Goal: Task Accomplishment & Management: Manage account settings

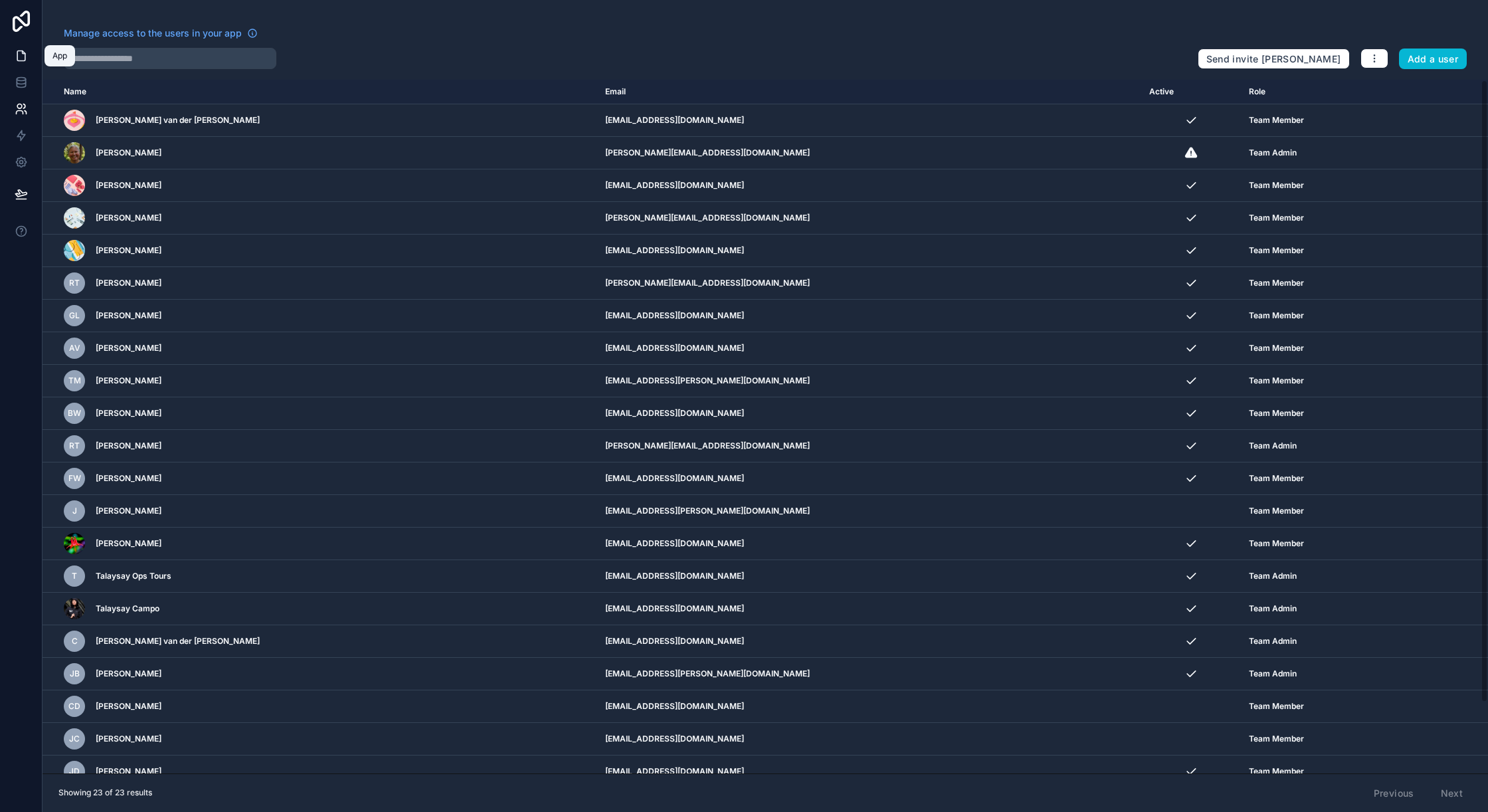
click at [22, 52] on icon at bounding box center [22, 52] width 3 height 3
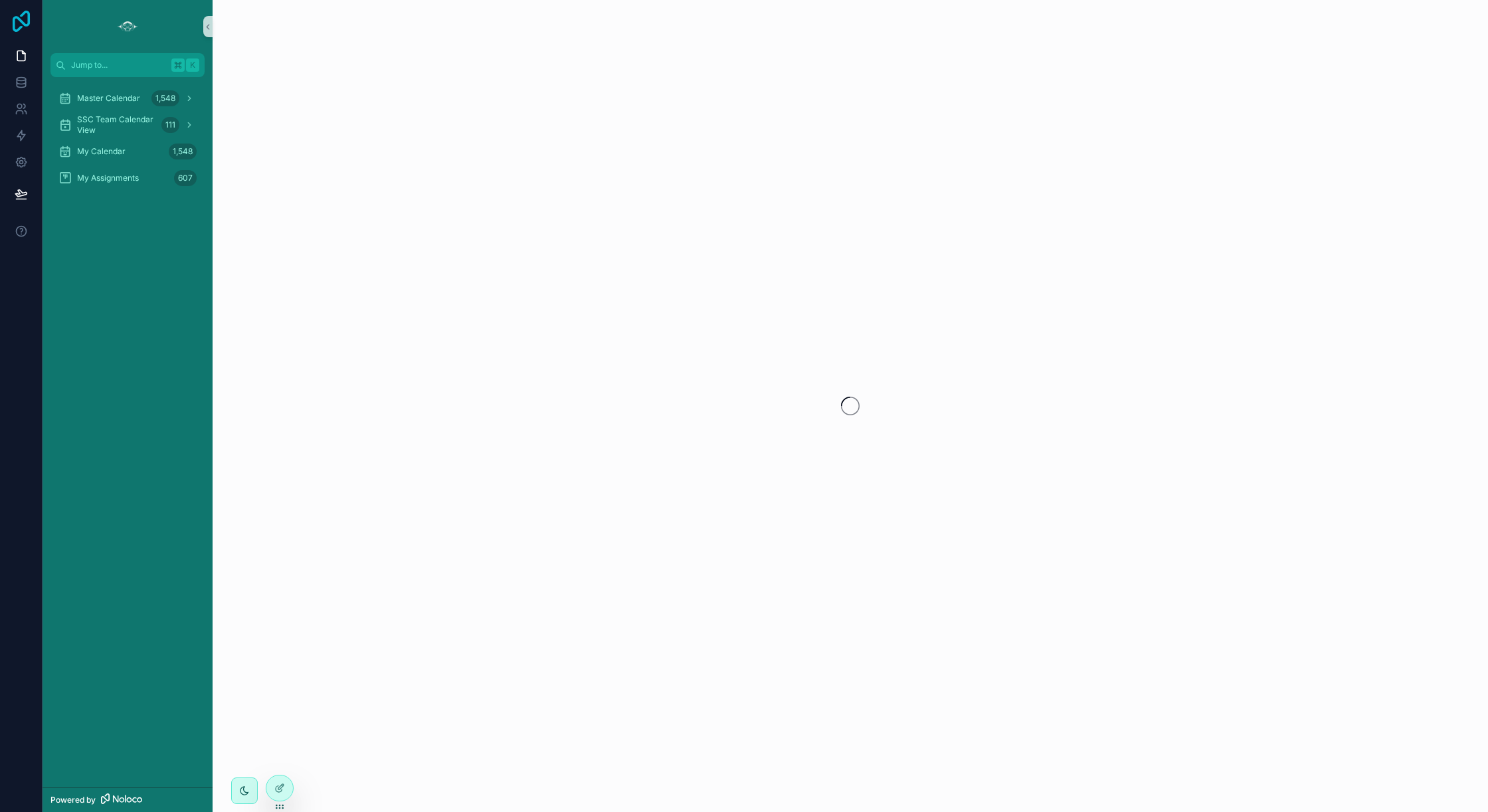
click at [20, 27] on icon at bounding box center [22, 21] width 17 height 22
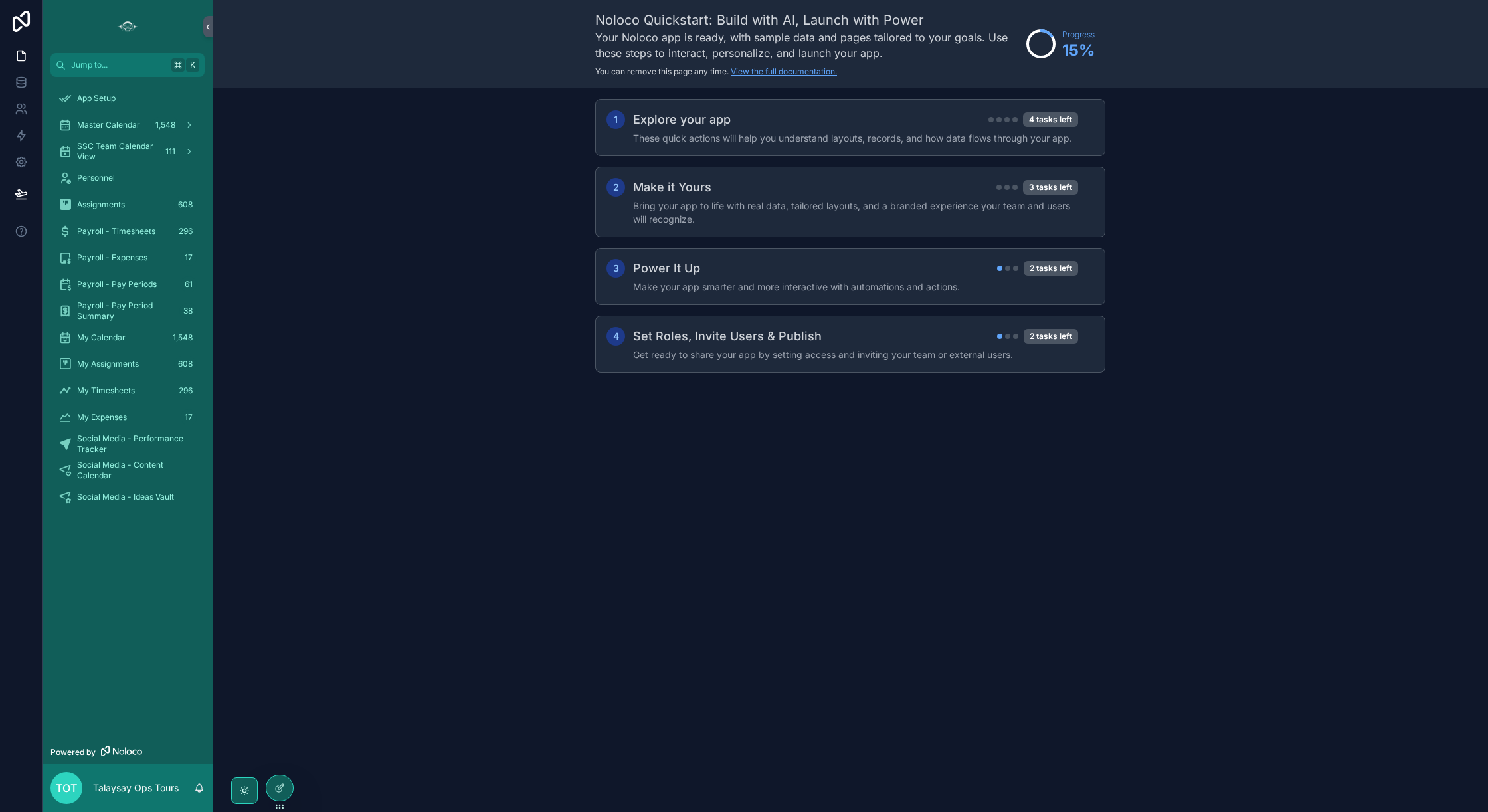
click at [771, 73] on link "View the full documentation." at bounding box center [784, 72] width 106 height 10
click at [279, 796] on div at bounding box center [279, 787] width 27 height 25
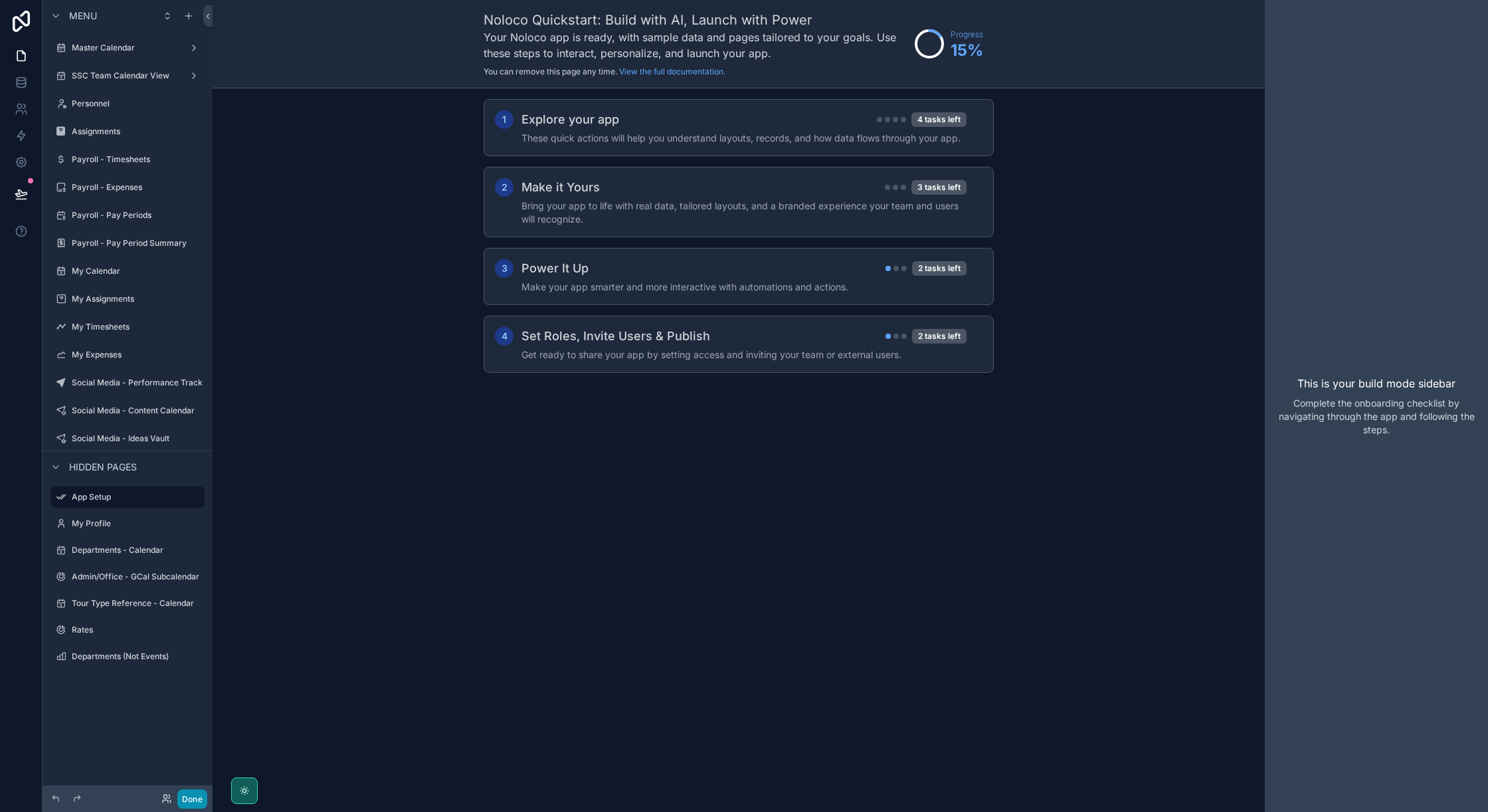
click at [192, 800] on button "Done" at bounding box center [192, 798] width 30 height 19
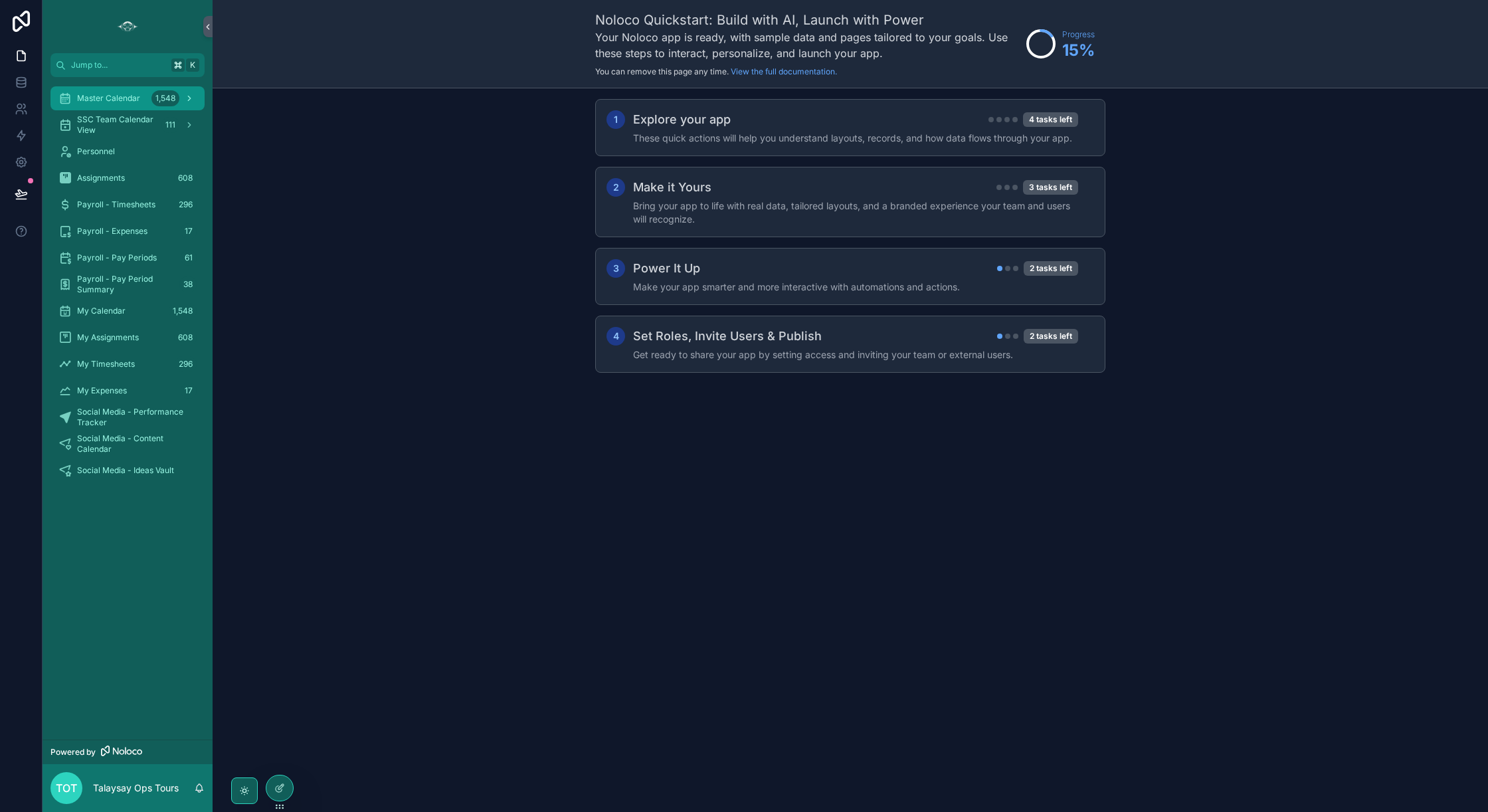
click at [113, 99] on span "Master Calendar" at bounding box center [108, 99] width 63 height 10
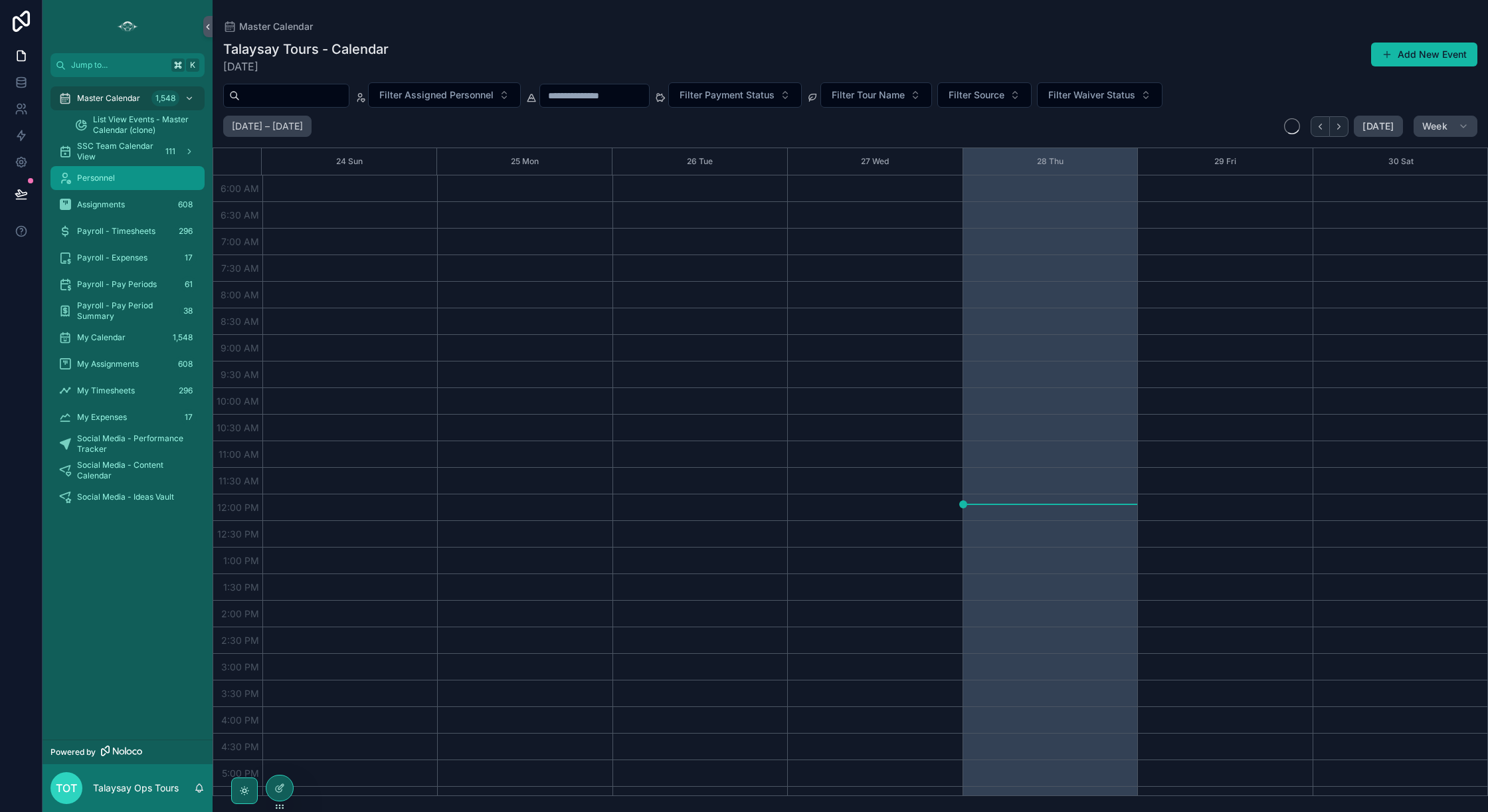
scroll to position [177, 0]
click at [22, 196] on icon at bounding box center [21, 194] width 13 height 13
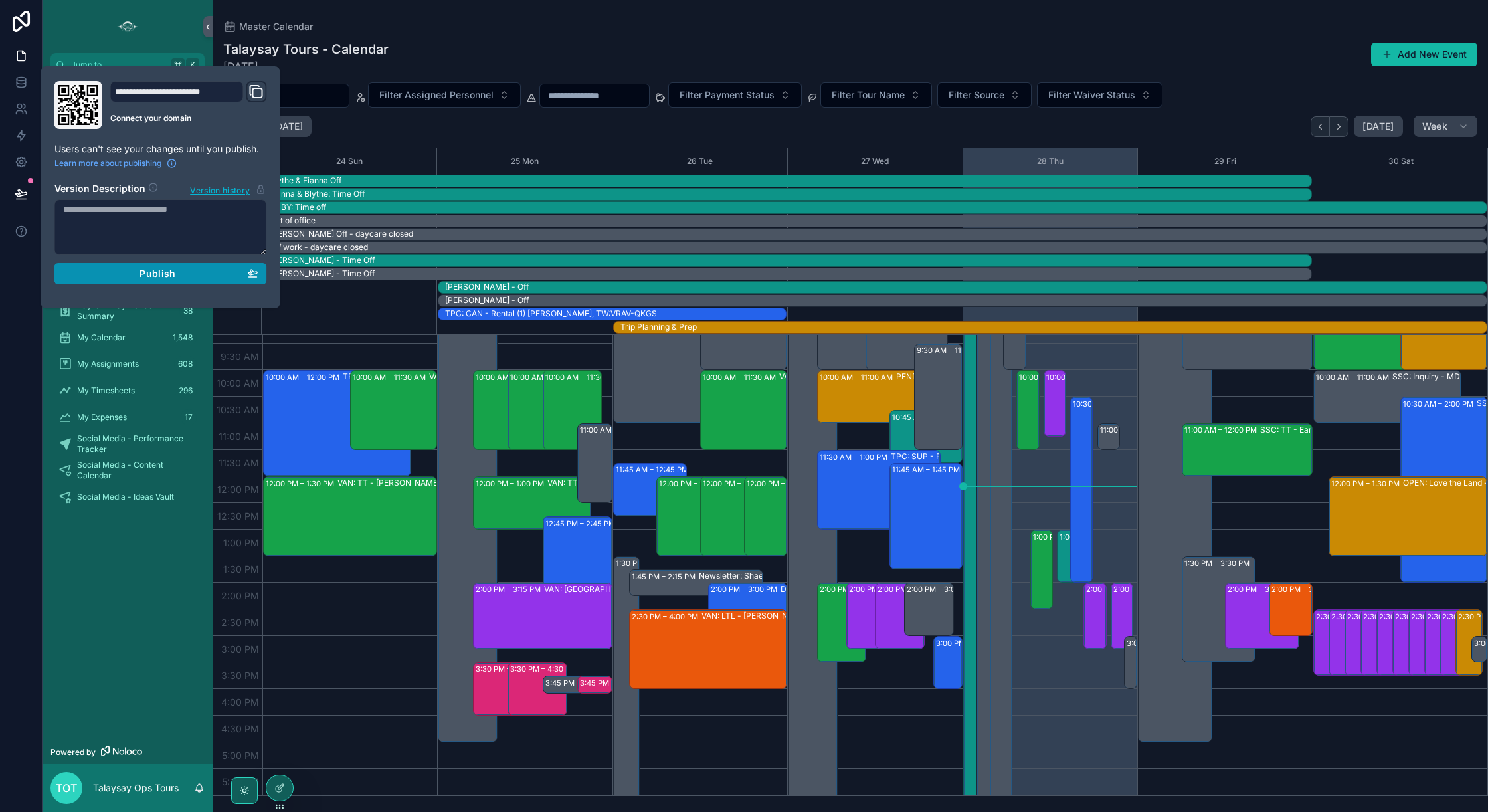
click at [188, 276] on div "Publish" at bounding box center [161, 274] width 196 height 12
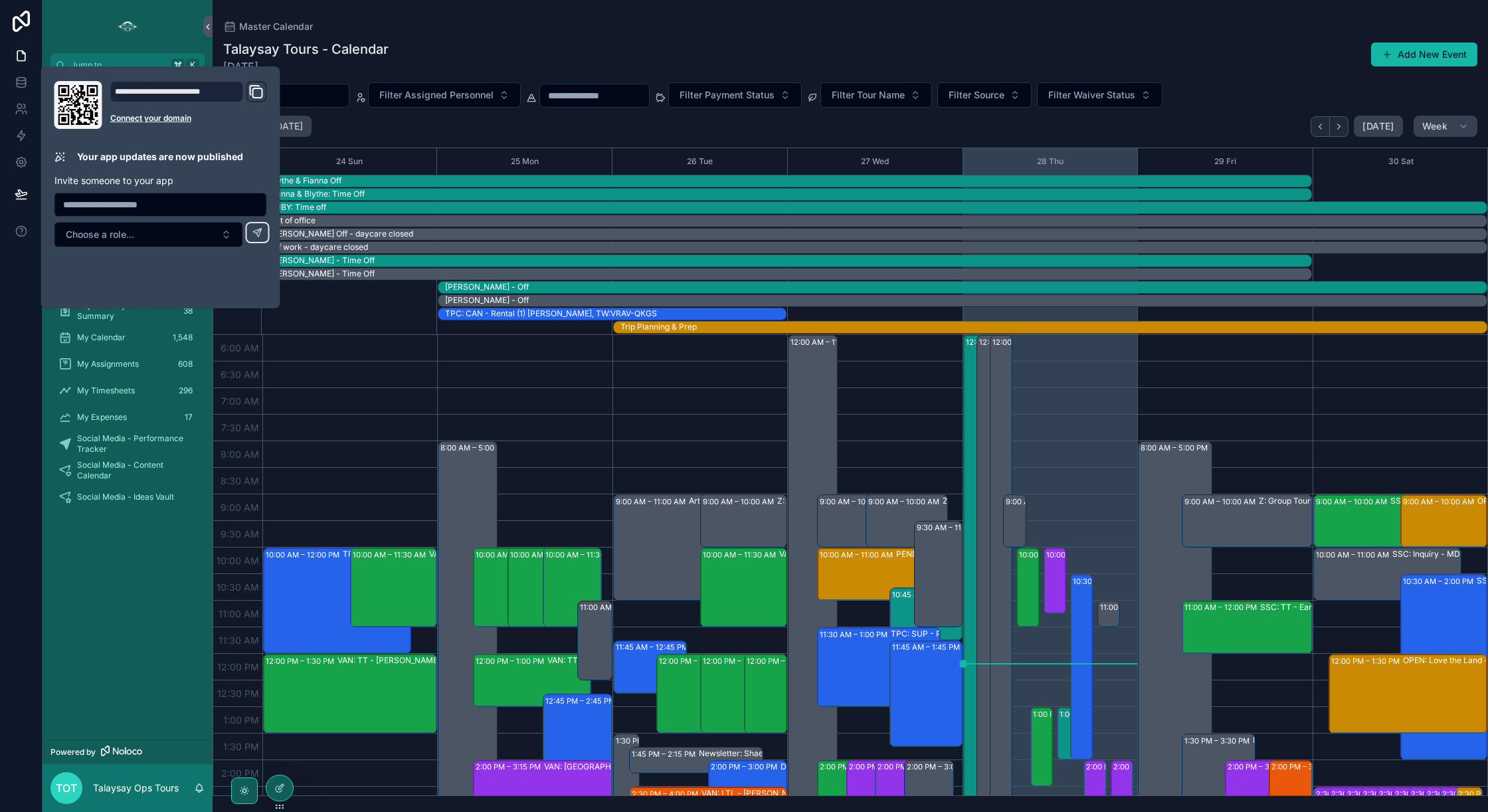
scroll to position [319, 0]
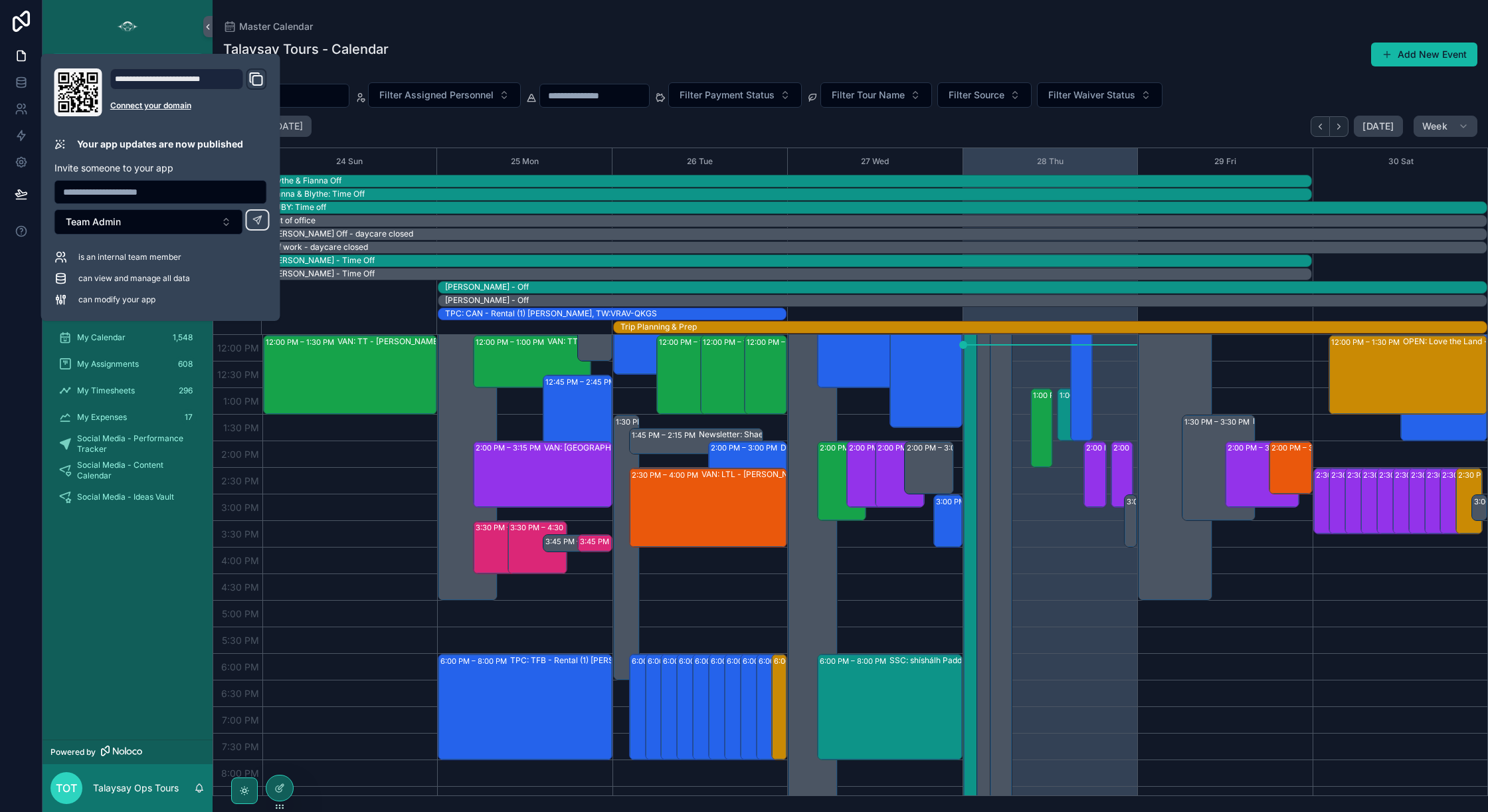
click at [505, 19] on div "Master Calendar Talaysay Tours - Calendar 8/28/2025 Add New Event Filter Assign…" at bounding box center [850, 398] width 1276 height 796
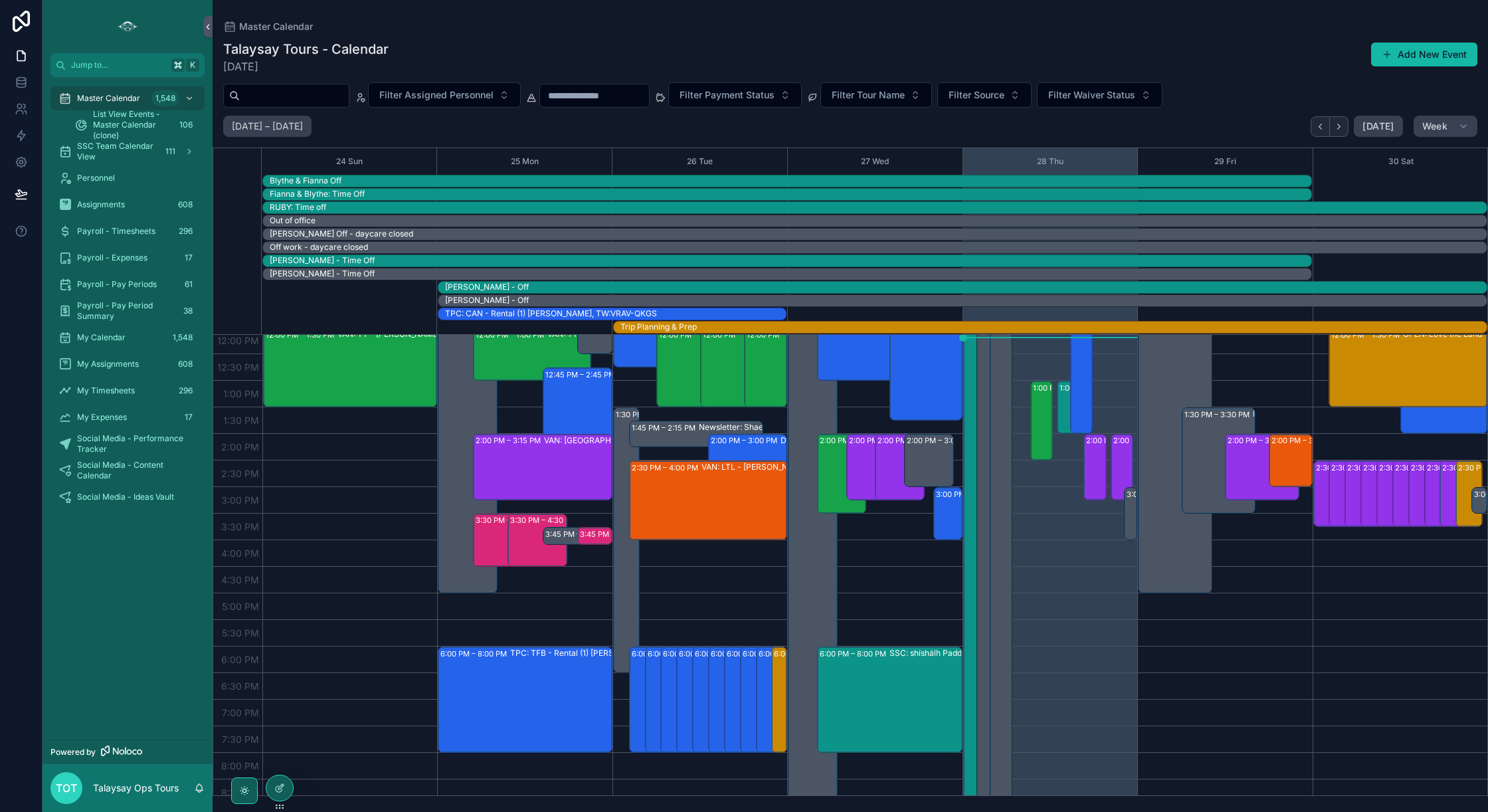
scroll to position [336, 0]
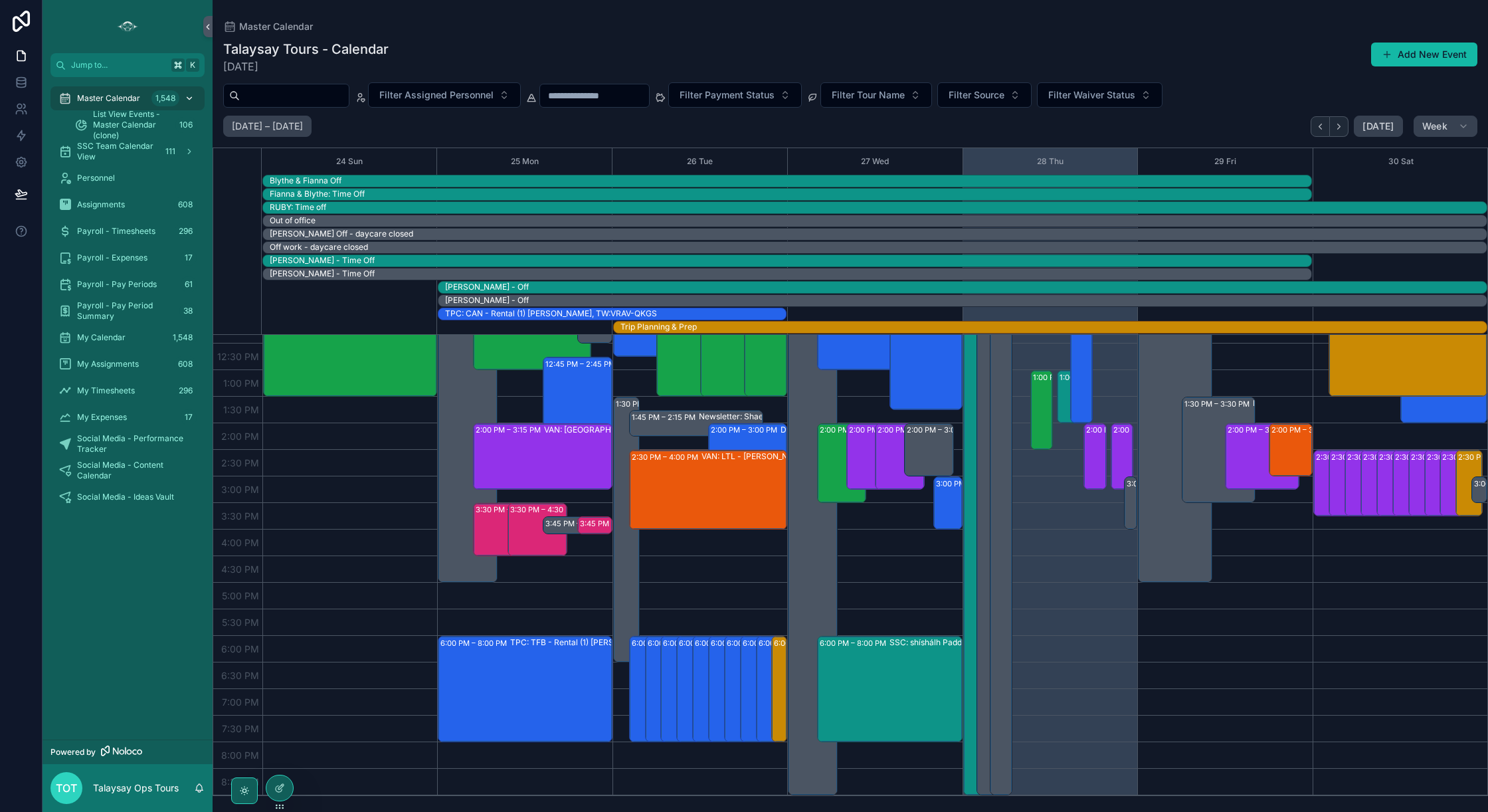
click at [189, 98] on icon "scrollable content" at bounding box center [189, 98] width 10 height 10
click at [115, 94] on span "Master Calendar" at bounding box center [108, 99] width 63 height 10
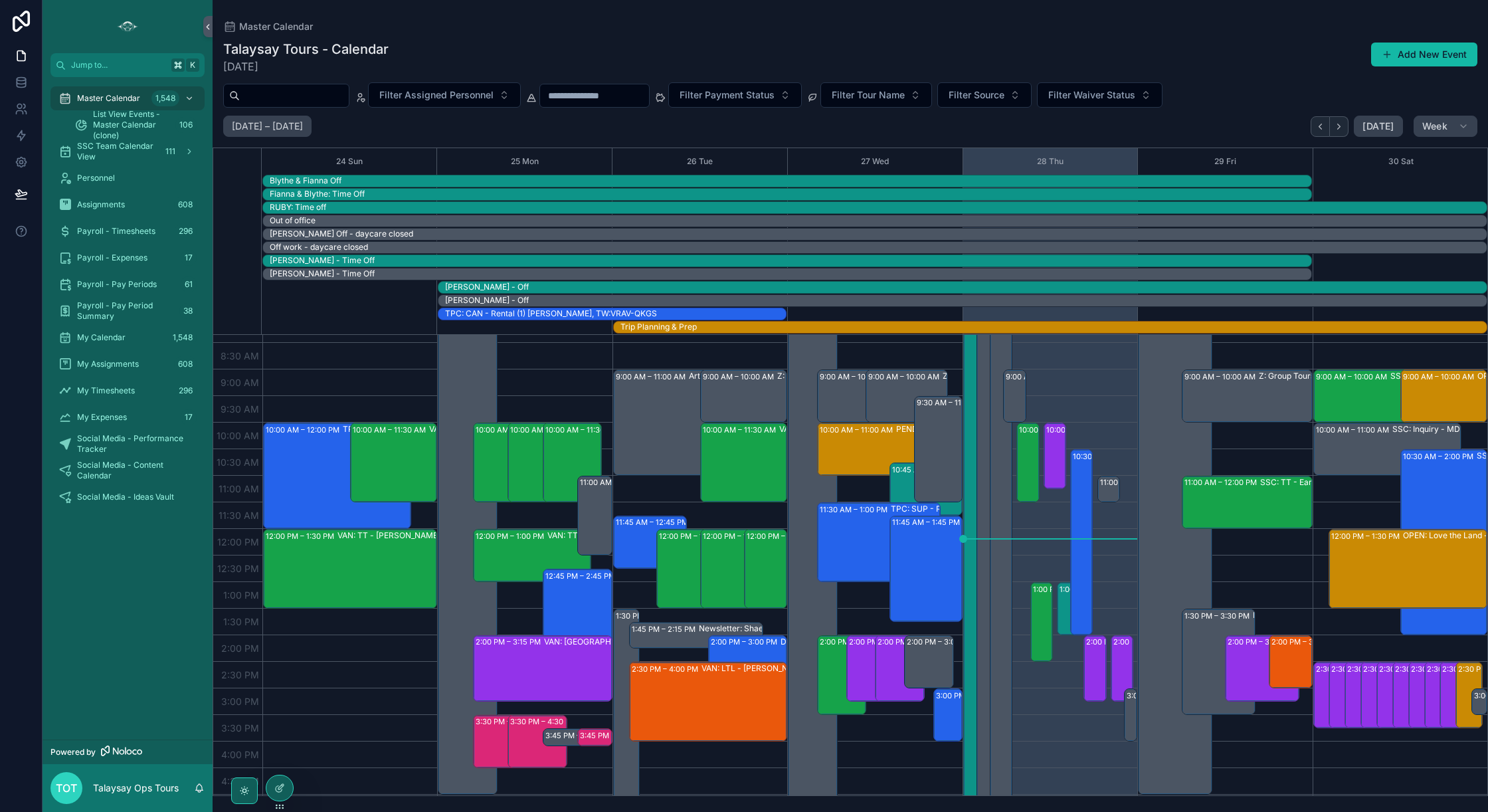
scroll to position [0, 0]
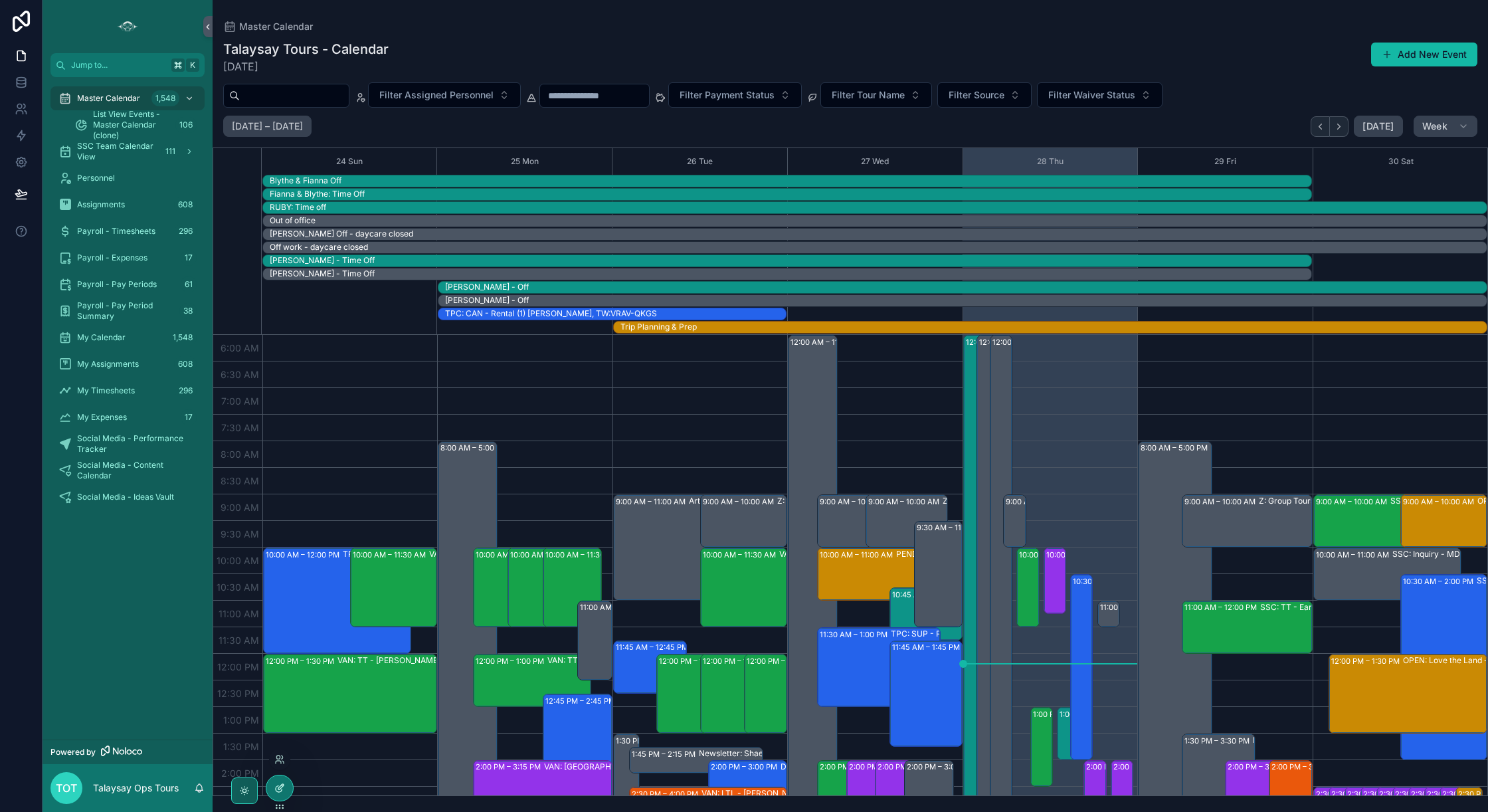
click at [285, 790] on icon at bounding box center [279, 788] width 10 height 10
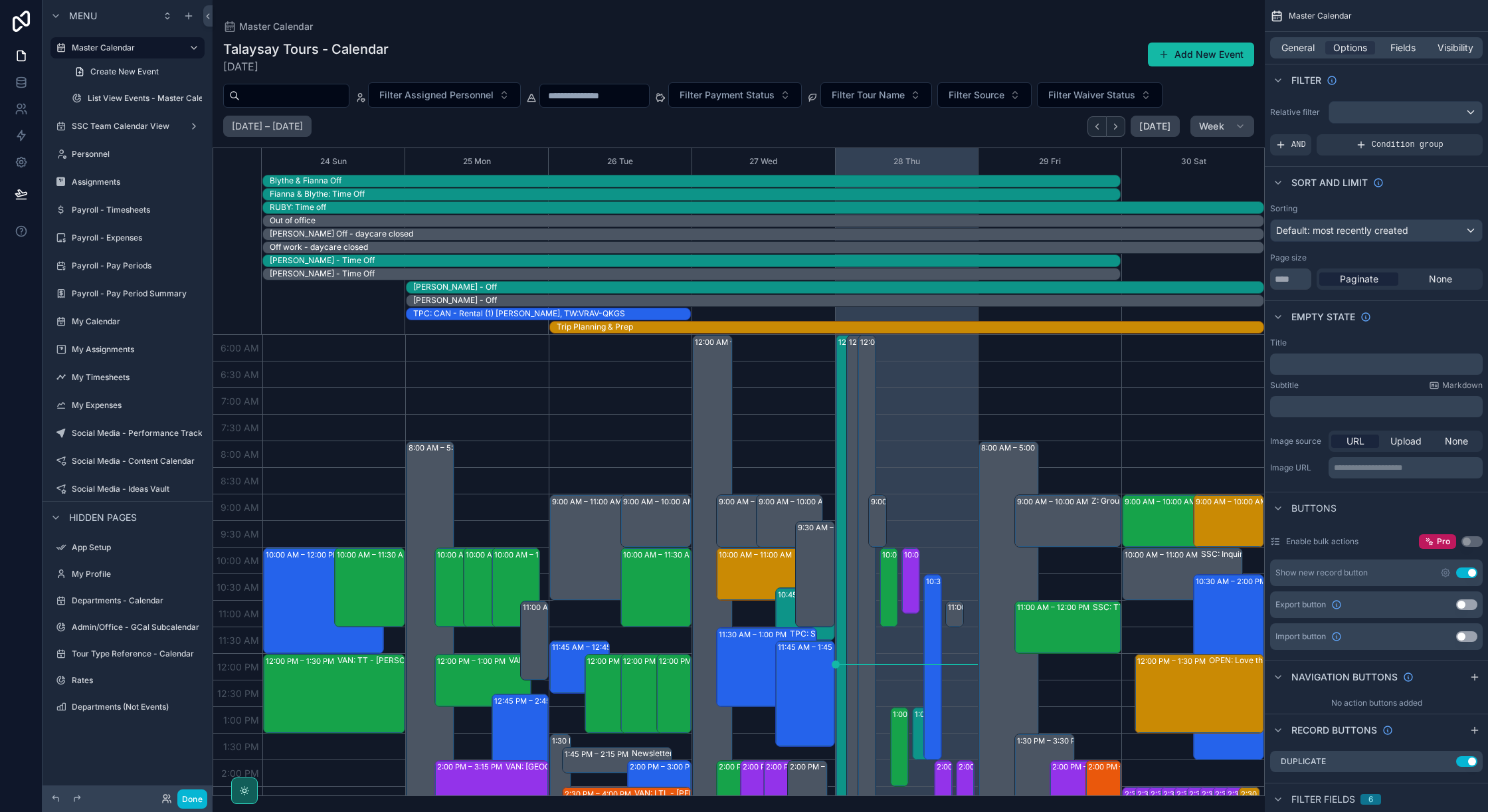
scroll to position [319, 0]
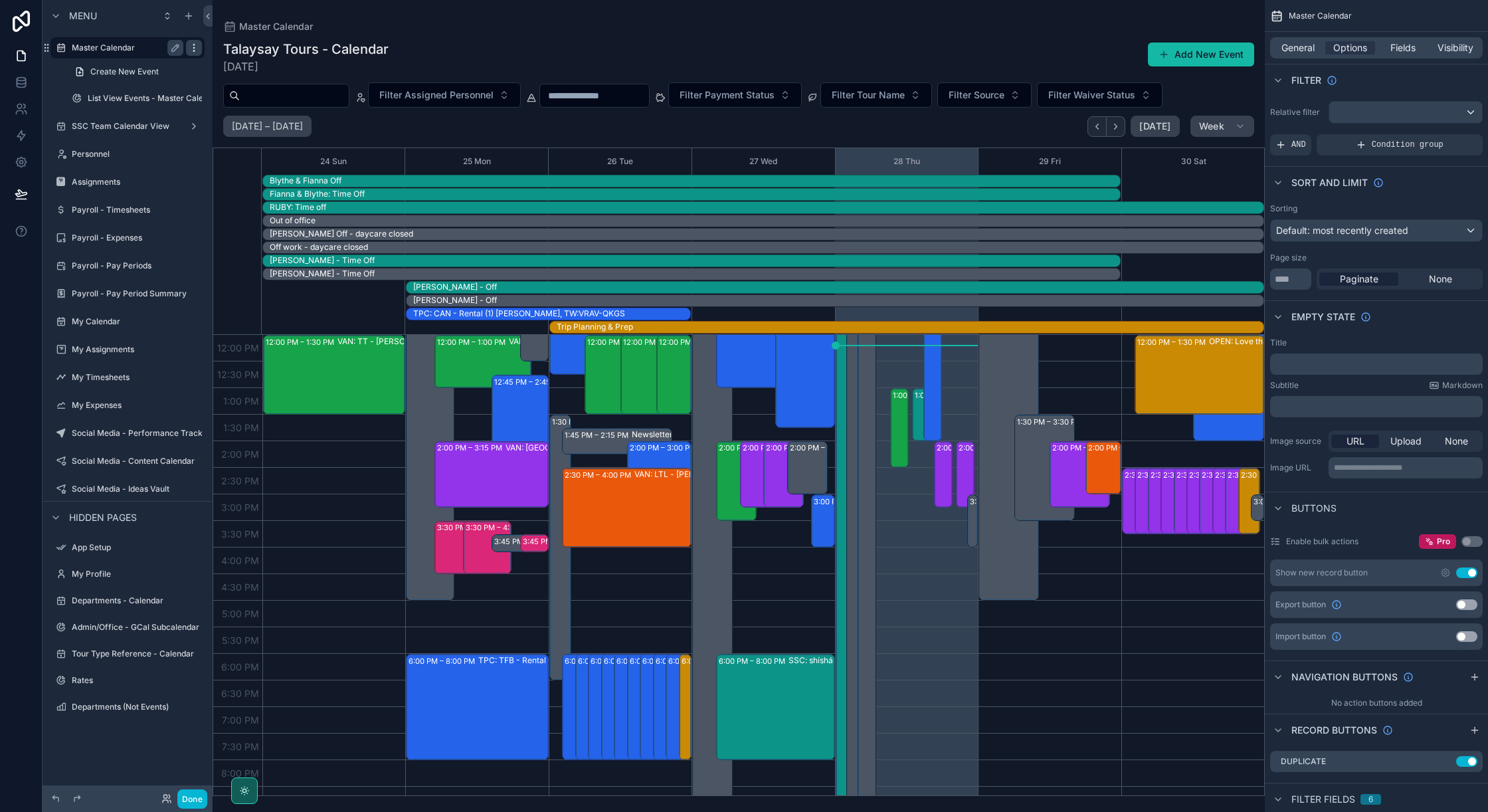
click at [192, 48] on icon "scrollable content" at bounding box center [194, 48] width 10 height 10
click at [246, 61] on span "Clone" at bounding box center [248, 62] width 24 height 13
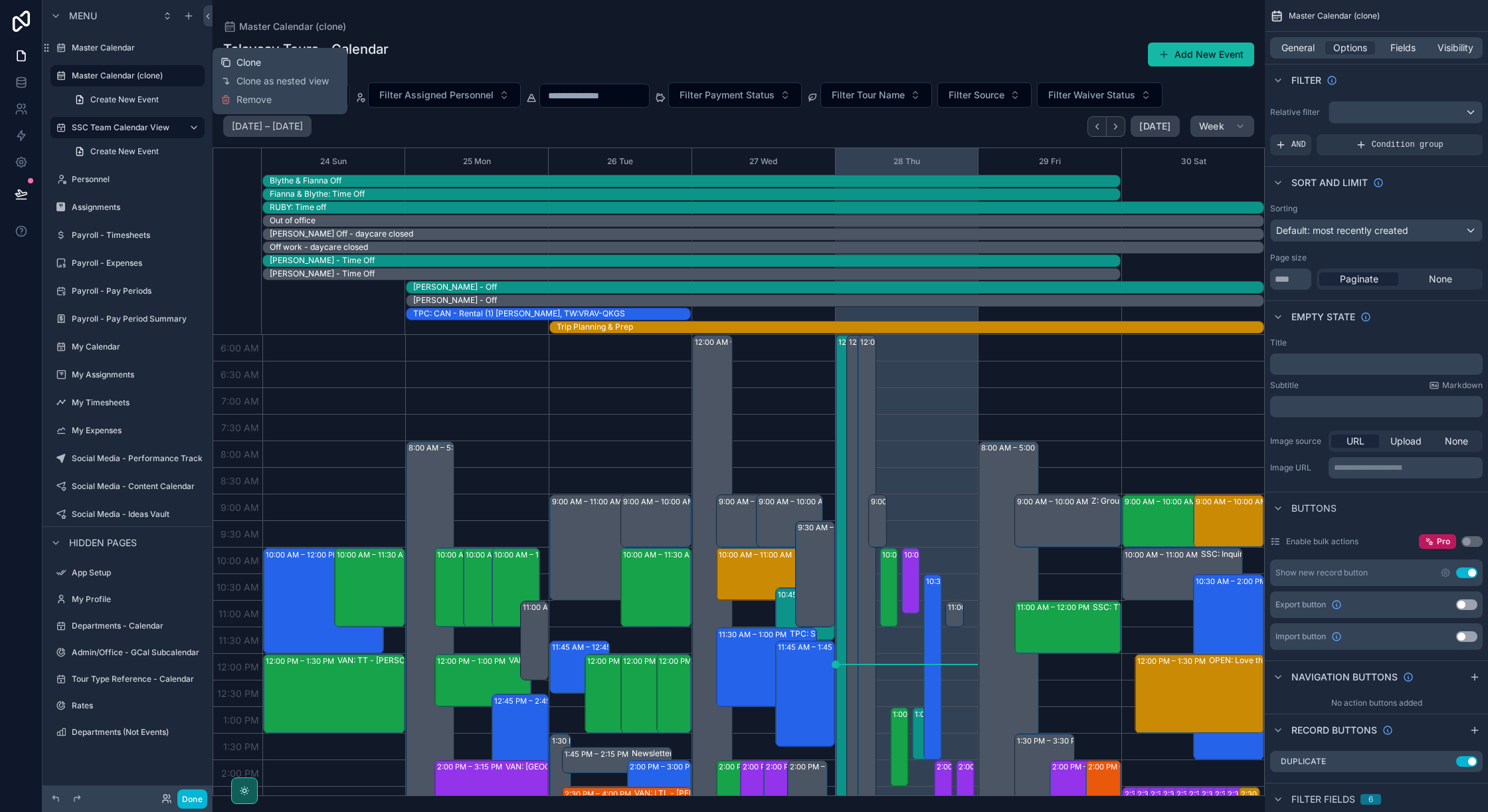
scroll to position [319, 0]
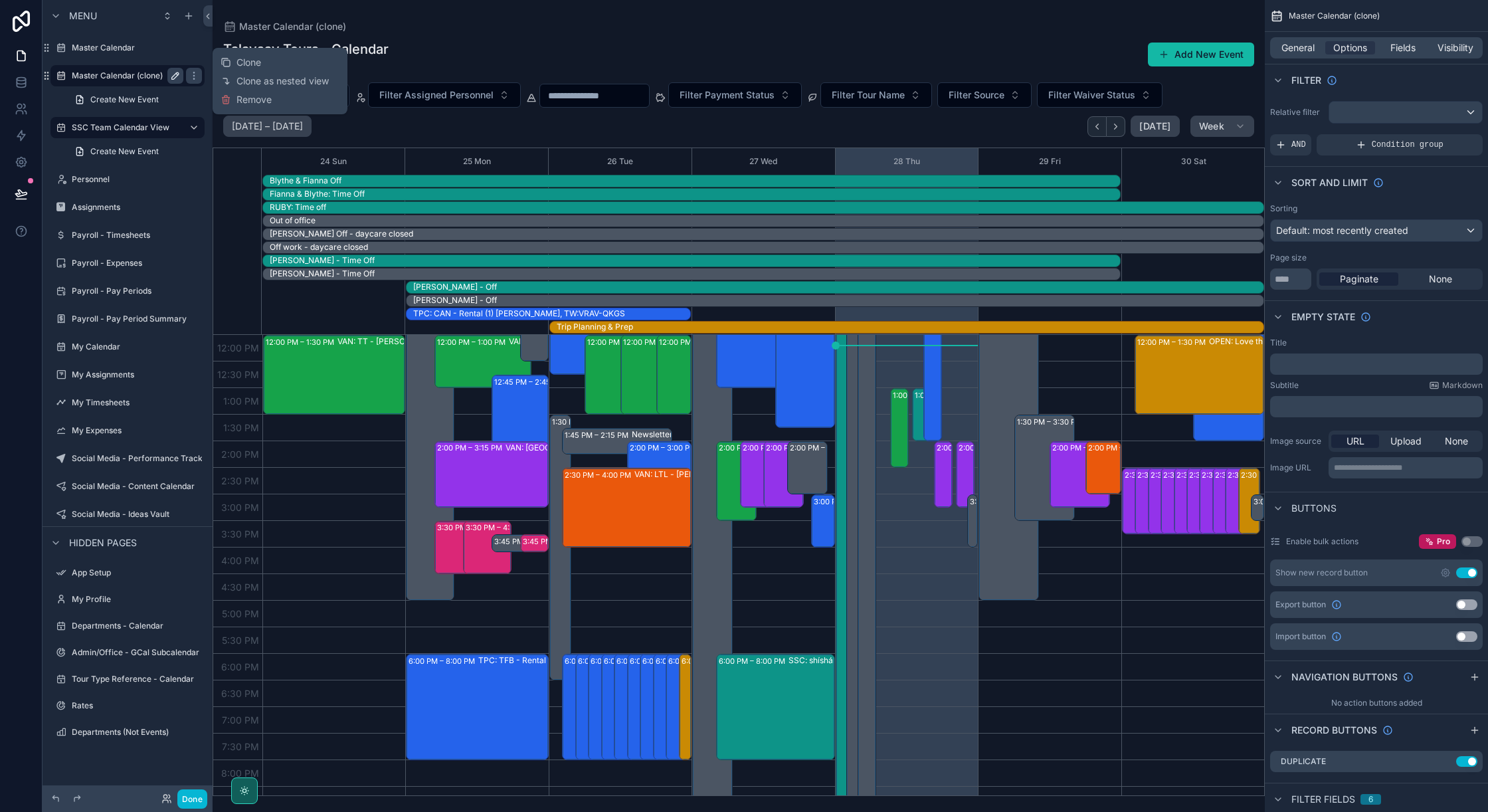
click at [173, 77] on icon "scrollable content" at bounding box center [176, 75] width 10 height 10
click at [138, 76] on input "**********" at bounding box center [117, 75] width 90 height 16
type input "**********"
click at [189, 75] on icon "scrollable content" at bounding box center [194, 75] width 10 height 10
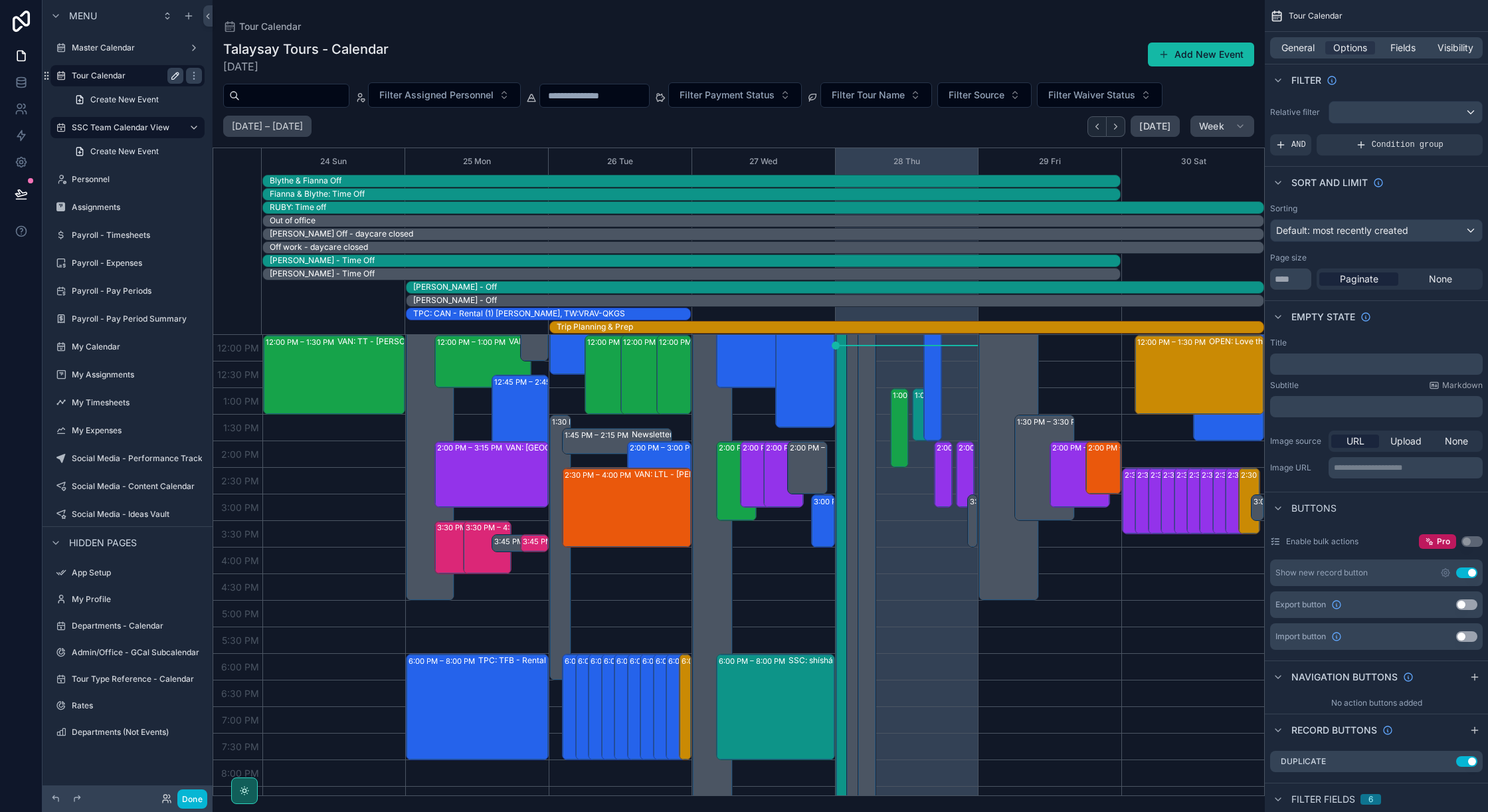
click at [136, 77] on label "Tour Calendar" at bounding box center [125, 75] width 106 height 10
click at [142, 75] on label "Tour Calendar" at bounding box center [125, 75] width 106 height 10
click at [1350, 144] on div "Condition group" at bounding box center [1400, 144] width 166 height 22
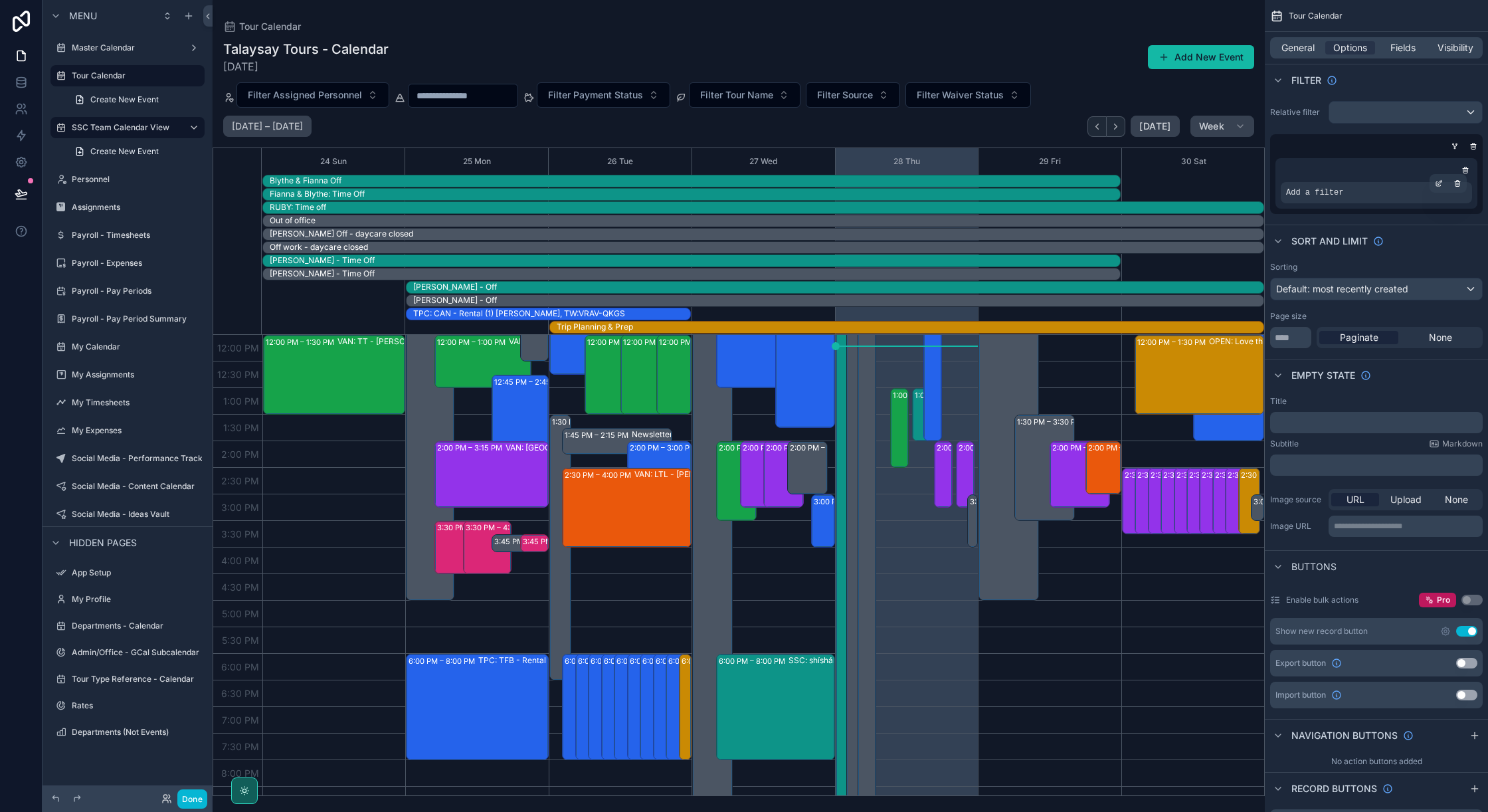
click at [1332, 194] on span "Add a filter" at bounding box center [1315, 193] width 57 height 10
click at [1439, 185] on icon "scrollable content" at bounding box center [1439, 182] width 8 height 8
click at [1148, 176] on span "Select a field" at bounding box center [1146, 172] width 56 height 11
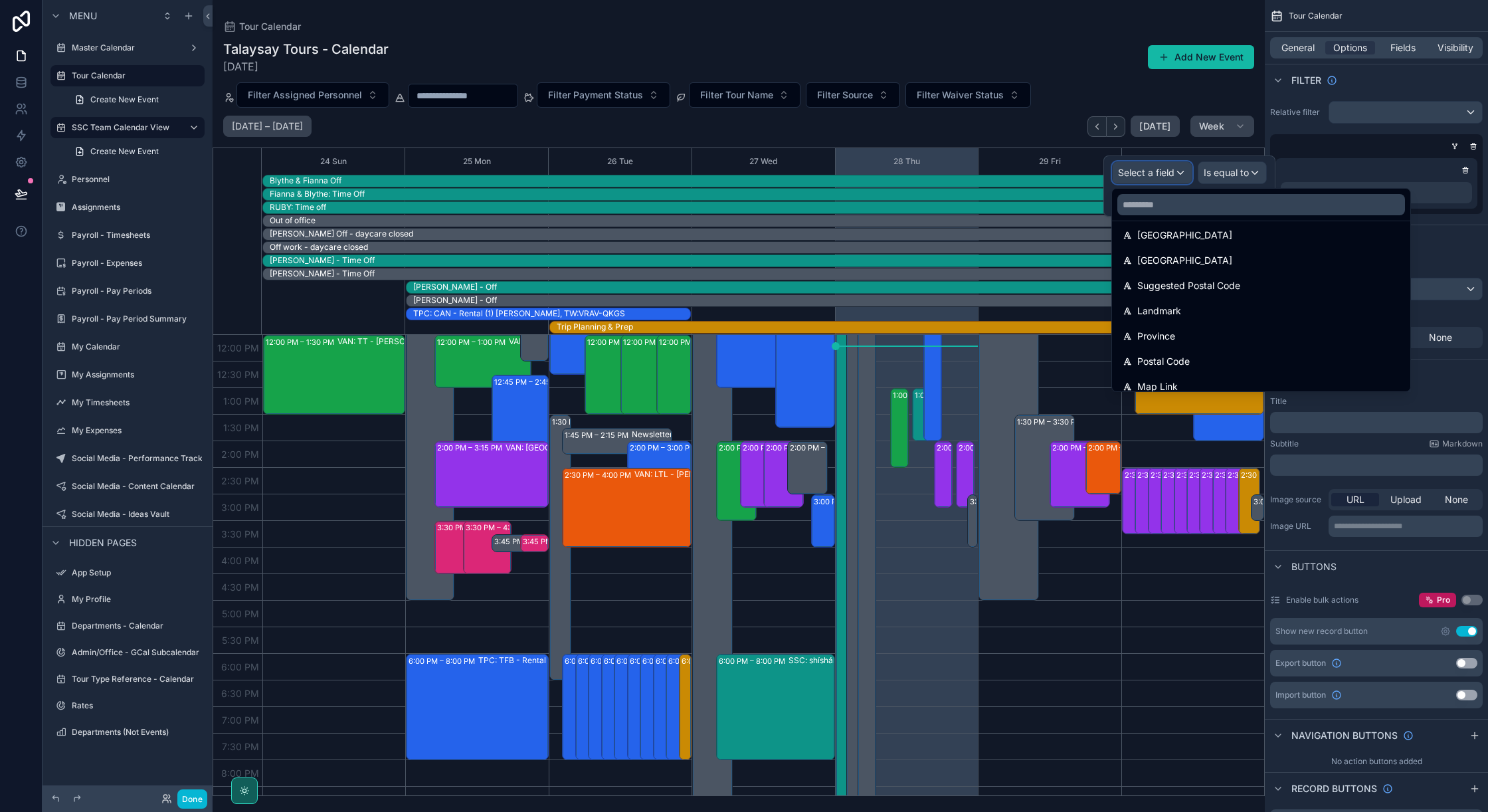
scroll to position [1831, 0]
click at [1150, 201] on input "text" at bounding box center [1261, 204] width 288 height 22
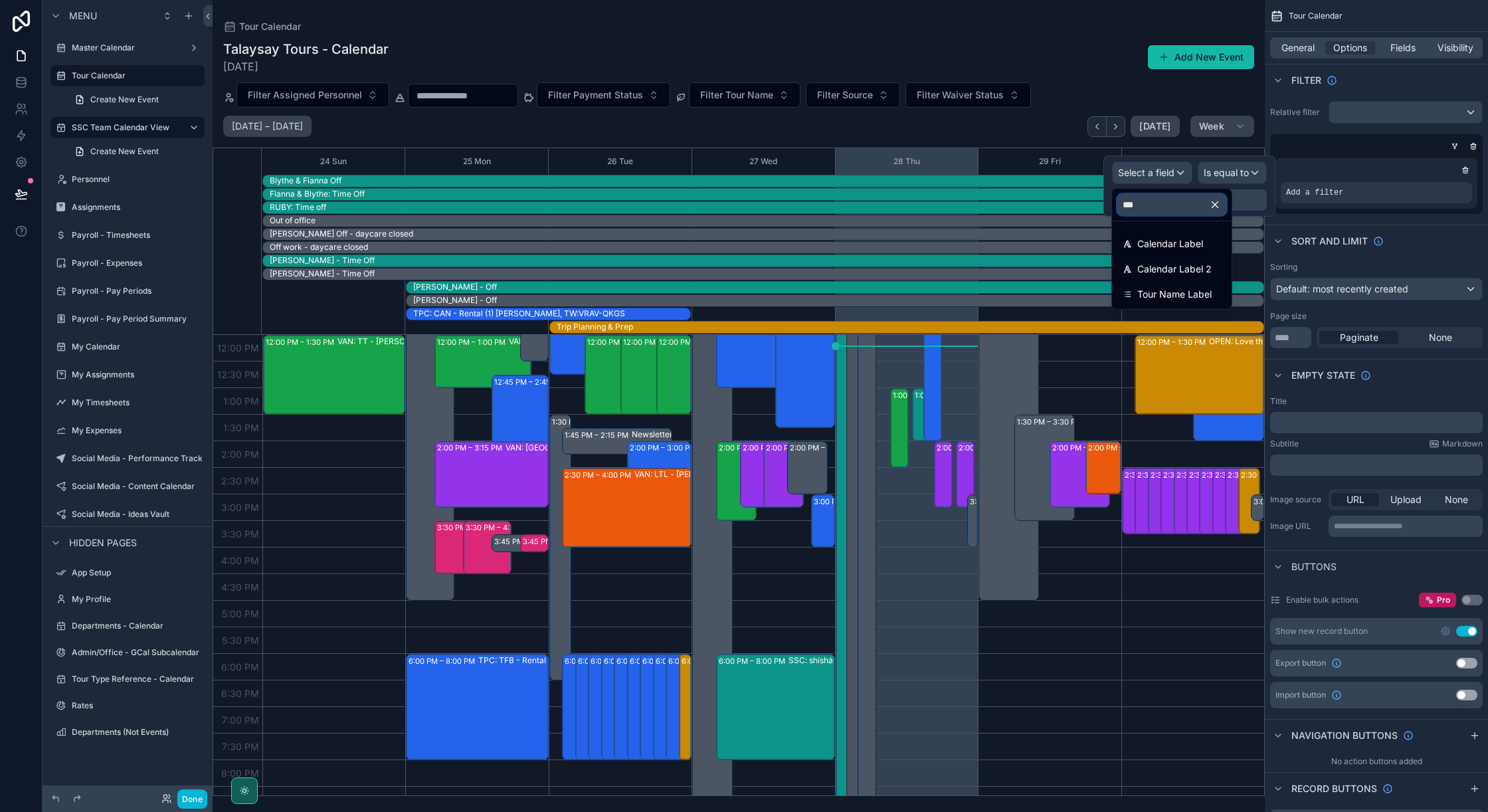
scroll to position [0, 0]
type input "***"
click at [1164, 285] on div "Tour Name Label" at bounding box center [1172, 294] width 114 height 24
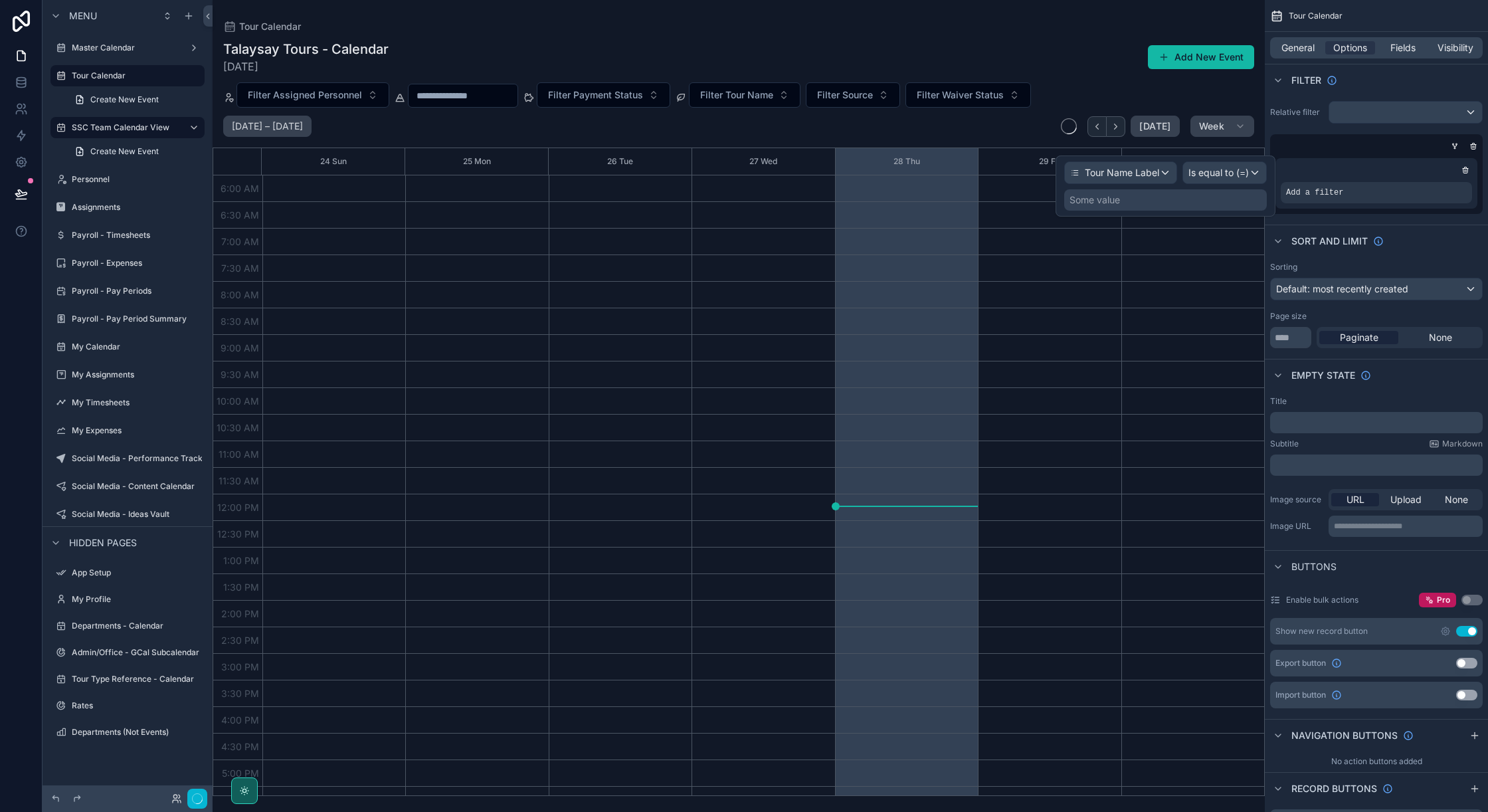
scroll to position [177, 0]
click at [1208, 176] on span "Is equal to (=)" at bounding box center [1219, 172] width 61 height 13
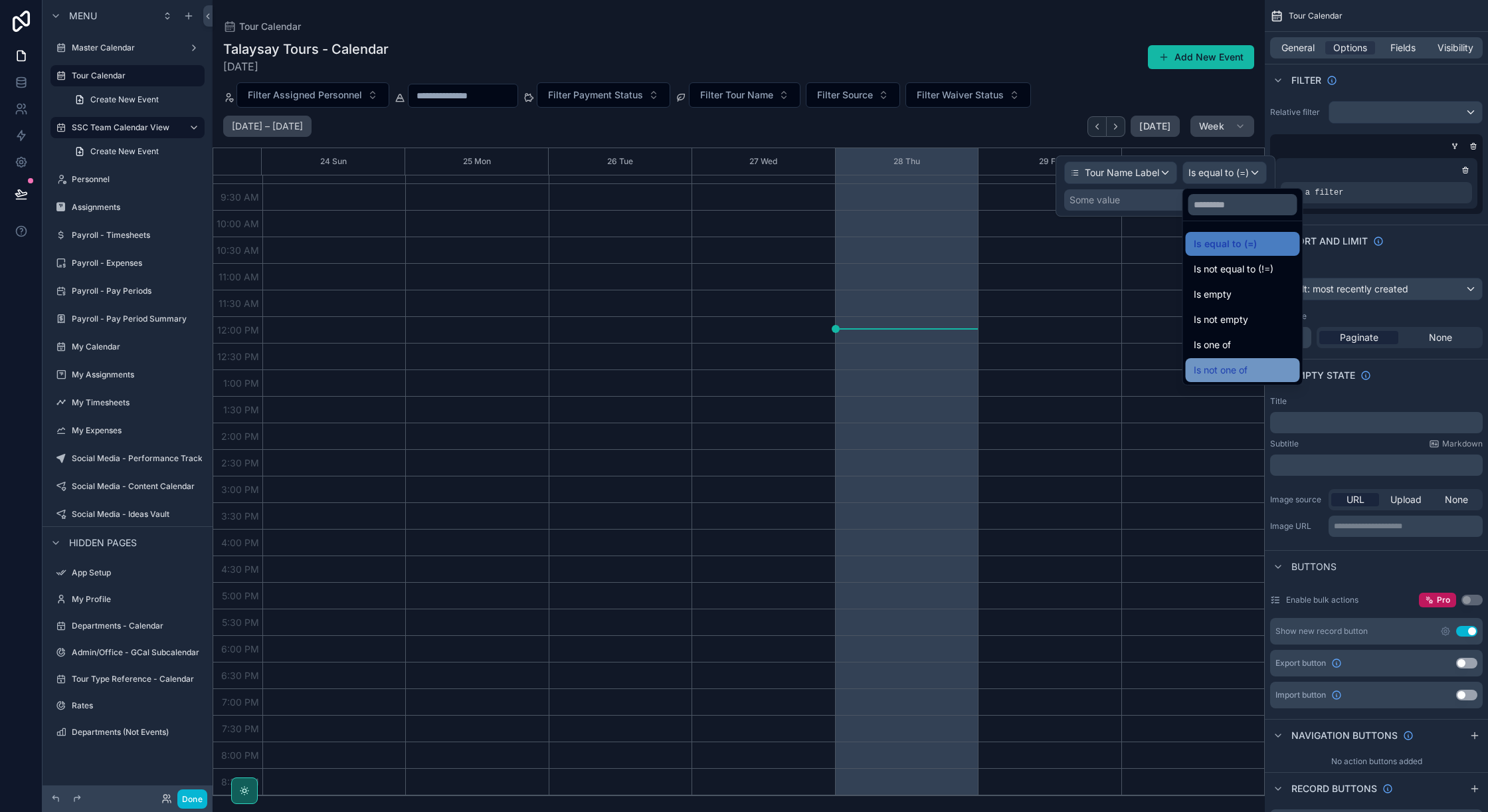
click at [1254, 369] on div "Is not one of" at bounding box center [1243, 370] width 99 height 16
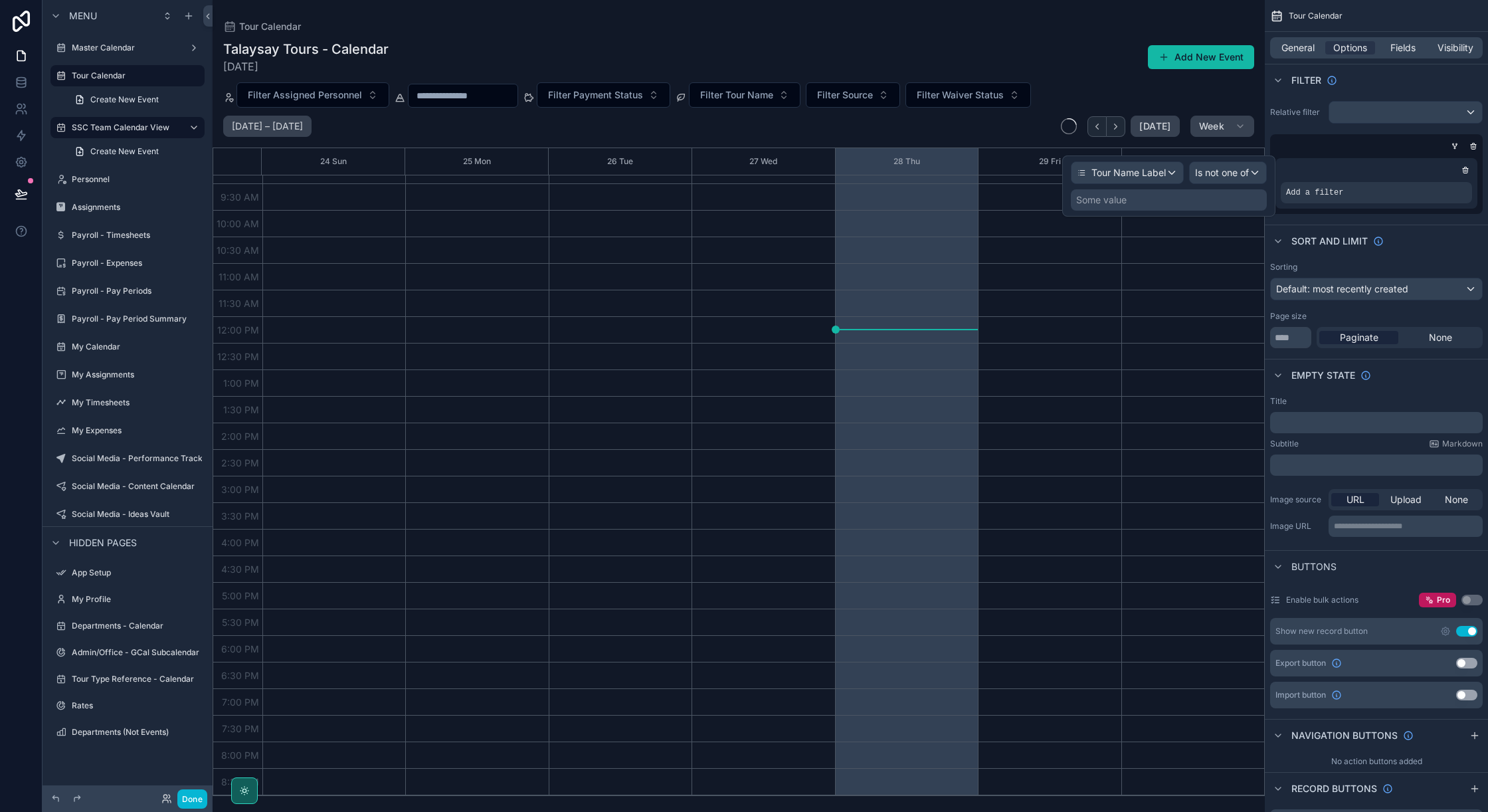
click at [1134, 197] on div "Some value" at bounding box center [1169, 200] width 196 height 22
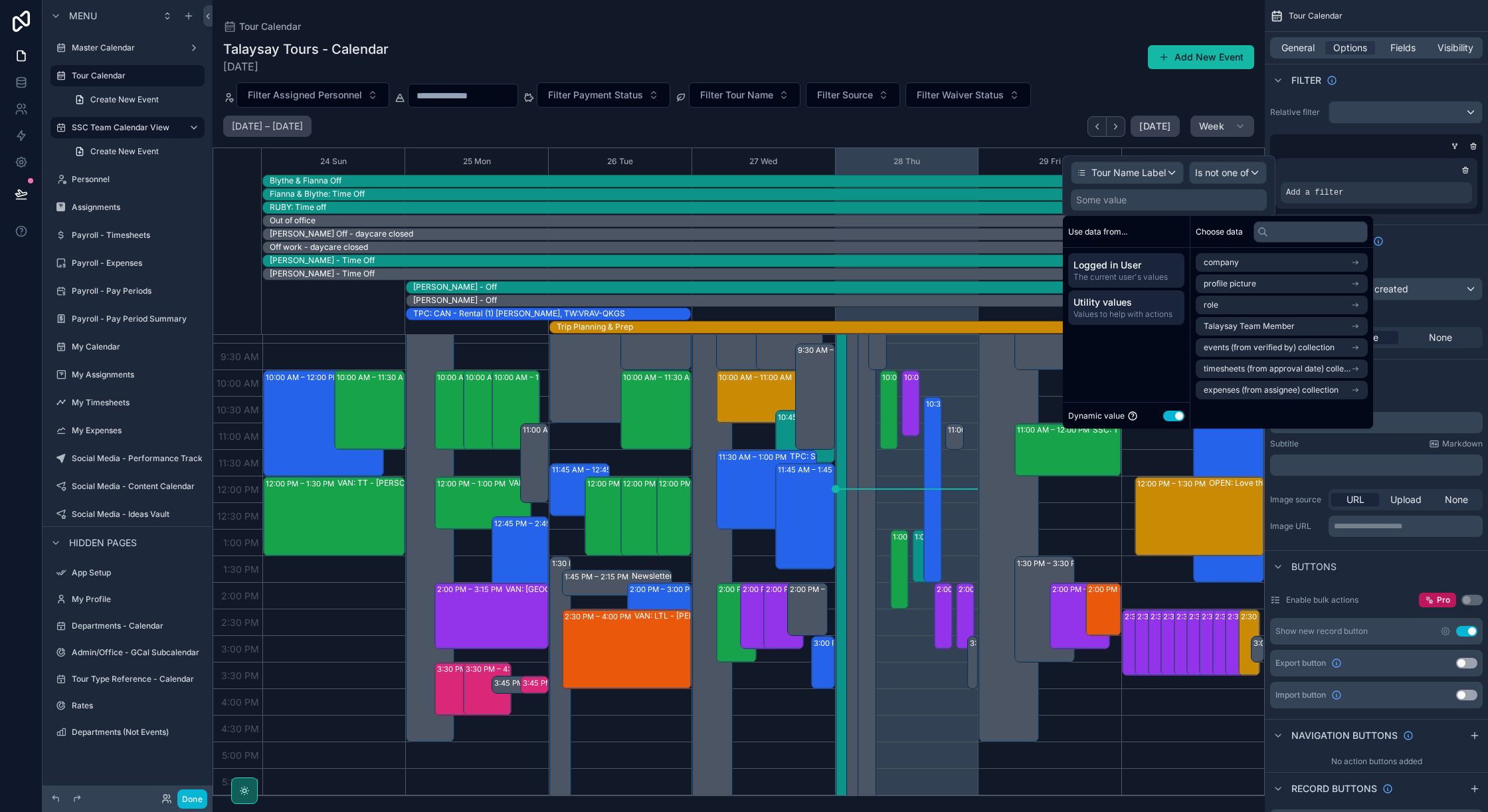
click at [1158, 303] on span "Utility values" at bounding box center [1126, 302] width 106 height 13
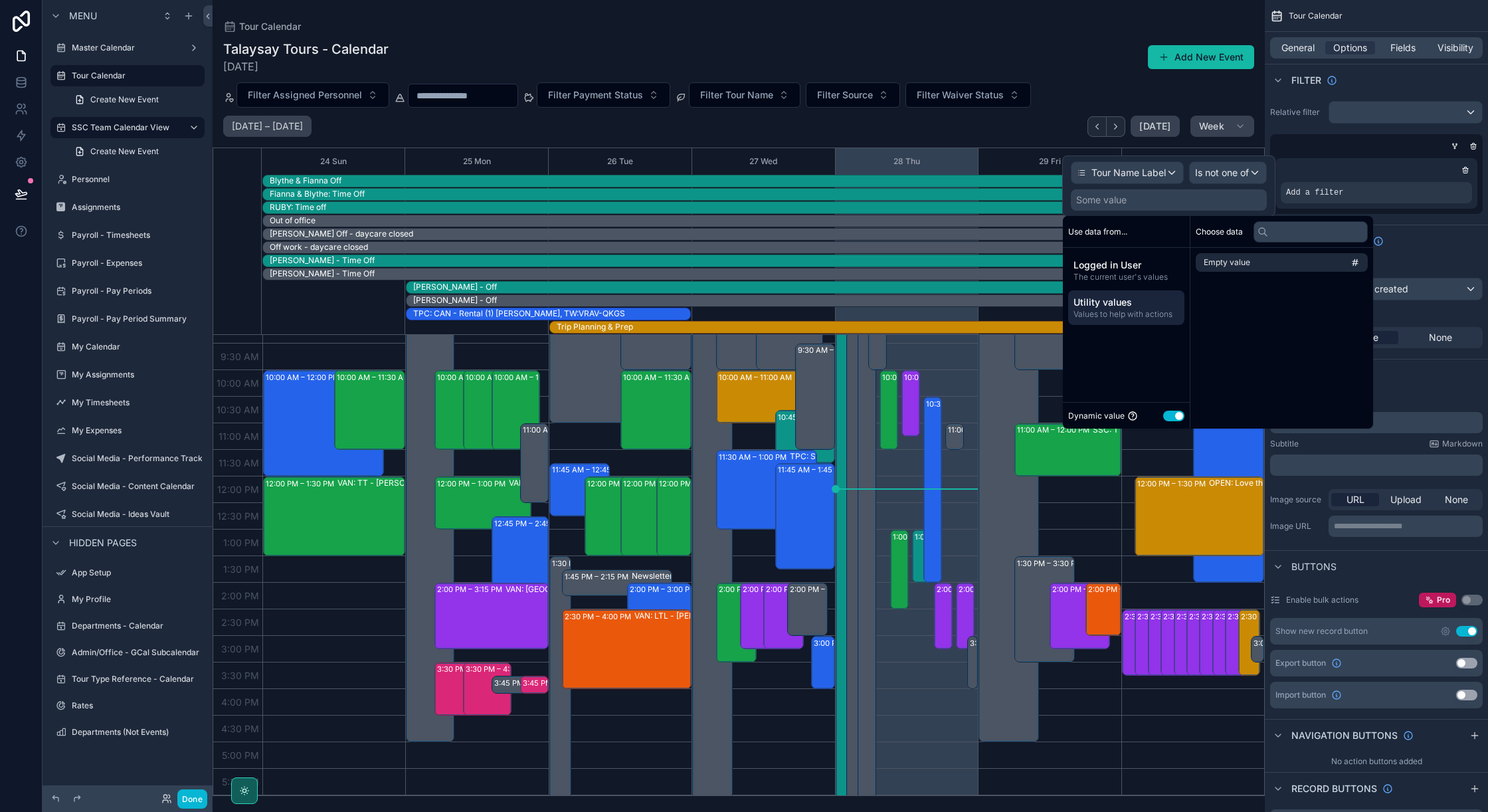
click at [1178, 415] on button "Use setting" at bounding box center [1174, 416] width 22 height 10
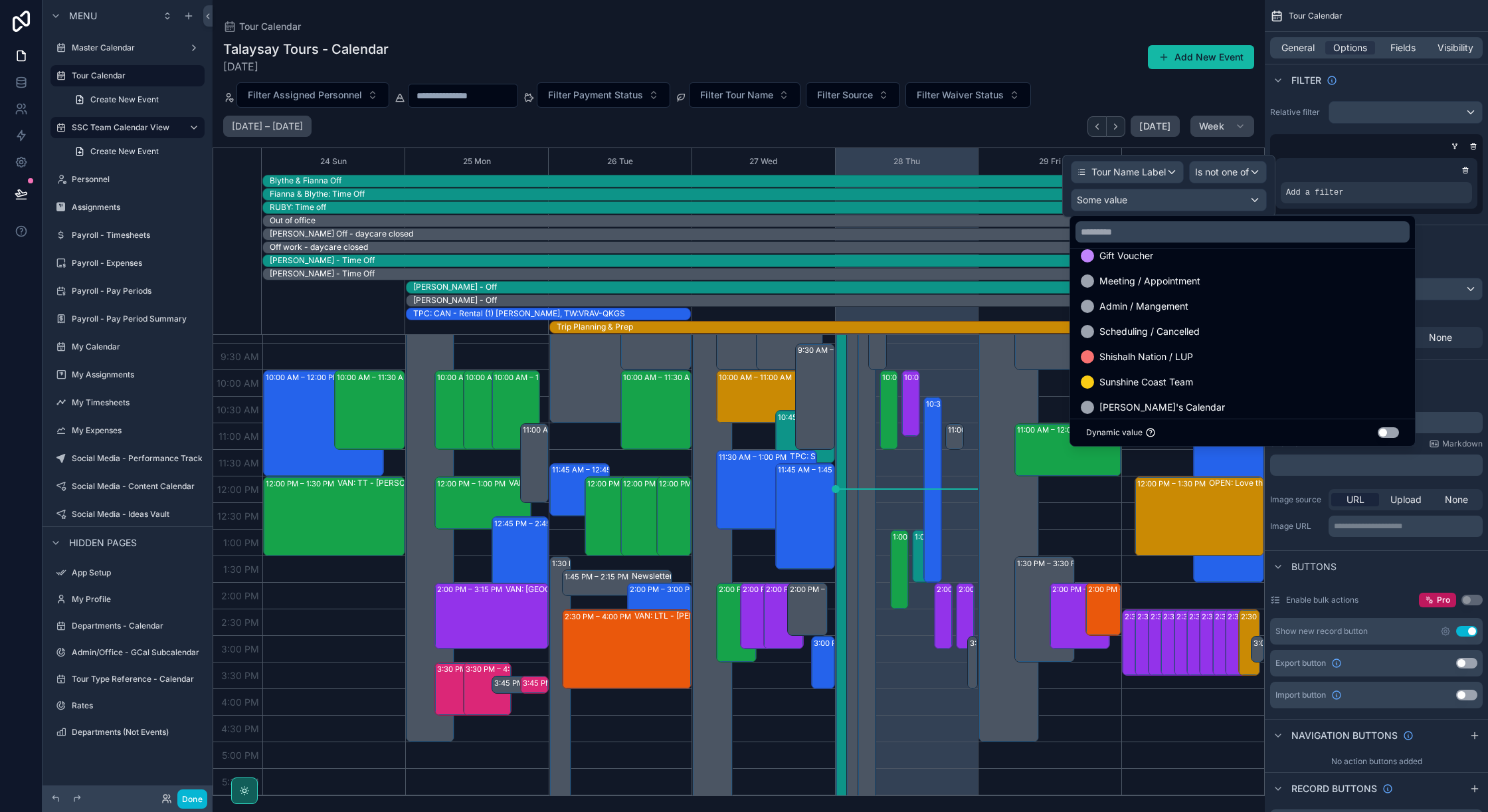
scroll to position [1914, 0]
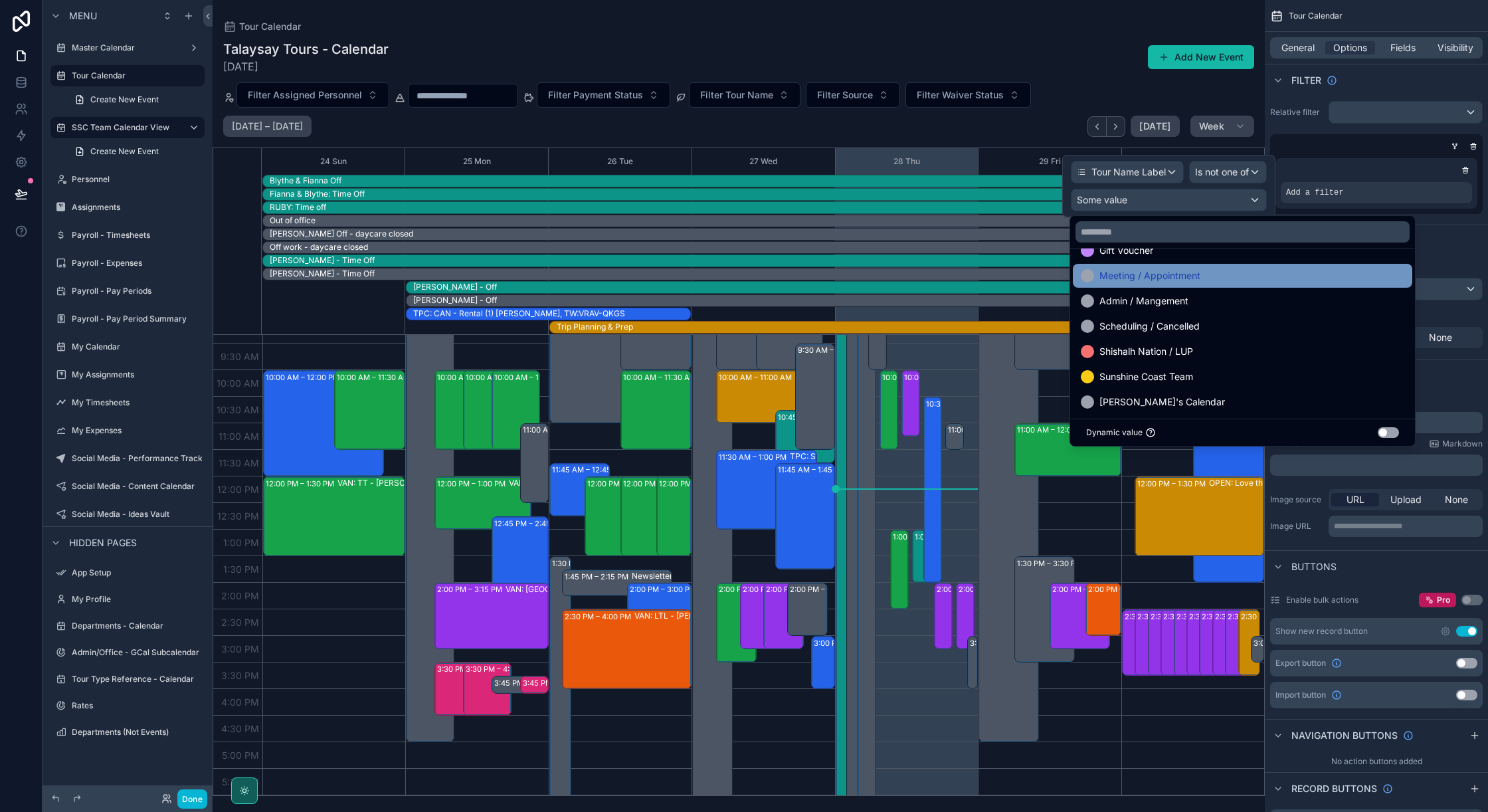
click at [1167, 280] on span "Meeting / Appointment" at bounding box center [1150, 276] width 101 height 16
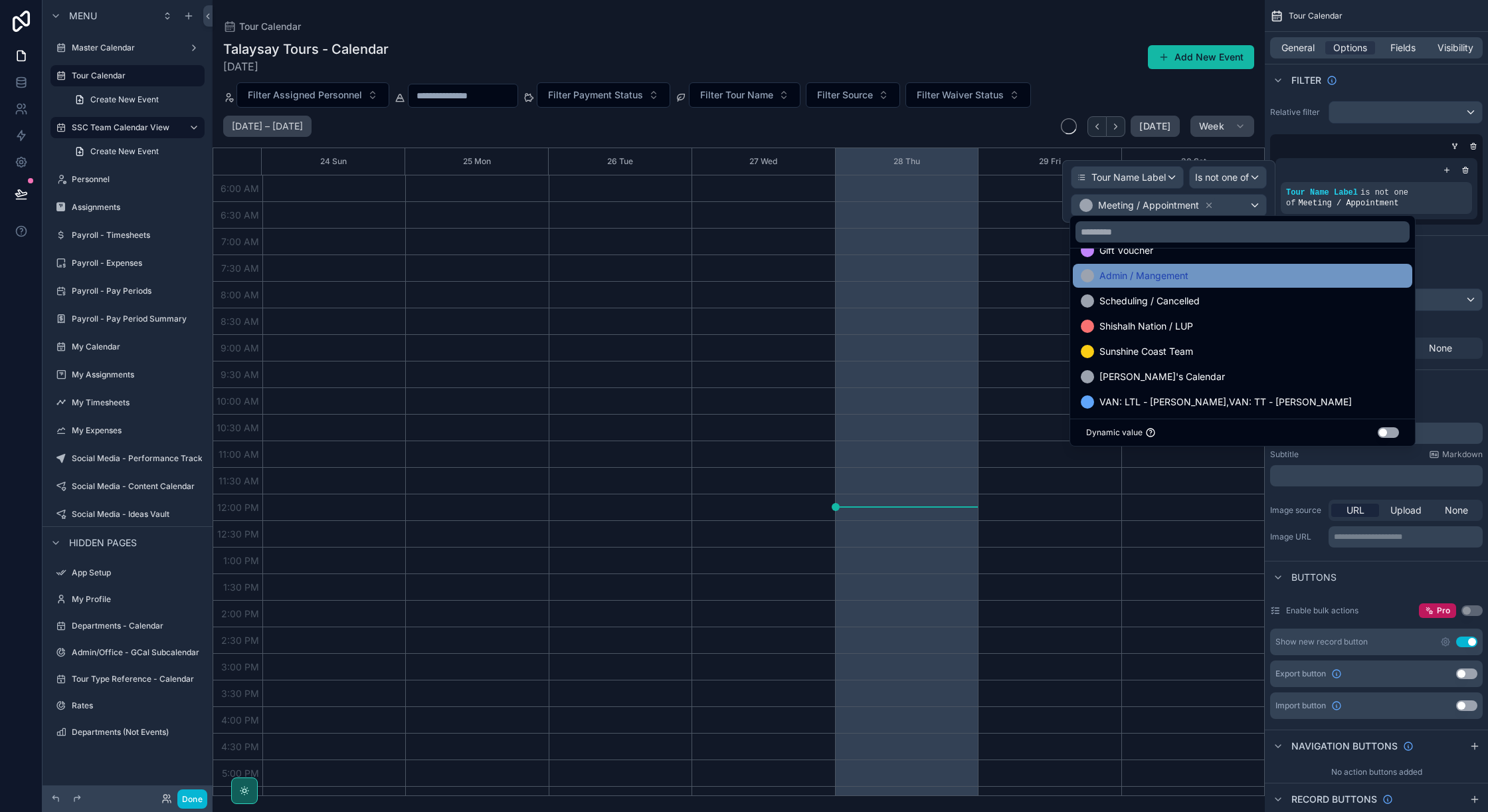
scroll to position [177, 0]
click at [1166, 280] on span "Admin / Mangement" at bounding box center [1144, 276] width 89 height 16
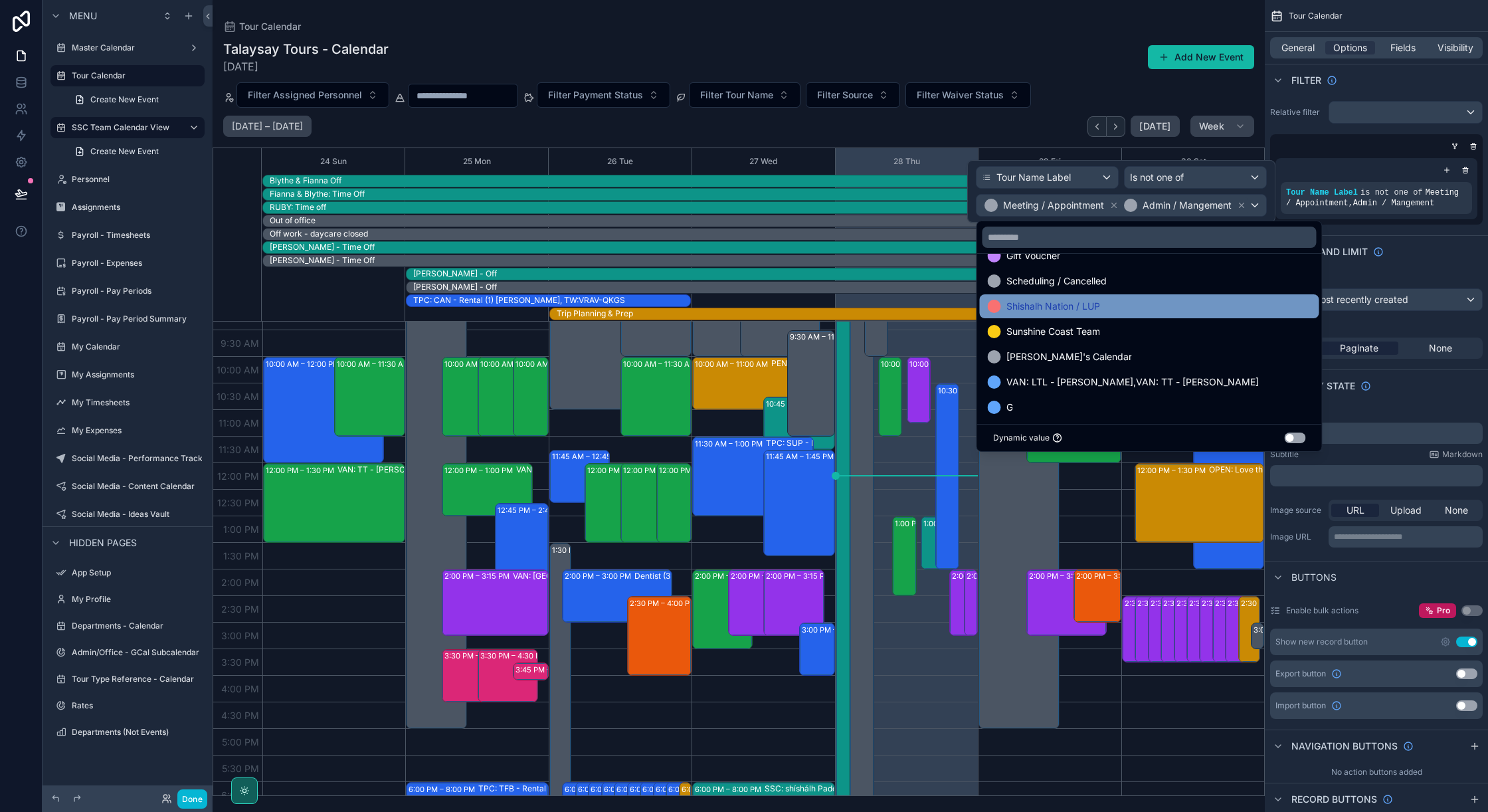
scroll to position [1913, 0]
click at [1156, 315] on div "Shishalh Nation / LUP" at bounding box center [1150, 307] width 339 height 24
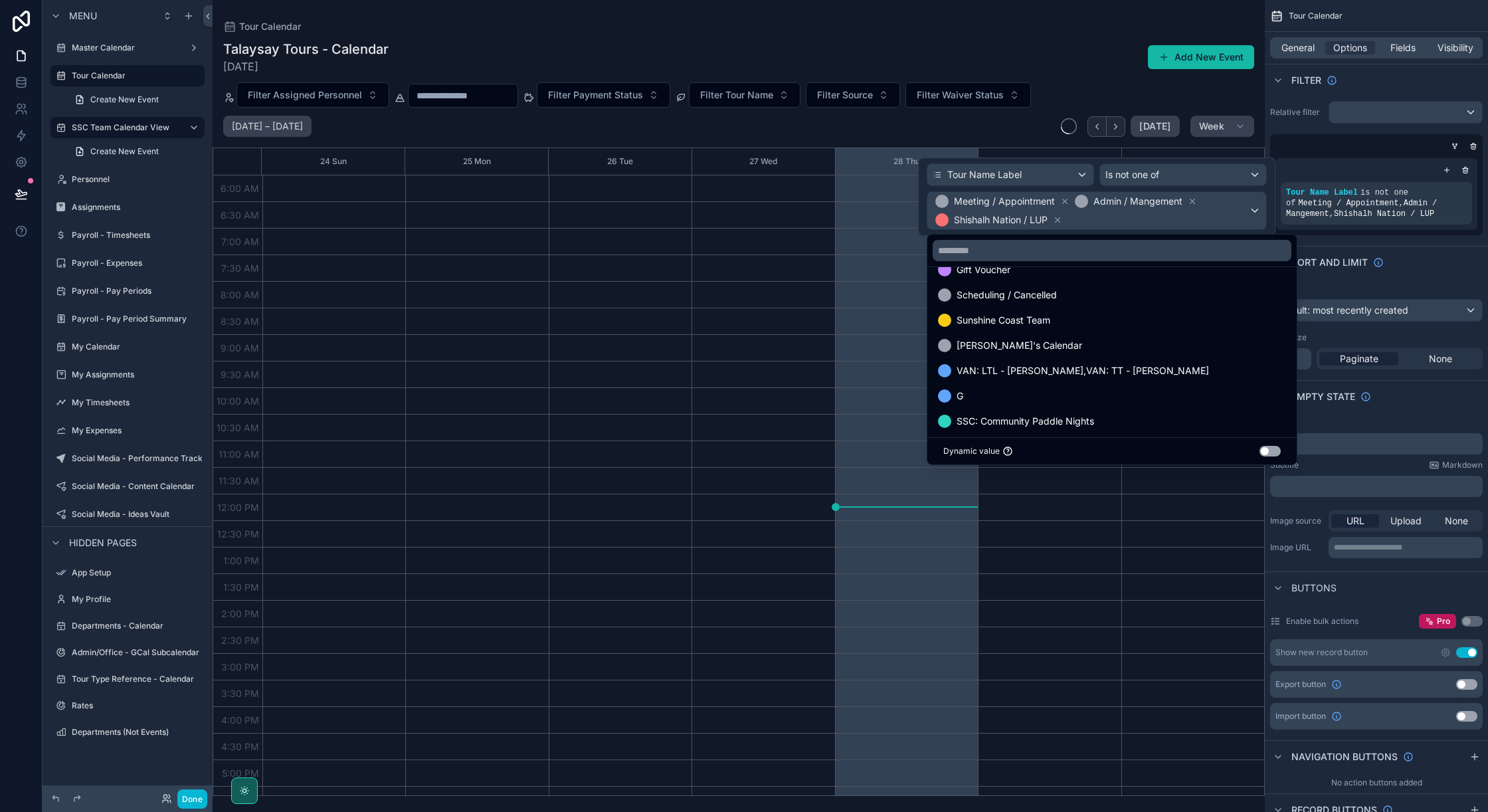
scroll to position [177, 0]
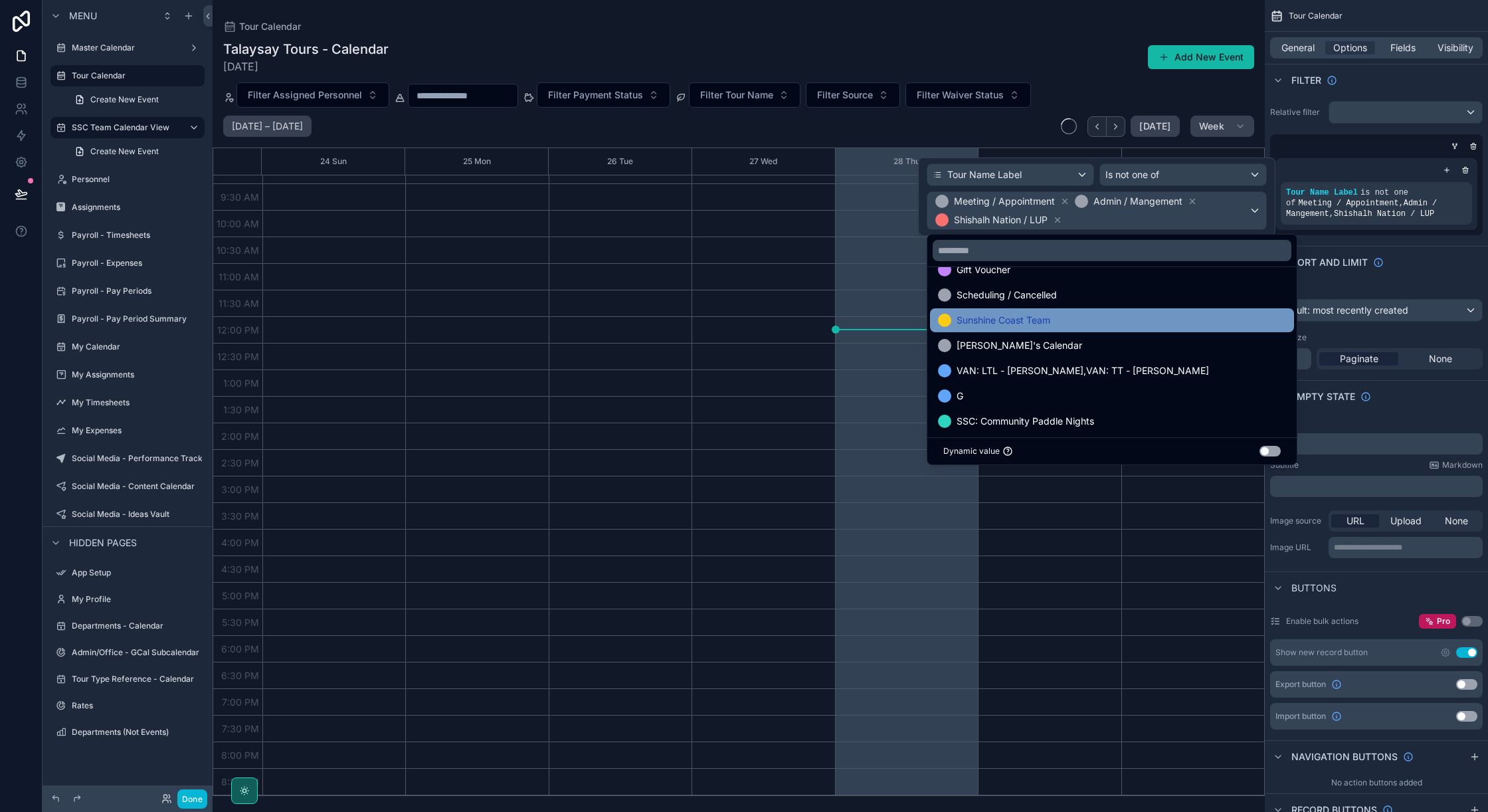
click at [1136, 326] on div "Sunshine Coast Team" at bounding box center [1112, 320] width 348 height 16
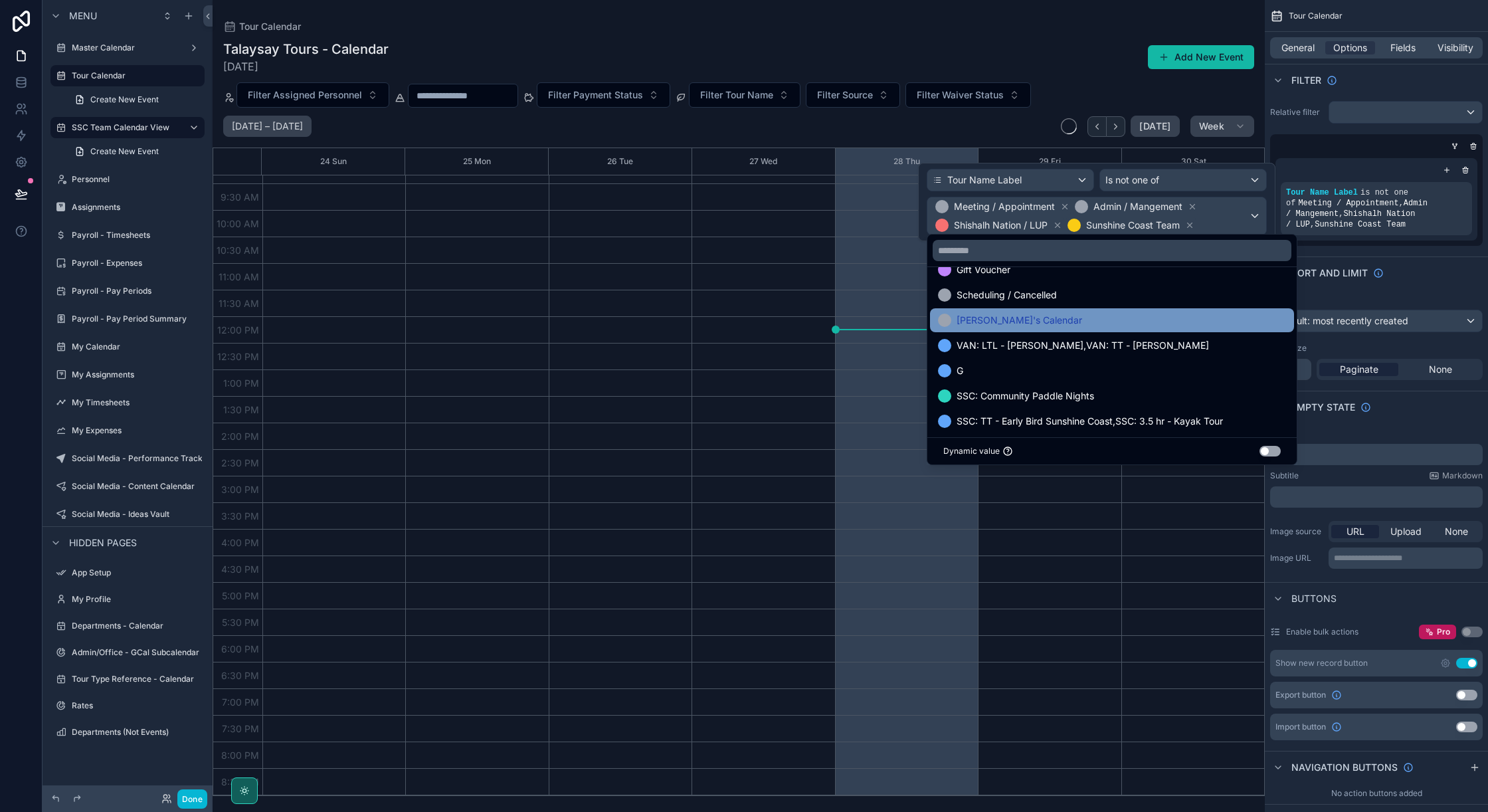
click at [1136, 328] on div "Becky's Calendar" at bounding box center [1112, 320] width 348 height 16
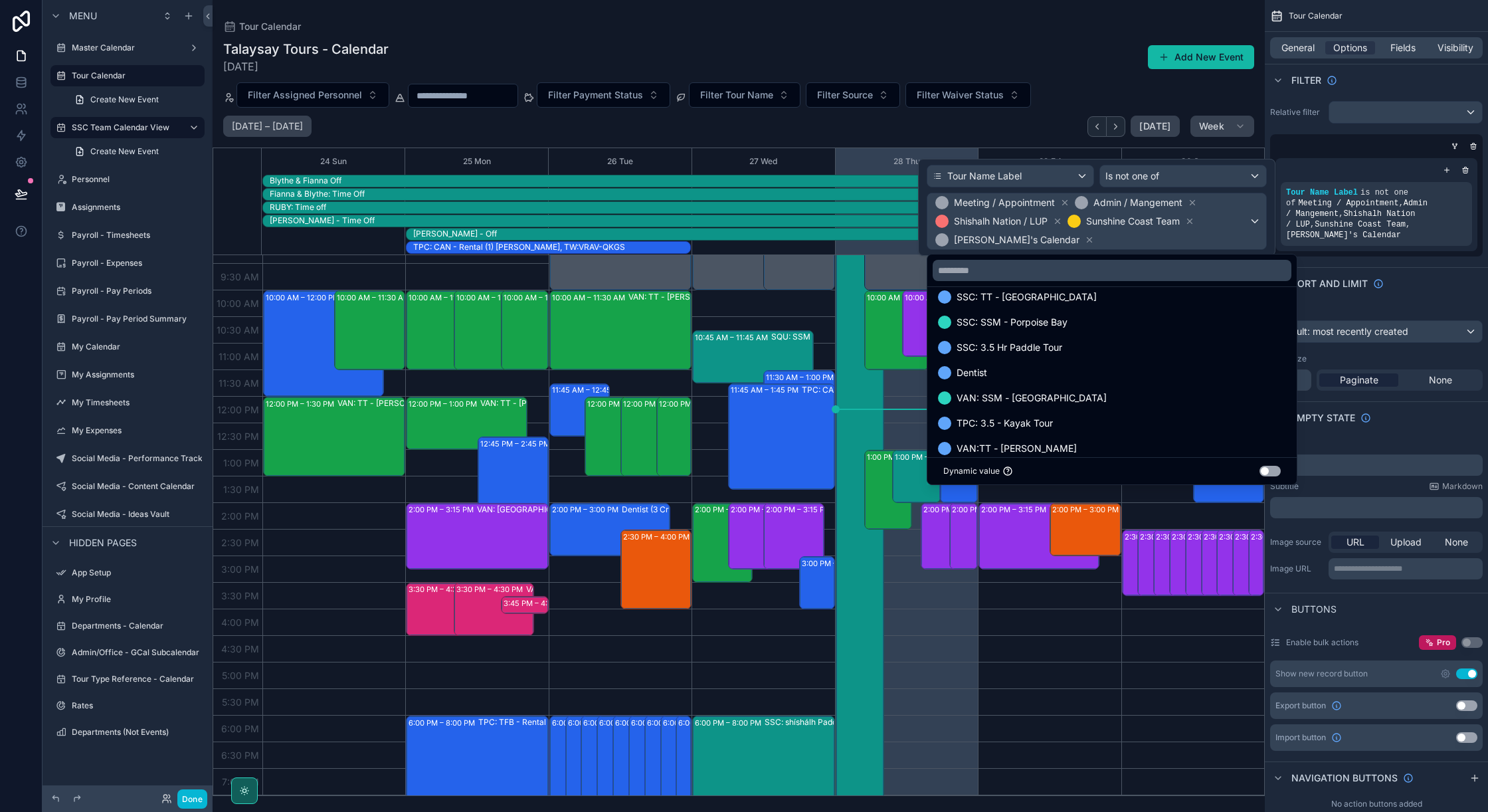
scroll to position [2386, 0]
click at [1138, 365] on div "Dentist" at bounding box center [1112, 371] width 348 height 16
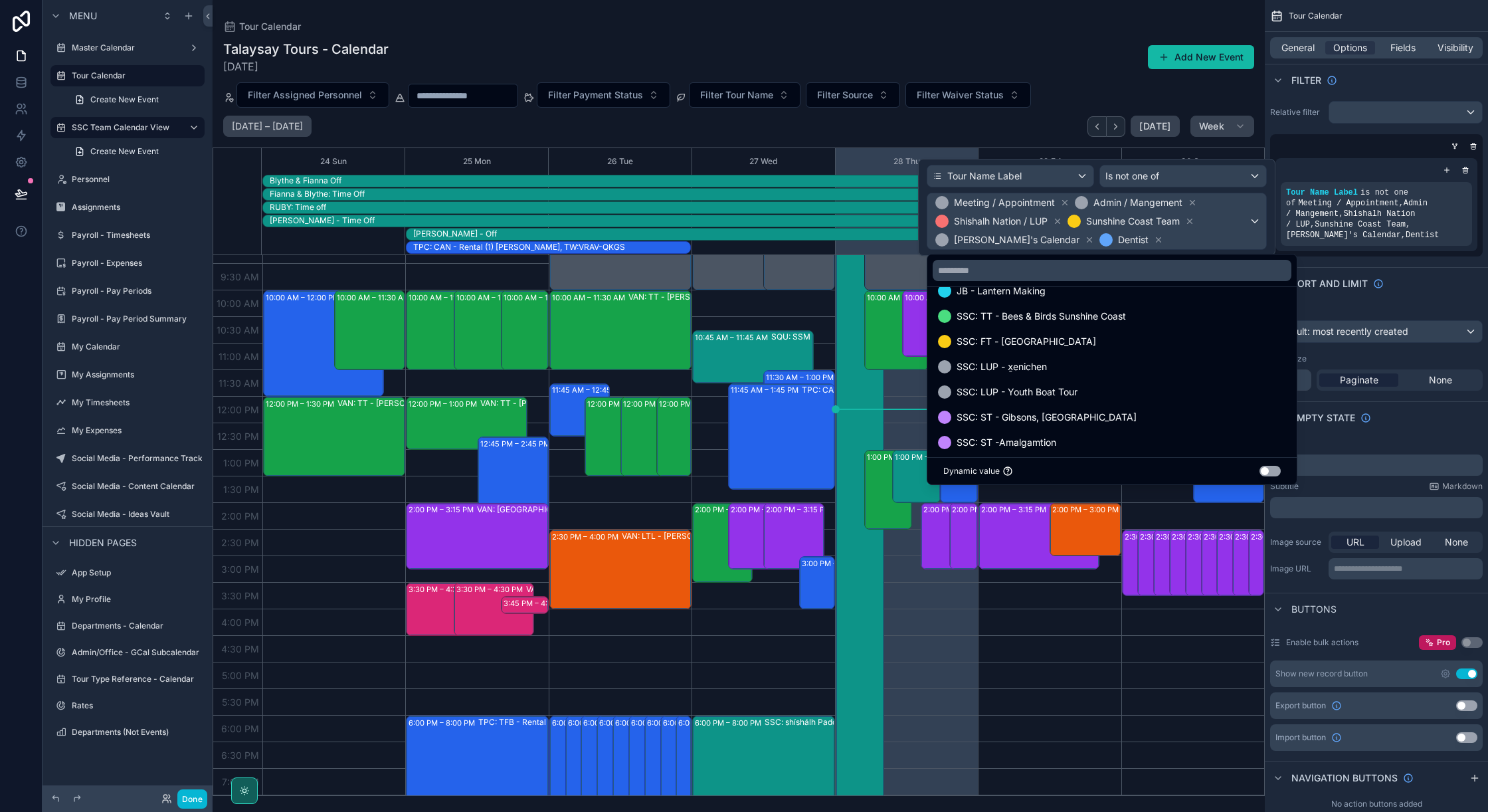
scroll to position [552, 0]
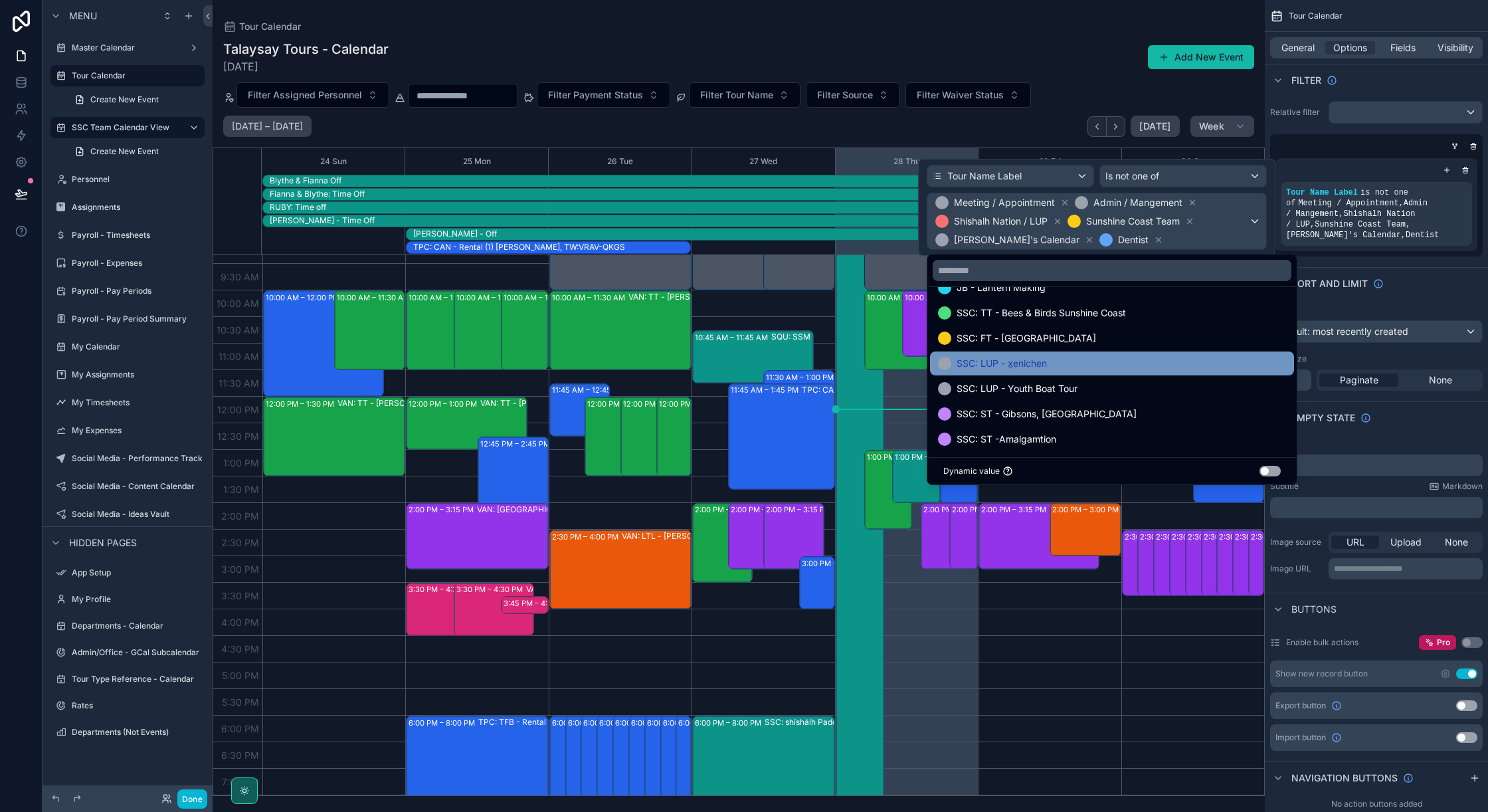
click at [1135, 365] on div "SSC: LUP - x̱enichen" at bounding box center [1112, 363] width 348 height 16
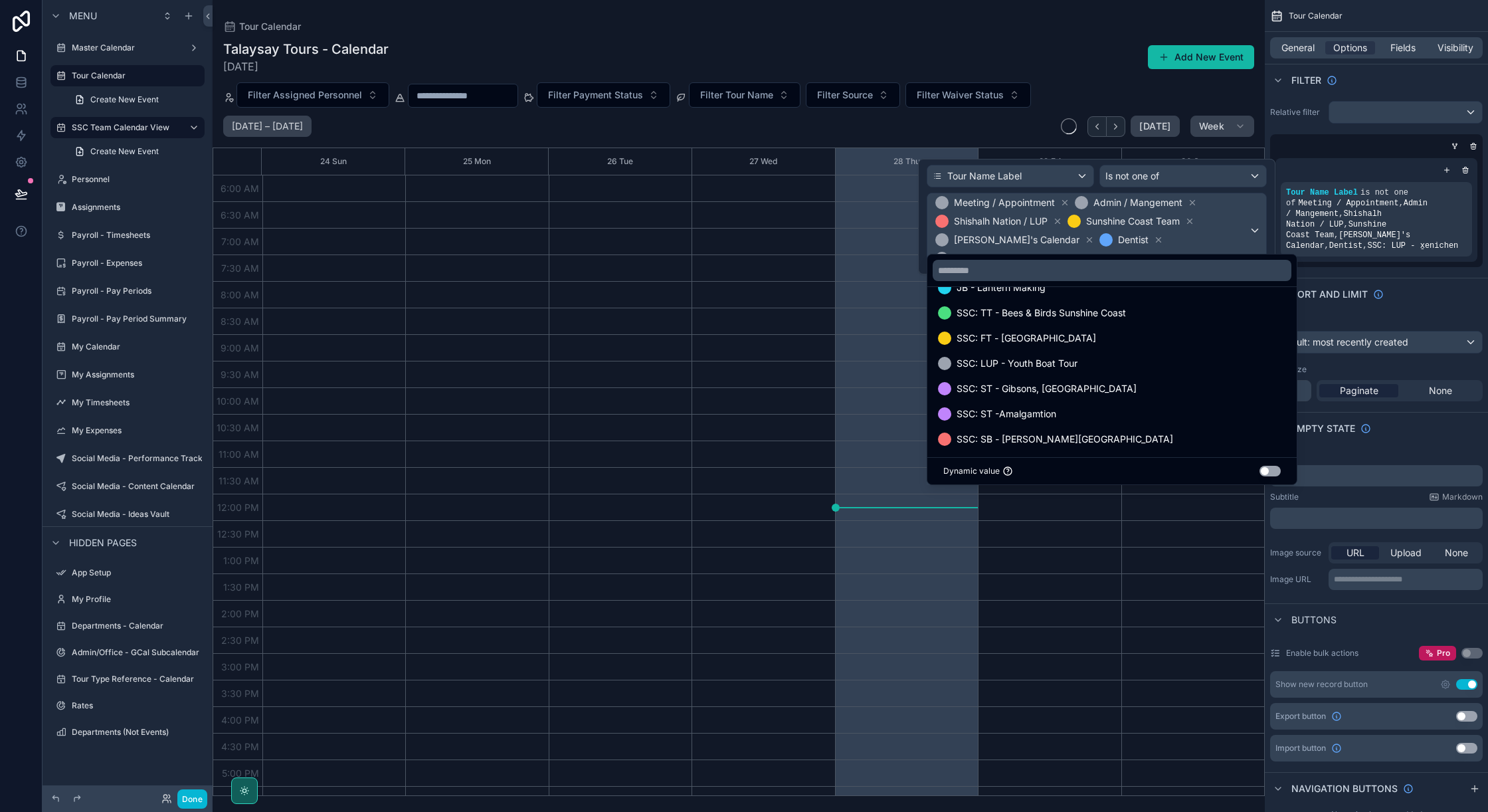
scroll to position [177, 0]
click at [1135, 365] on div "SSC: LUP - Youth Boat Tour" at bounding box center [1112, 363] width 348 height 16
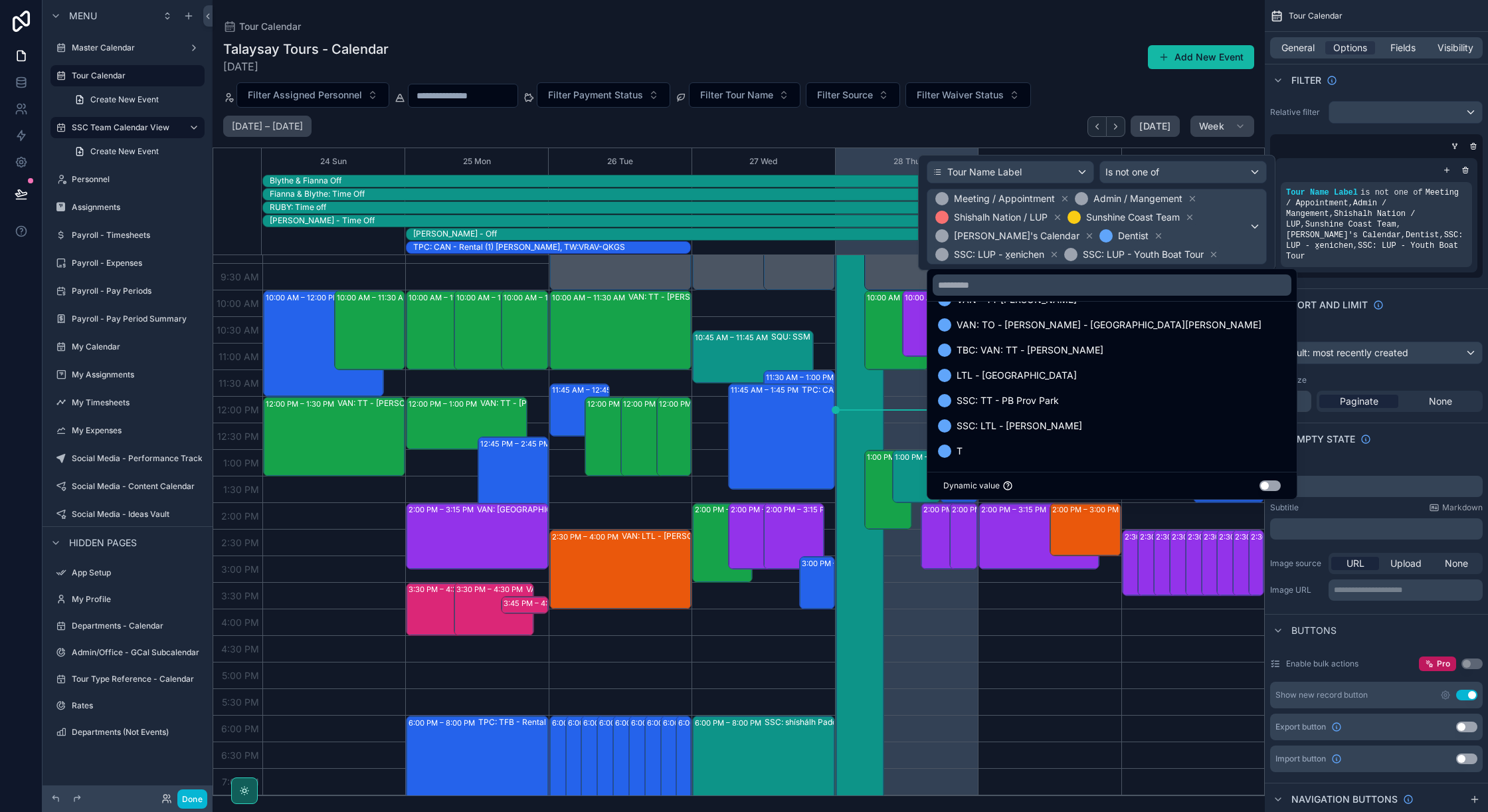
scroll to position [2601, 0]
click at [1315, 169] on div "scrollable content" at bounding box center [1376, 169] width 191 height 13
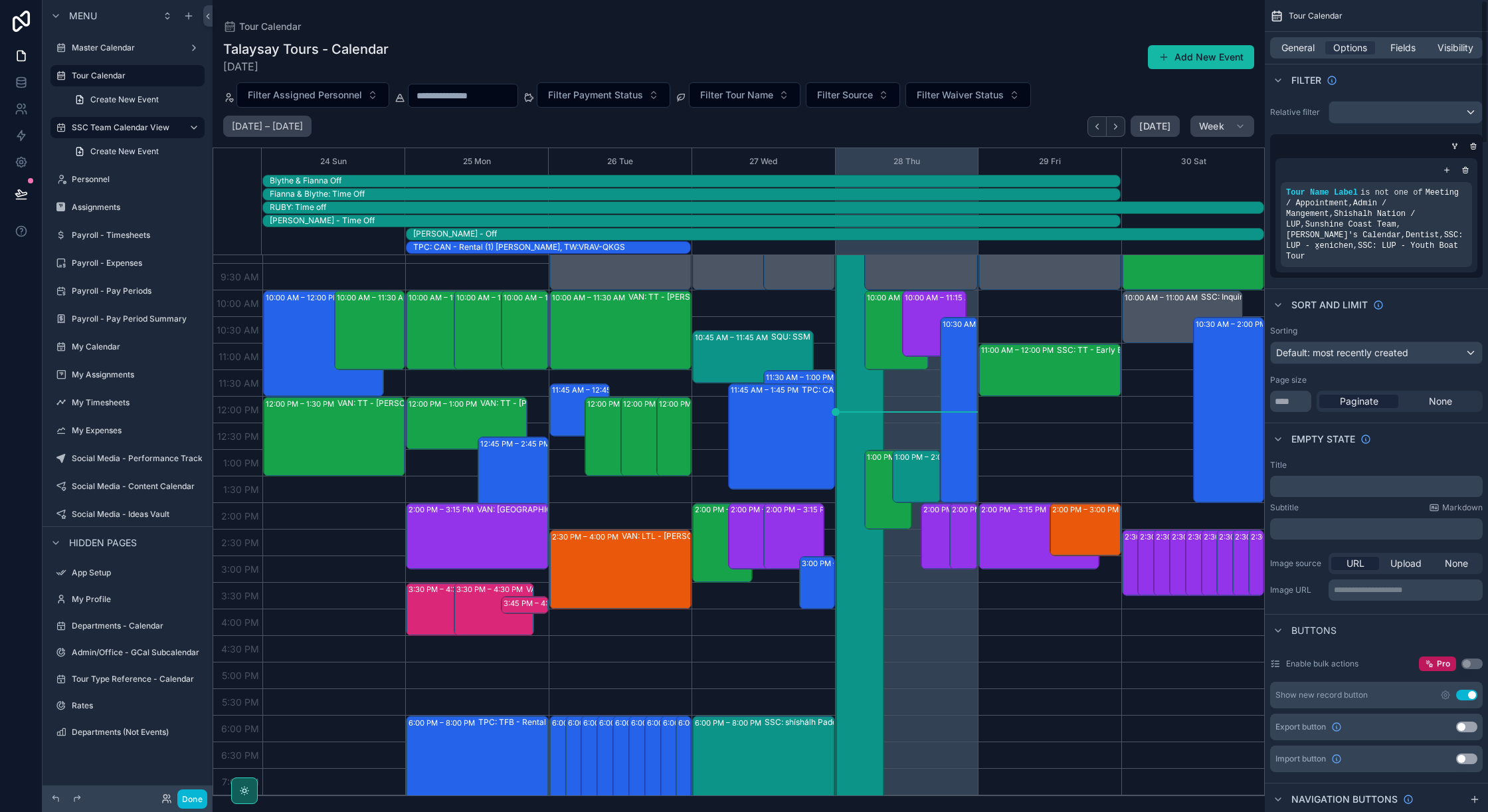
drag, startPoint x: 1465, startPoint y: 717, endPoint x: 1477, endPoint y: 768, distance: 52.4
click at [1465, 721] on button "Use setting" at bounding box center [1466, 726] width 22 height 10
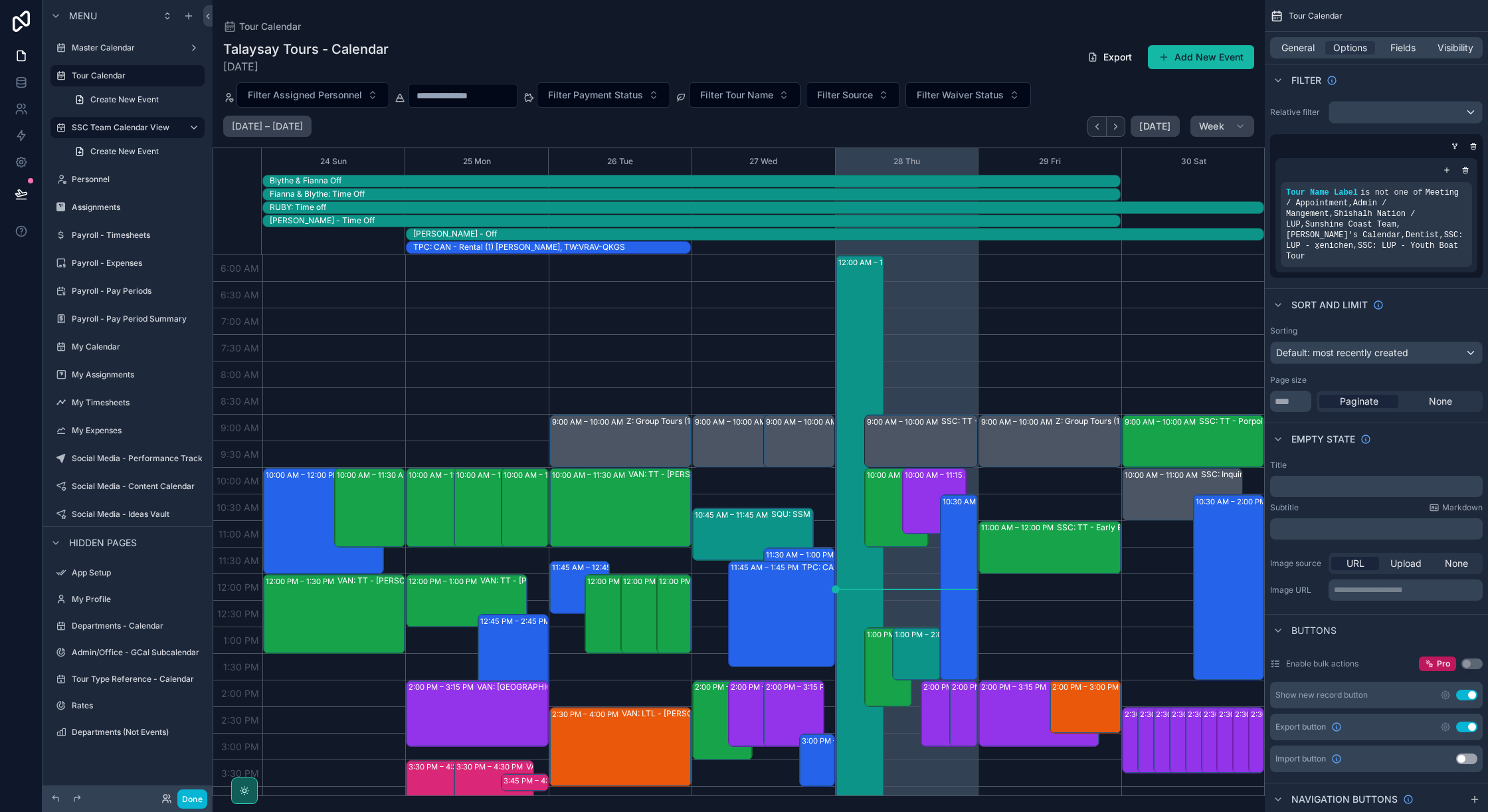
scroll to position [257, 0]
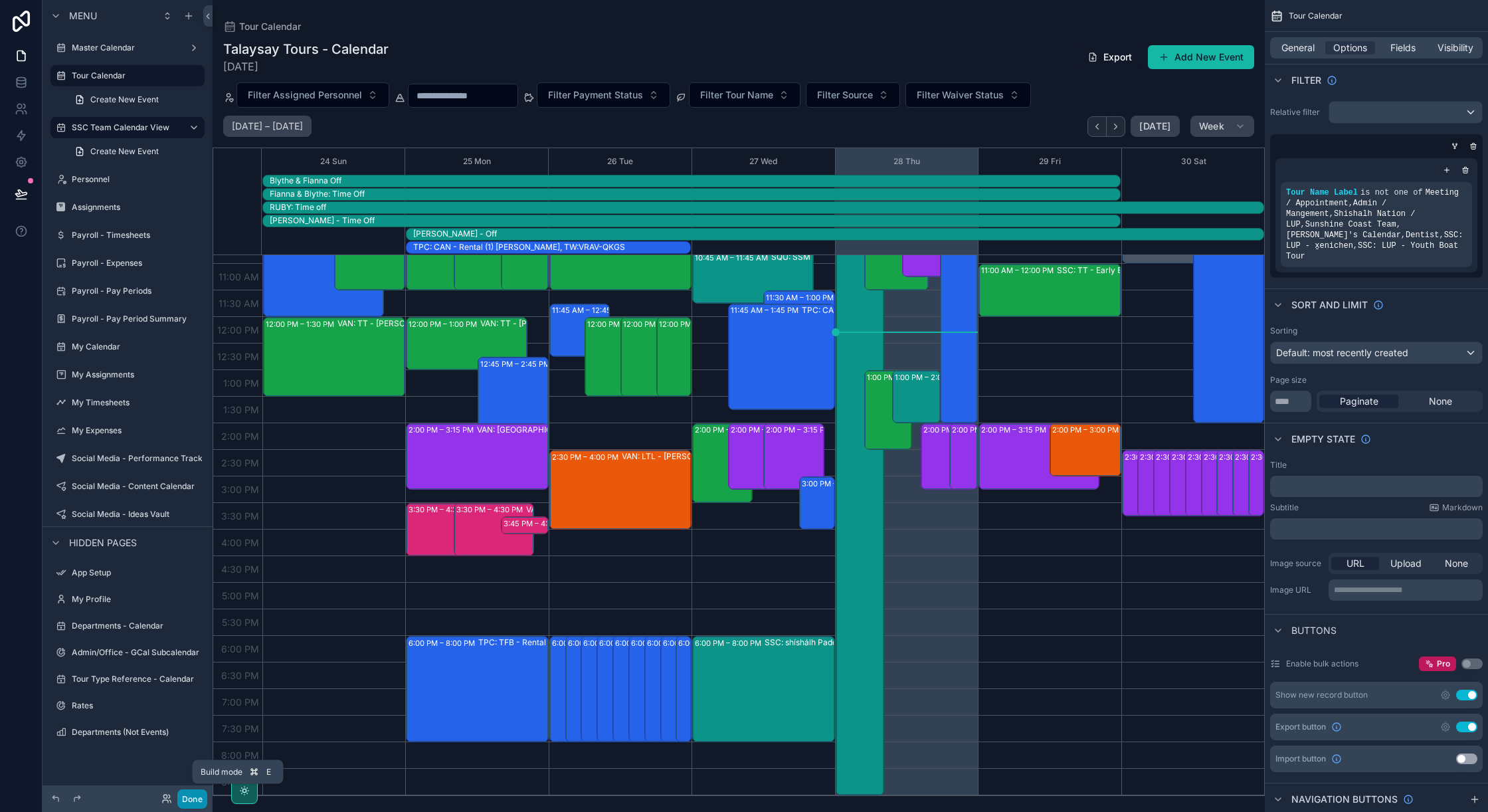
click at [190, 799] on button "Done" at bounding box center [192, 798] width 30 height 19
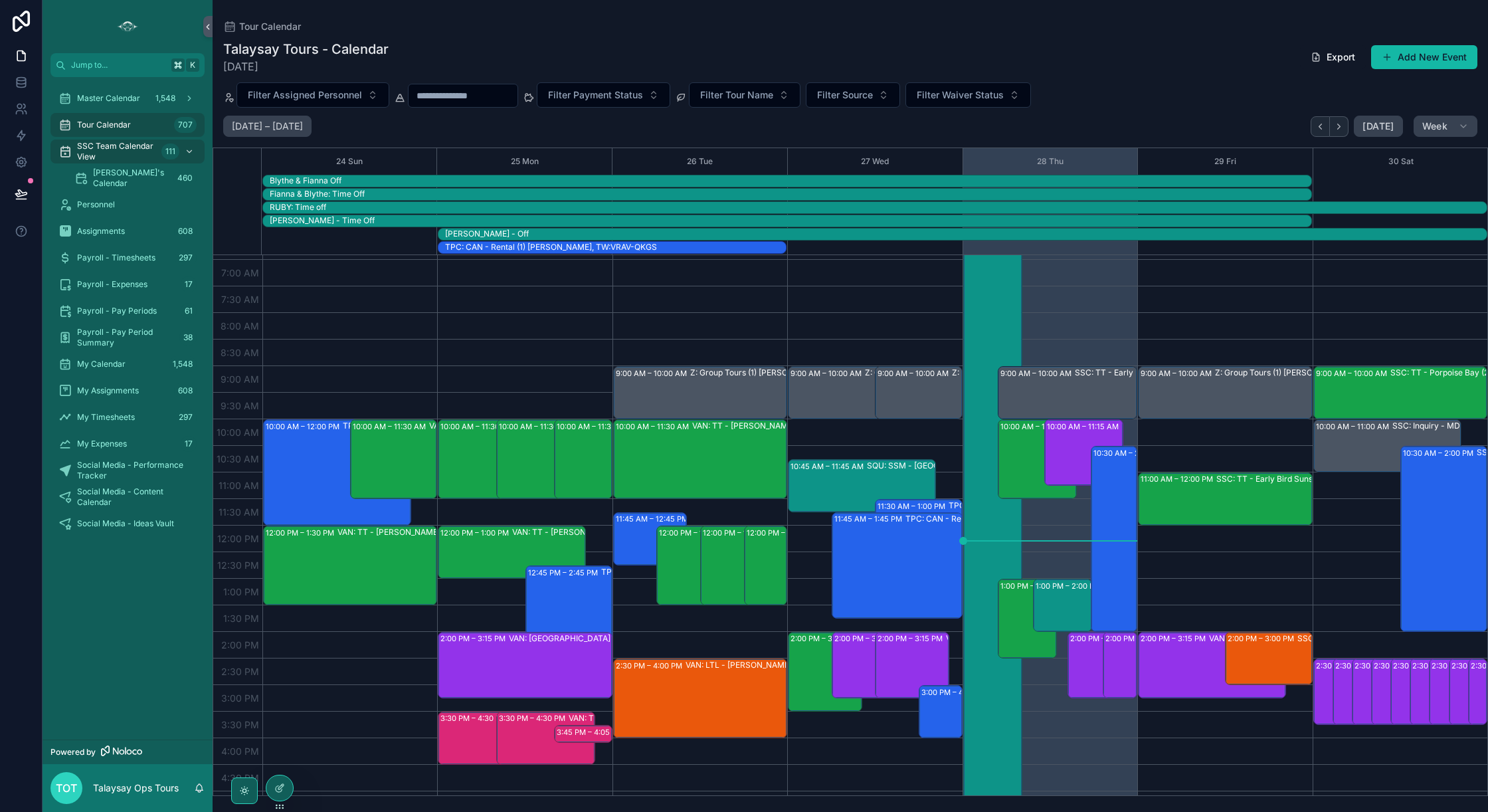
scroll to position [0, 0]
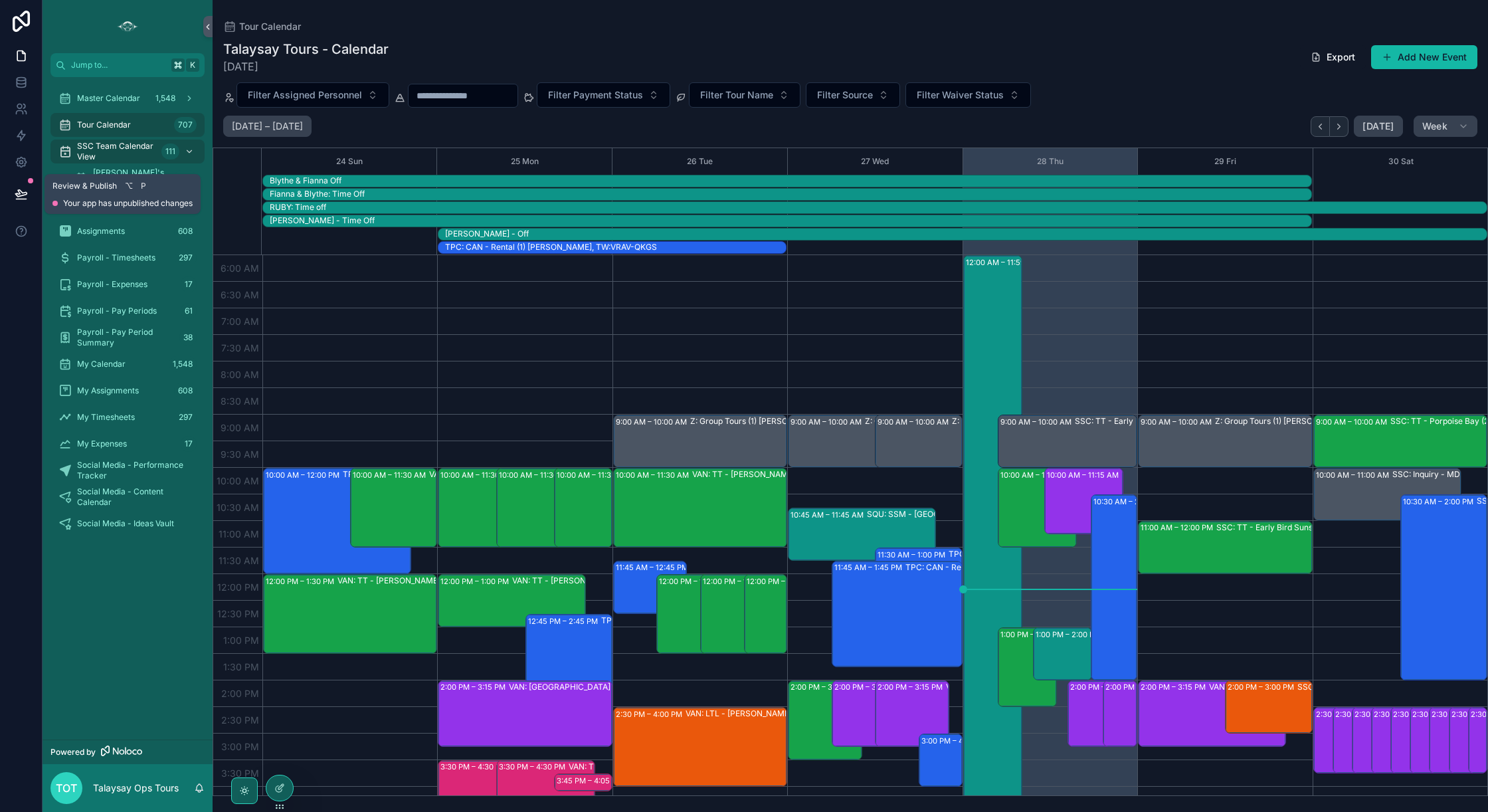
click at [26, 196] on icon at bounding box center [21, 194] width 13 height 13
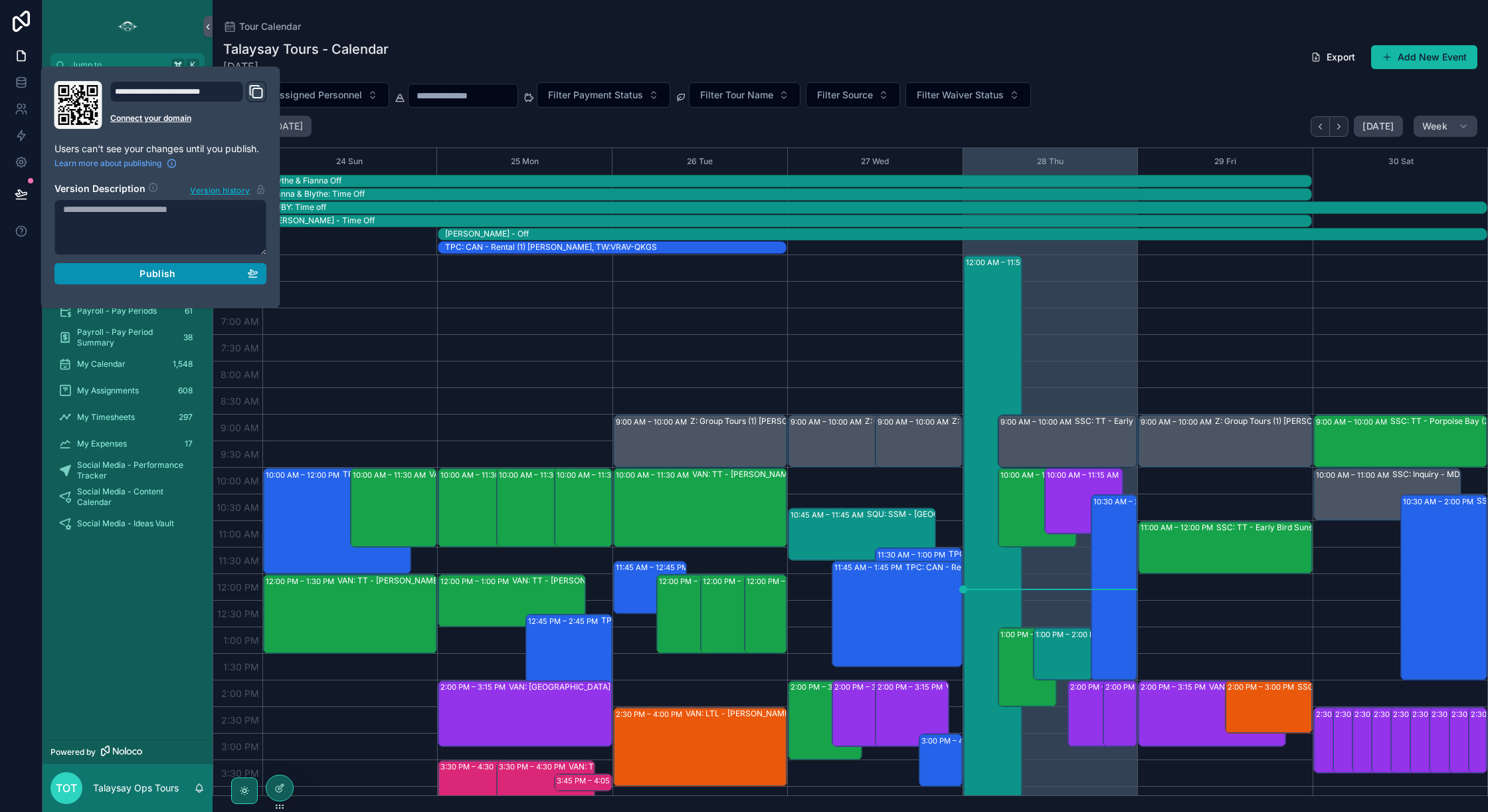
click at [144, 276] on span "Publish" at bounding box center [157, 274] width 35 height 12
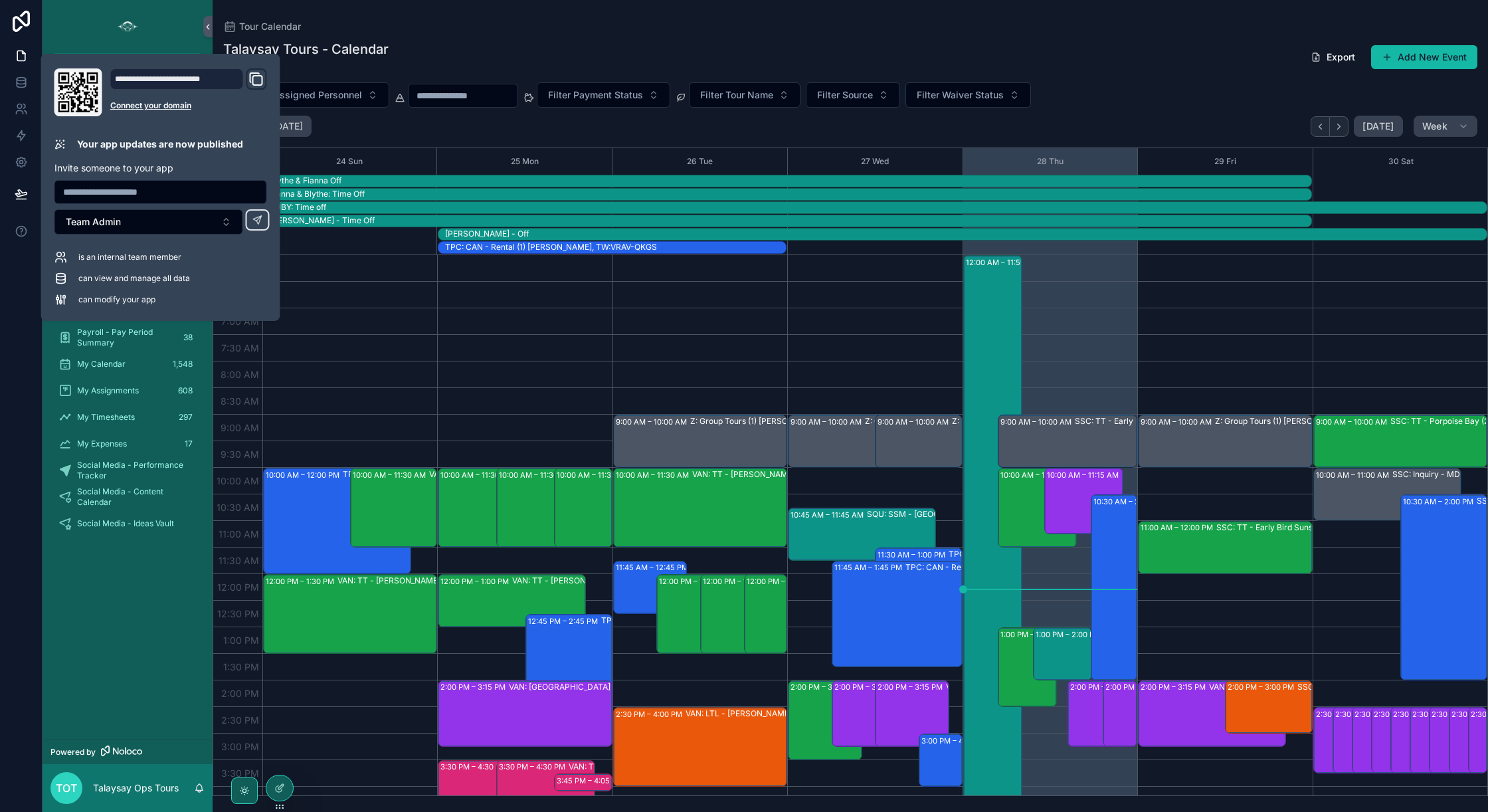
click at [170, 616] on div "Master Calendar 1,548 Tour Calendar 707 SSC Team Calendar View 111 Becky's Cale…" at bounding box center [127, 408] width 170 height 662
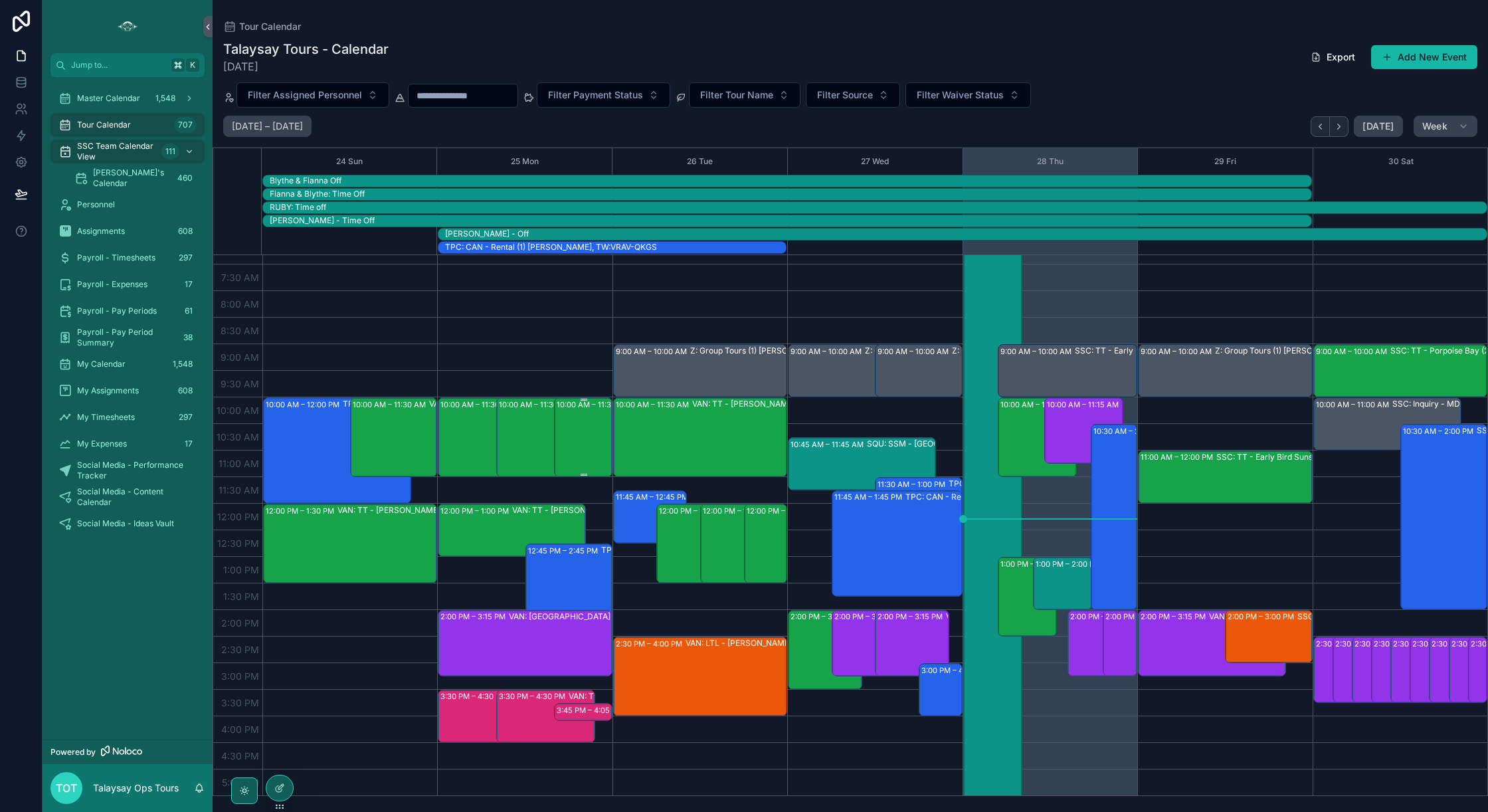
scroll to position [73, 0]
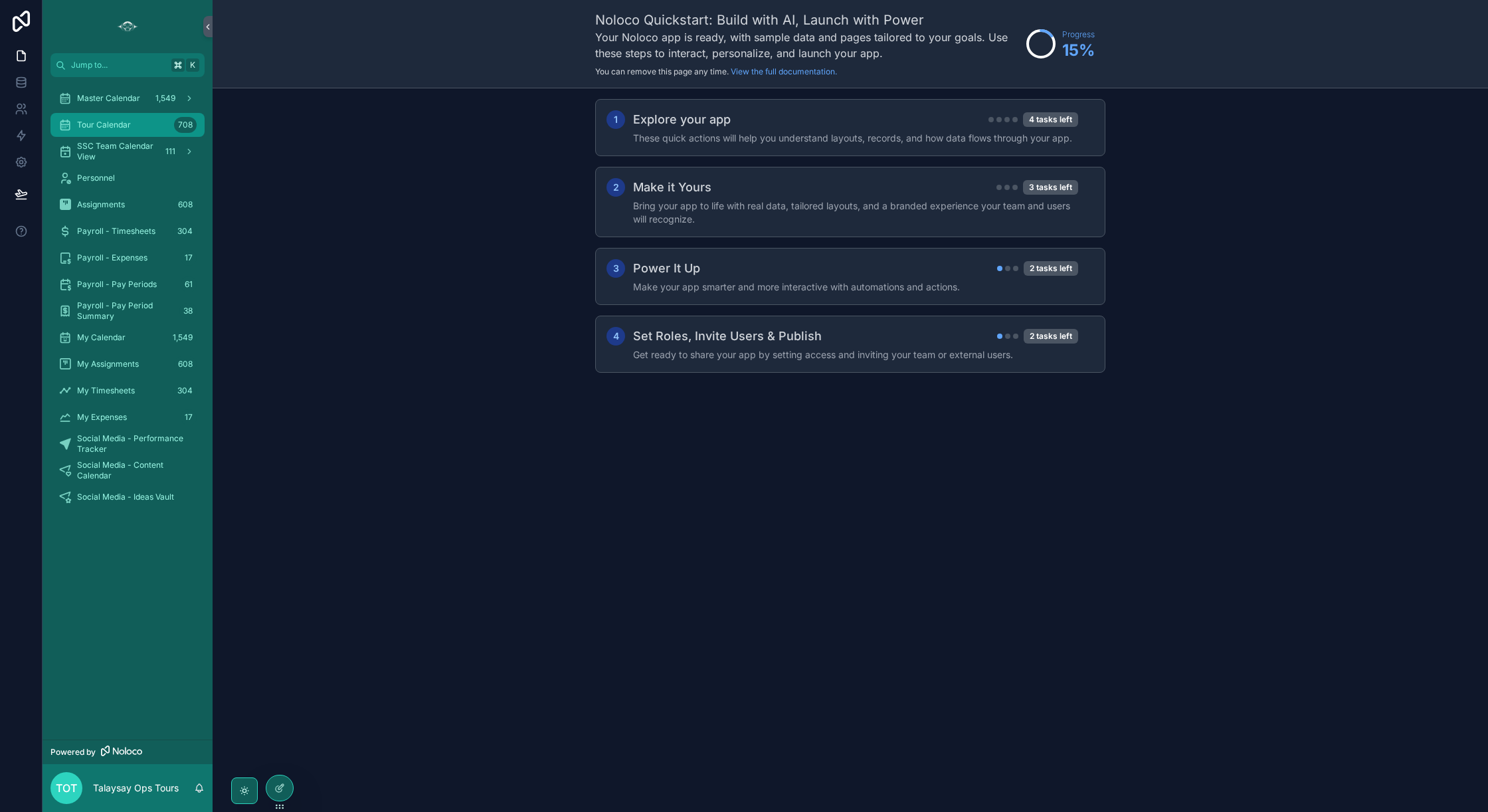
click at [98, 125] on span "Tour Calendar" at bounding box center [104, 125] width 54 height 10
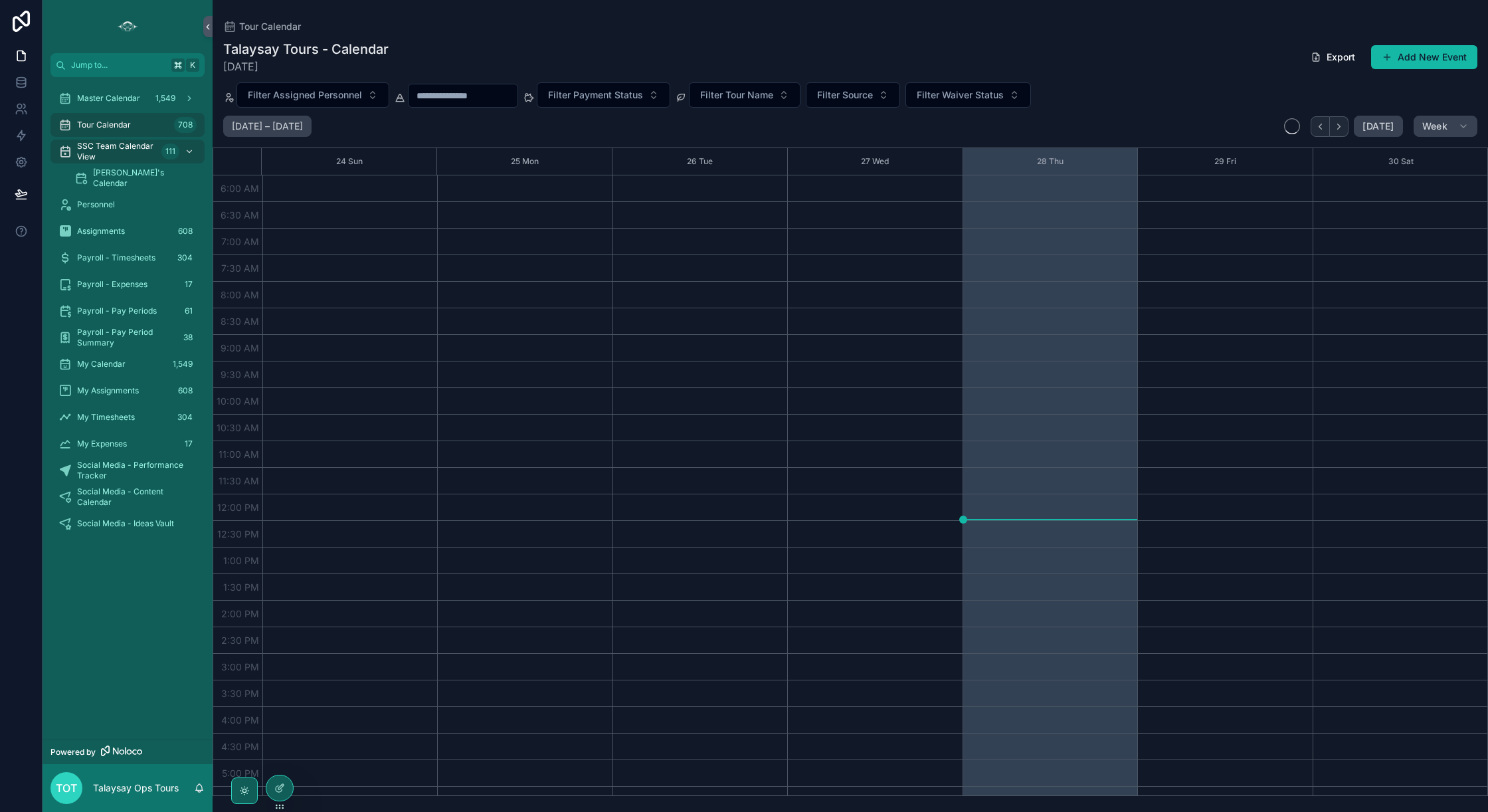
scroll to position [177, 0]
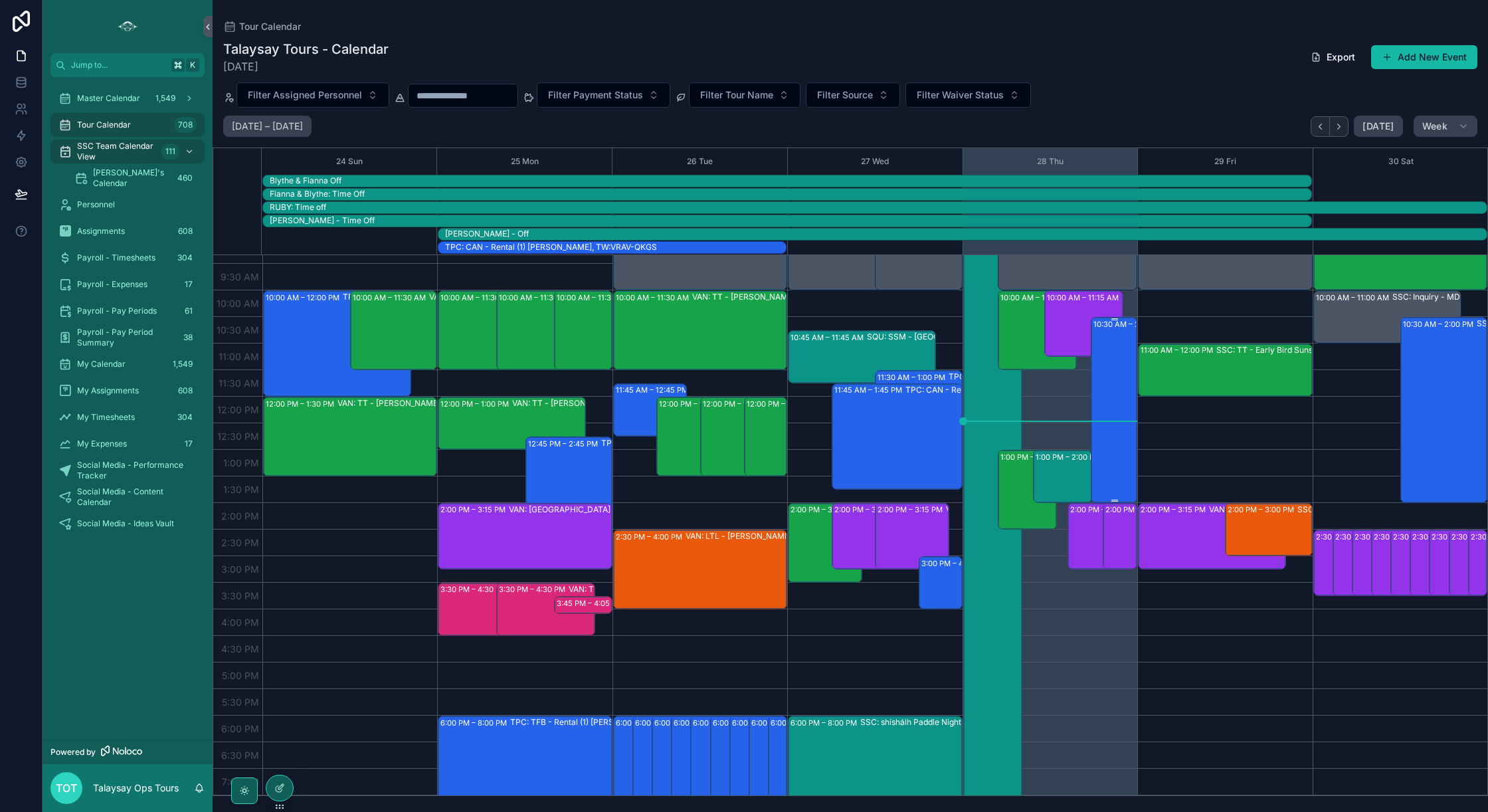
click at [1118, 377] on div "10:30 AM – 2:00 PM SSC: 3.5 hr - Kayak Tour (1) Katherine Lebioda, TW:VWWJ-STMK" at bounding box center [1114, 410] width 42 height 183
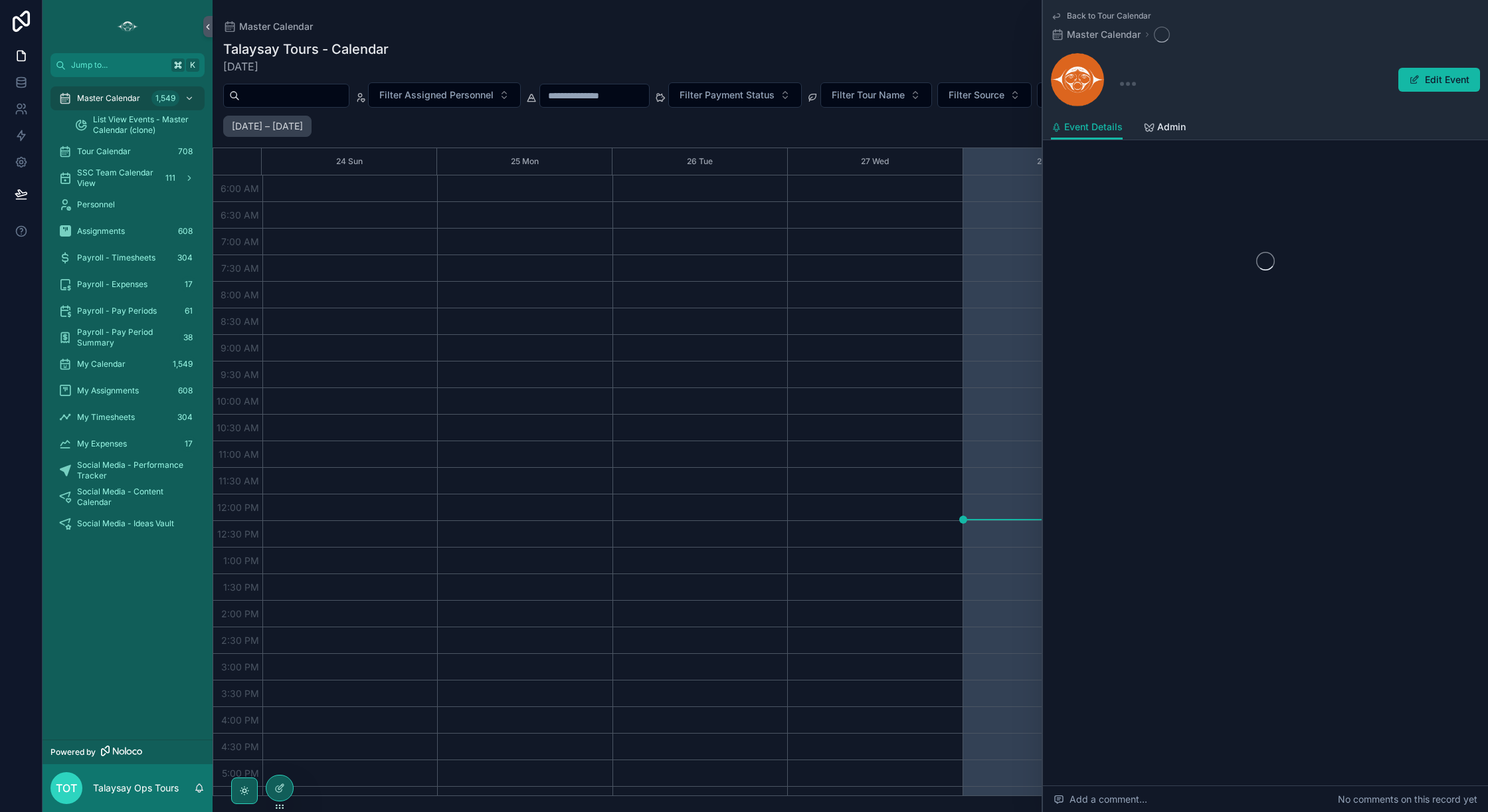
scroll to position [177, 0]
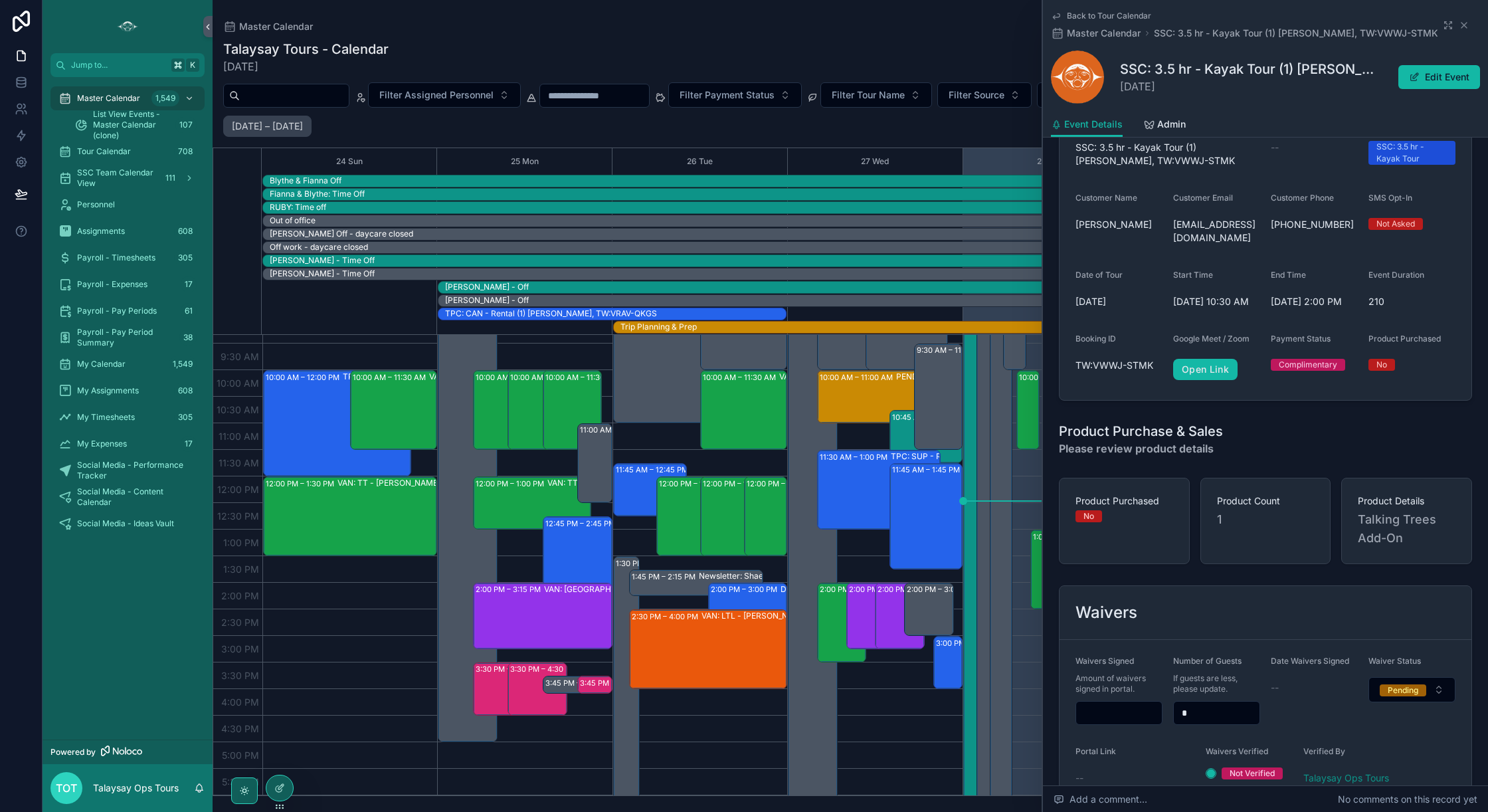
scroll to position [585, 0]
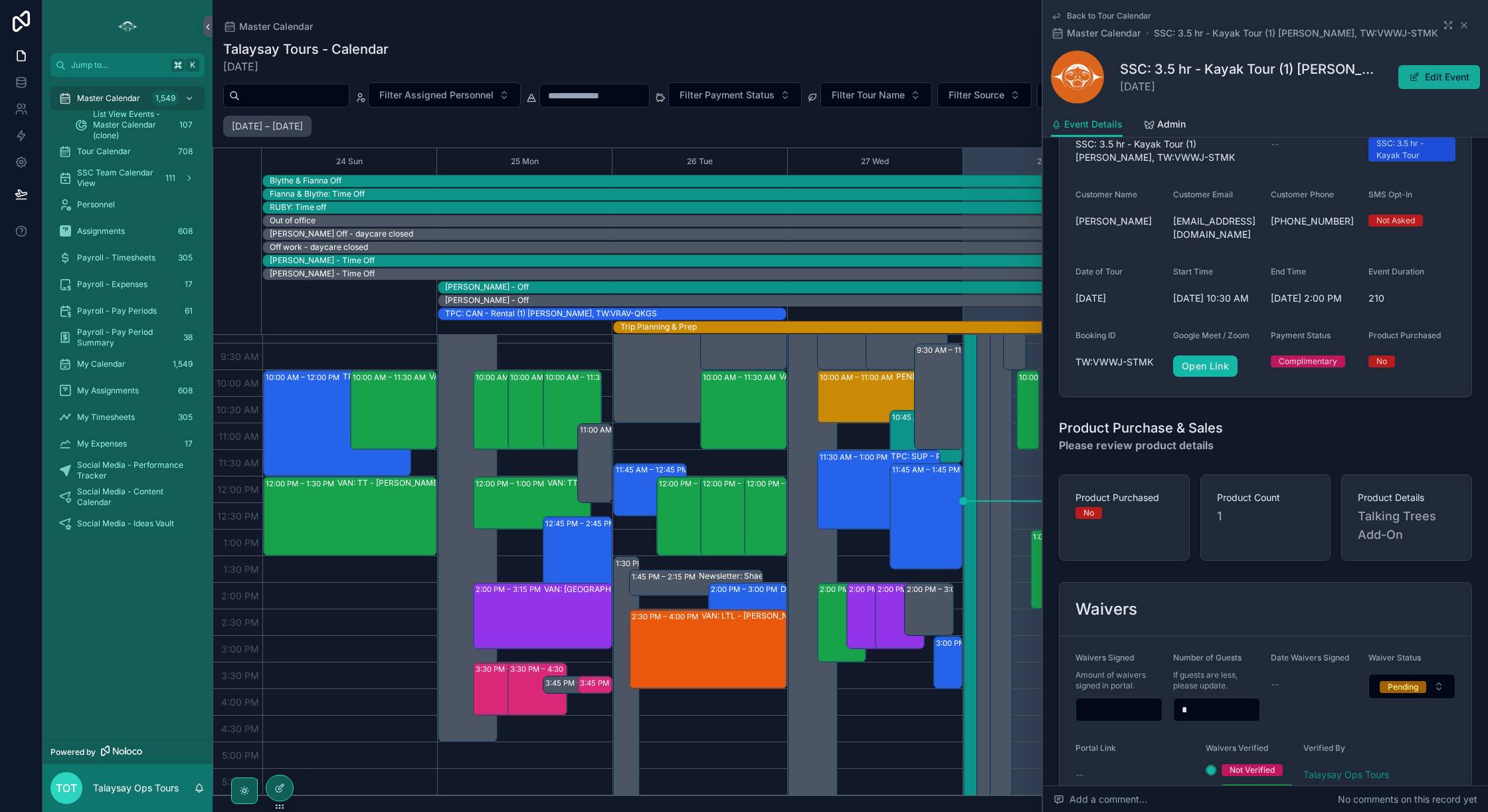
click at [1420, 75] on button "Edit Event" at bounding box center [1440, 77] width 81 height 24
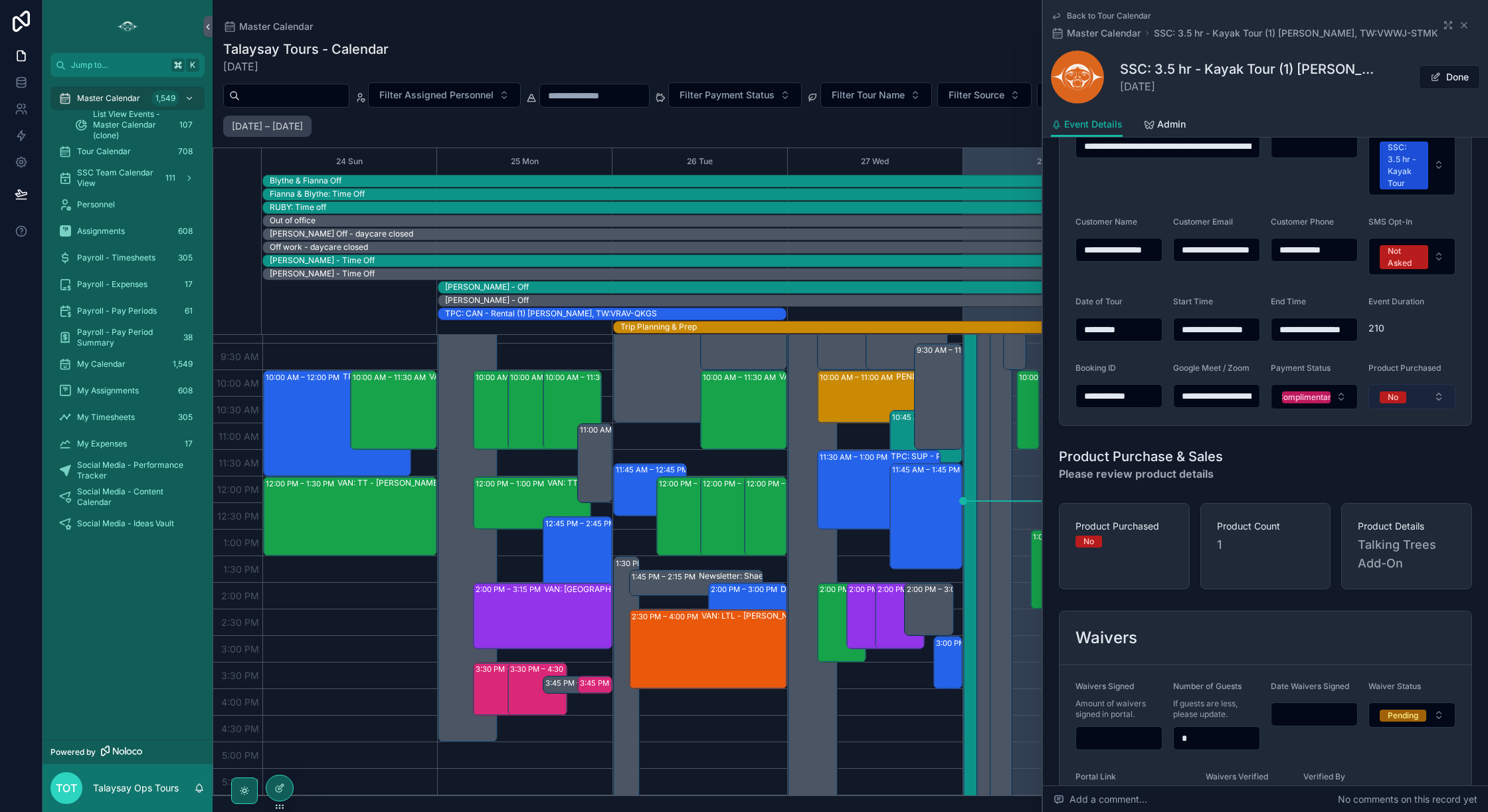
click at [1395, 400] on div "No" at bounding box center [1393, 397] width 10 height 12
click at [1368, 472] on div "Yes - Please Review" at bounding box center [1377, 470] width 76 height 12
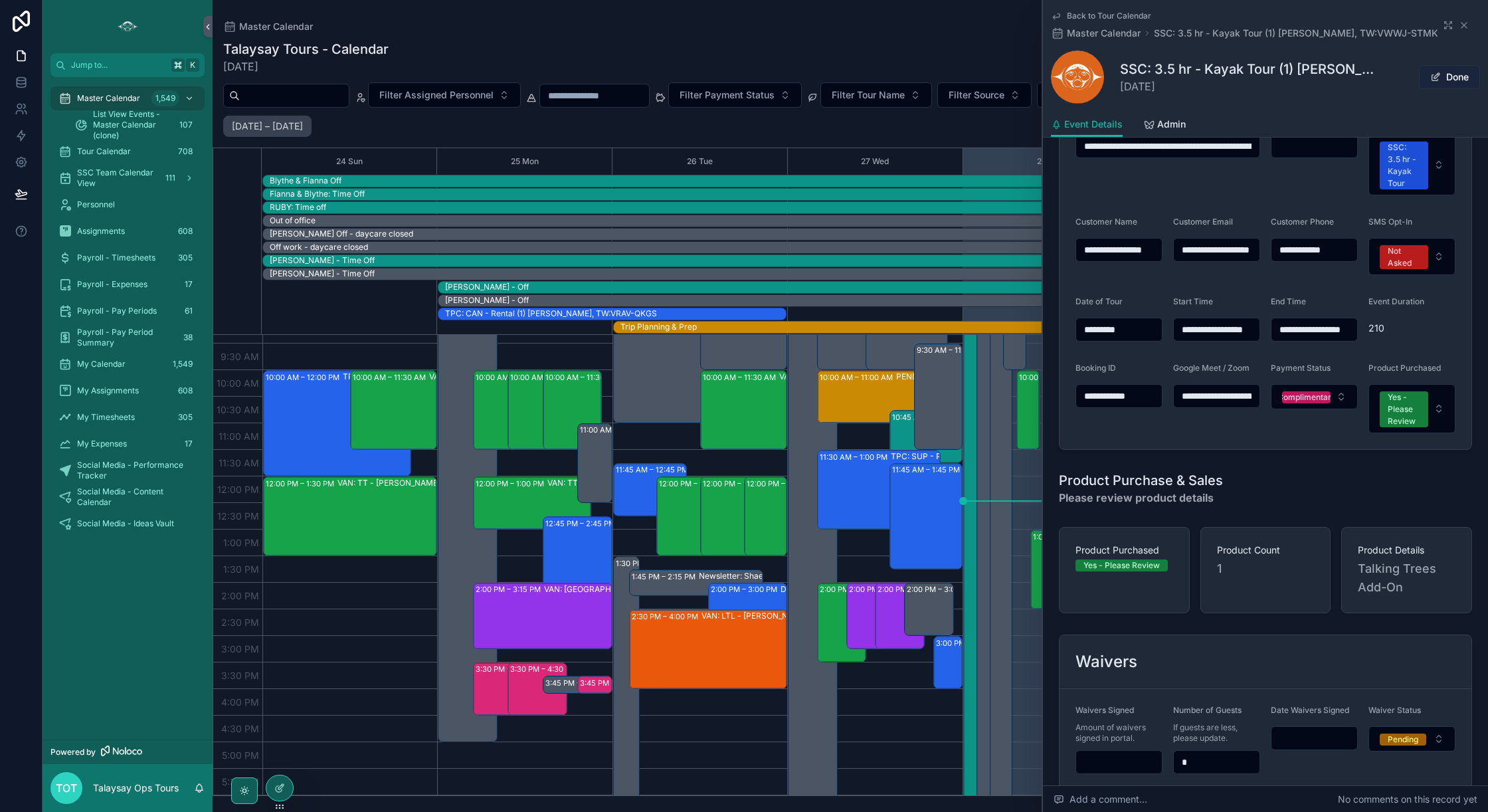
click at [1445, 80] on button "Done" at bounding box center [1449, 77] width 61 height 24
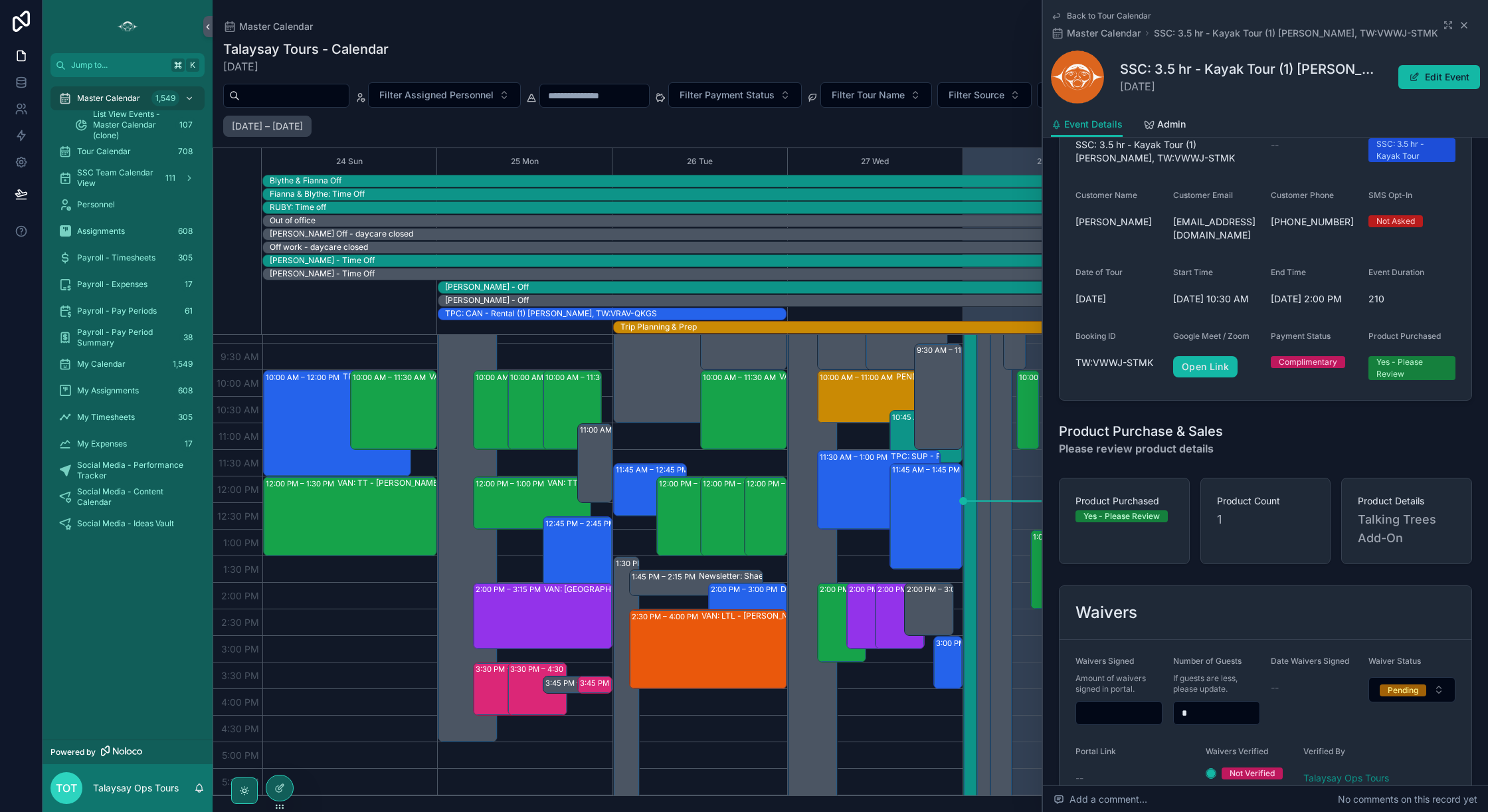
click at [1466, 27] on icon "scrollable content" at bounding box center [1465, 25] width 10 height 10
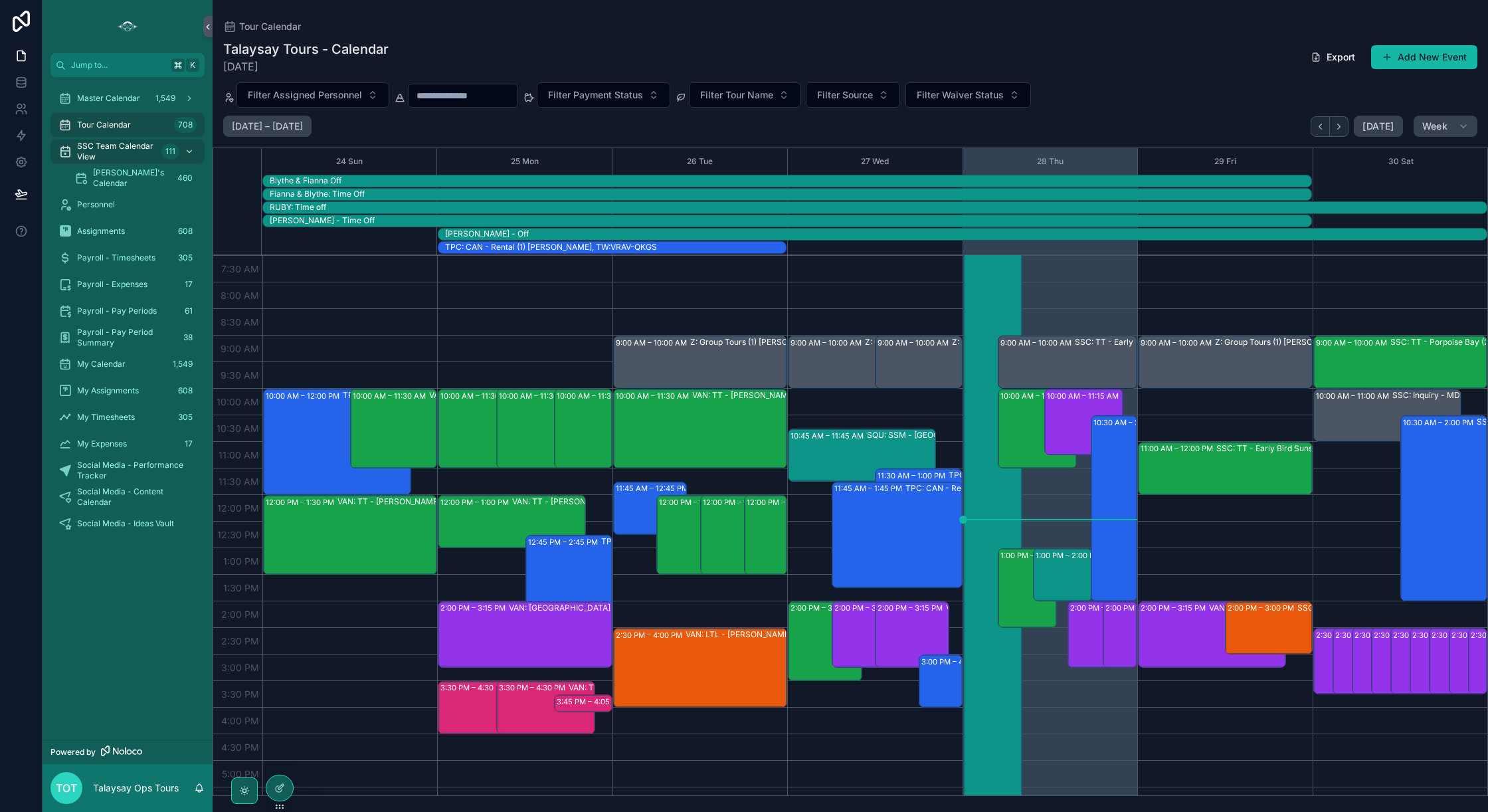
scroll to position [67, 0]
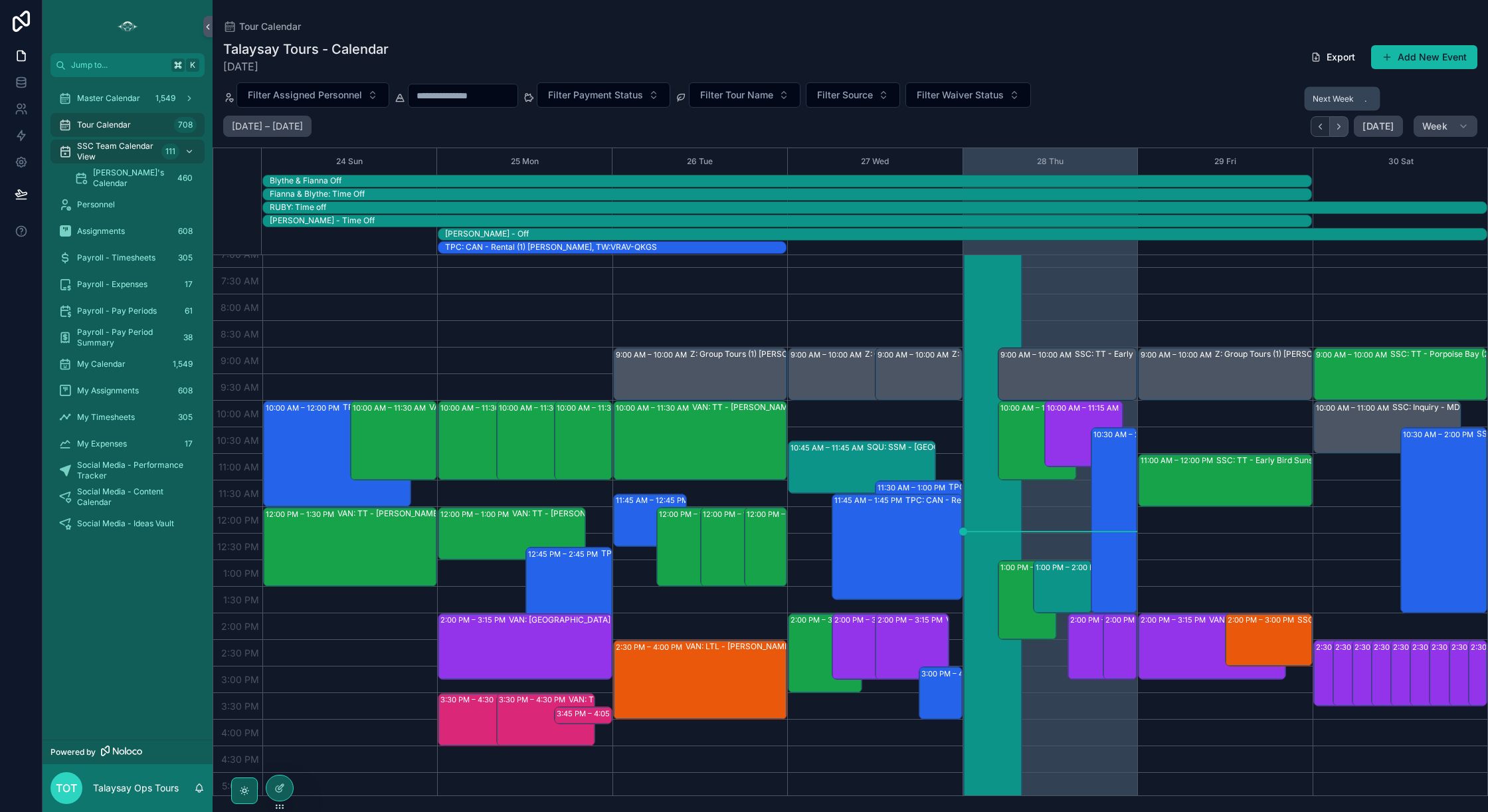
click at [1344, 130] on icon "Next" at bounding box center [1339, 127] width 10 height 10
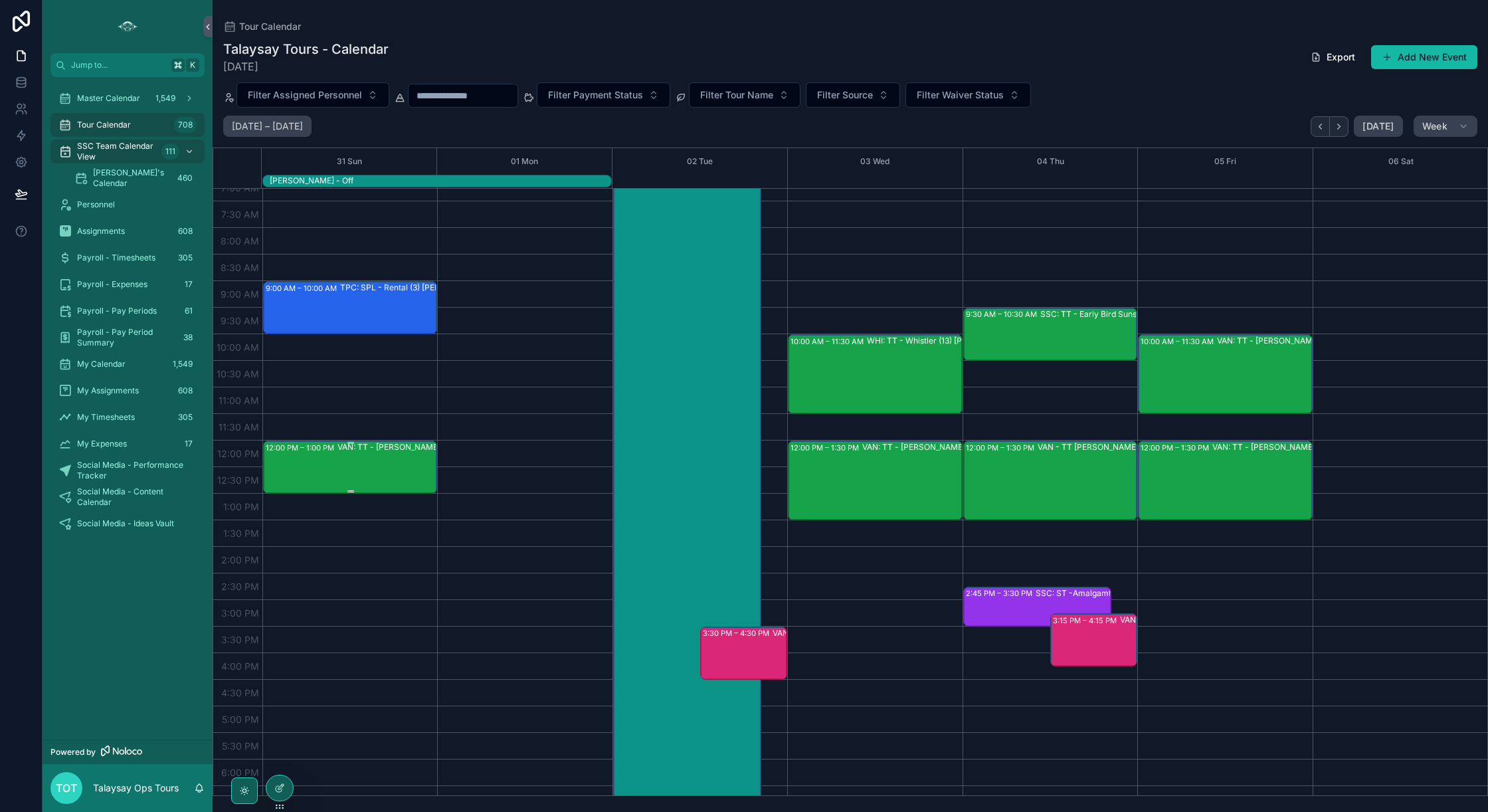
click at [366, 460] on div "VAN: TT - Stanley Park (1) Kara Neveau, TW:UDIP-CKZQ" at bounding box center [422, 466] width 170 height 50
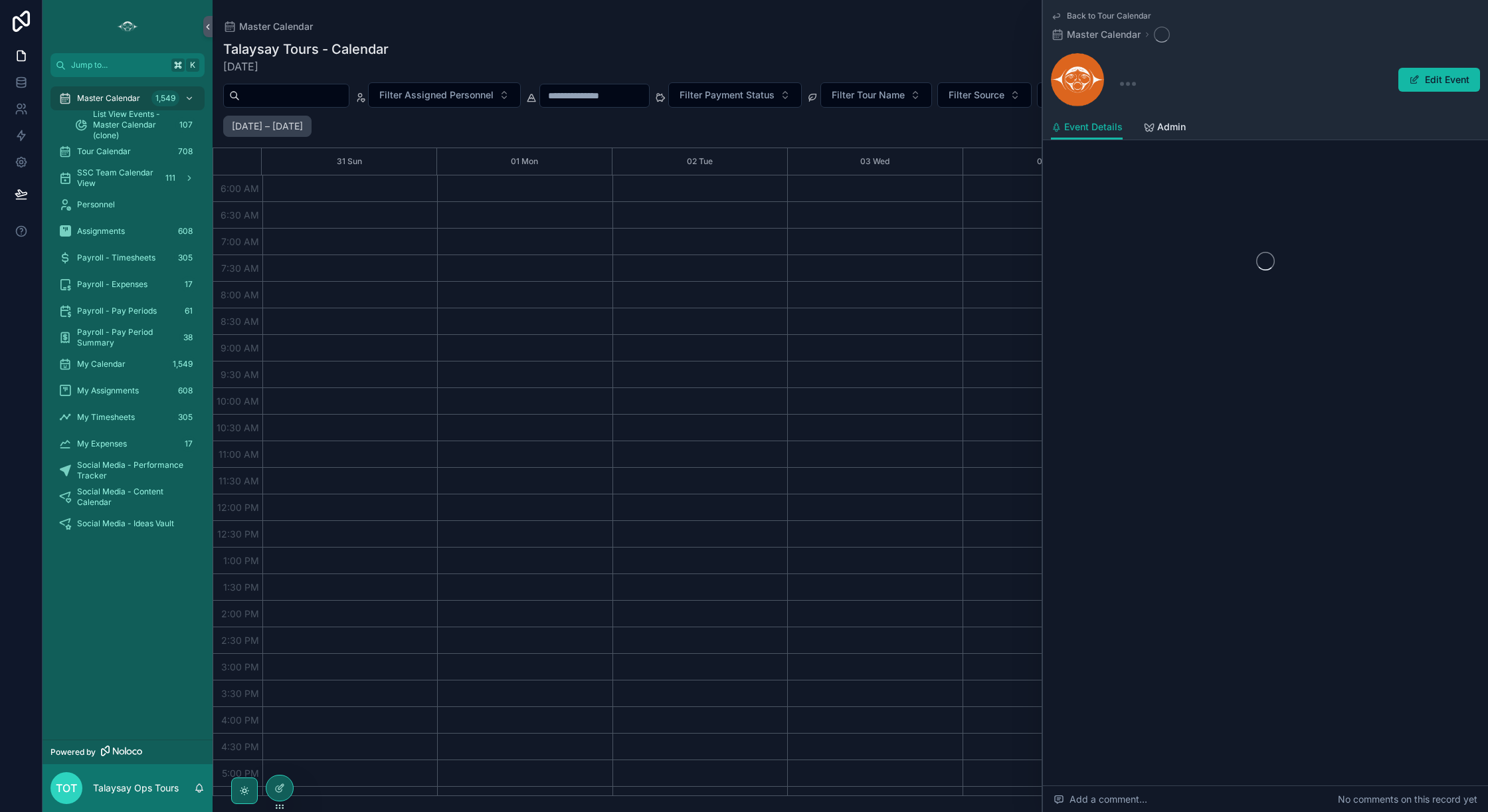
scroll to position [177, 0]
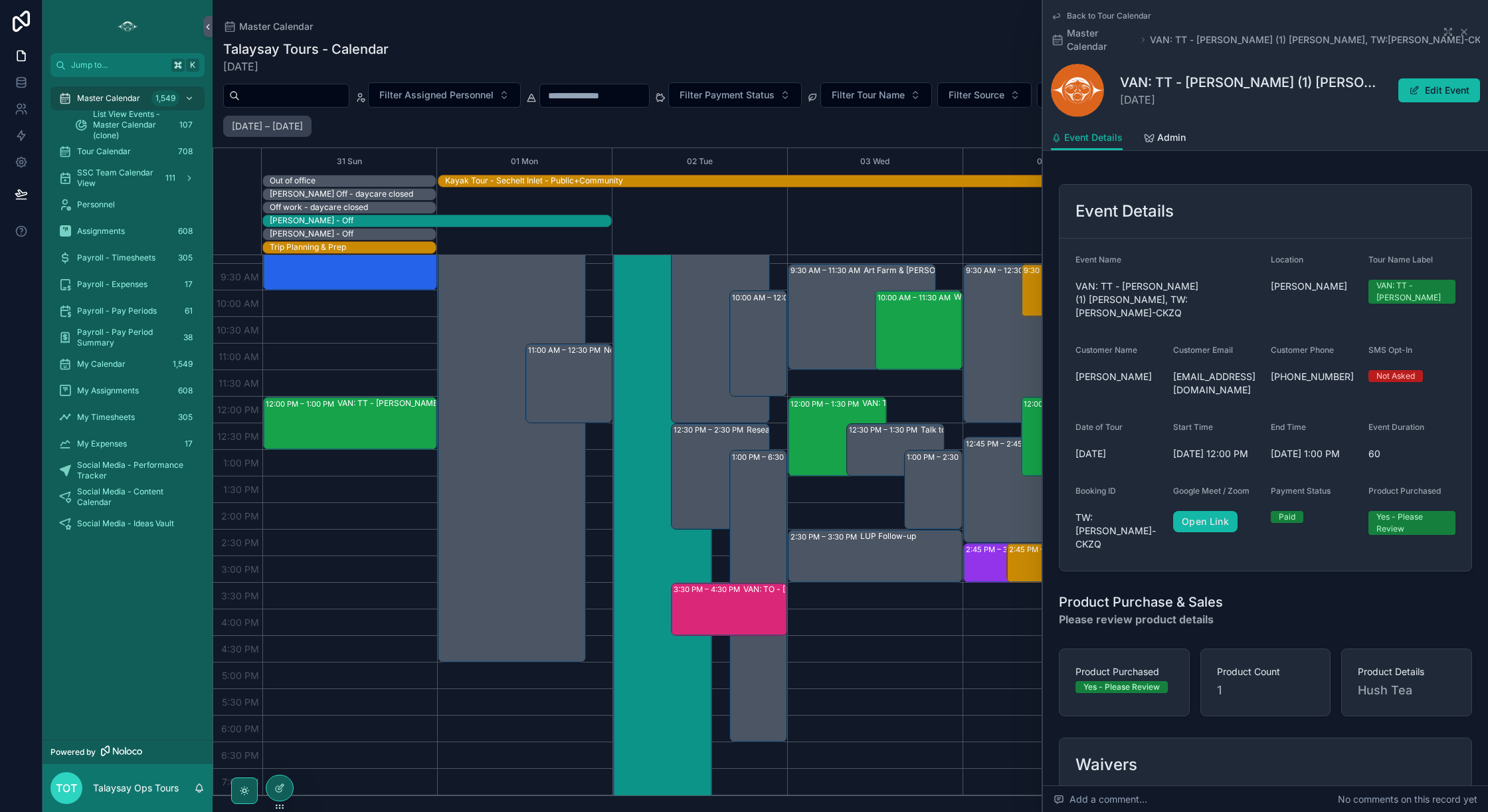
scroll to position [457, 0]
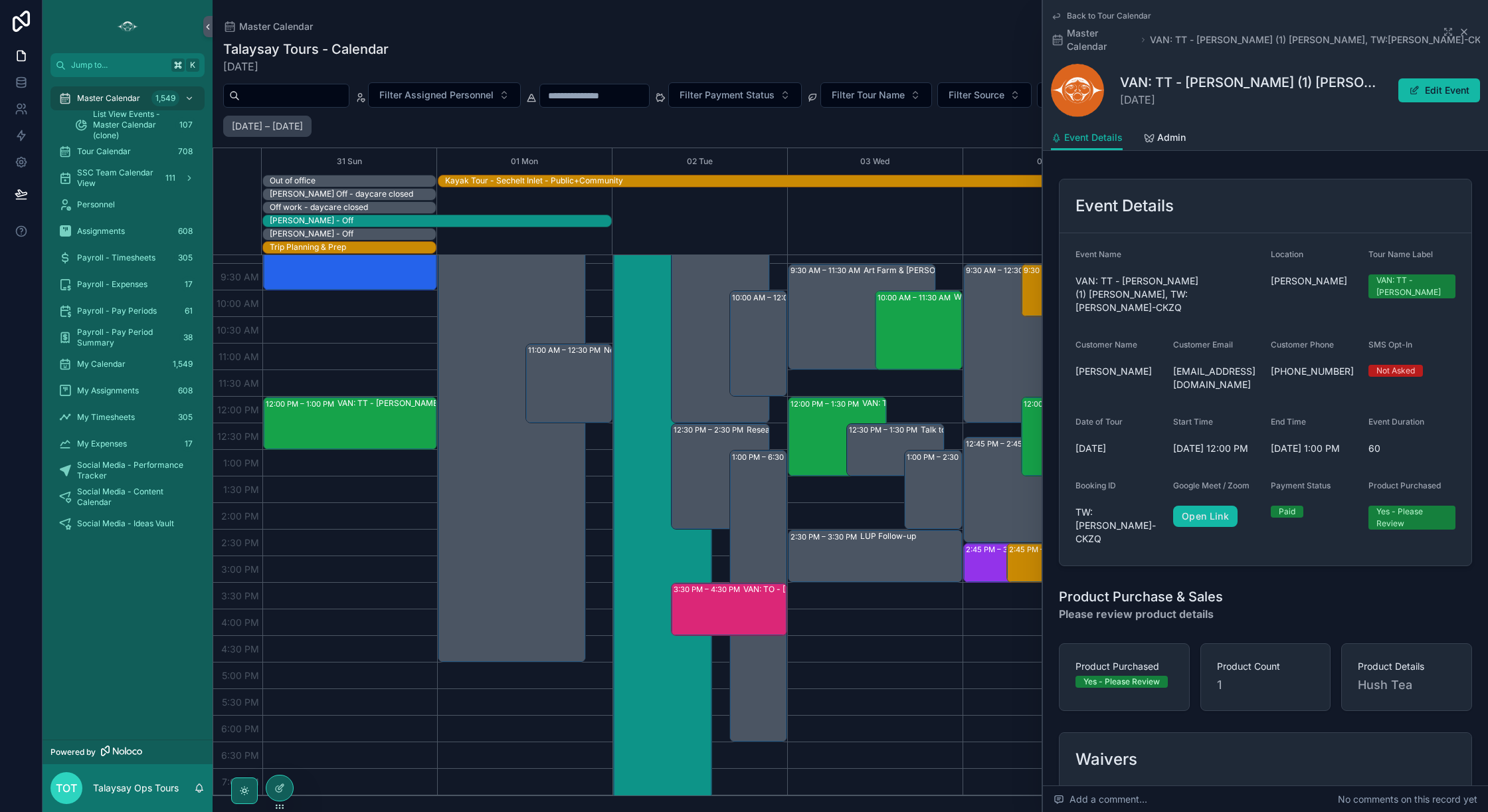
click at [1466, 29] on icon "scrollable content" at bounding box center [1465, 32] width 5 height 5
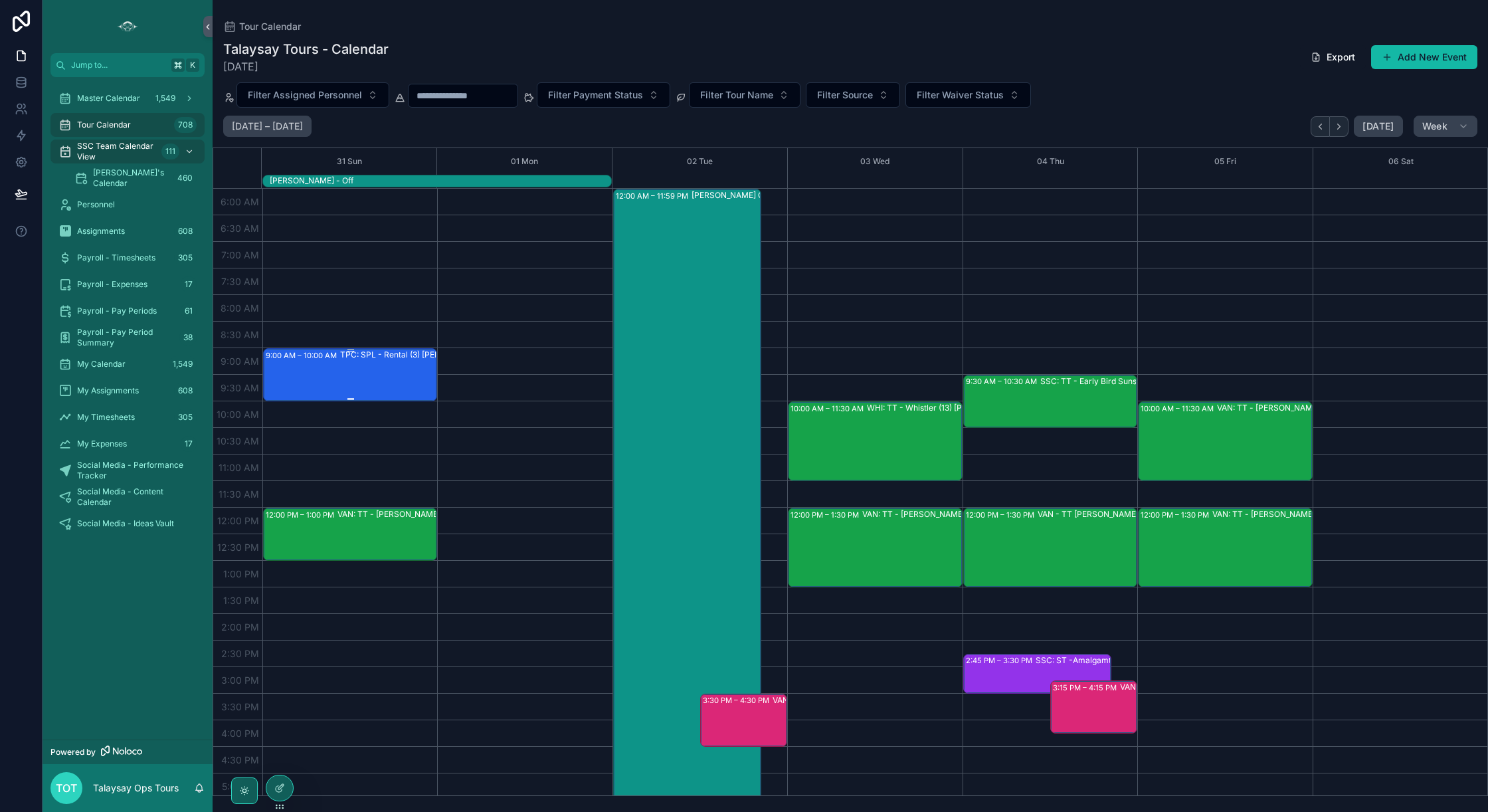
click at [380, 365] on div "TPC: SPL - Rental (3) Elea Hardy-Charbonnier, TW:VWIB-SBAT" at bounding box center [425, 374] width 170 height 50
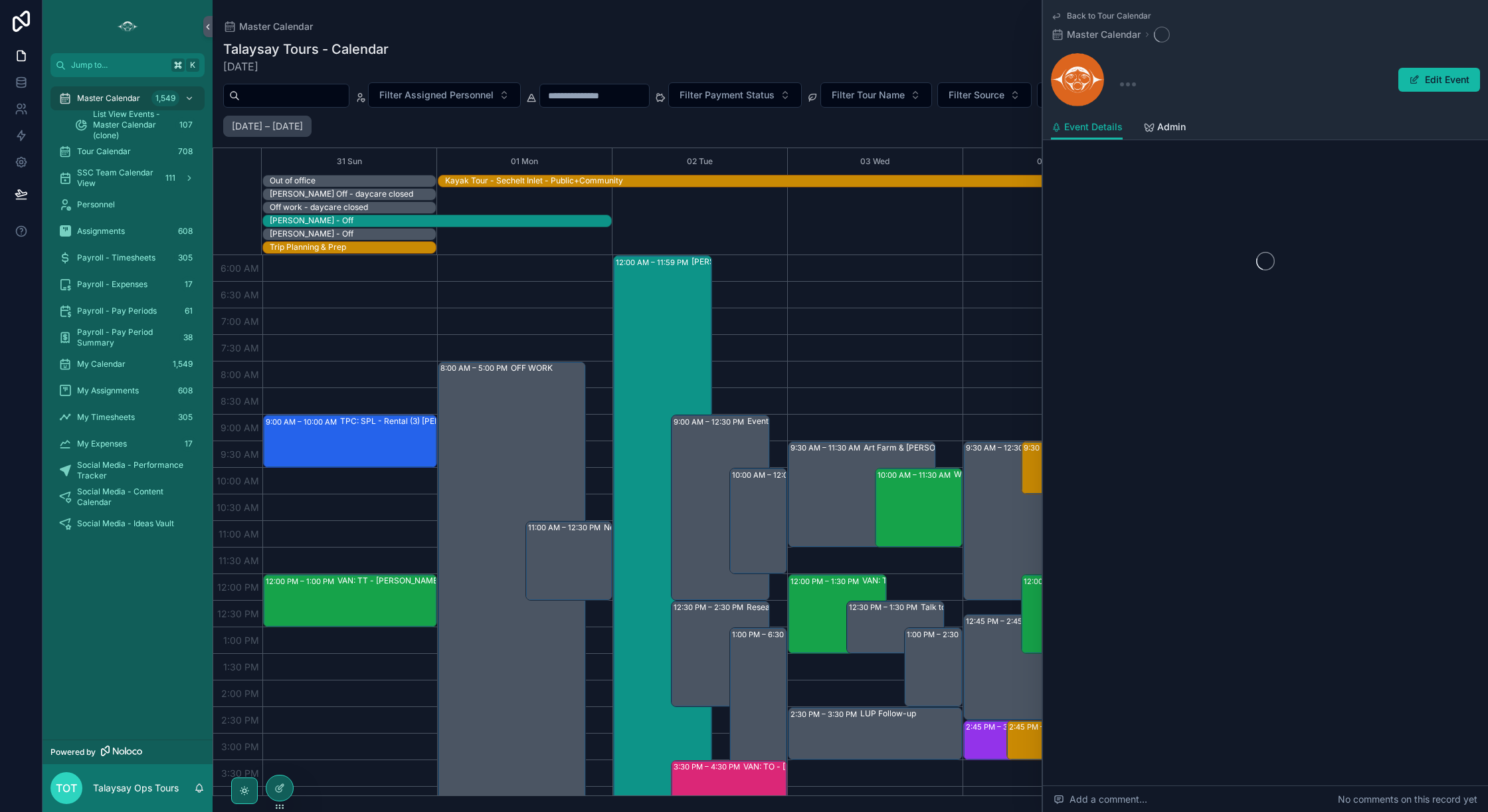
scroll to position [257, 0]
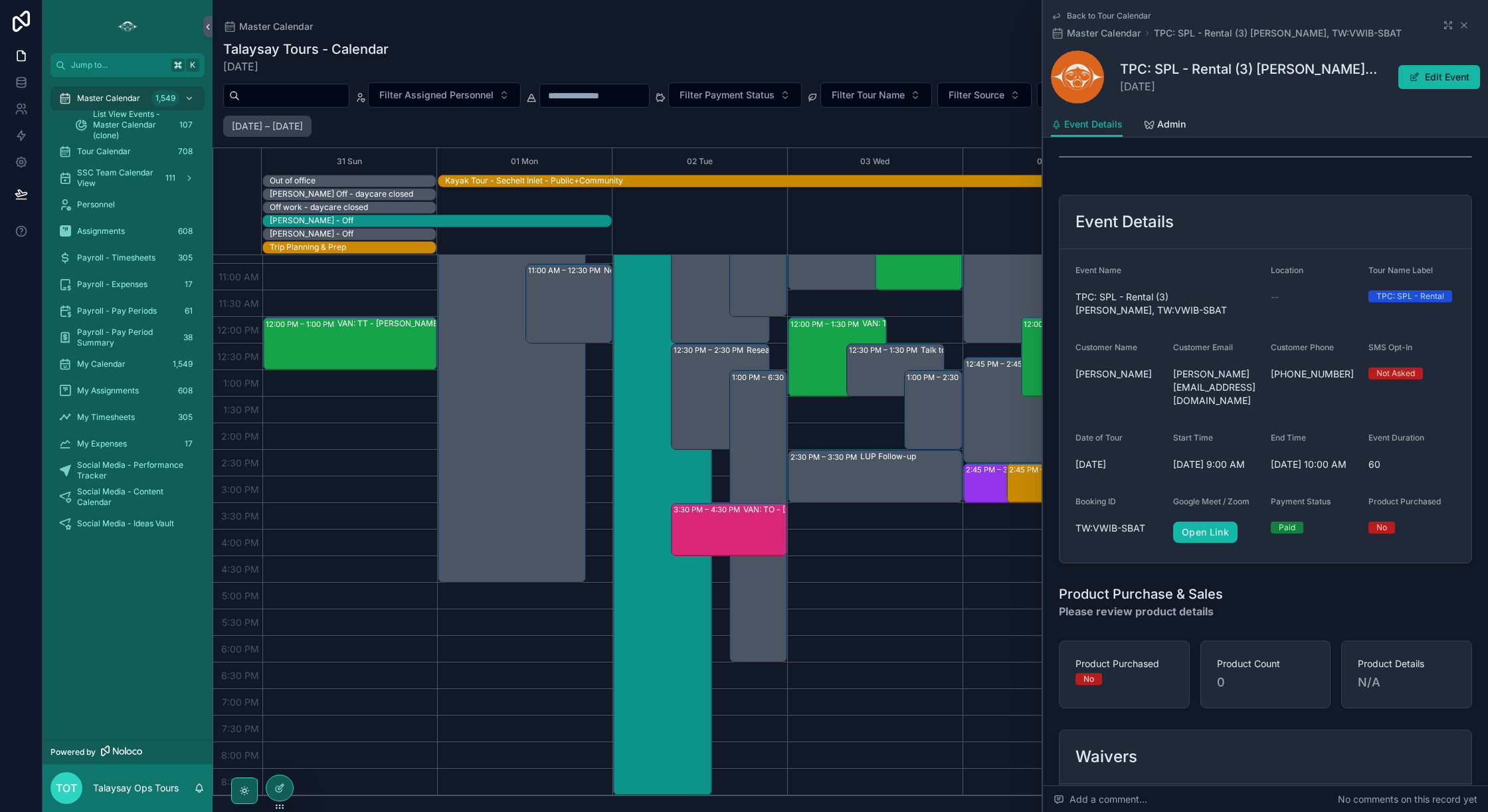
scroll to position [388, 0]
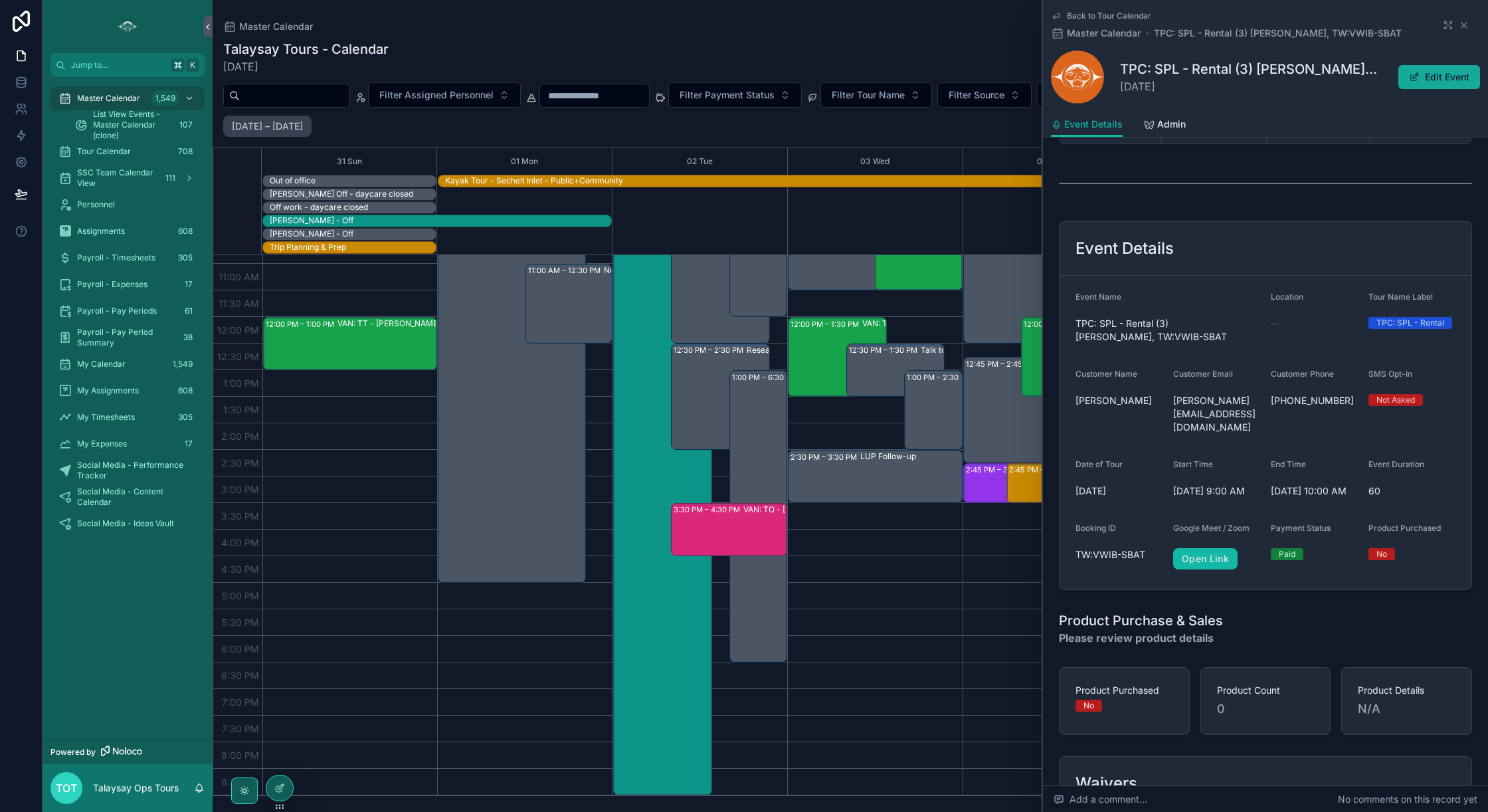
click at [1427, 82] on button "Edit Event" at bounding box center [1440, 77] width 81 height 24
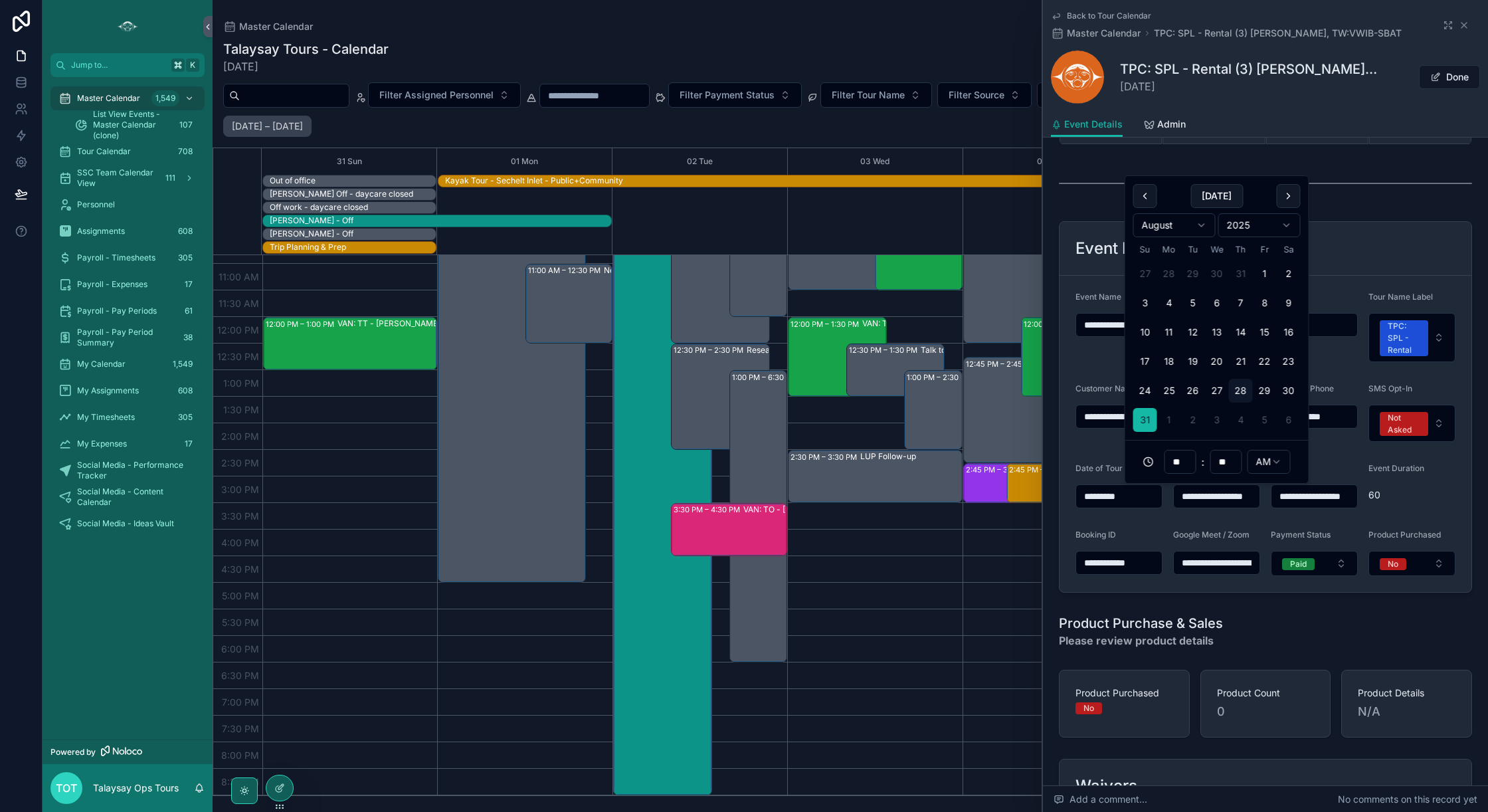
click at [1238, 499] on input "**********" at bounding box center [1216, 496] width 86 height 19
click at [1305, 498] on input "**********" at bounding box center [1314, 496] width 86 height 19
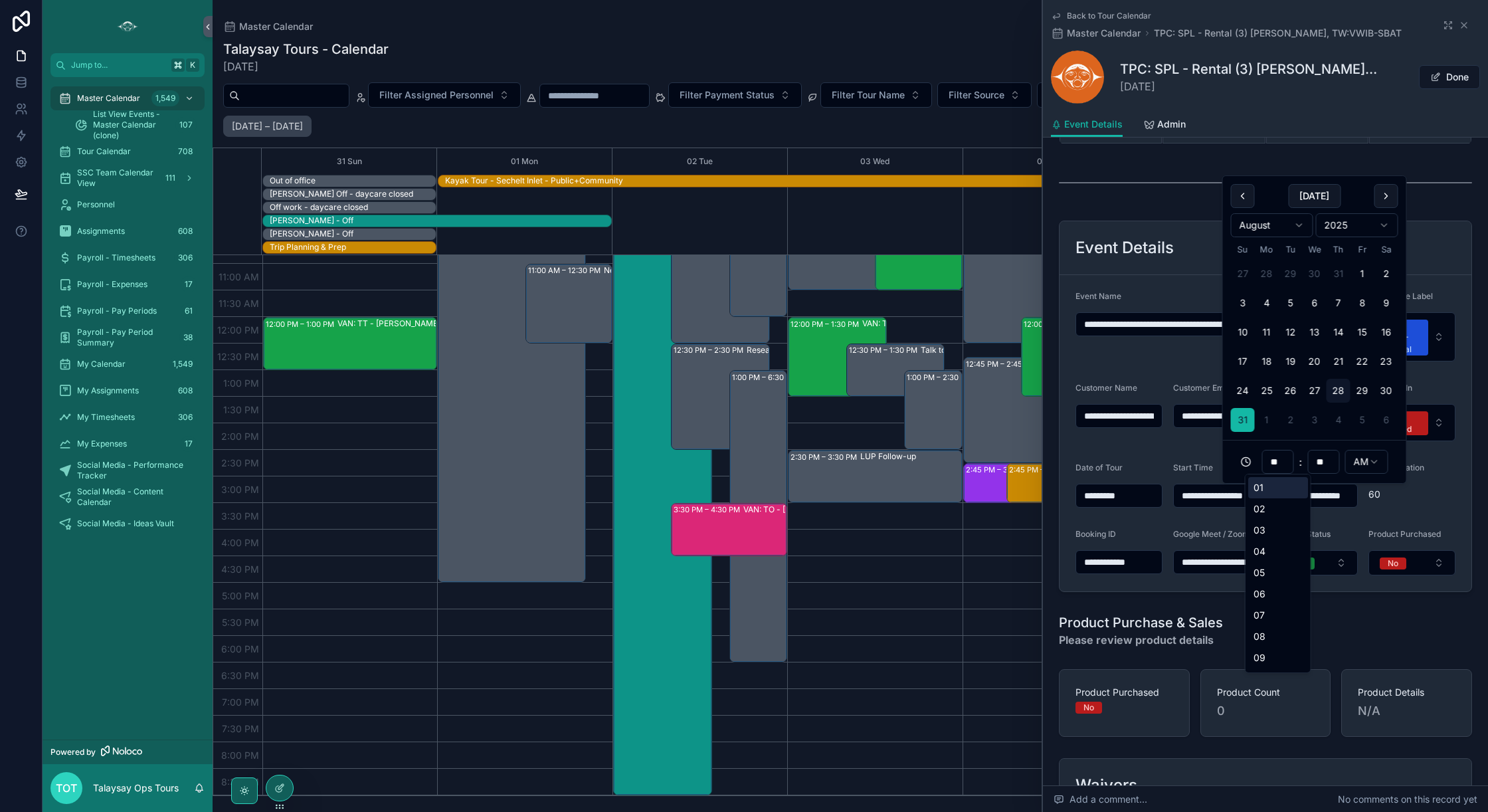
click at [1276, 463] on input "**" at bounding box center [1278, 462] width 30 height 19
click at [1264, 659] on div "09" at bounding box center [1278, 657] width 60 height 22
type input "**********"
type input "**"
click at [1267, 415] on button "1" at bounding box center [1267, 420] width 24 height 24
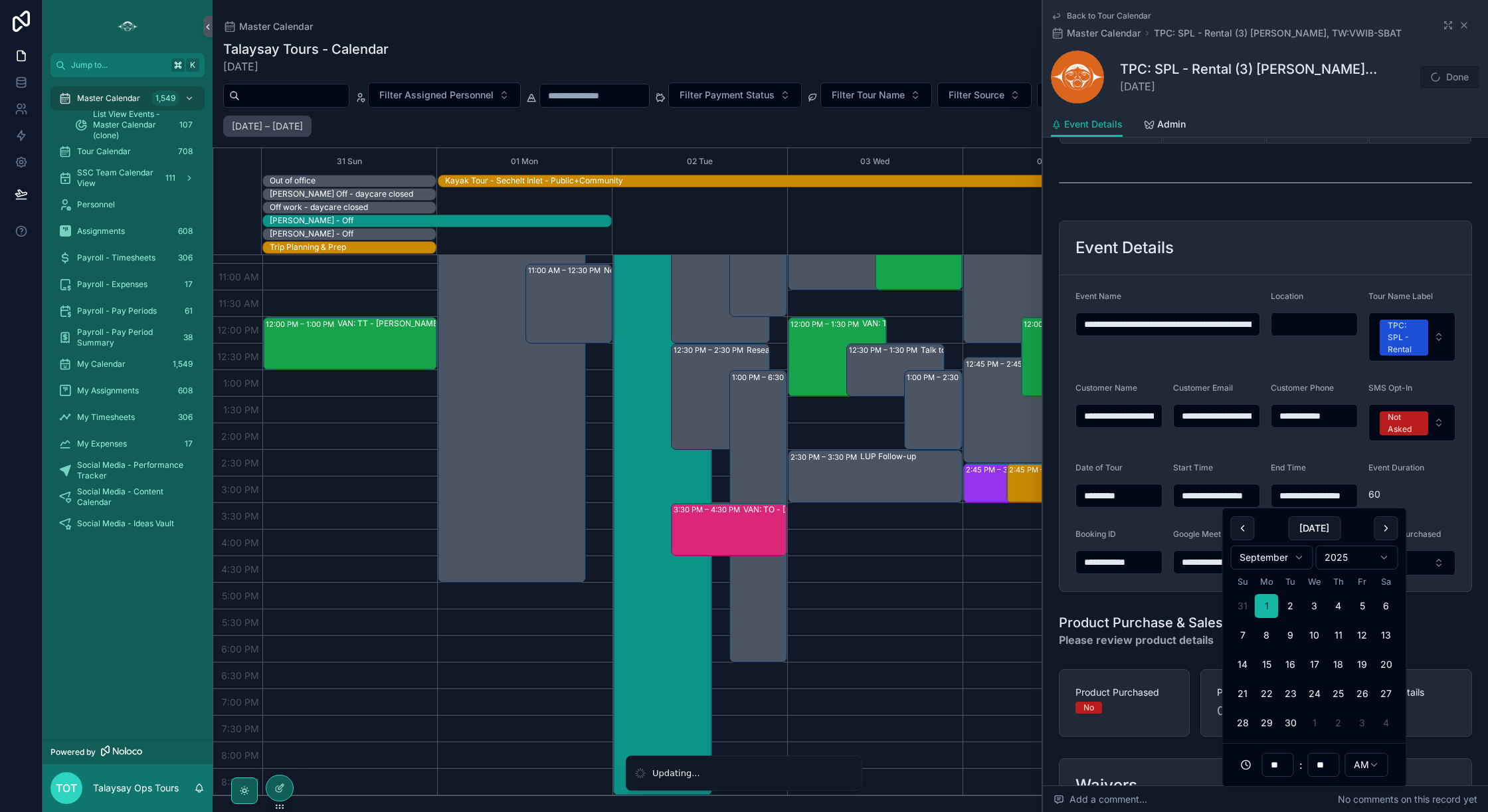
type input "**********"
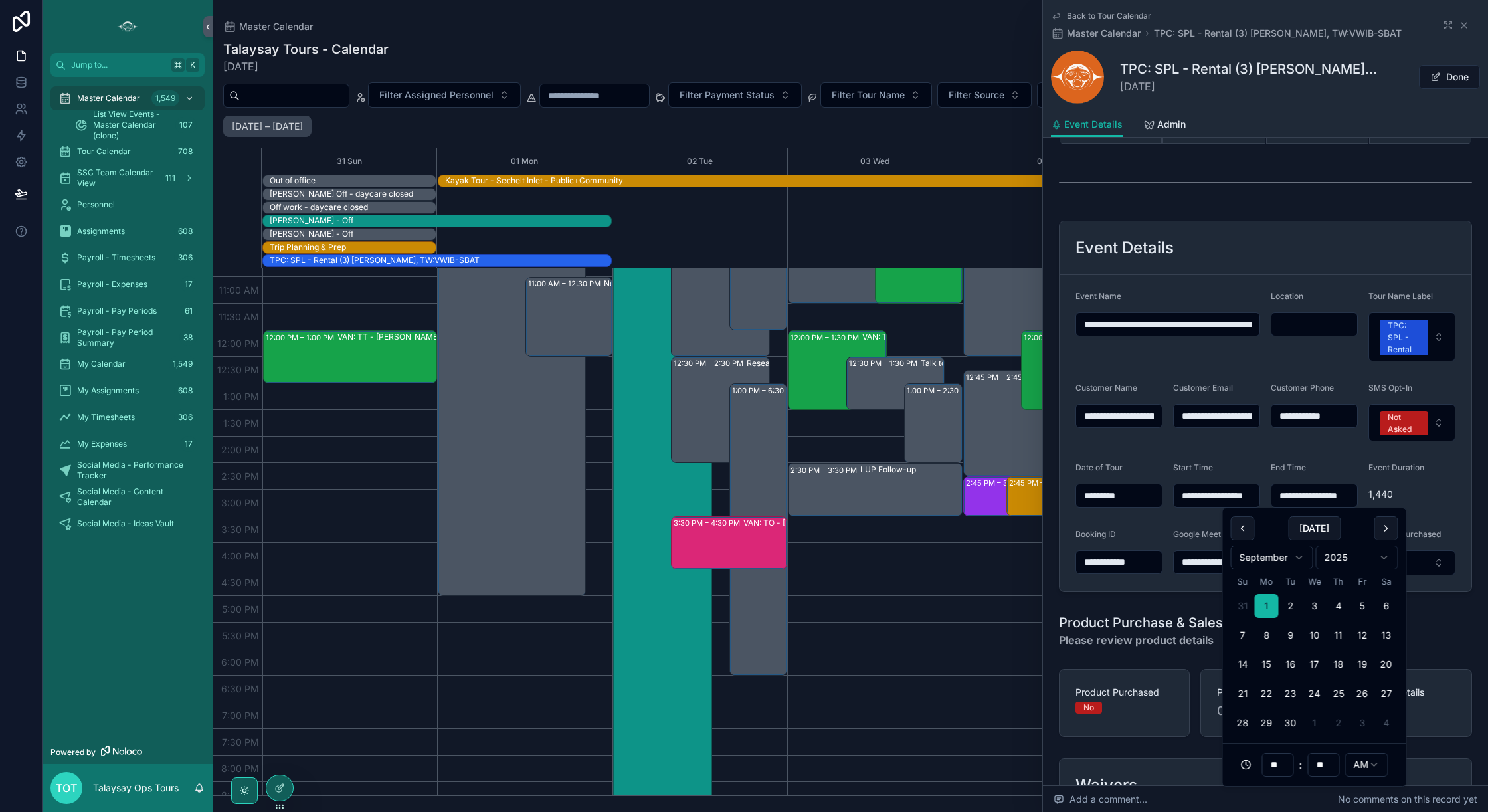
click at [1187, 612] on div "Product Purchase & Sales Please review product details" at bounding box center [1266, 630] width 429 height 45
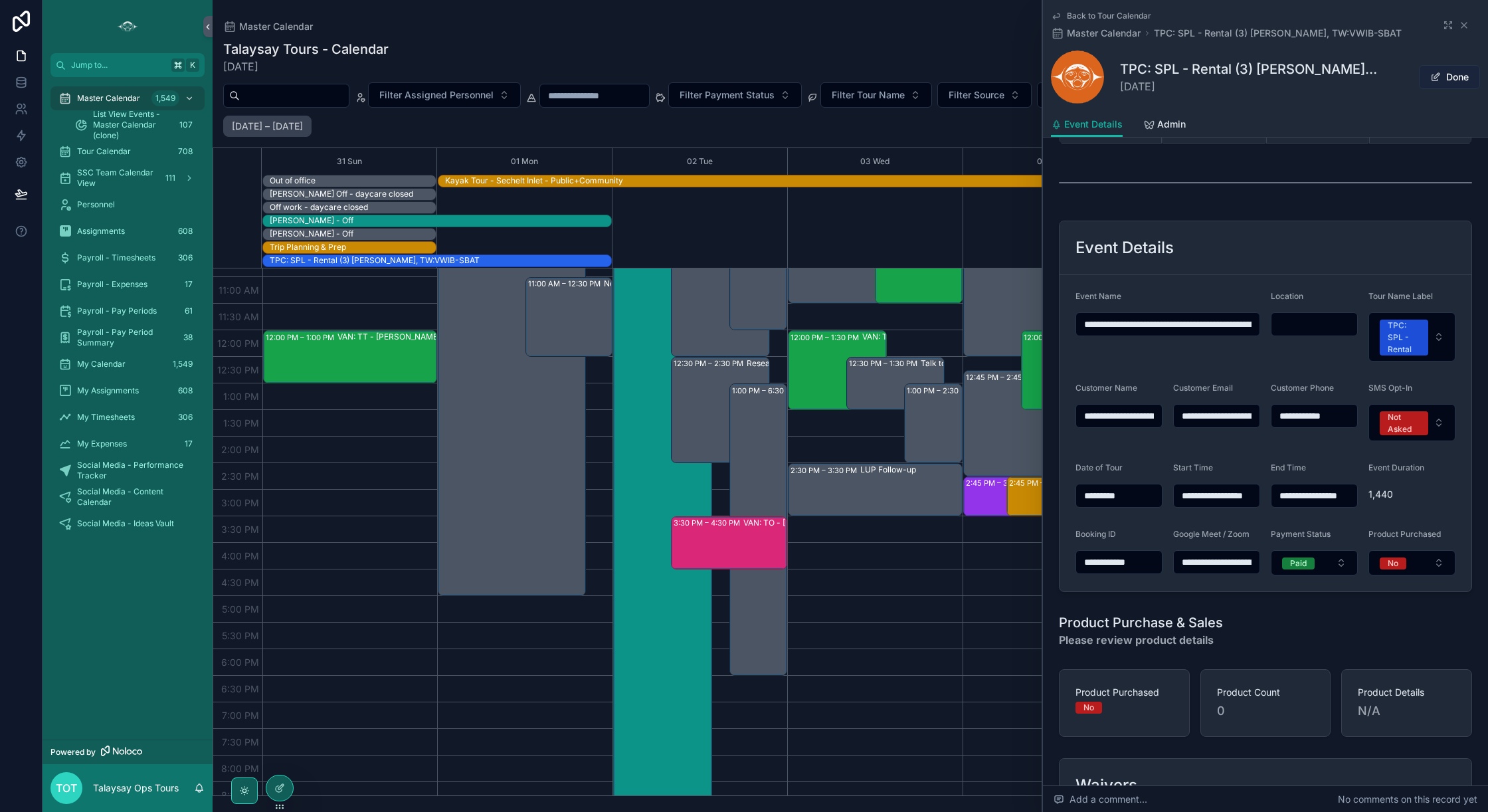
click at [1459, 80] on button "Done" at bounding box center [1449, 77] width 61 height 24
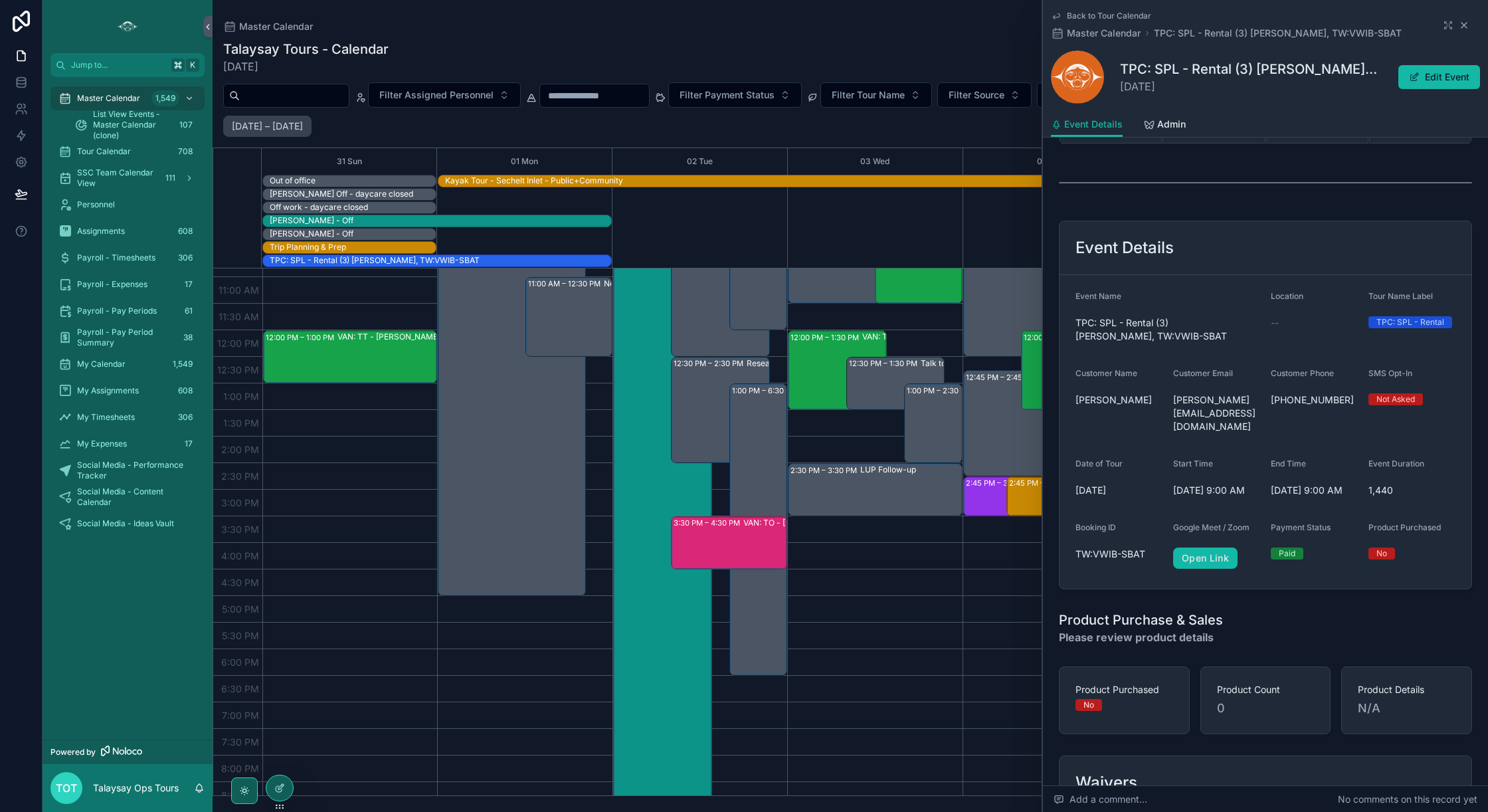
click at [1465, 22] on icon "scrollable content" at bounding box center [1465, 25] width 10 height 10
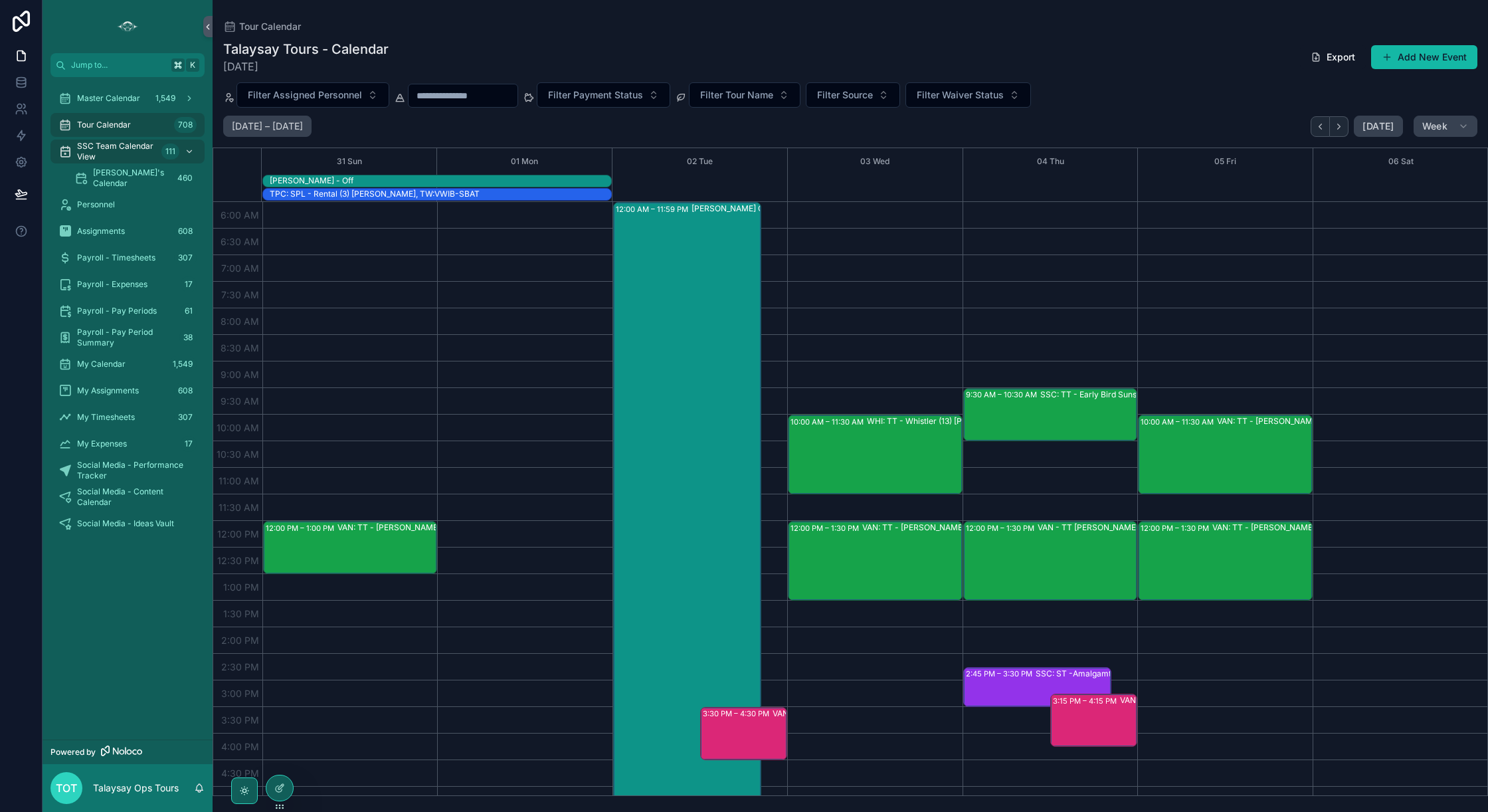
click at [106, 128] on span "Tour Calendar" at bounding box center [104, 125] width 54 height 10
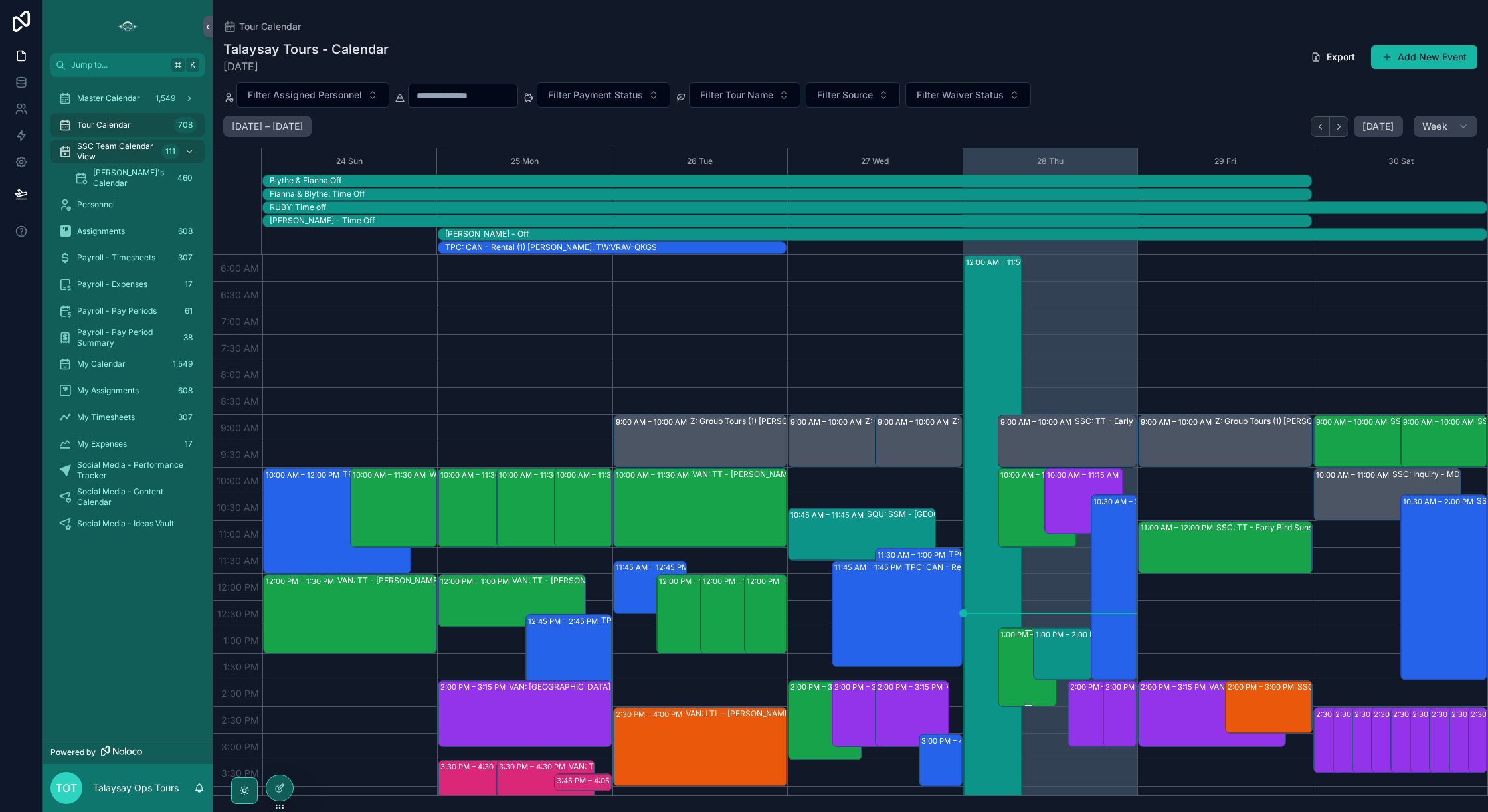
click at [1016, 667] on div "1:00 PM – 2:30 PM VAN: TT - Stanley Park, (25) Catriona Gordon, TW:TCHS-UIRW" at bounding box center [1029, 667] width 55 height 77
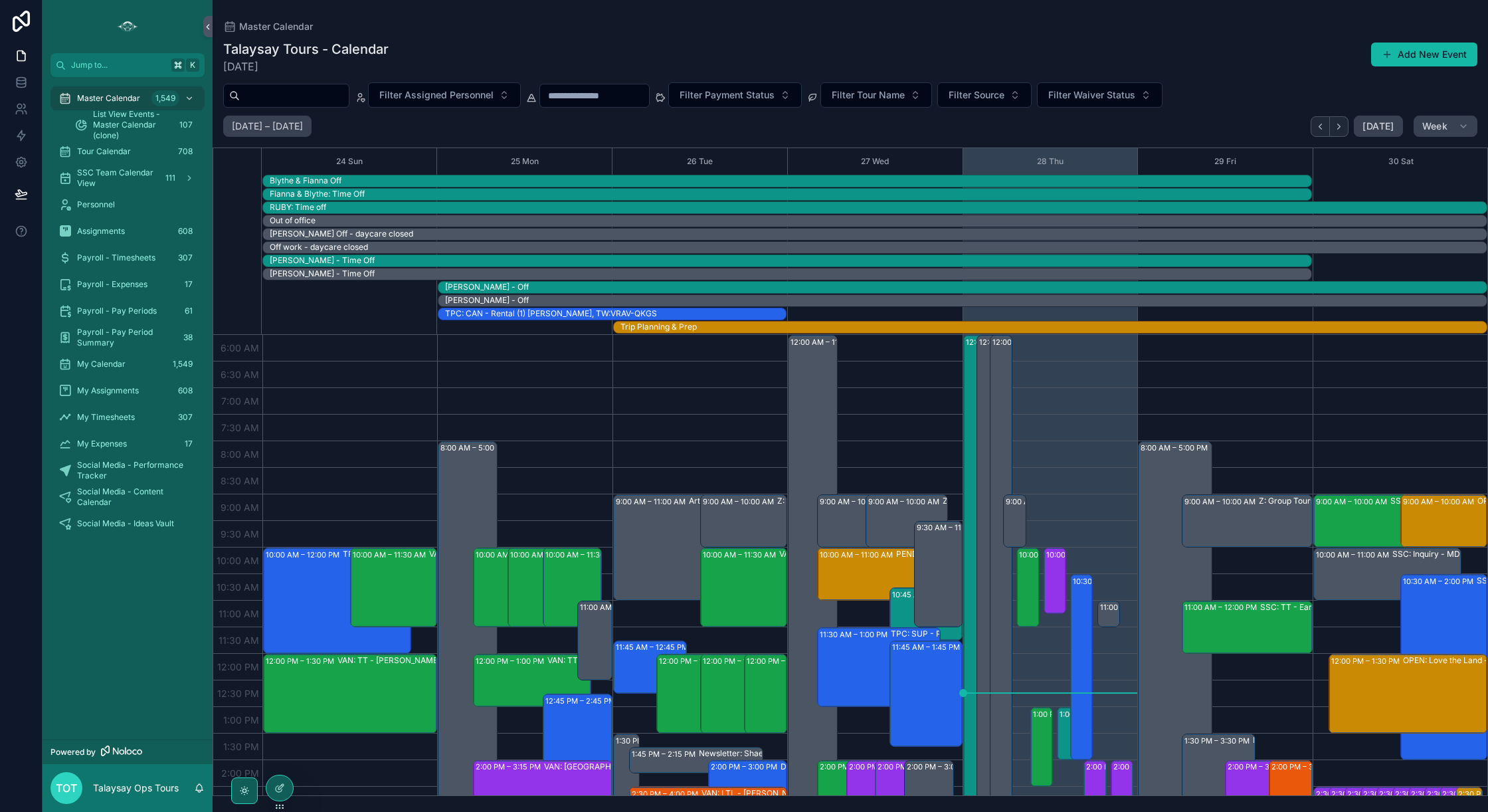
scroll to position [319, 0]
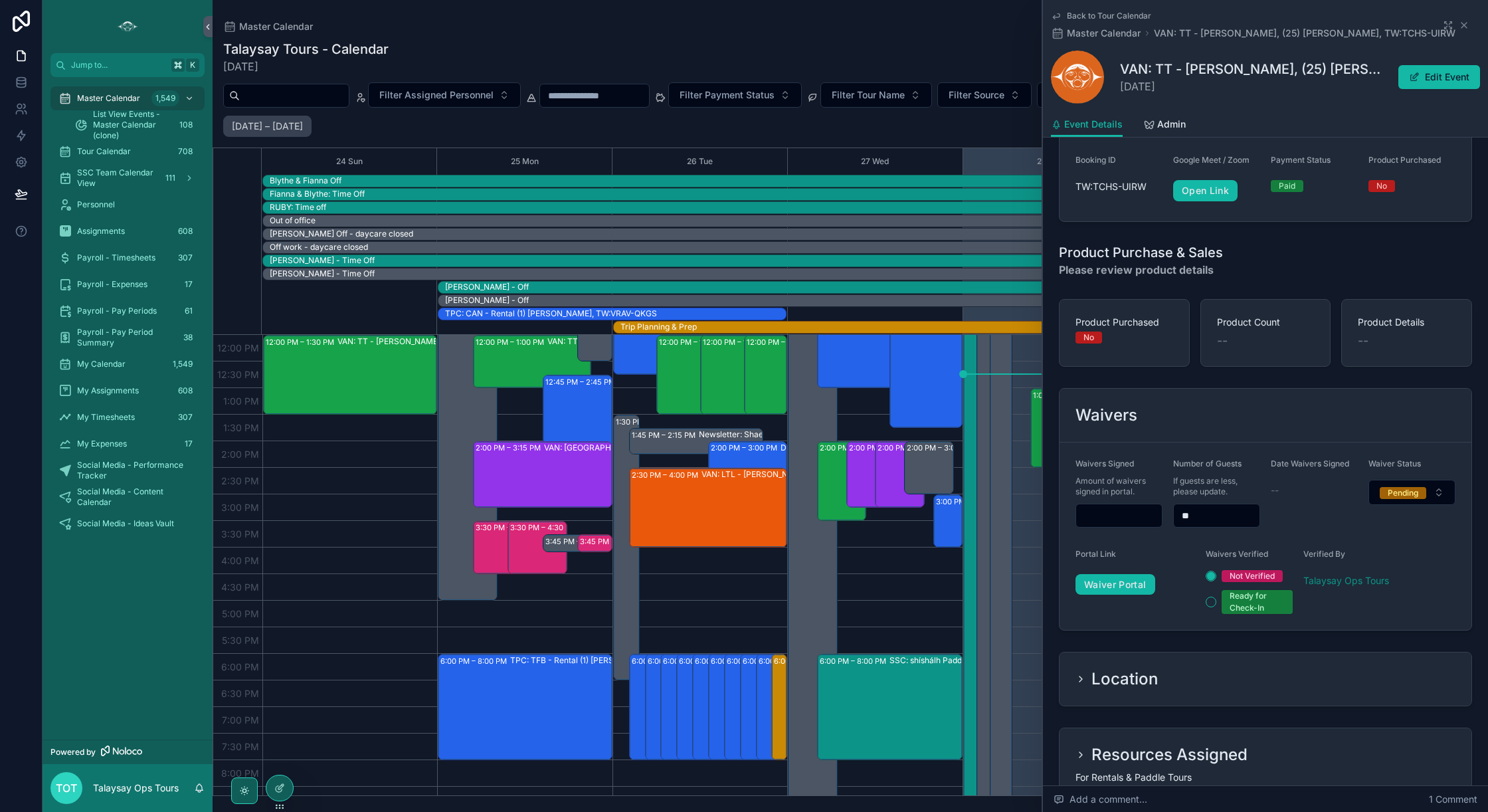
scroll to position [1008, 0]
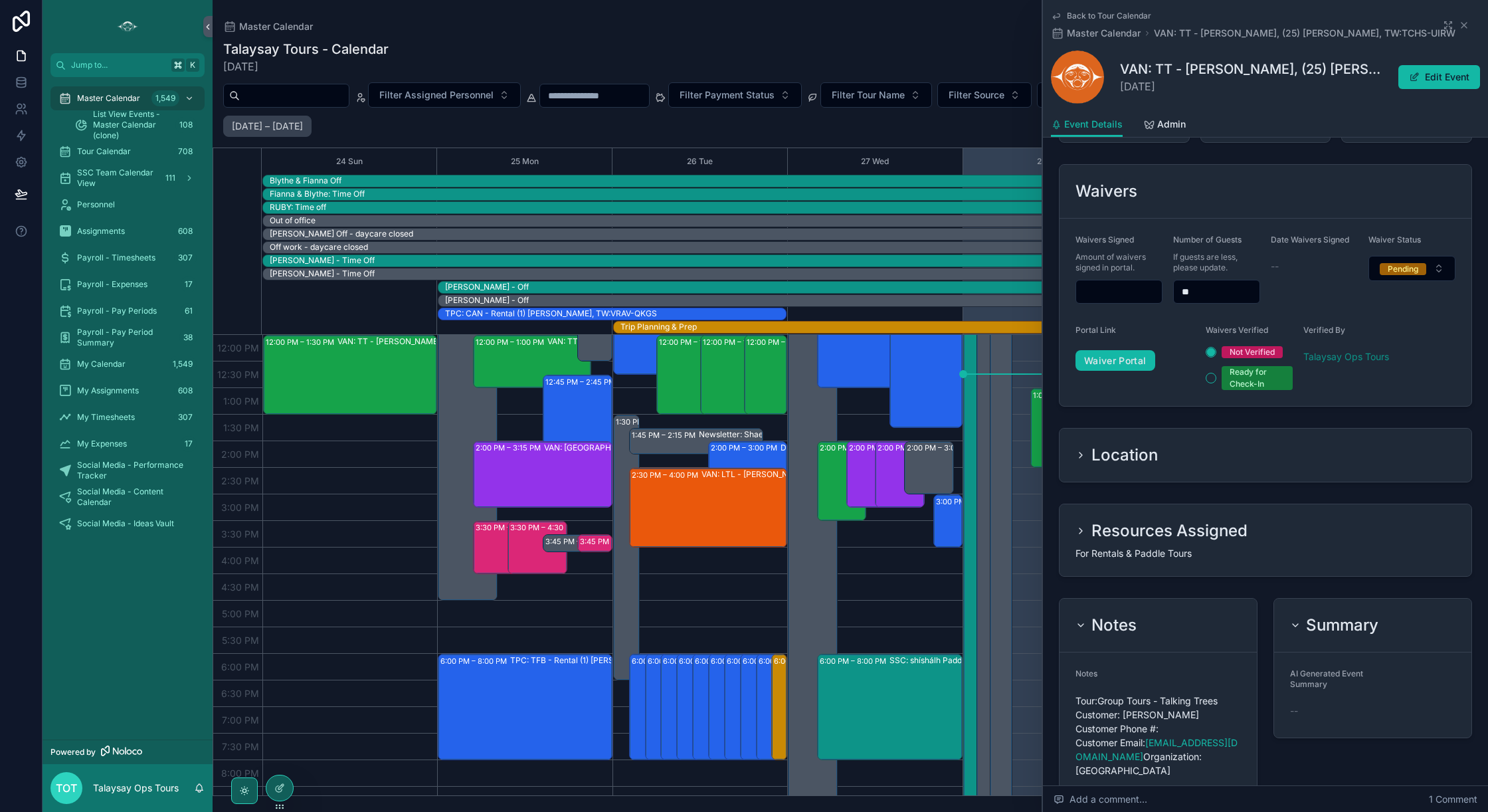
click at [1090, 17] on span "Back to Tour Calendar" at bounding box center [1109, 16] width 85 height 10
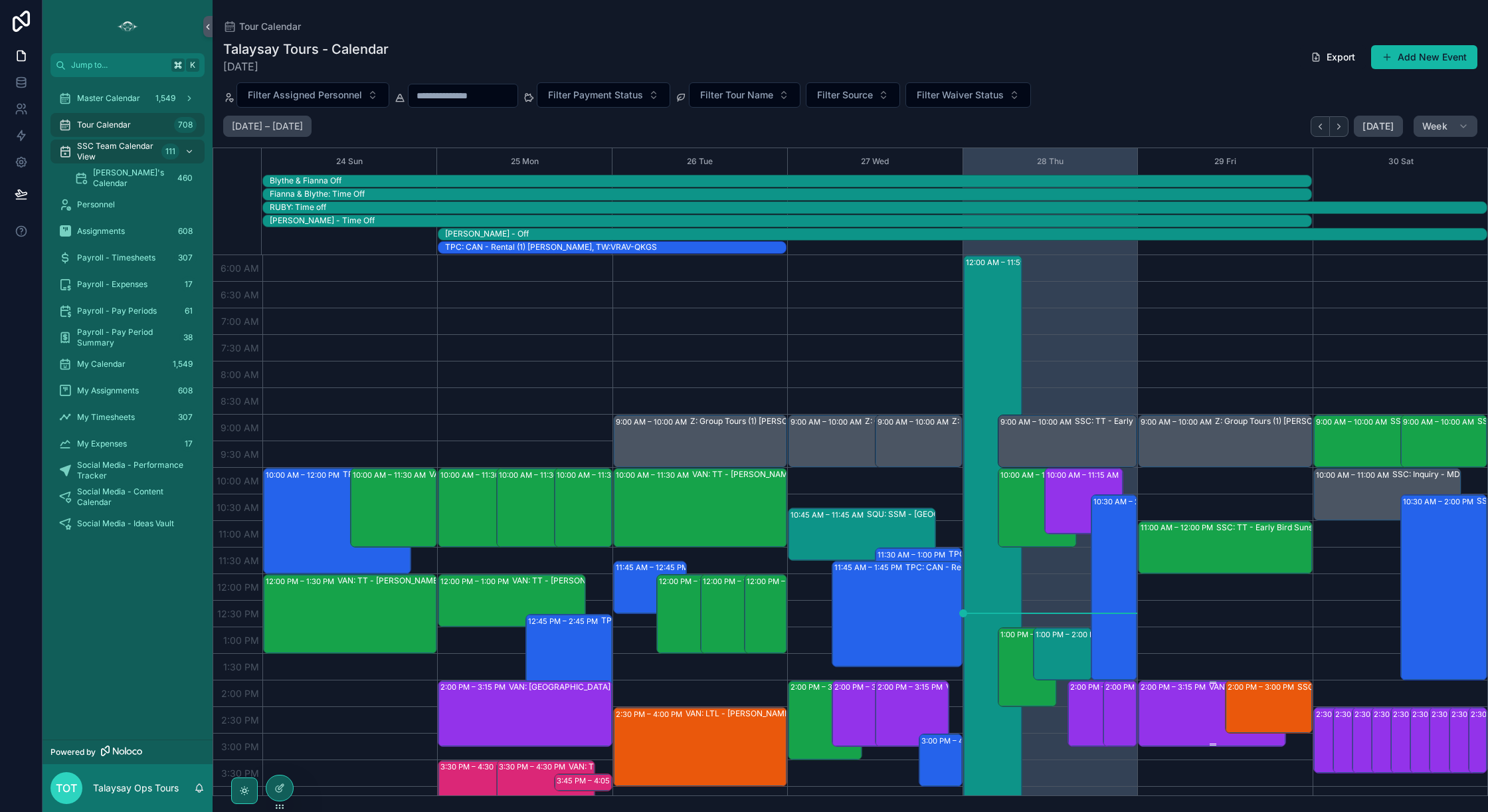
scroll to position [257, 0]
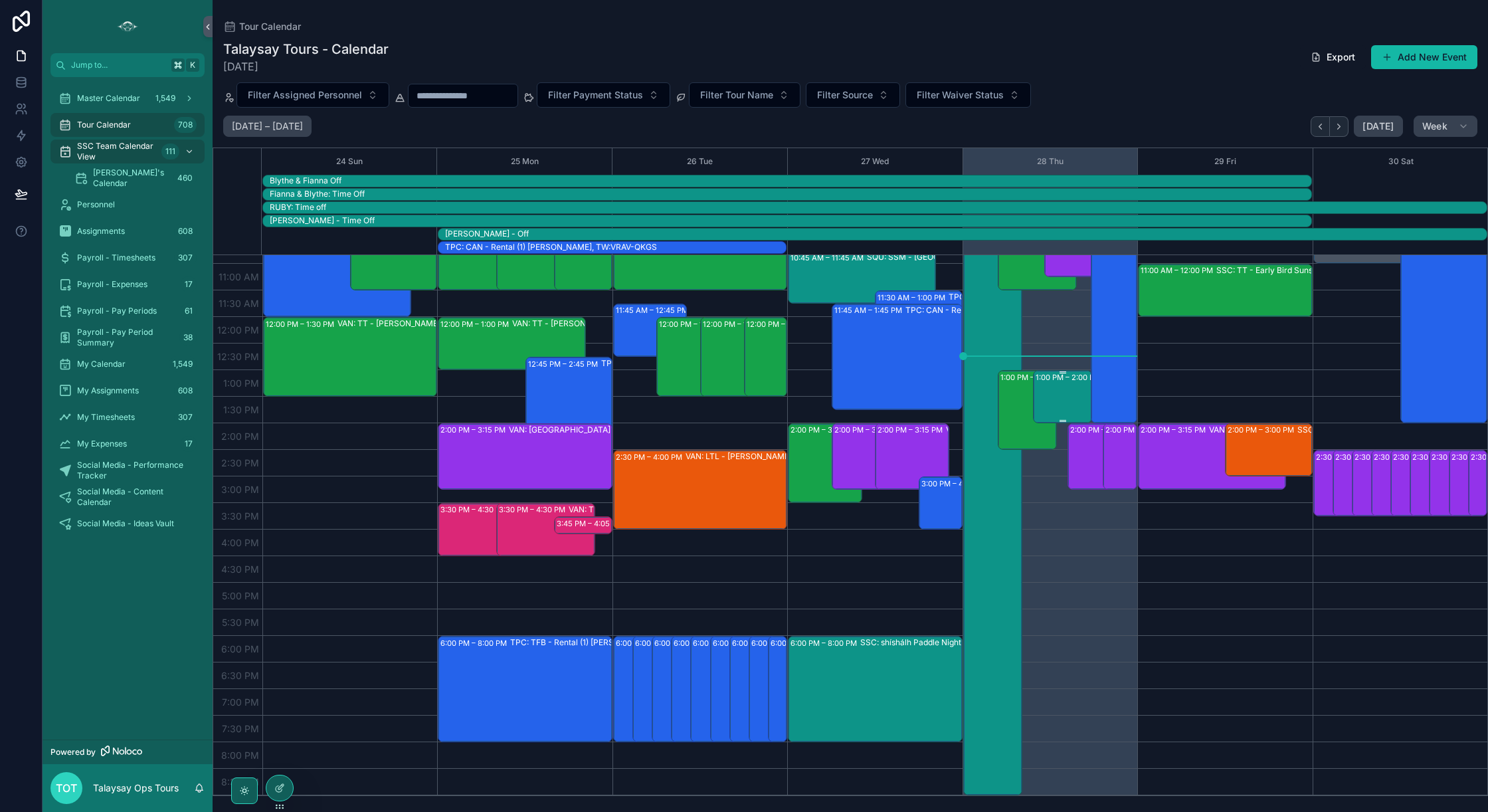
click at [1063, 400] on div "1:00 PM – 2:00 PM VAN: SSM - Second Beach, (25) Catriona Gordon, TW:TCHS-UIRW" at bounding box center [1063, 396] width 55 height 50
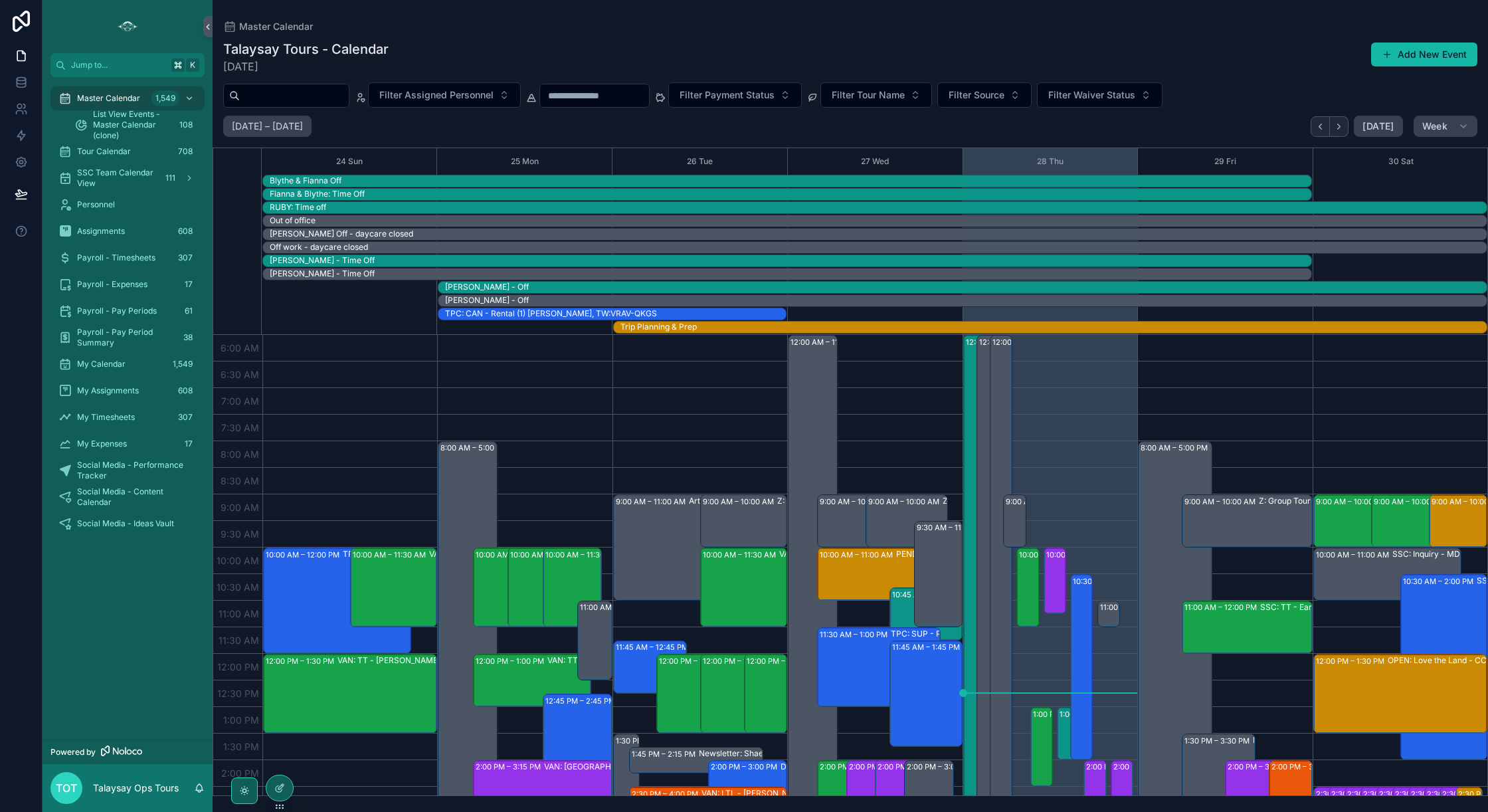
scroll to position [319, 0]
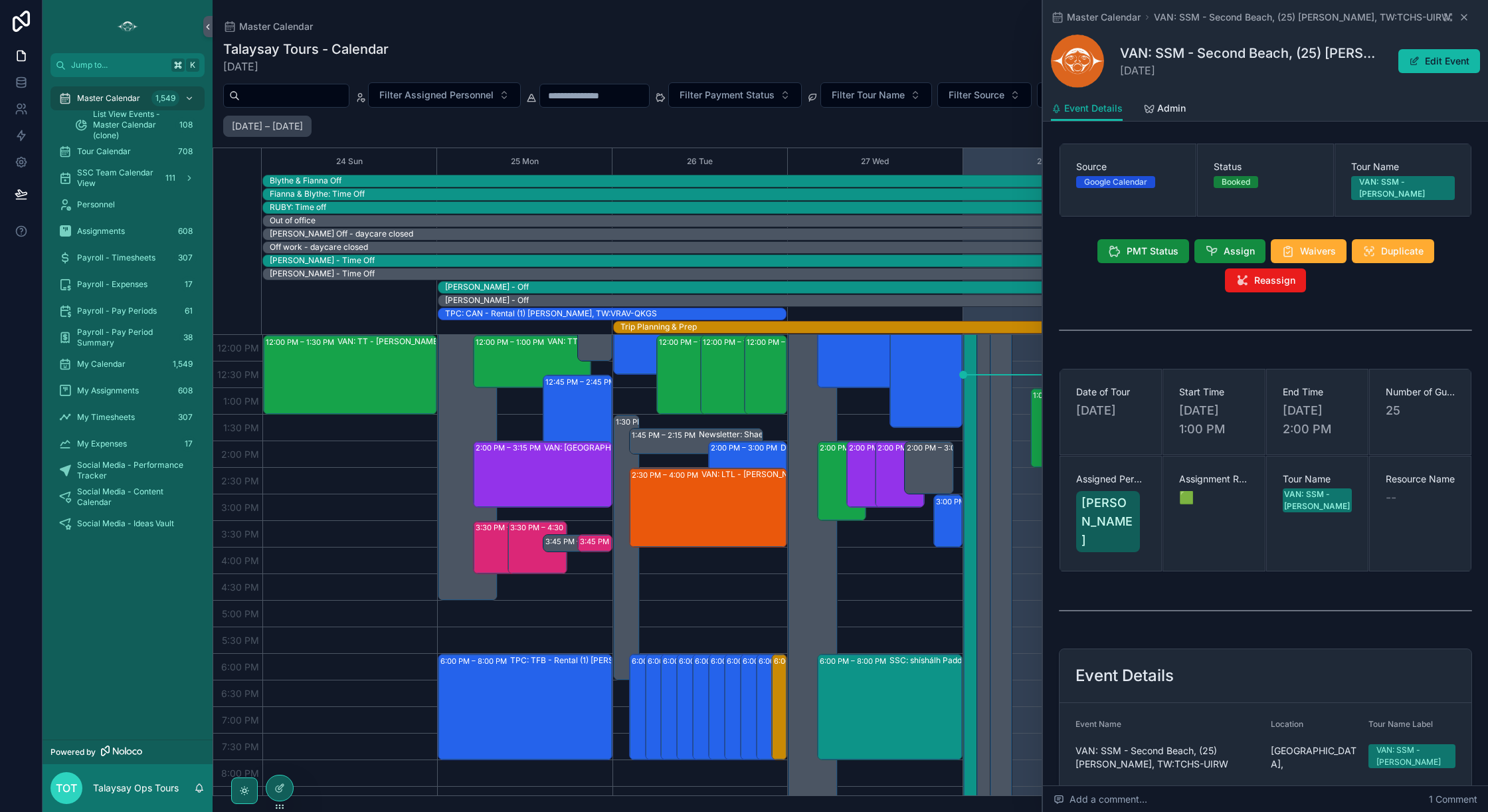
click at [1468, 19] on div "Master Calendar VAN: SSM - Second Beach, (25) Catriona Gordon, TW:TCHS-UIRW" at bounding box center [1266, 16] width 429 height 13
click at [1467, 20] on icon "scrollable content" at bounding box center [1465, 17] width 5 height 5
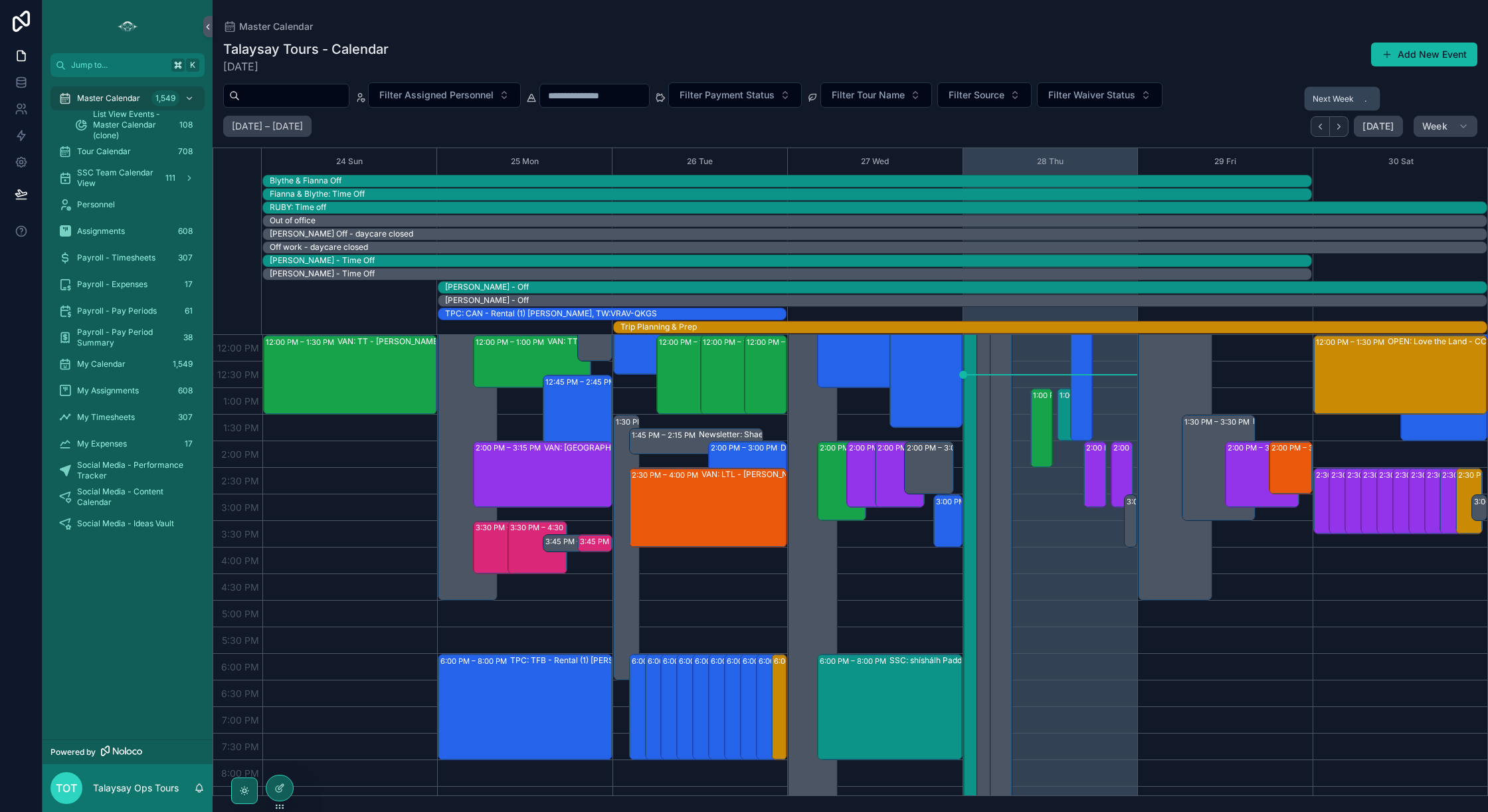
drag, startPoint x: 1343, startPoint y: 125, endPoint x: 1364, endPoint y: 299, distance: 175.3
click at [1343, 125] on icon "Next" at bounding box center [1339, 127] width 10 height 10
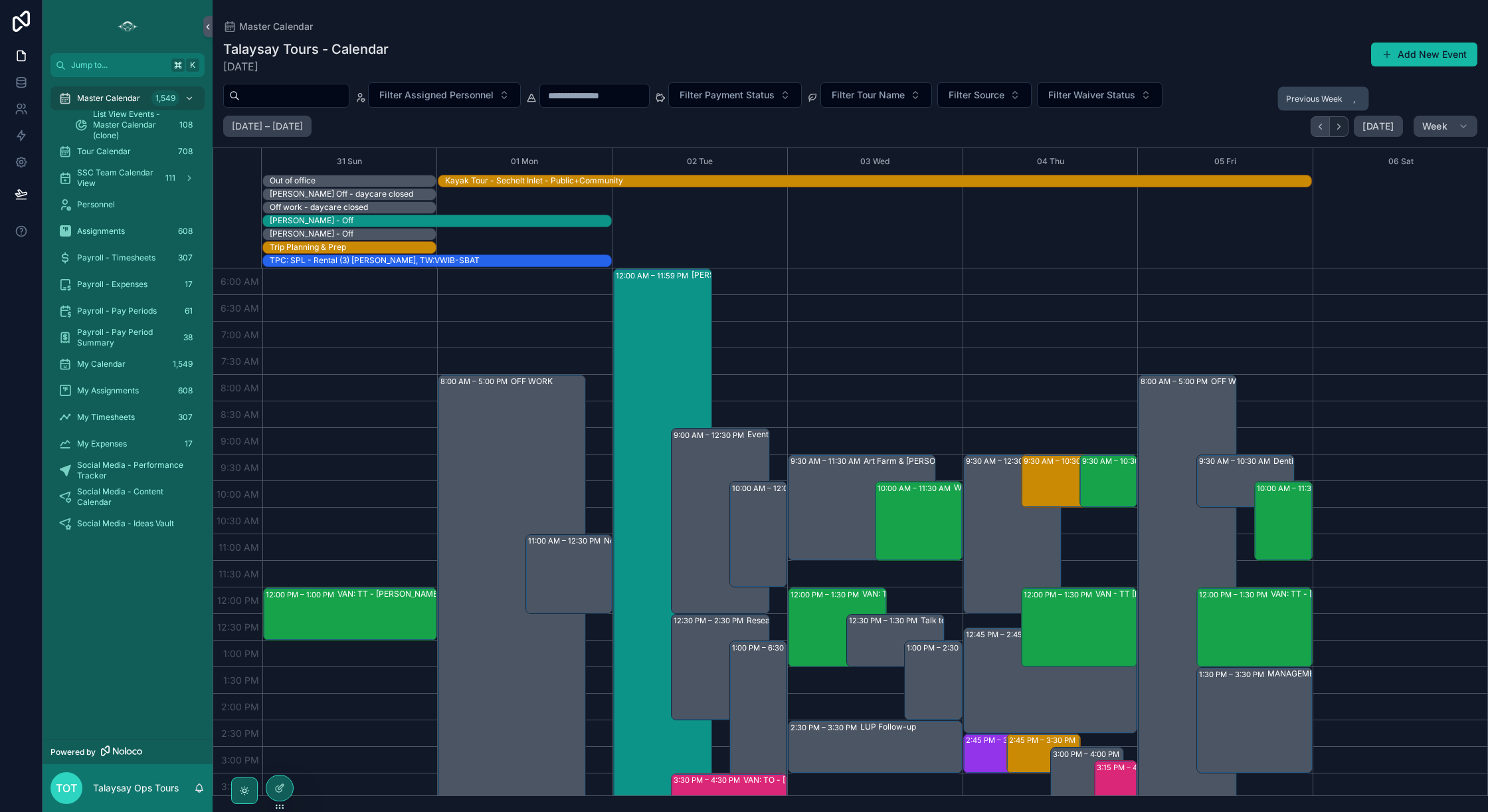
click at [1329, 129] on button "Back" at bounding box center [1320, 126] width 19 height 21
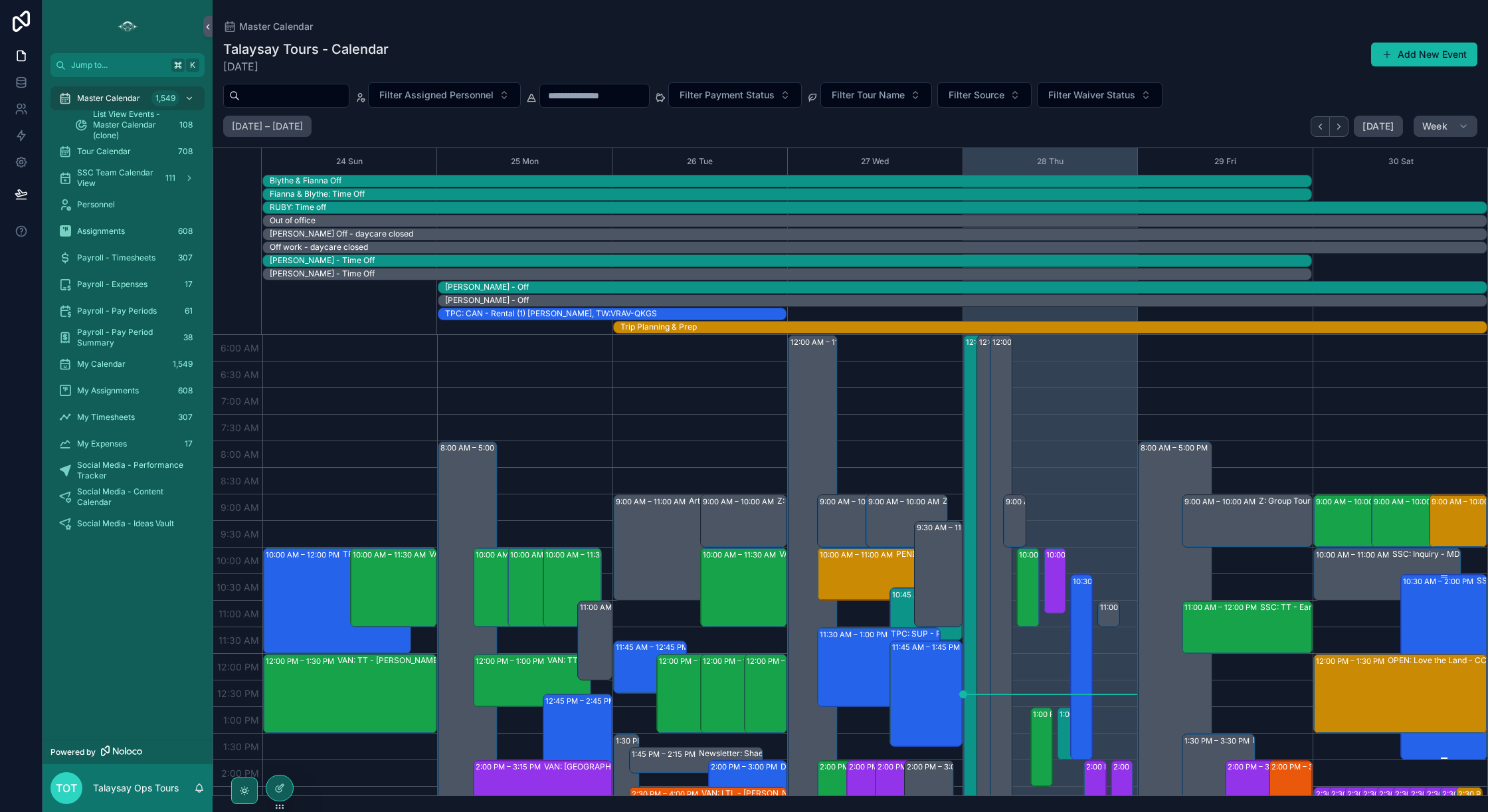
click at [1428, 619] on div "10:30 AM – 2:00 PM SSC: 3.5 hr - Kayak Tour (2) Robert Van Doren, TW:ABZB-IXRB" at bounding box center [1445, 667] width 83 height 183
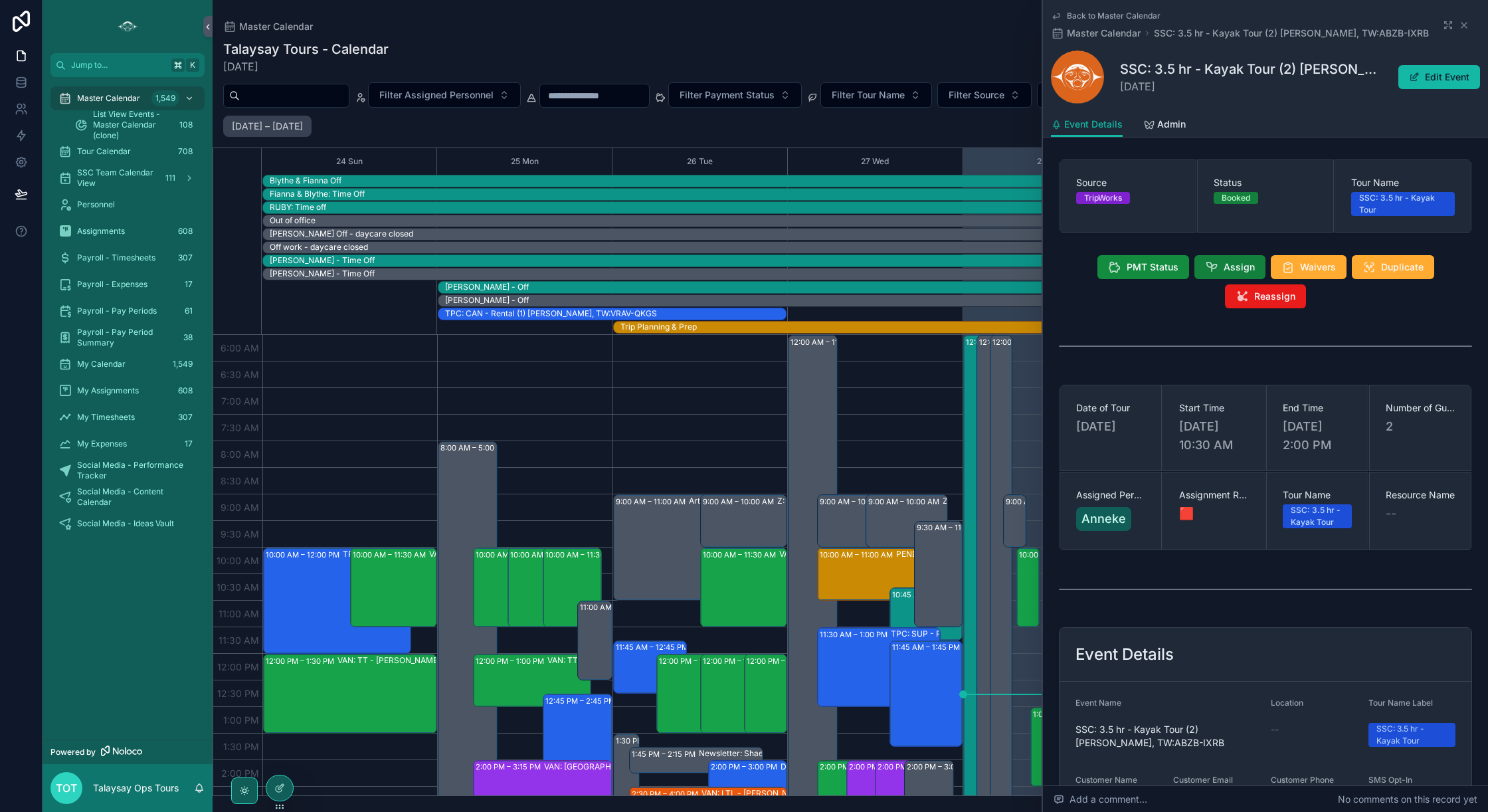
click at [1223, 273] on button "Assign" at bounding box center [1230, 267] width 71 height 24
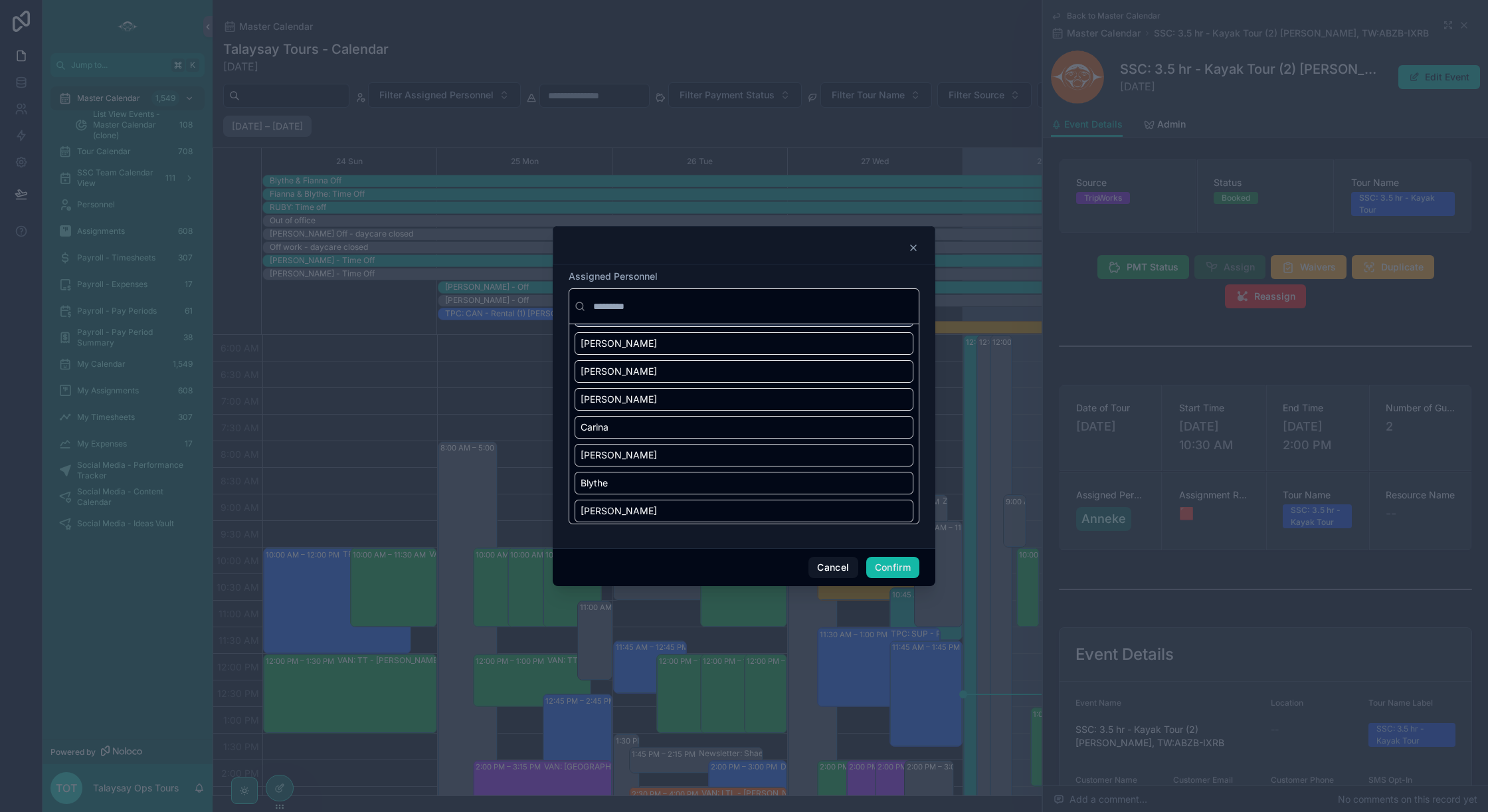
scroll to position [247, 0]
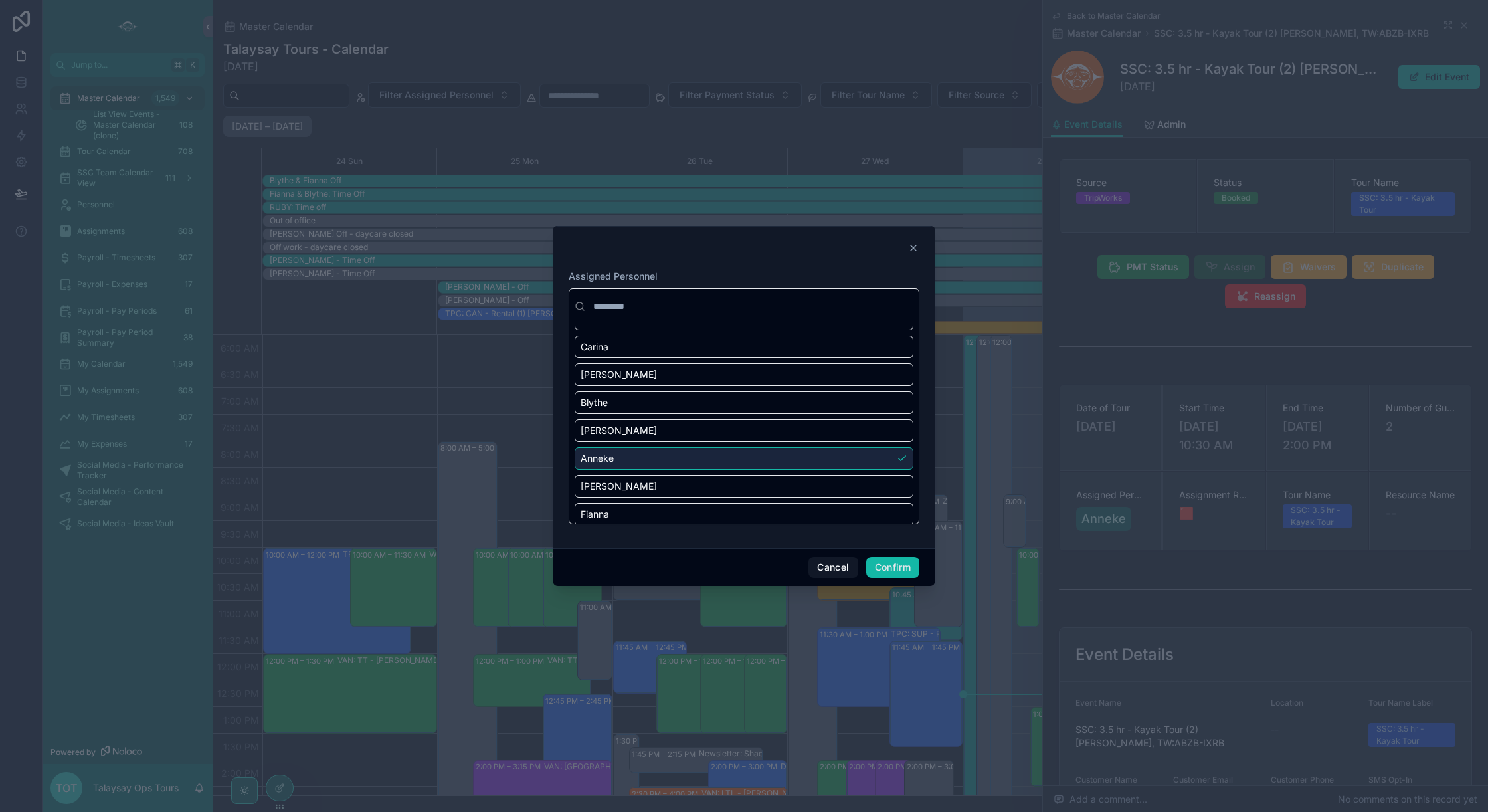
click at [705, 464] on div "Anneke" at bounding box center [744, 458] width 339 height 22
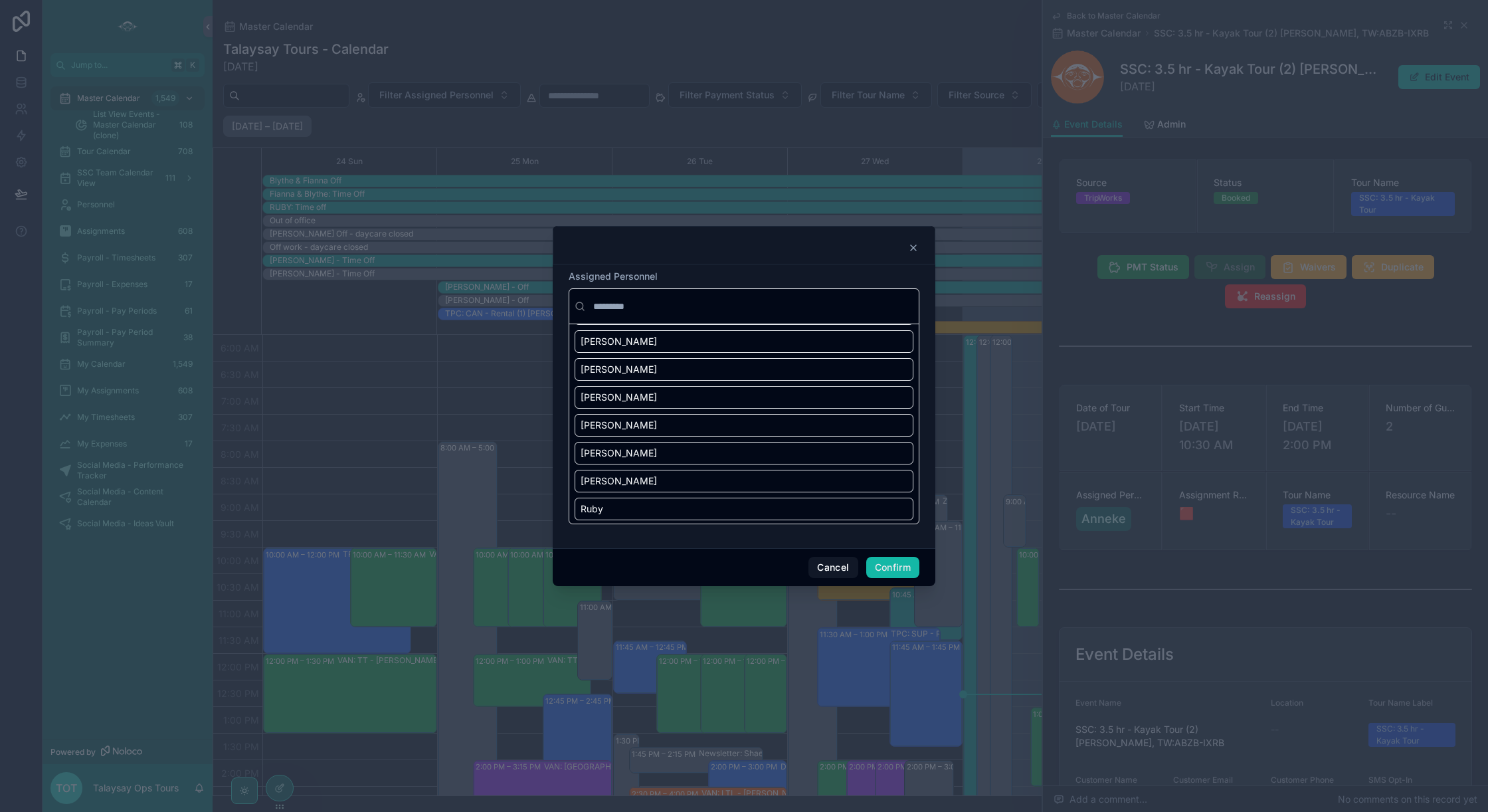
scroll to position [537, 0]
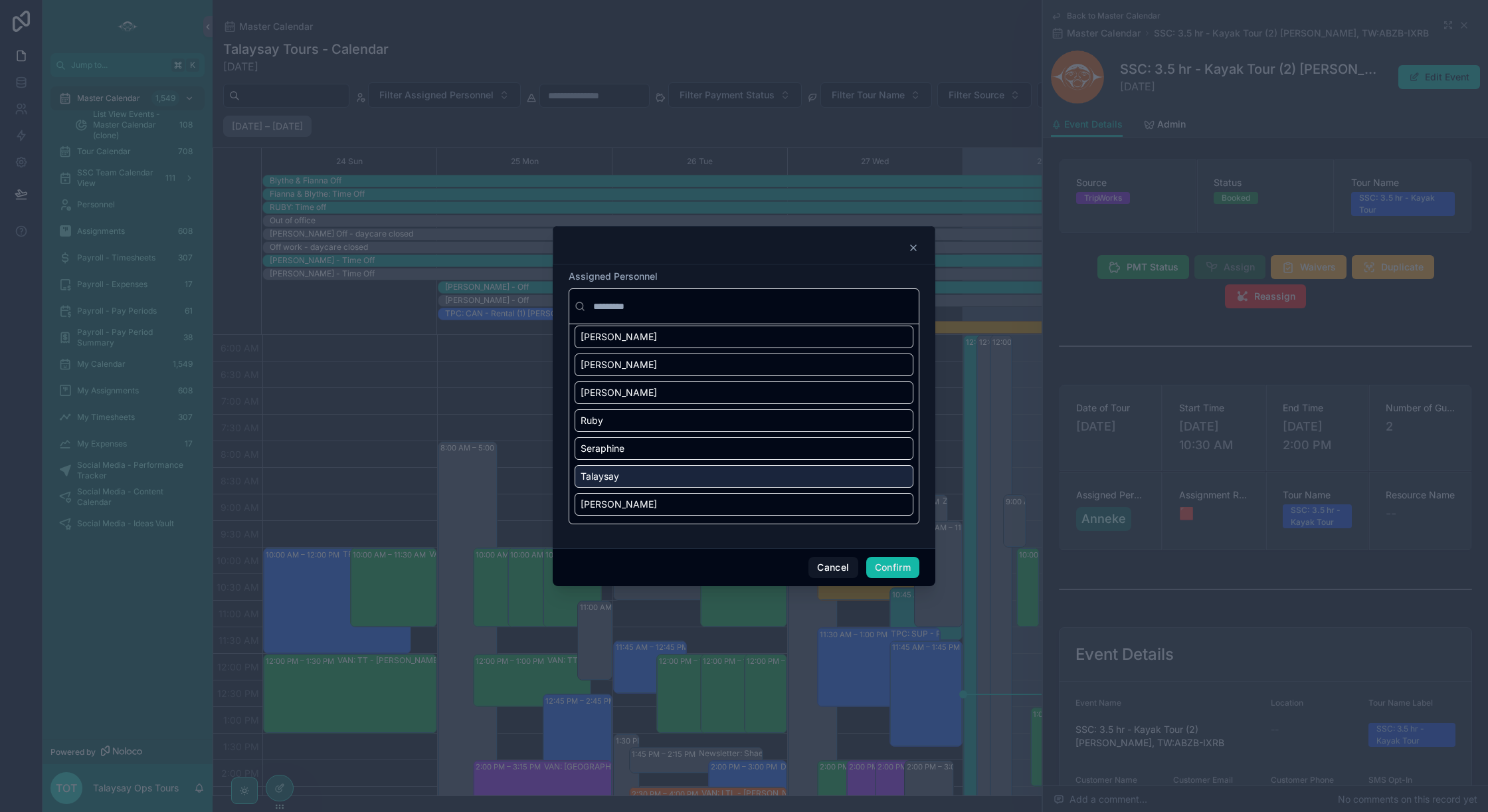
click at [683, 483] on div "Talaysay" at bounding box center [744, 476] width 339 height 22
drag, startPoint x: 886, startPoint y: 571, endPoint x: 869, endPoint y: 566, distance: 17.7
click at [886, 571] on button "Confirm" at bounding box center [892, 567] width 53 height 22
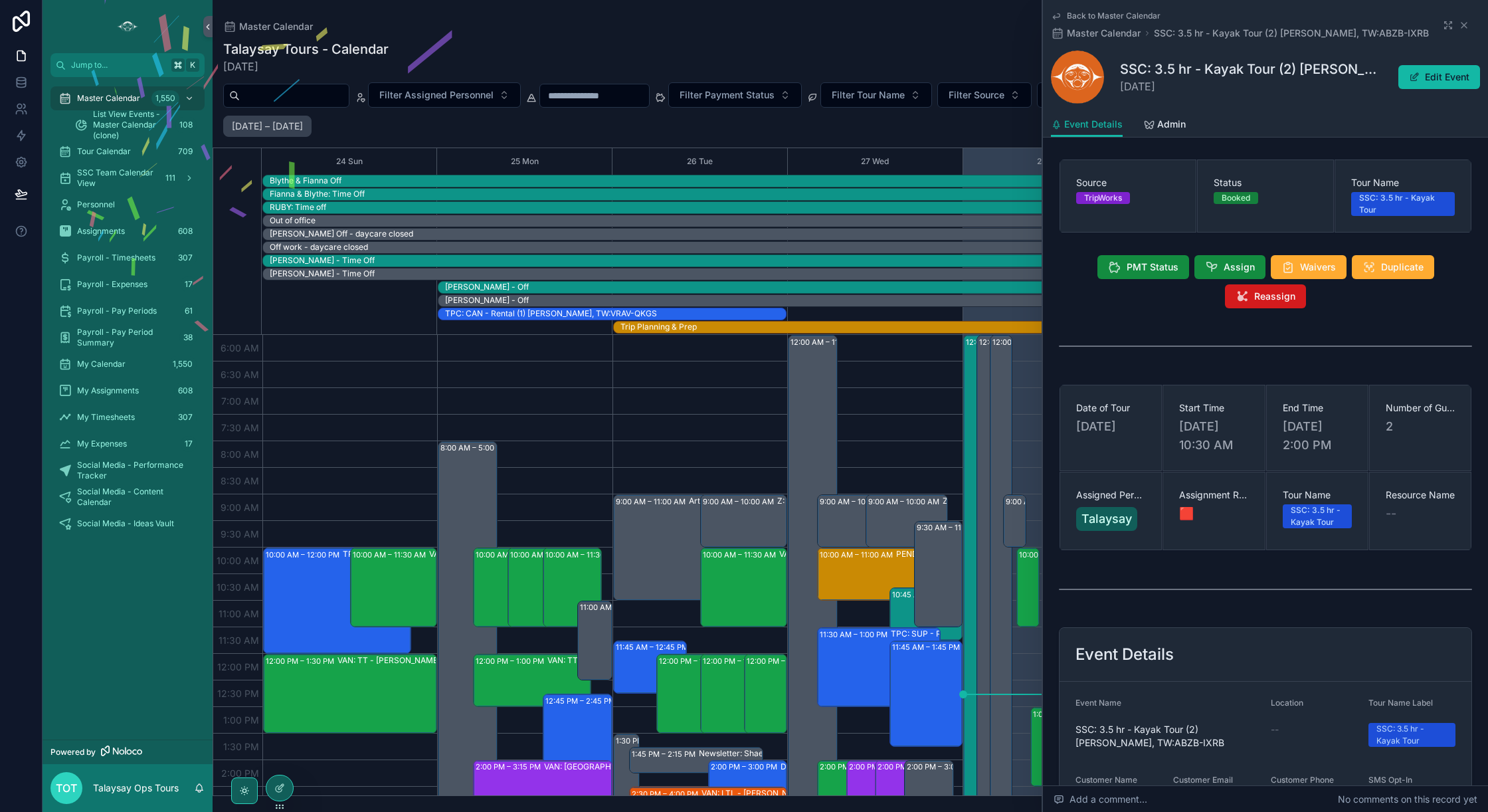
click at [1270, 302] on span "Reassign" at bounding box center [1275, 296] width 42 height 13
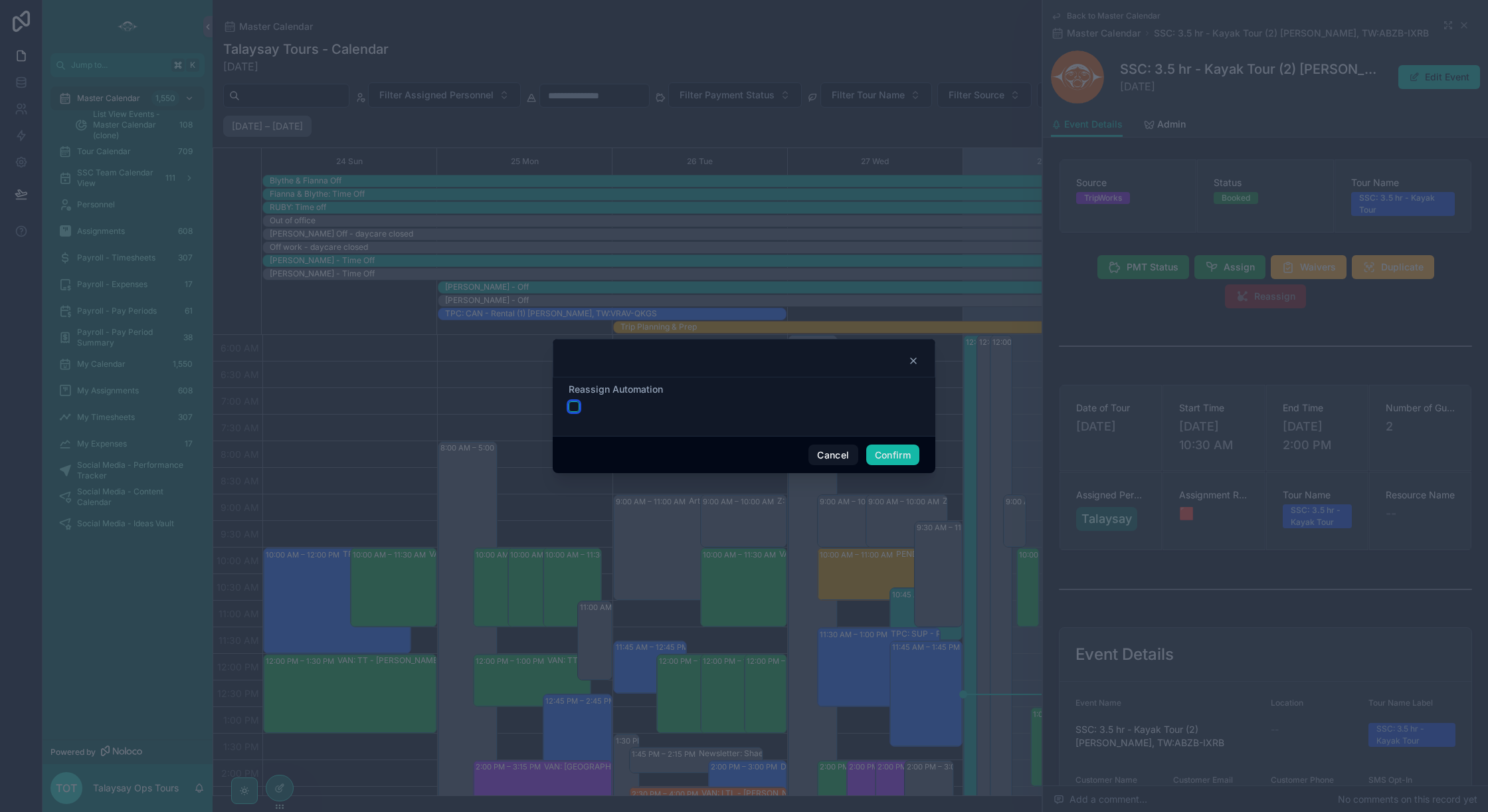
click at [575, 407] on button "button" at bounding box center [574, 406] width 10 height 10
click at [889, 461] on button "Confirm" at bounding box center [892, 455] width 53 height 22
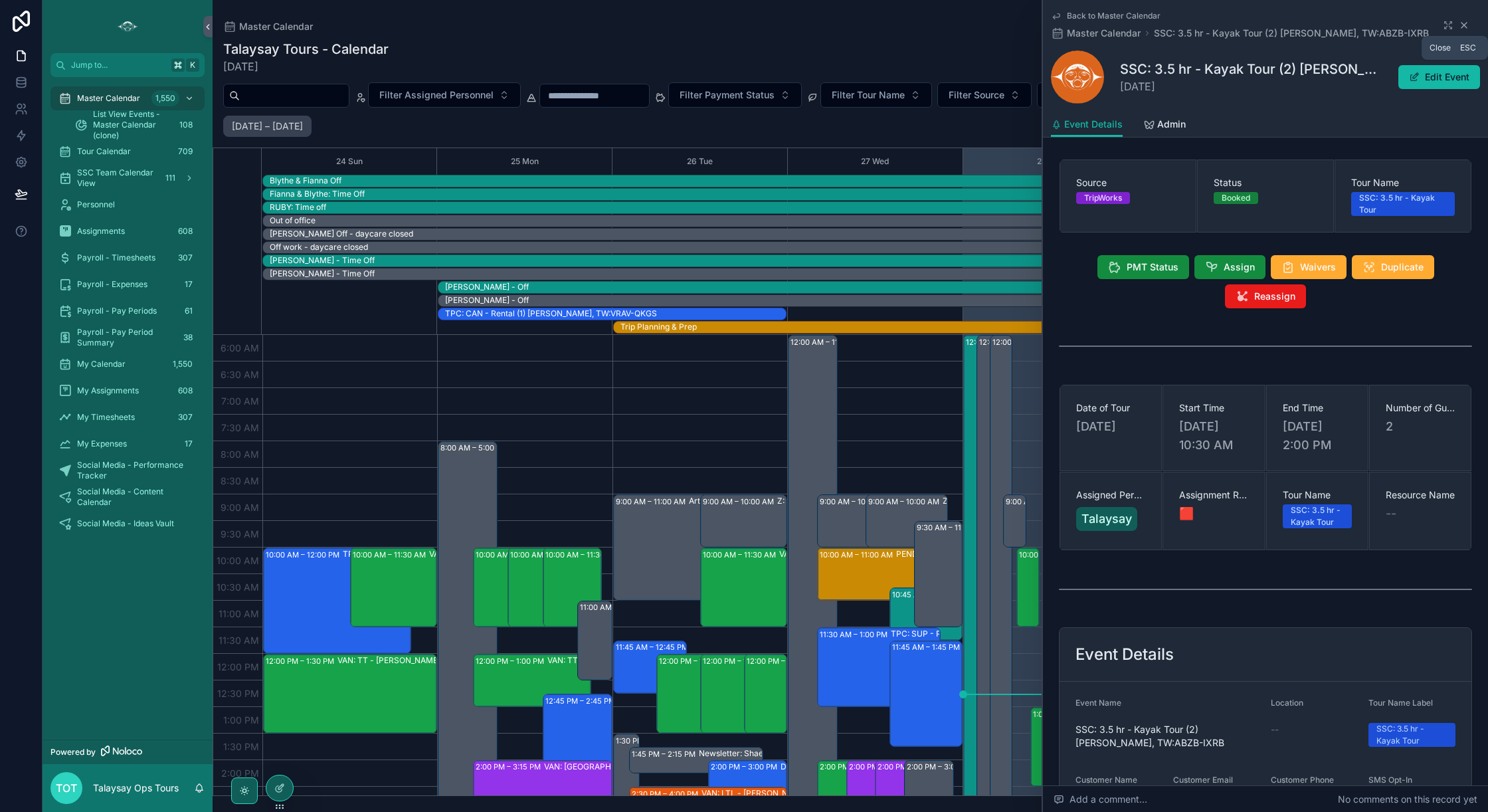
click at [1462, 27] on icon "scrollable content" at bounding box center [1465, 25] width 5 height 5
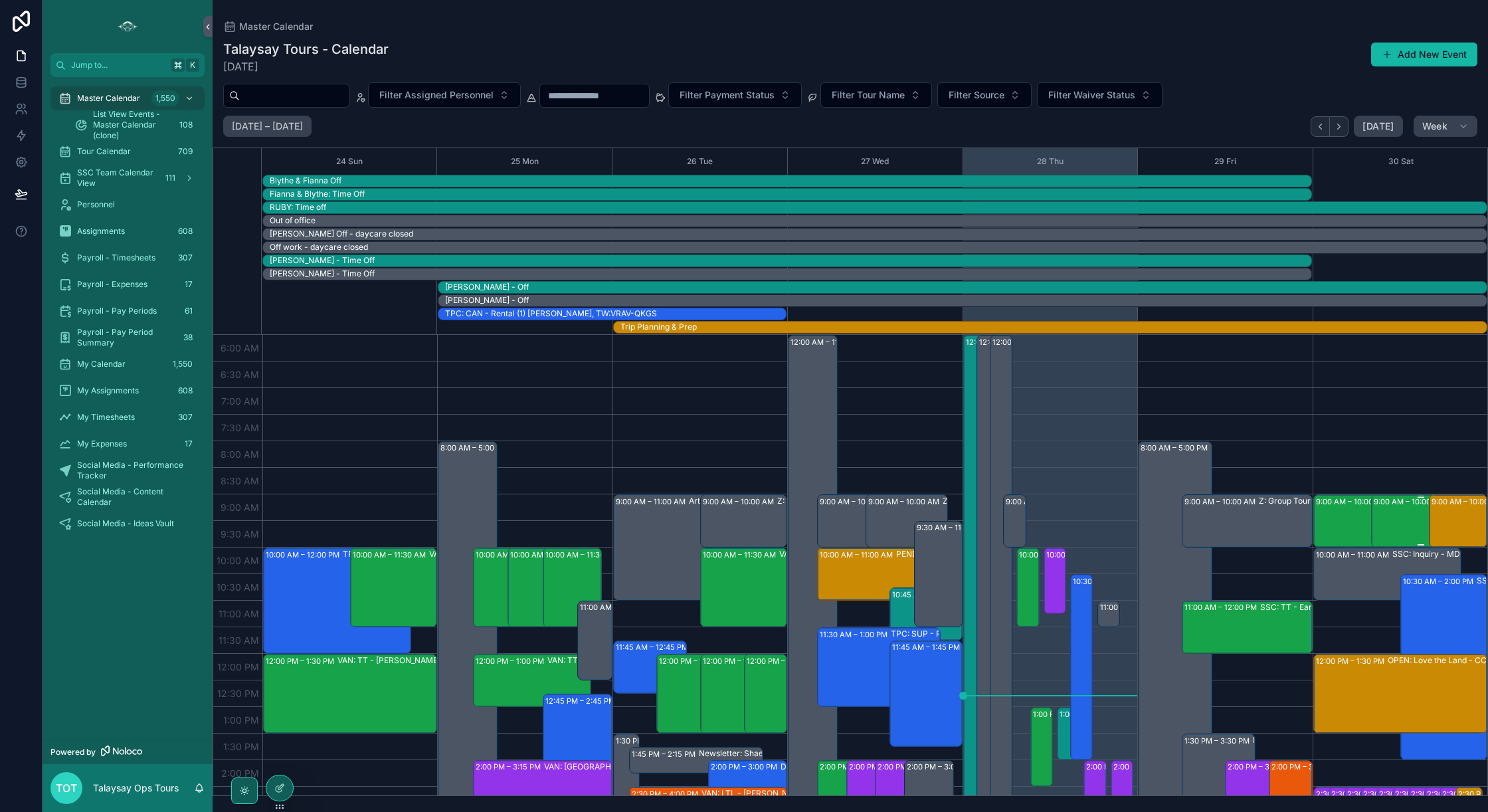
click at [1389, 519] on div "9:00 AM – 10:00 AM SSC: TT - Porpoise Bay (2) Robert Van Doren, TW:ABZB-IXRB" at bounding box center [1421, 521] width 95 height 50
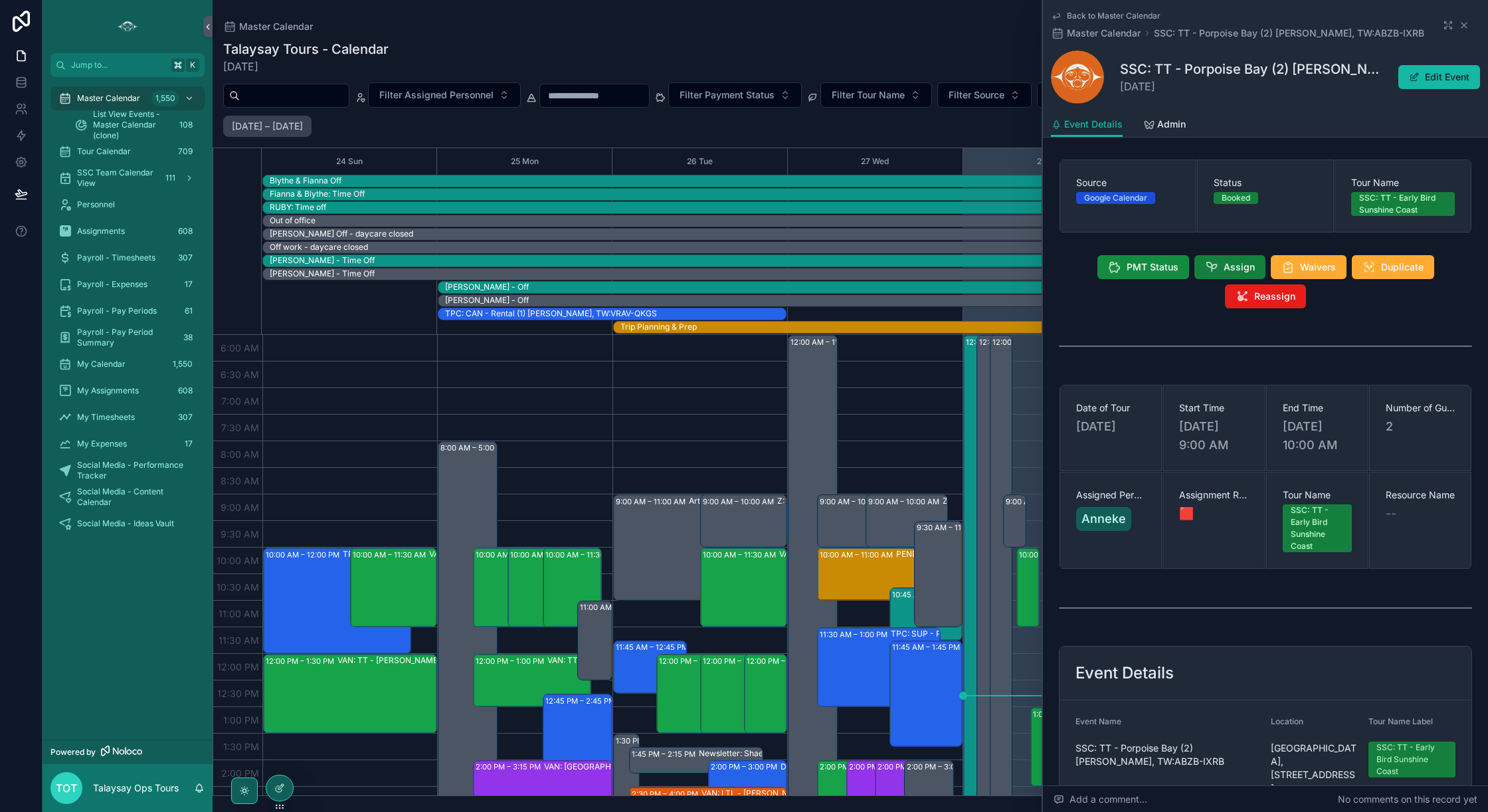
click at [1215, 273] on button "Assign" at bounding box center [1230, 267] width 71 height 24
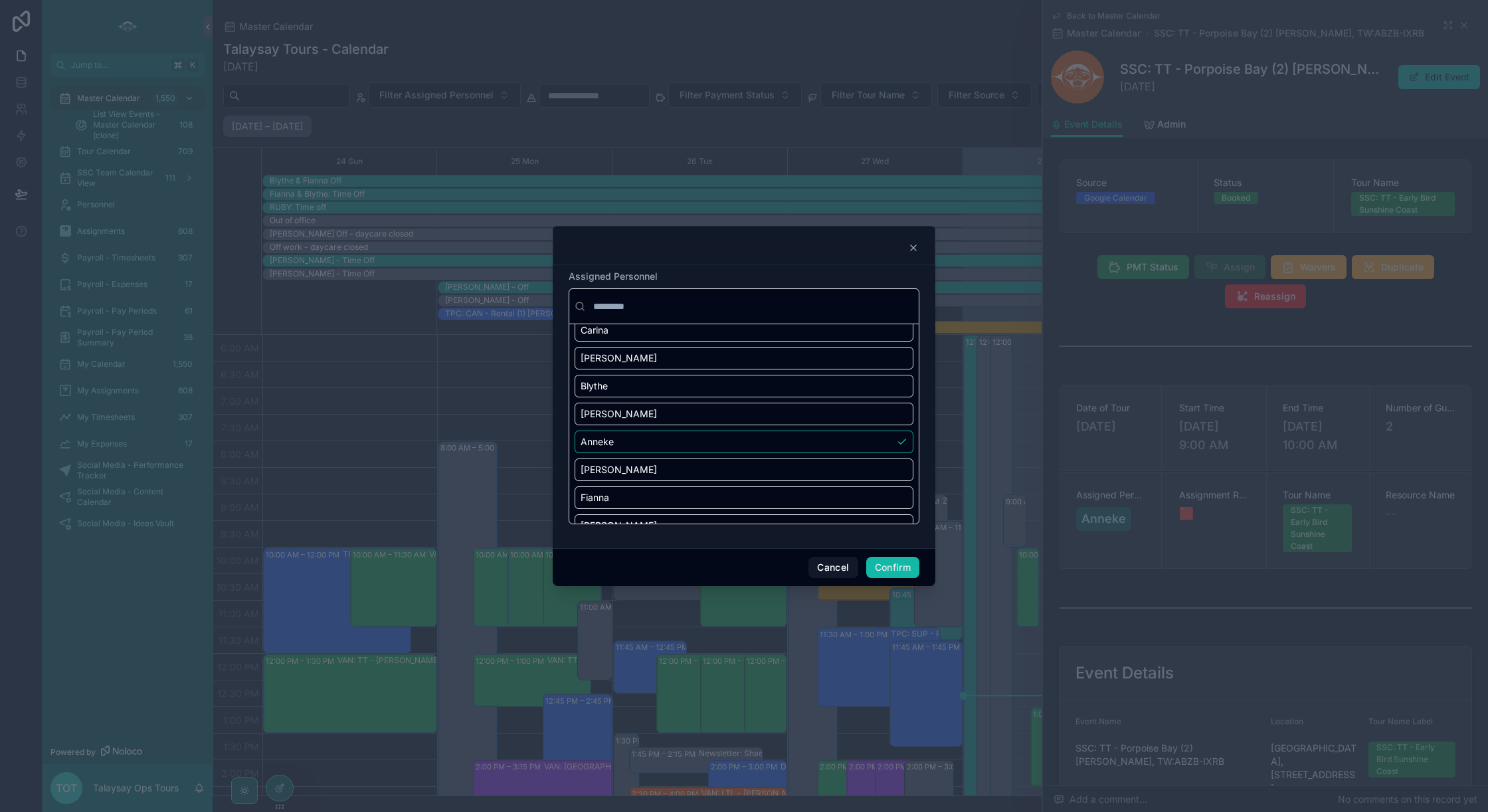
scroll to position [325, 0]
click at [666, 384] on div "Anneke" at bounding box center [744, 380] width 339 height 22
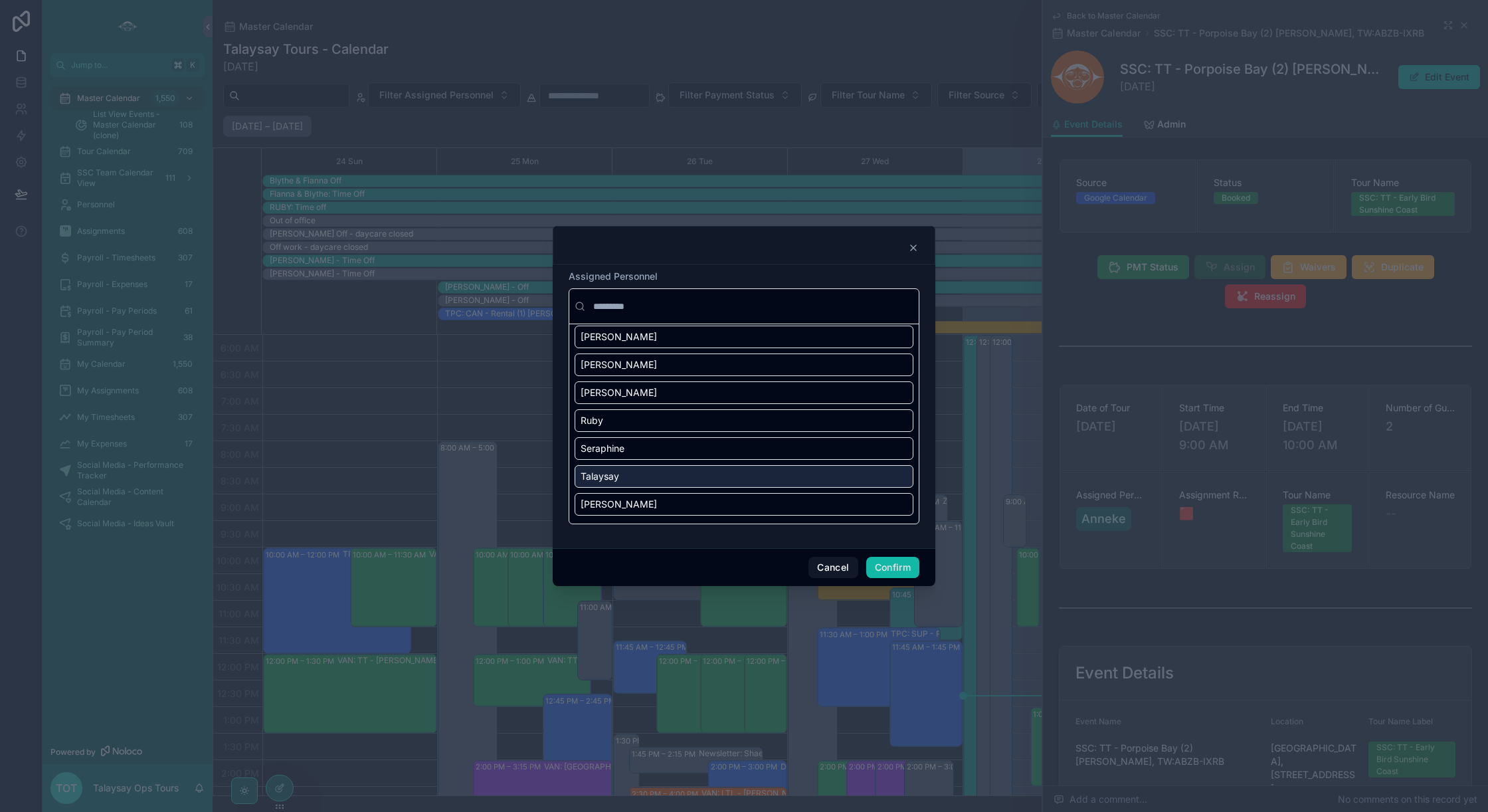
click at [689, 479] on div "Talaysay" at bounding box center [744, 476] width 339 height 22
click at [893, 567] on button "Confirm" at bounding box center [892, 567] width 53 height 22
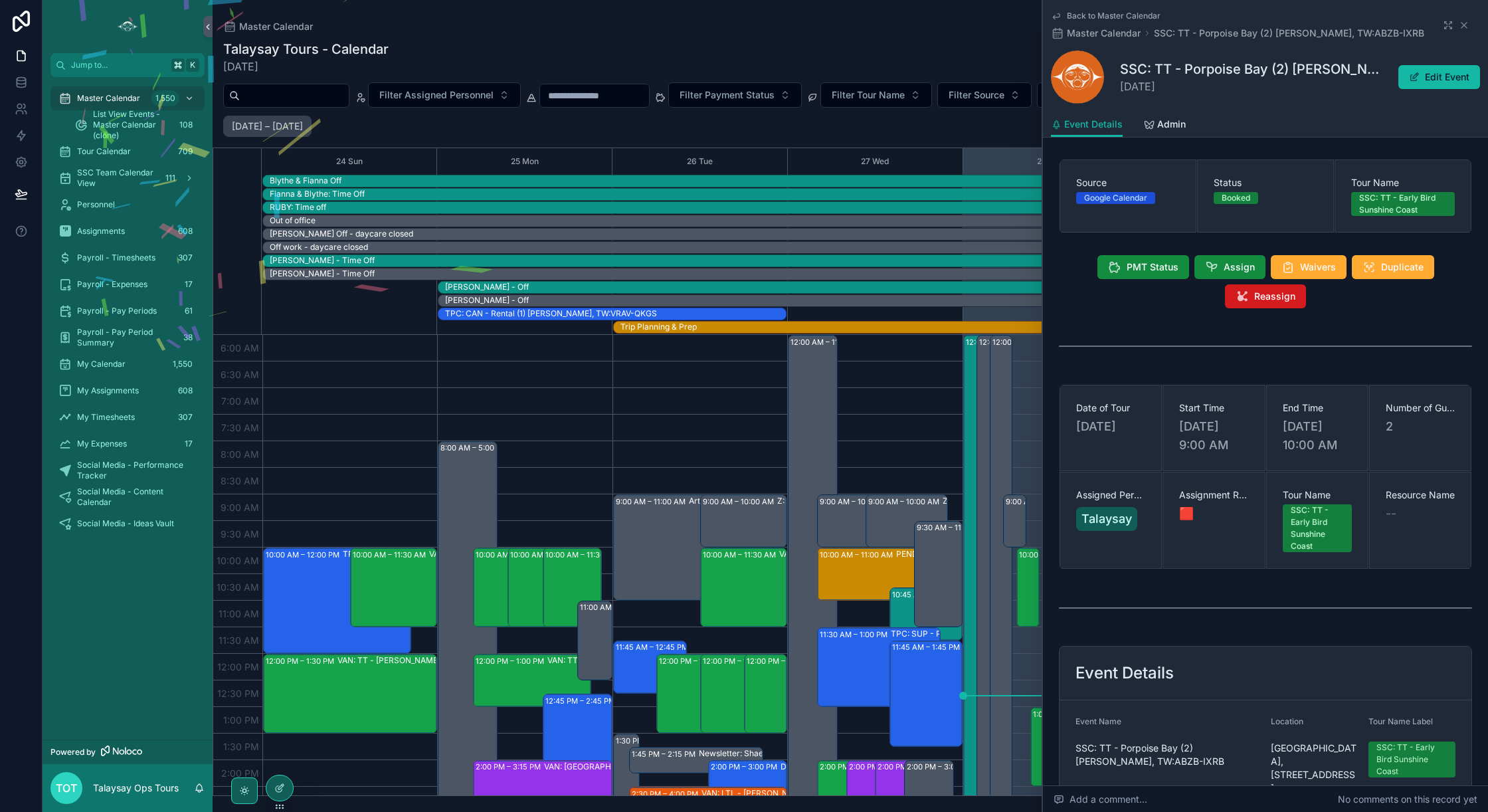
click at [1257, 297] on span "Reassign" at bounding box center [1275, 296] width 42 height 13
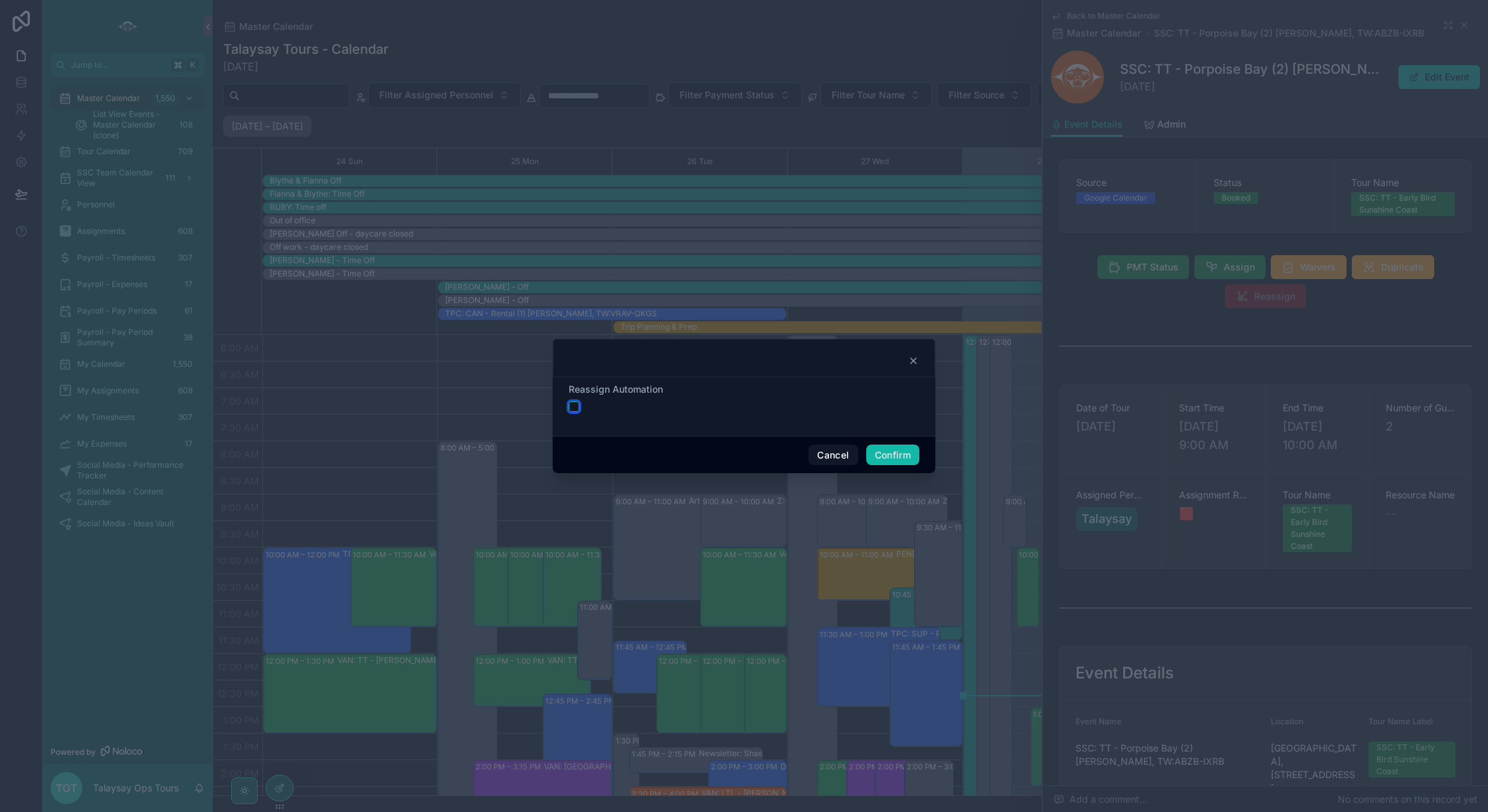
click at [574, 406] on button "button" at bounding box center [574, 406] width 10 height 10
click at [879, 455] on button "Confirm" at bounding box center [892, 455] width 53 height 22
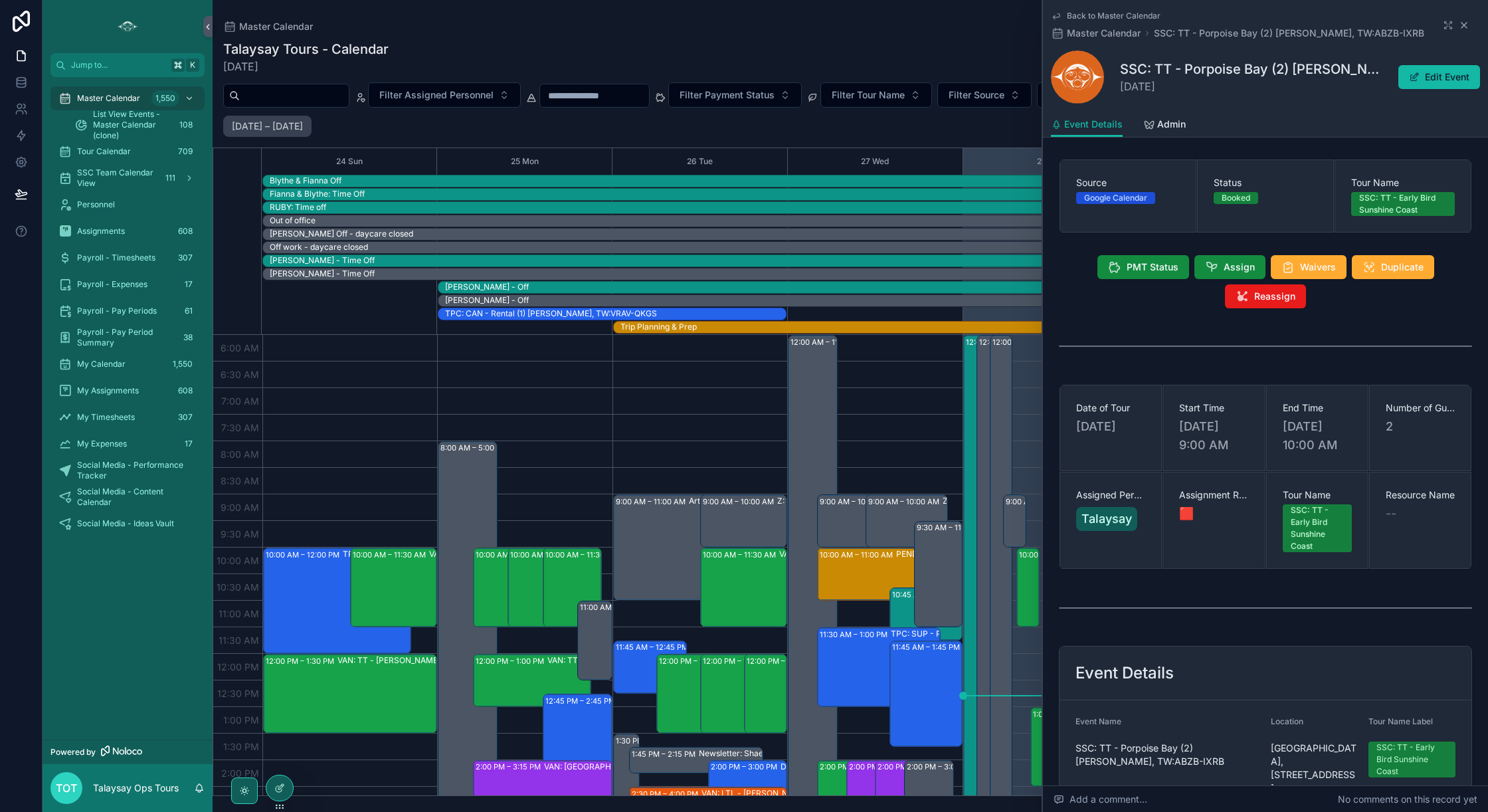
click at [1466, 26] on icon "scrollable content" at bounding box center [1465, 25] width 10 height 10
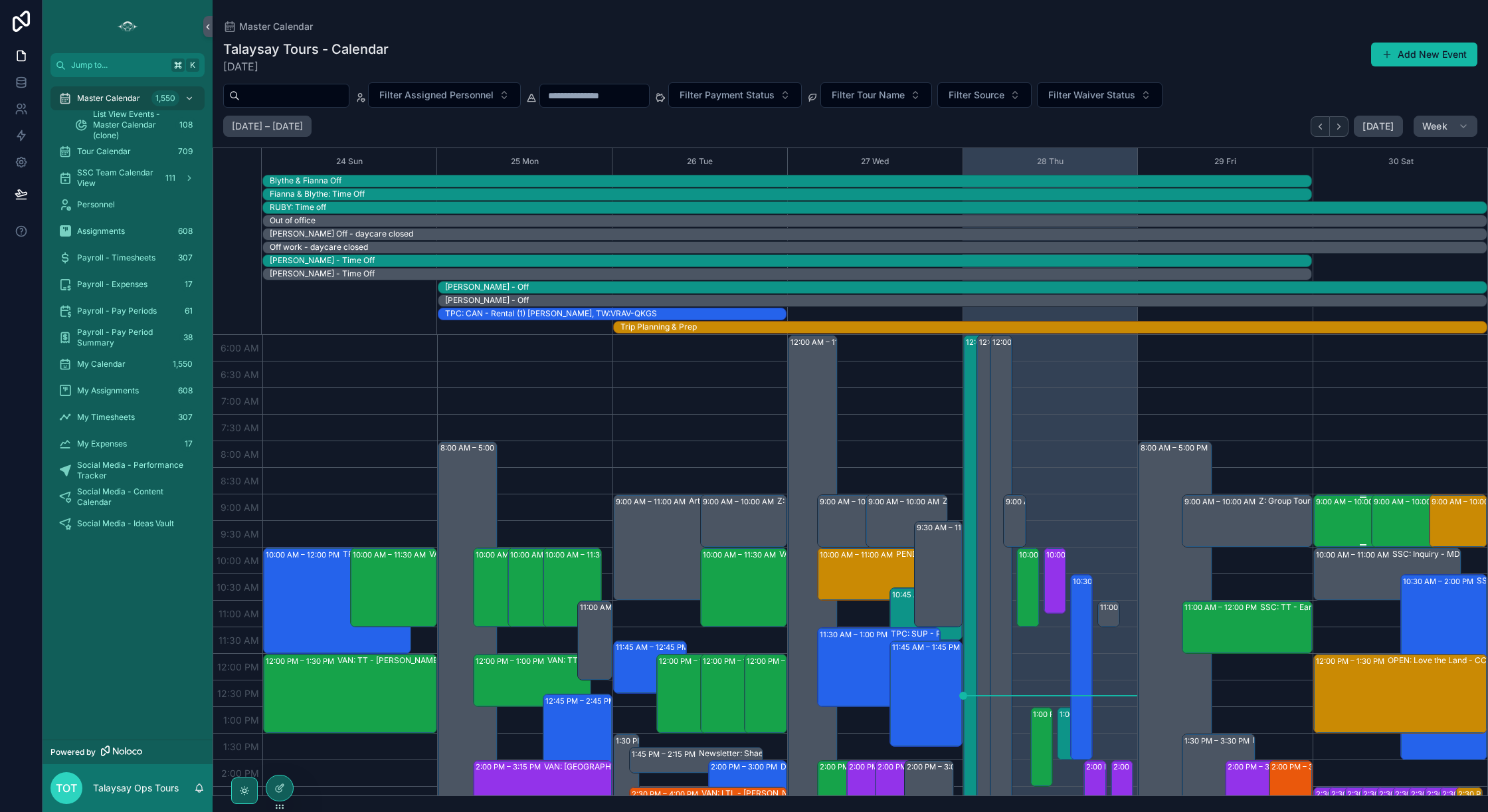
click at [1350, 521] on div "9:00 AM – 10:00 AM SSC: TT - Early Bird Sunshine Coast (2) Nicole Yakashiro, TW…" at bounding box center [1363, 521] width 95 height 50
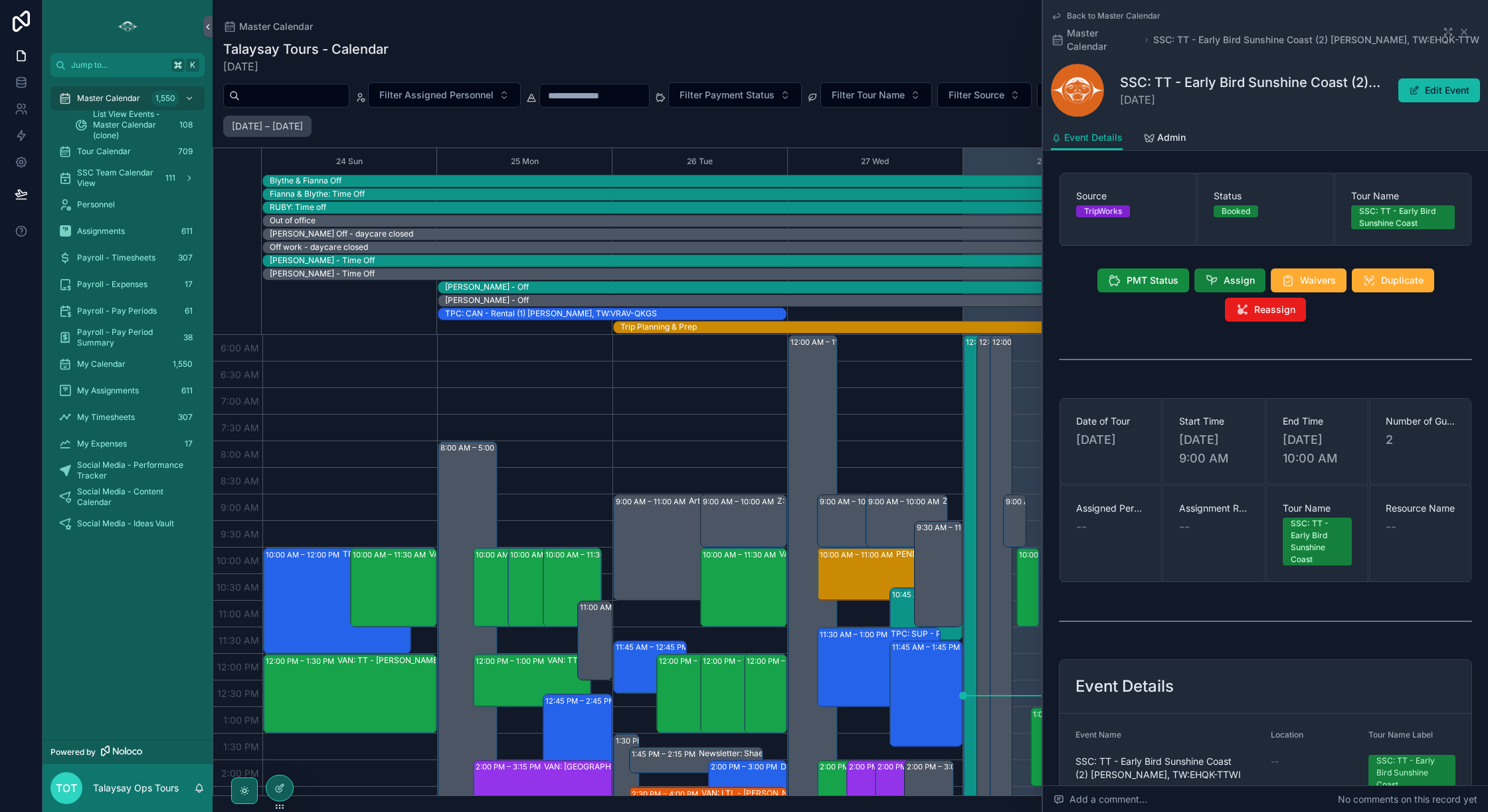
click at [1226, 277] on span "Assign" at bounding box center [1240, 279] width 31 height 13
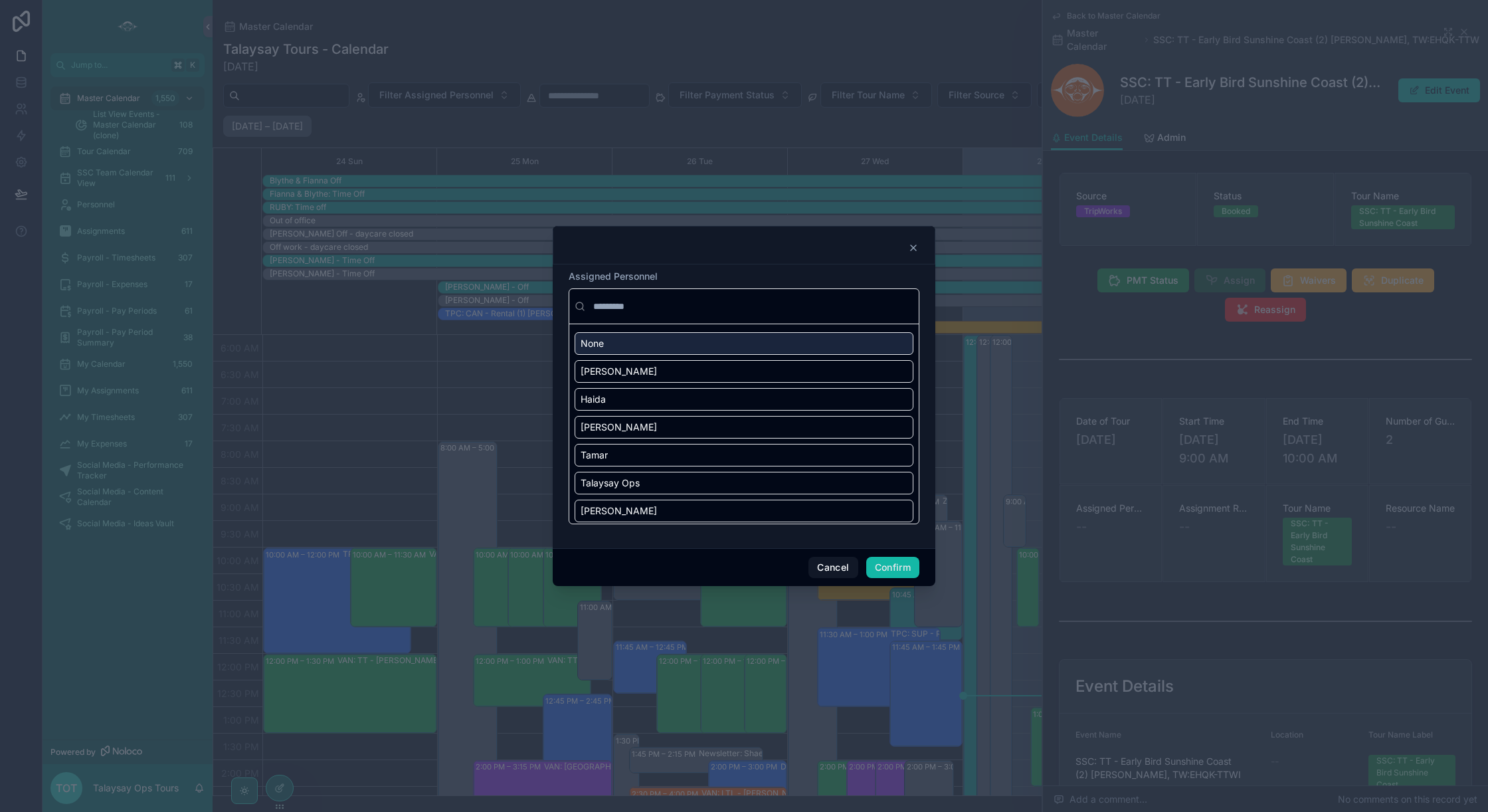
click at [628, 305] on input "text" at bounding box center [752, 306] width 323 height 24
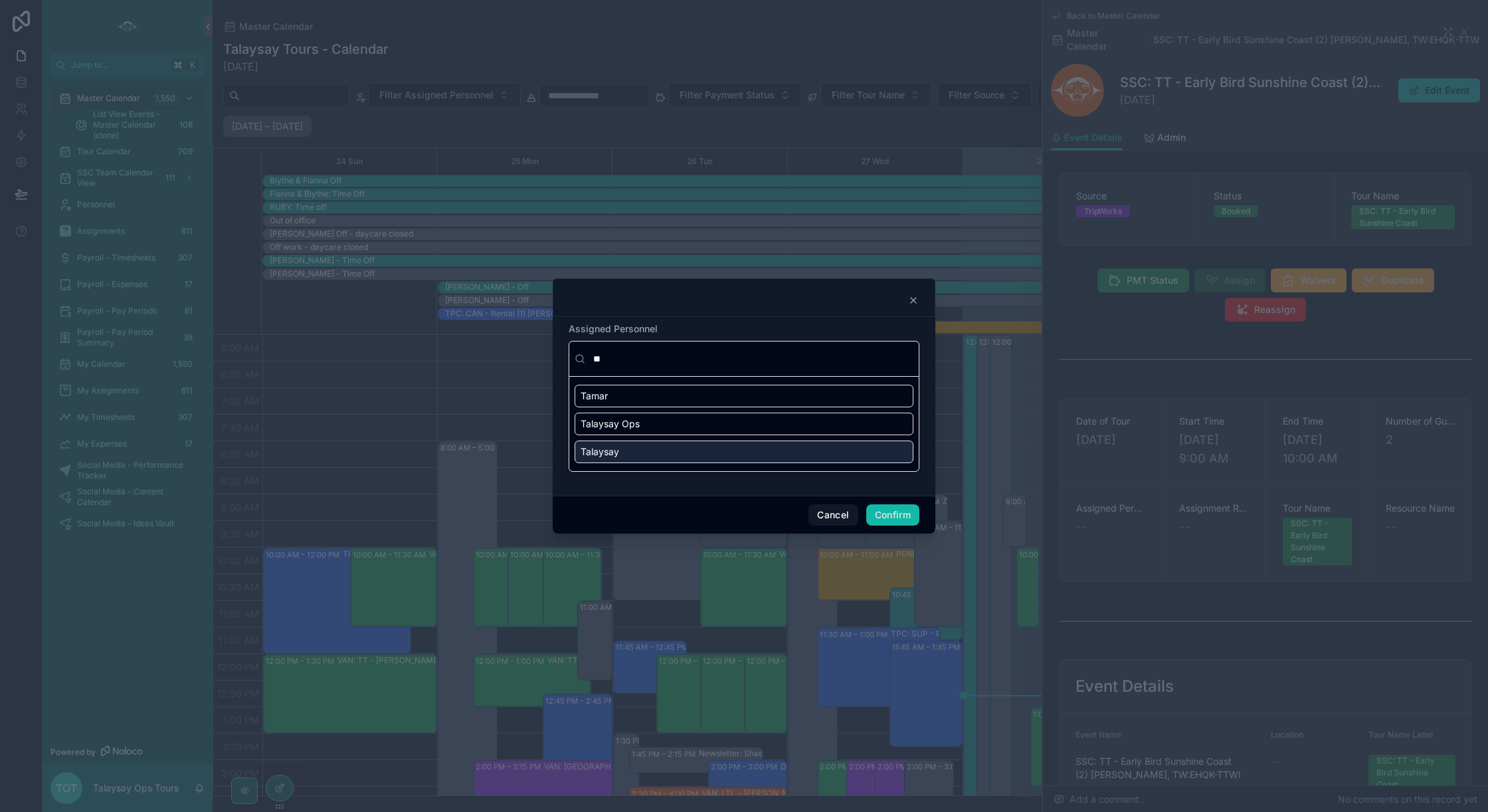
type input "**"
click at [687, 454] on div "Talaysay" at bounding box center [744, 451] width 339 height 22
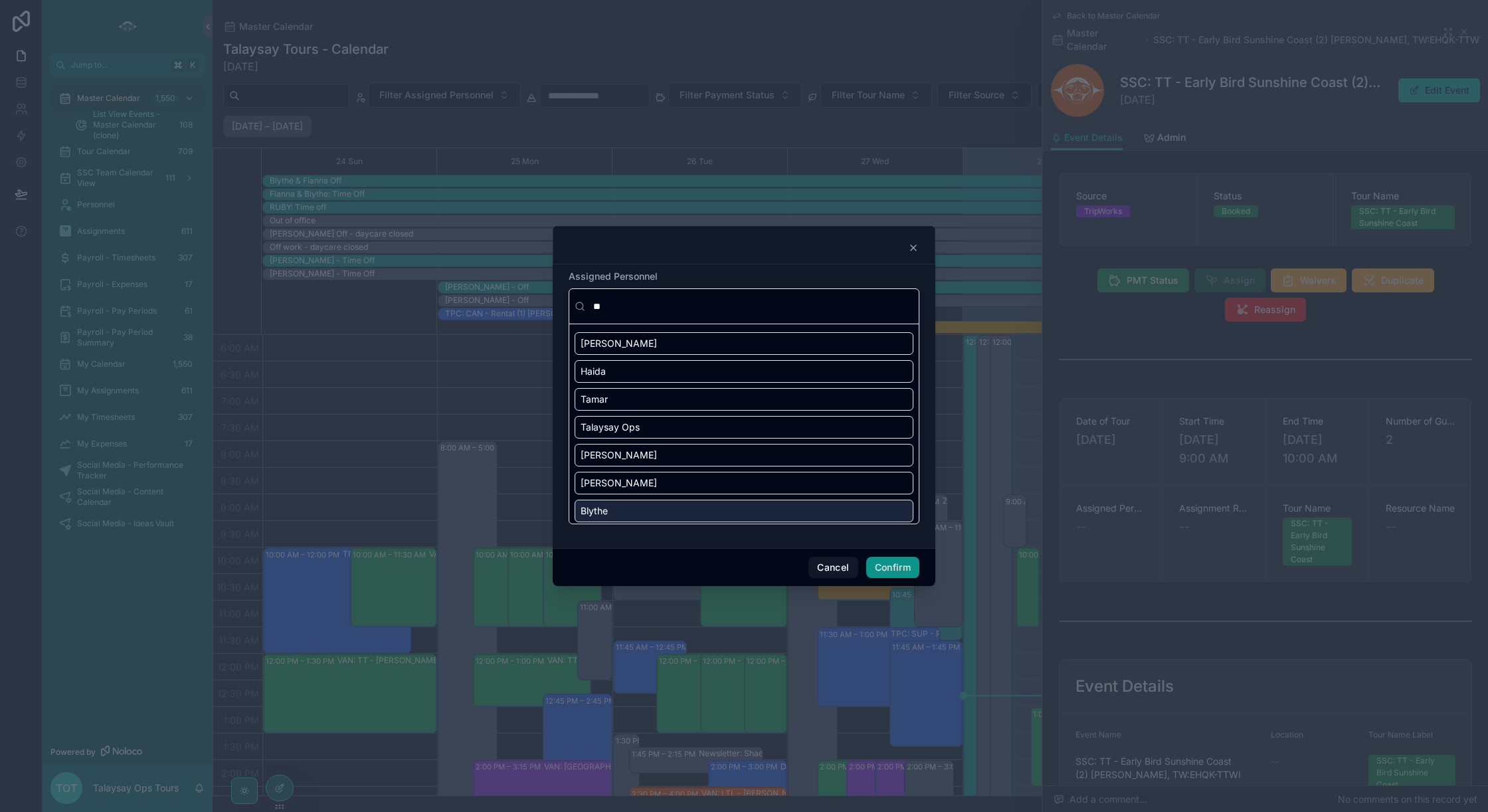
click at [883, 566] on button "Confirm" at bounding box center [892, 567] width 53 height 22
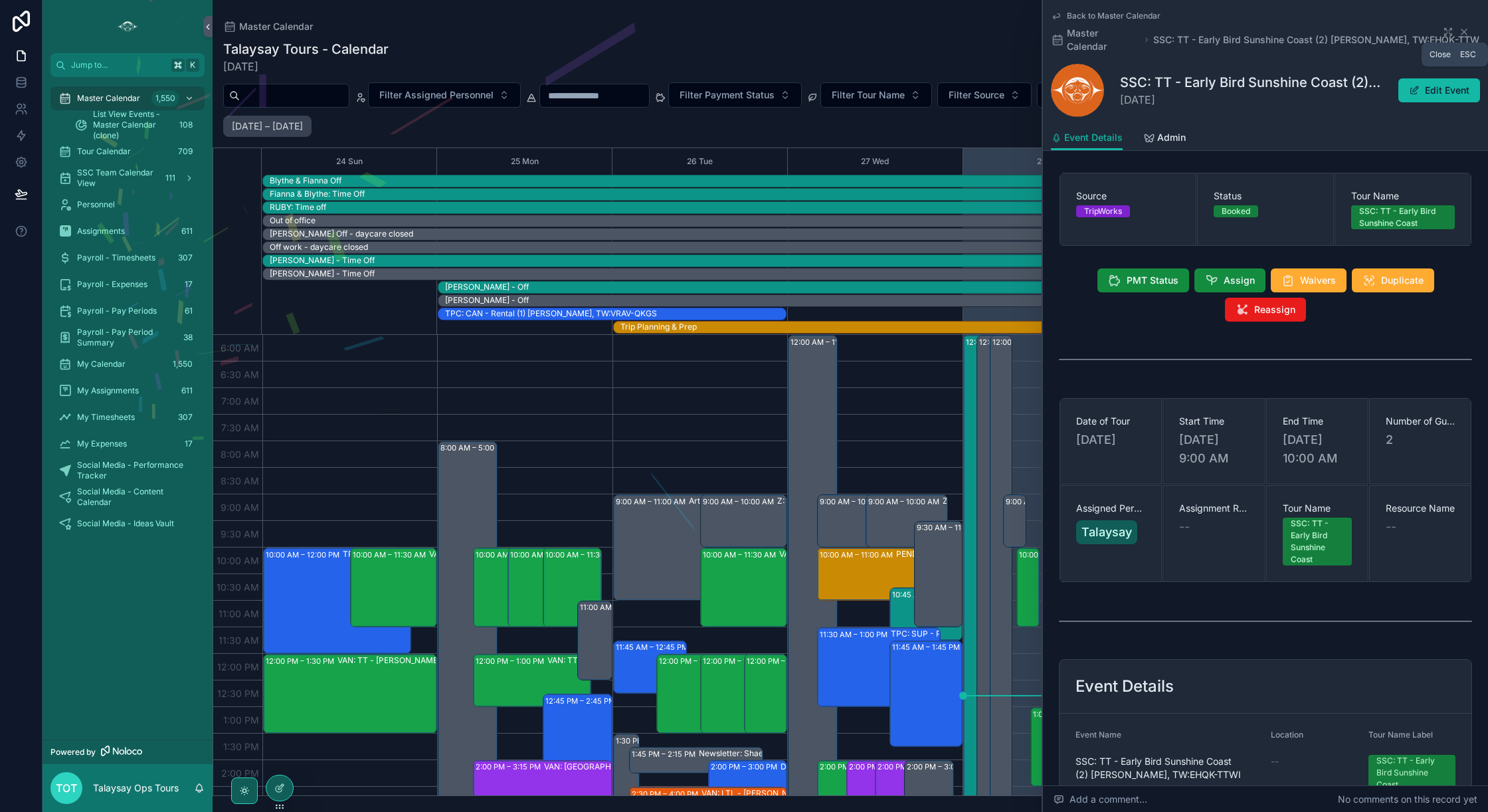
drag, startPoint x: 1465, startPoint y: 32, endPoint x: 1370, endPoint y: 76, distance: 104.7
click at [1465, 32] on icon "scrollable content" at bounding box center [1465, 32] width 5 height 5
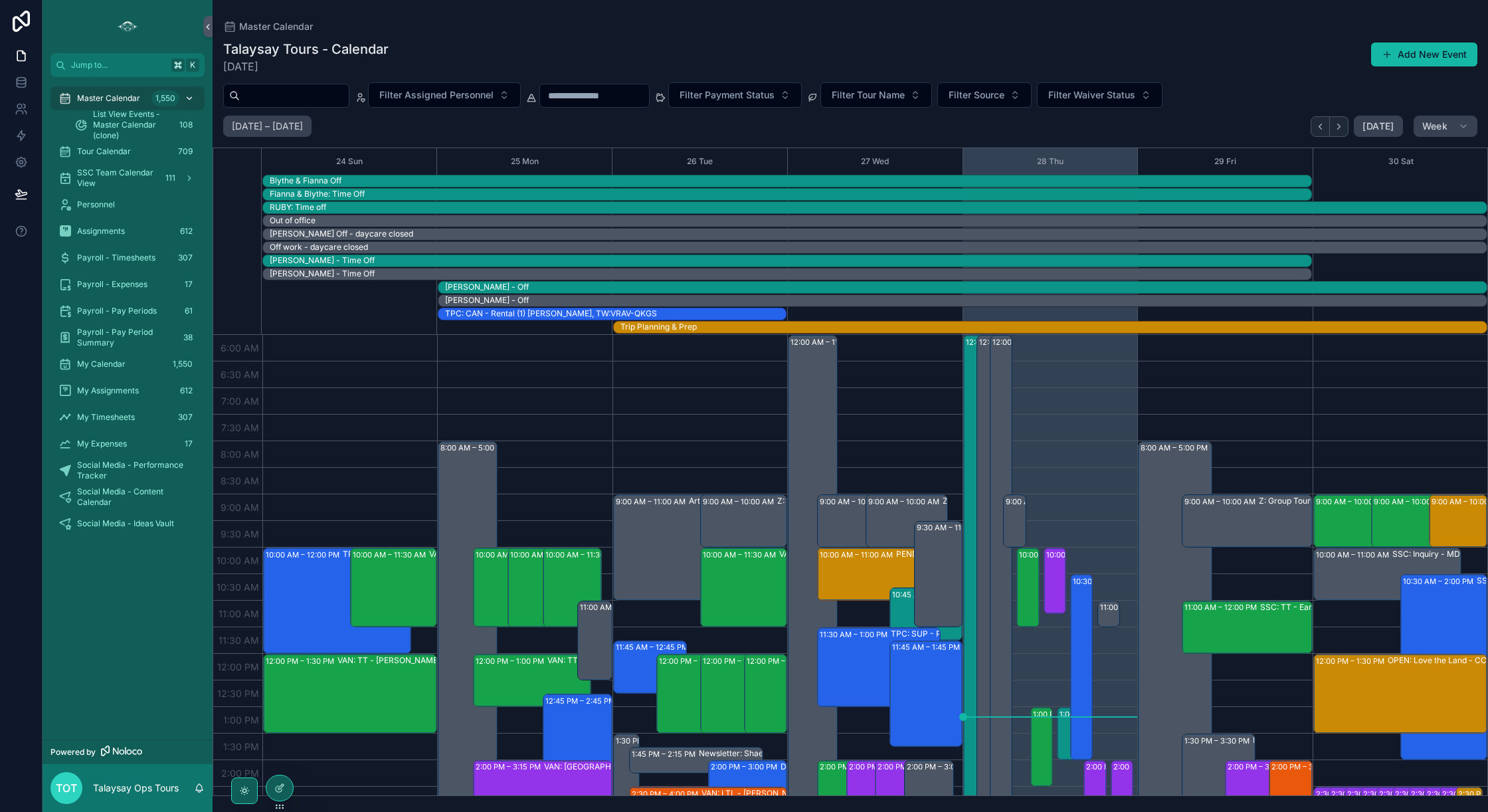
click at [99, 99] on span "Master Calendar" at bounding box center [108, 99] width 63 height 10
click at [285, 785] on icon at bounding box center [279, 788] width 10 height 10
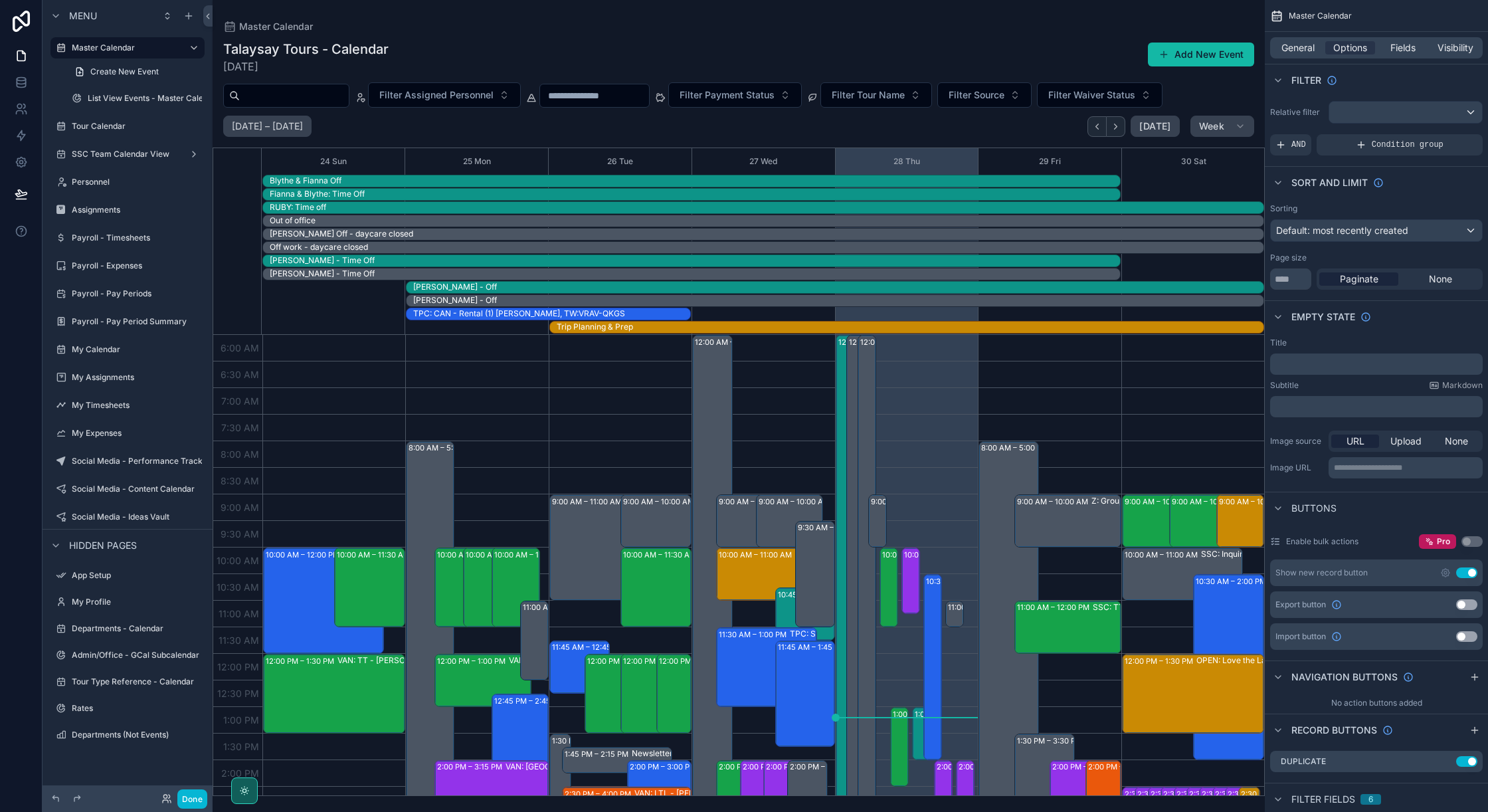
scroll to position [319, 0]
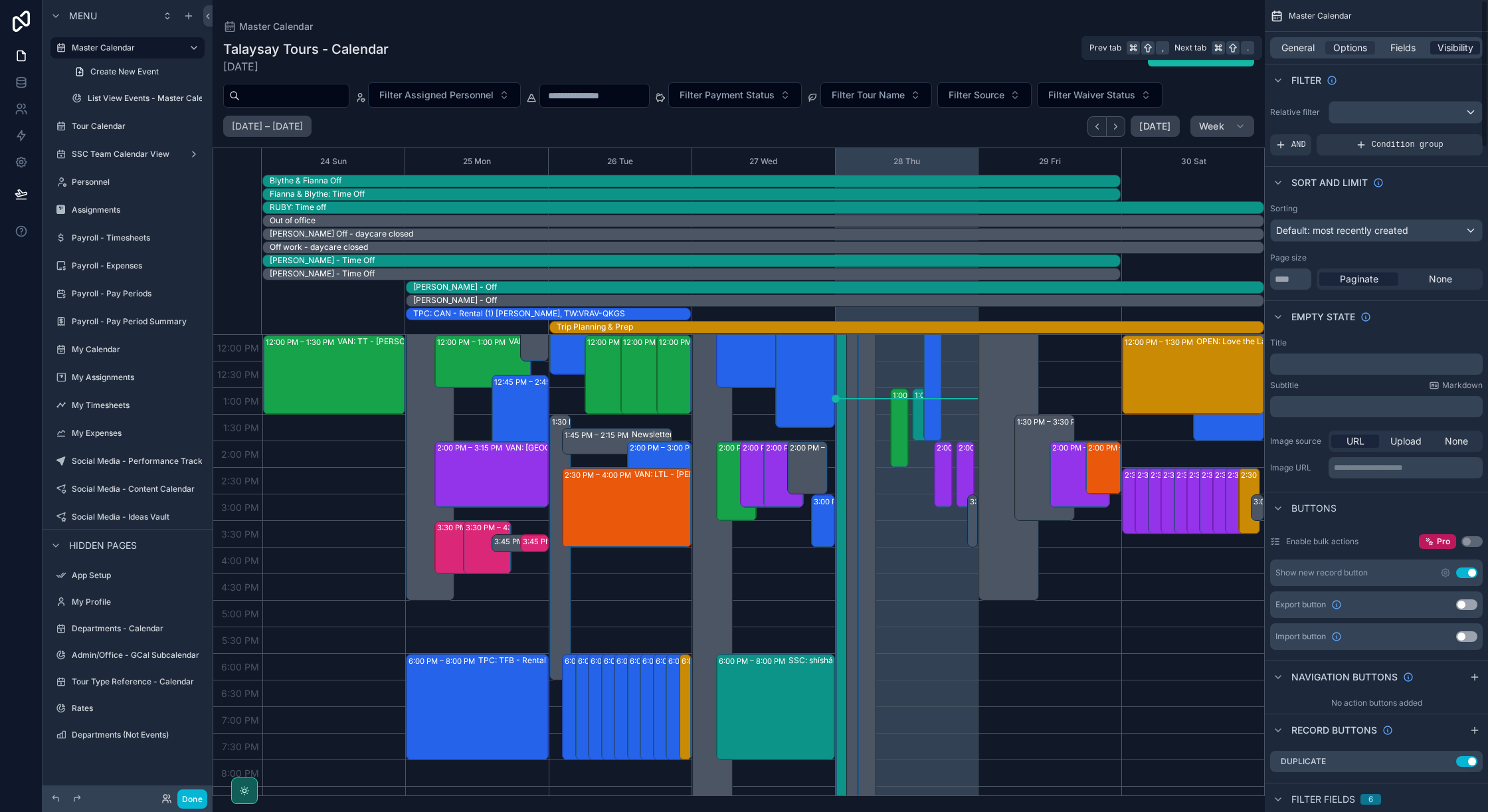
click at [1454, 42] on span "Visibility" at bounding box center [1455, 48] width 35 height 13
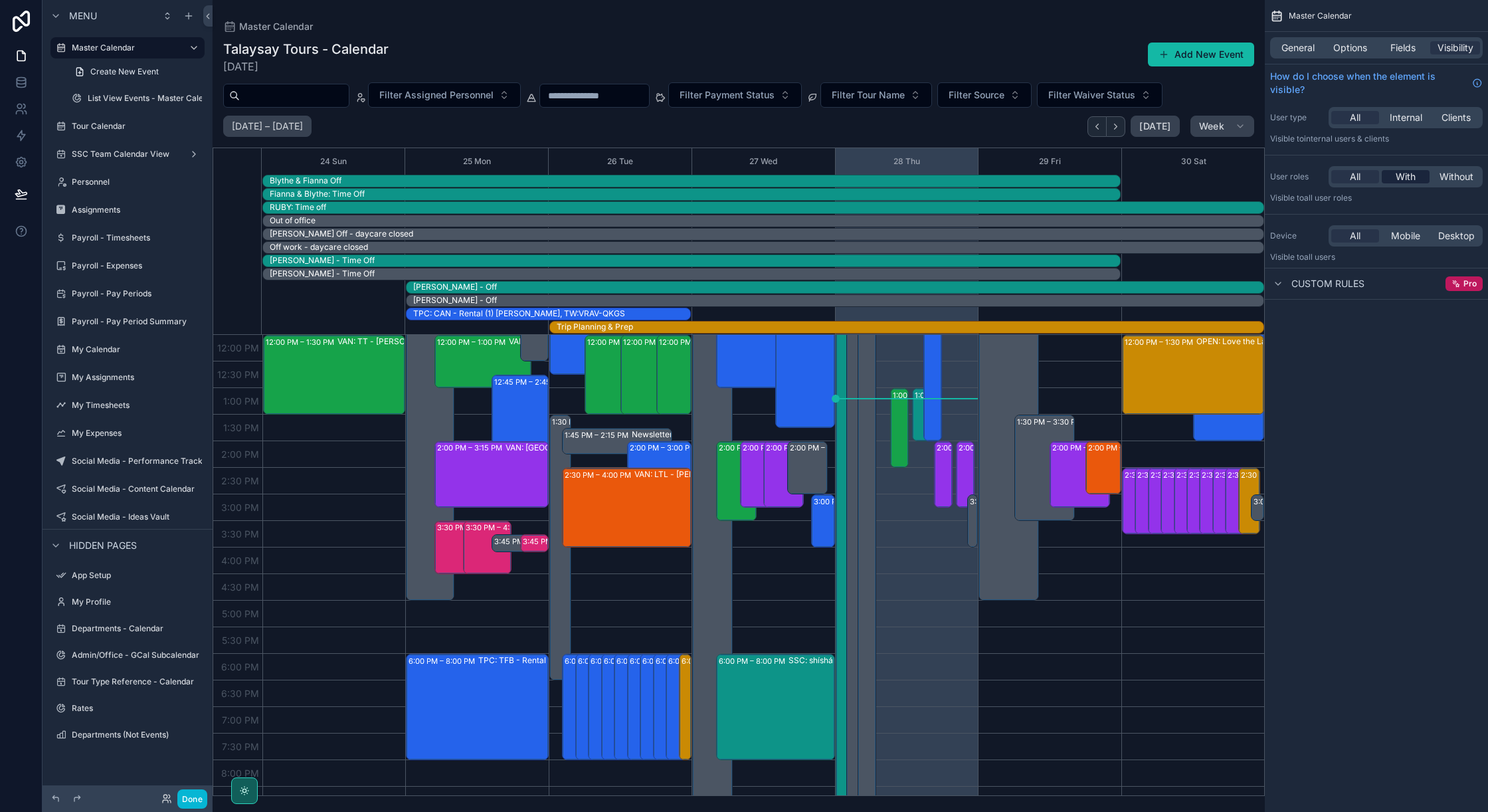
click at [1399, 174] on span "With" at bounding box center [1406, 176] width 20 height 13
click at [1471, 240] on icon "scrollable content" at bounding box center [1471, 241] width 8 height 8
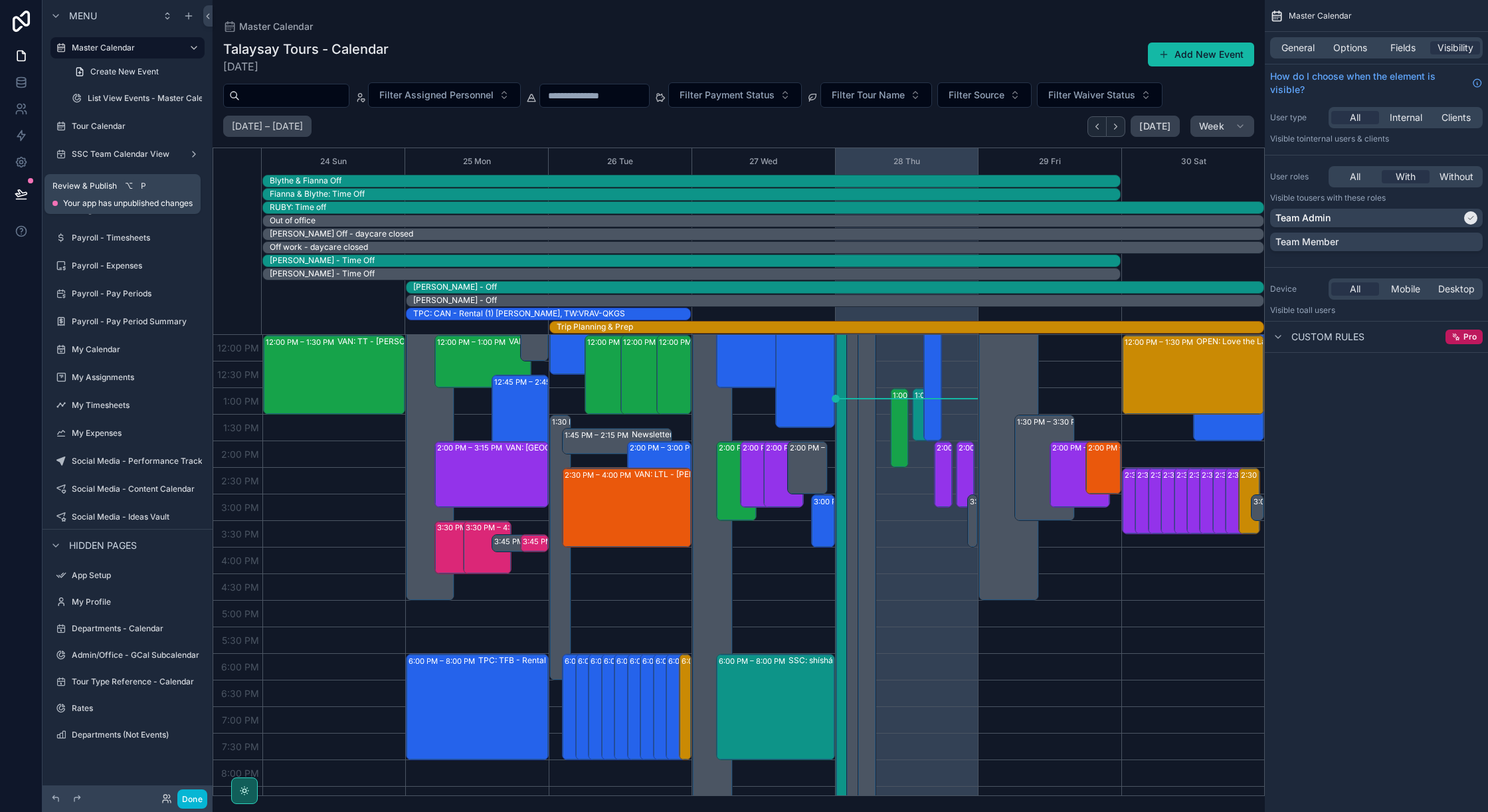
click at [22, 194] on icon at bounding box center [21, 194] width 13 height 13
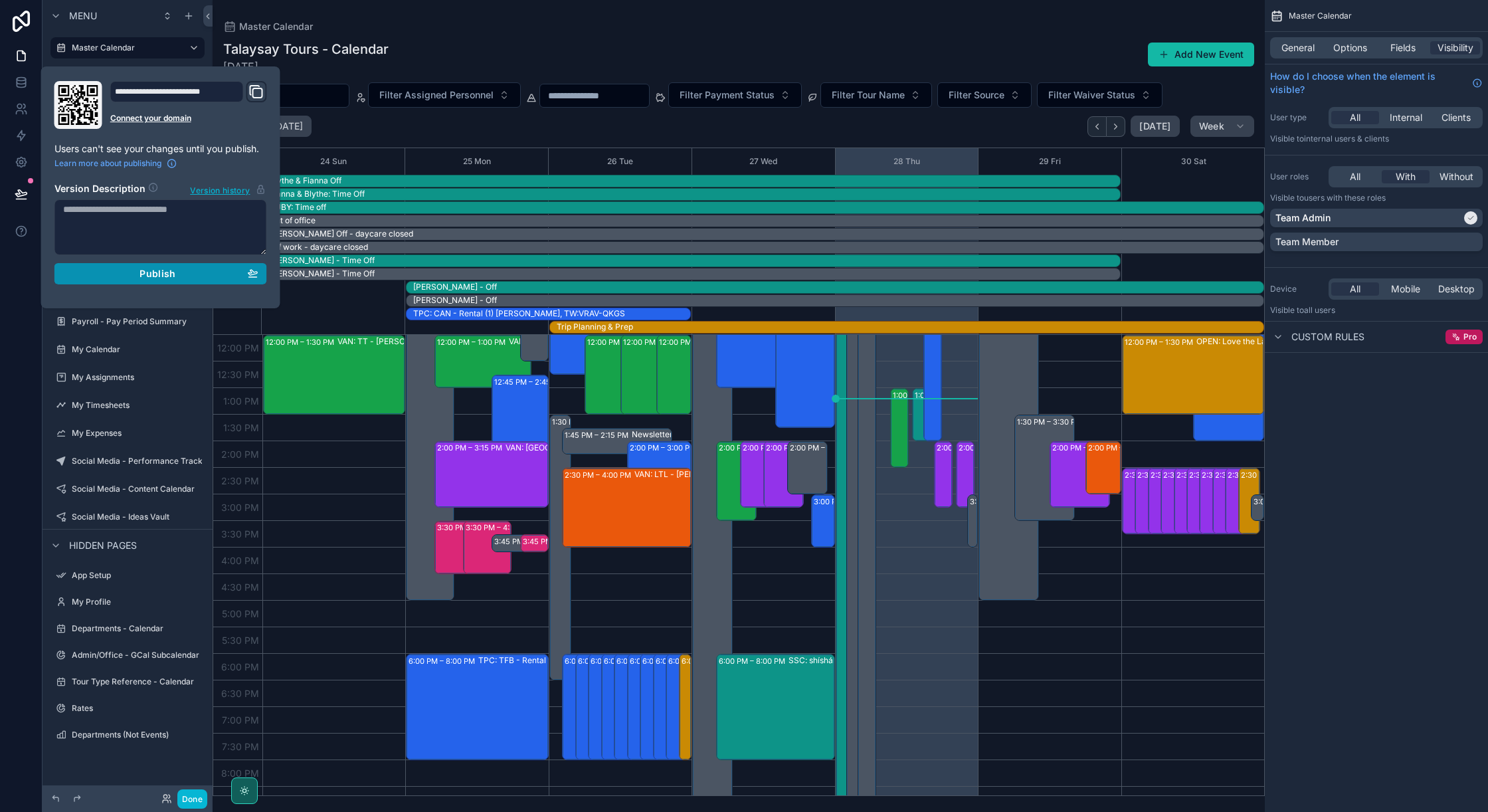
click at [183, 275] on div "Publish" at bounding box center [161, 274] width 196 height 12
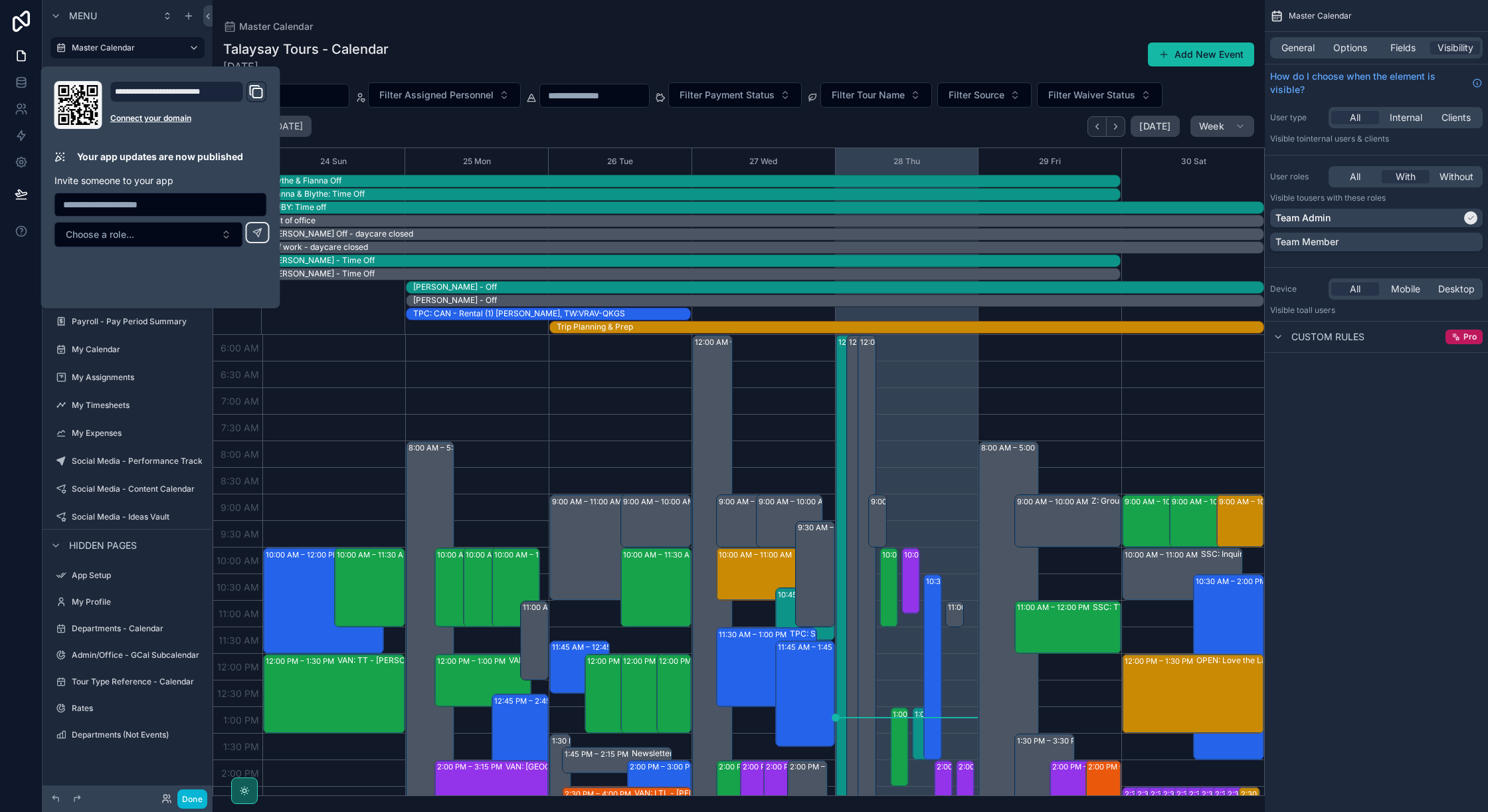
scroll to position [319, 0]
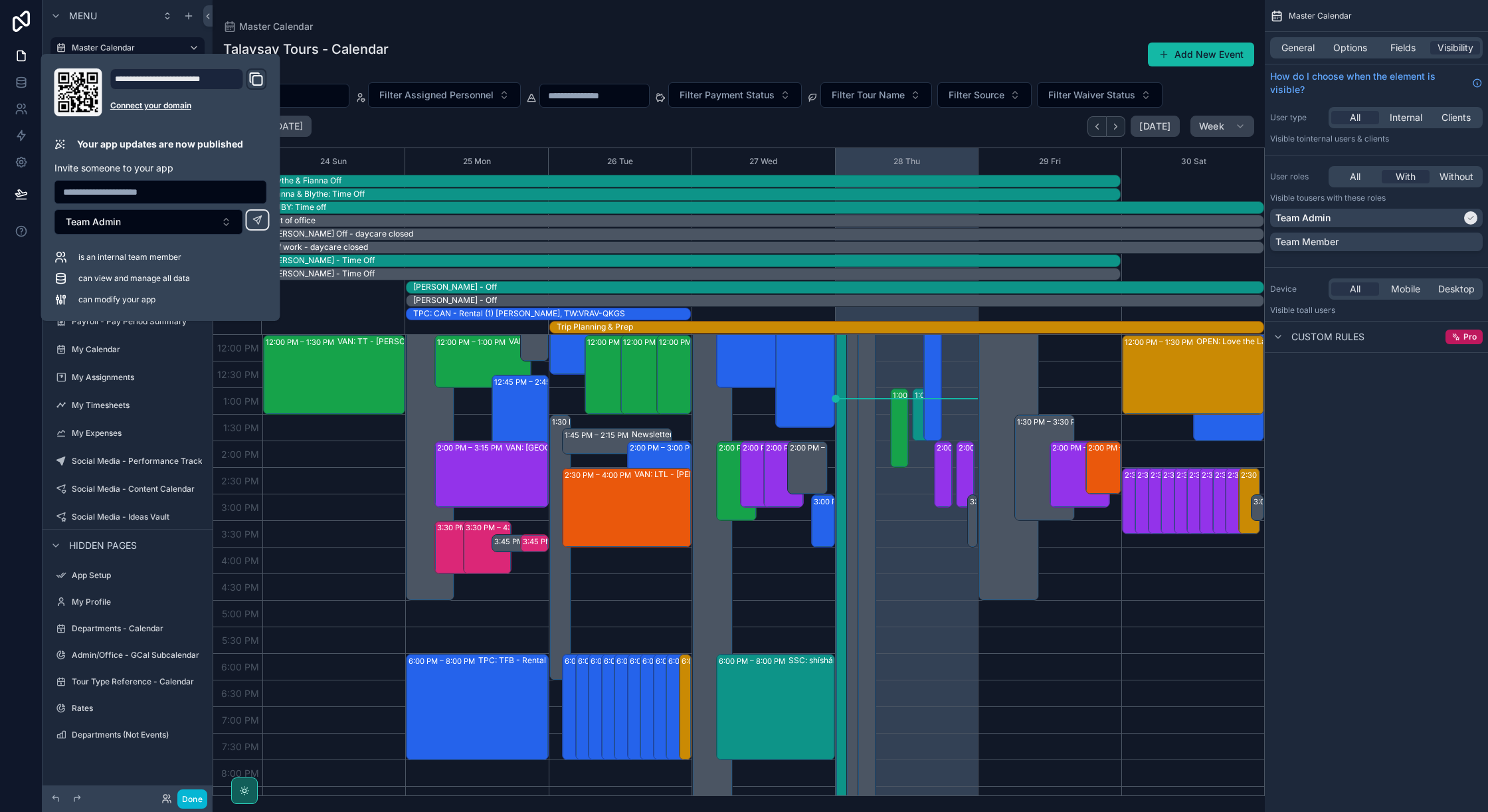
click at [473, 38] on div "scrollable content" at bounding box center [739, 406] width 1053 height 812
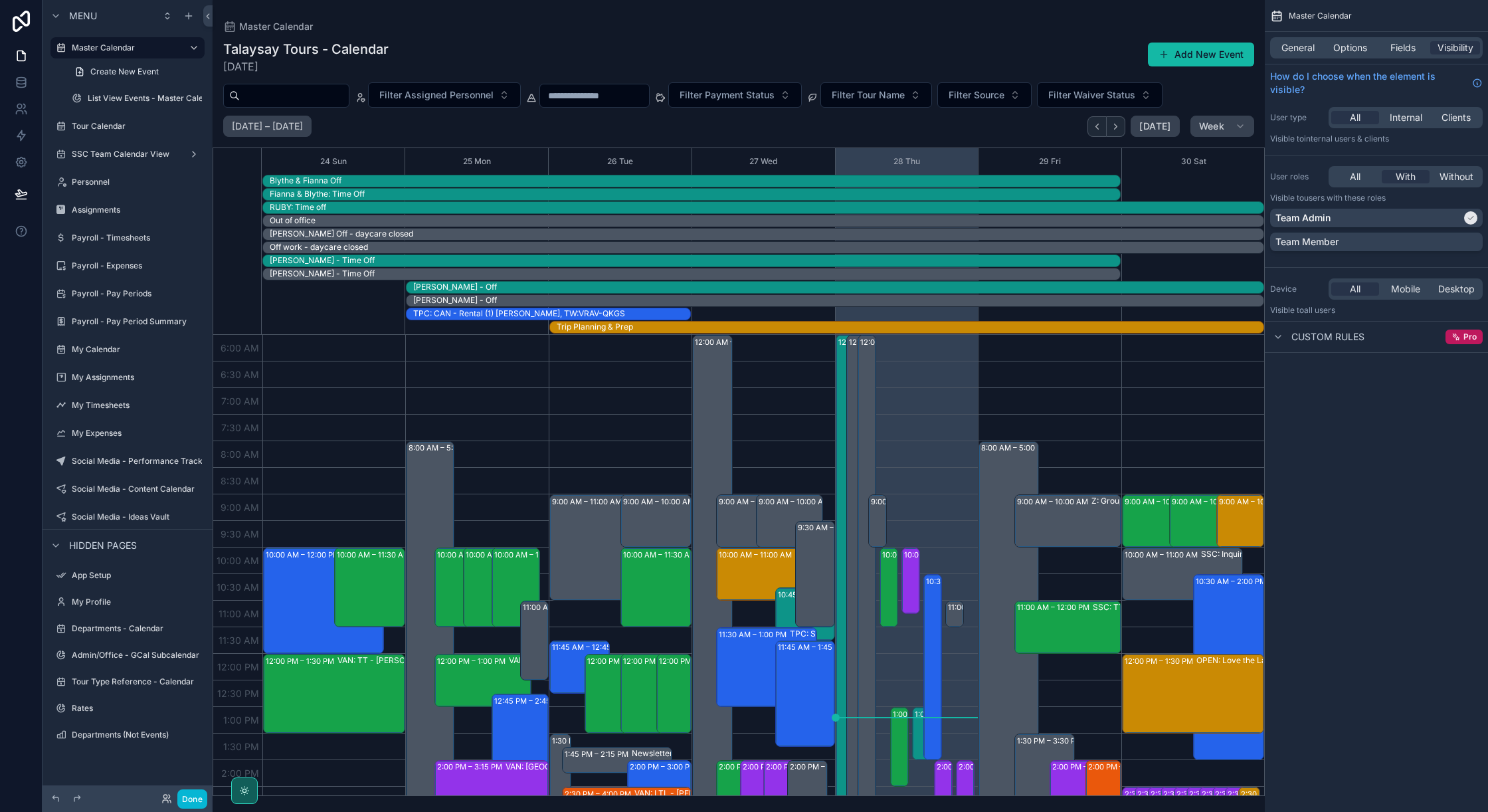
scroll to position [319, 0]
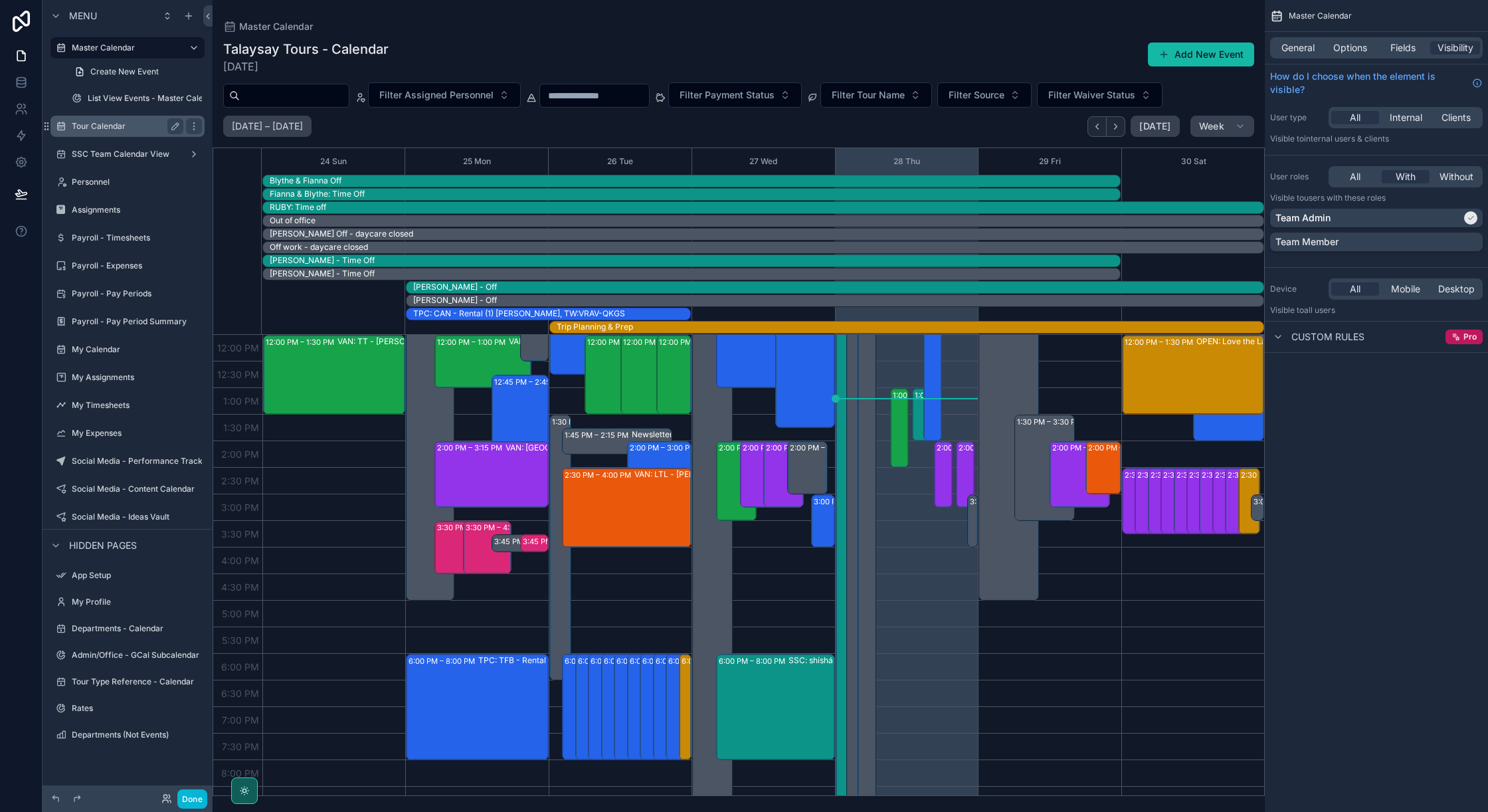
click at [96, 122] on label "Tour Calendar" at bounding box center [125, 126] width 106 height 10
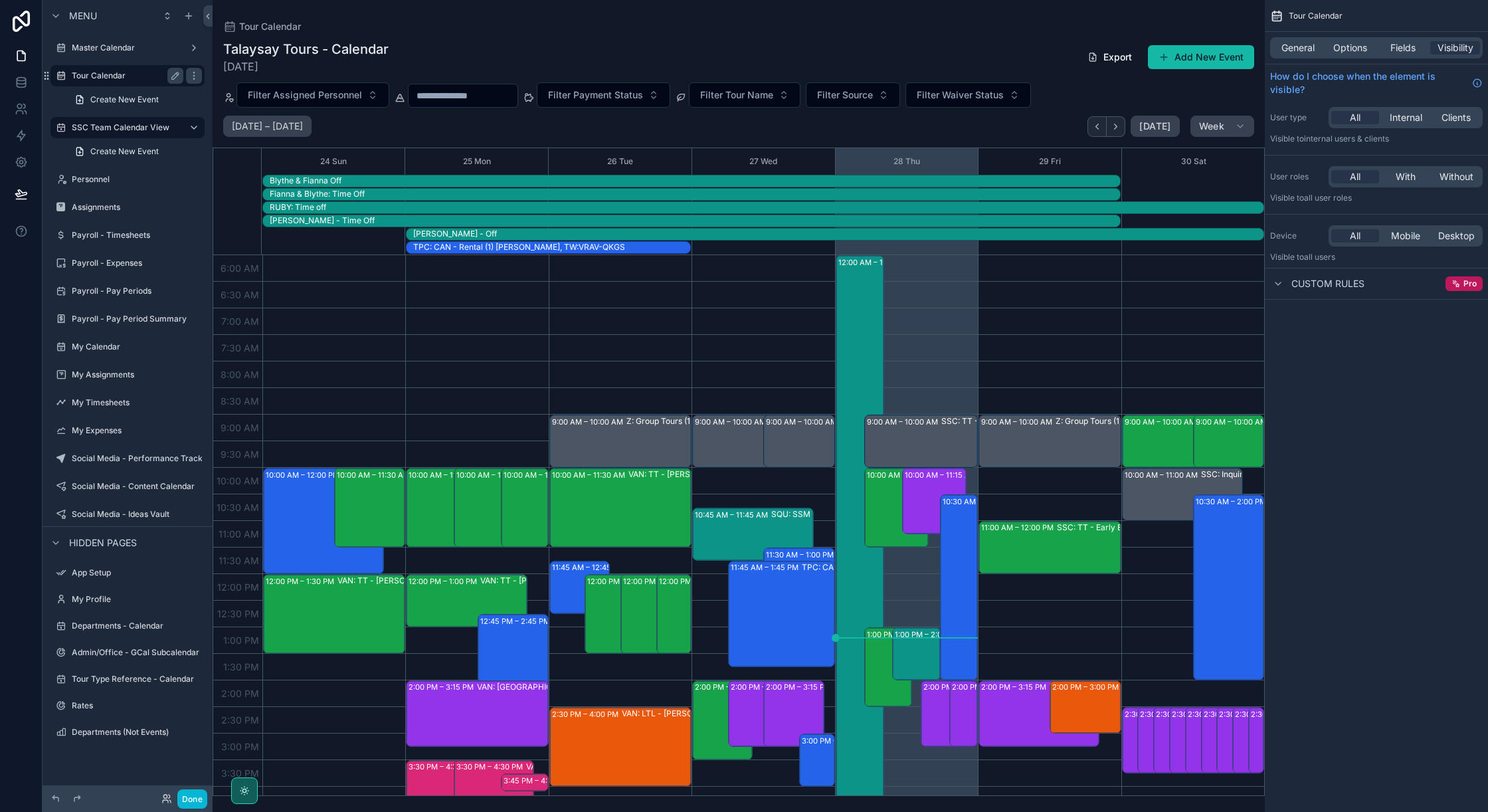
scroll to position [257, 0]
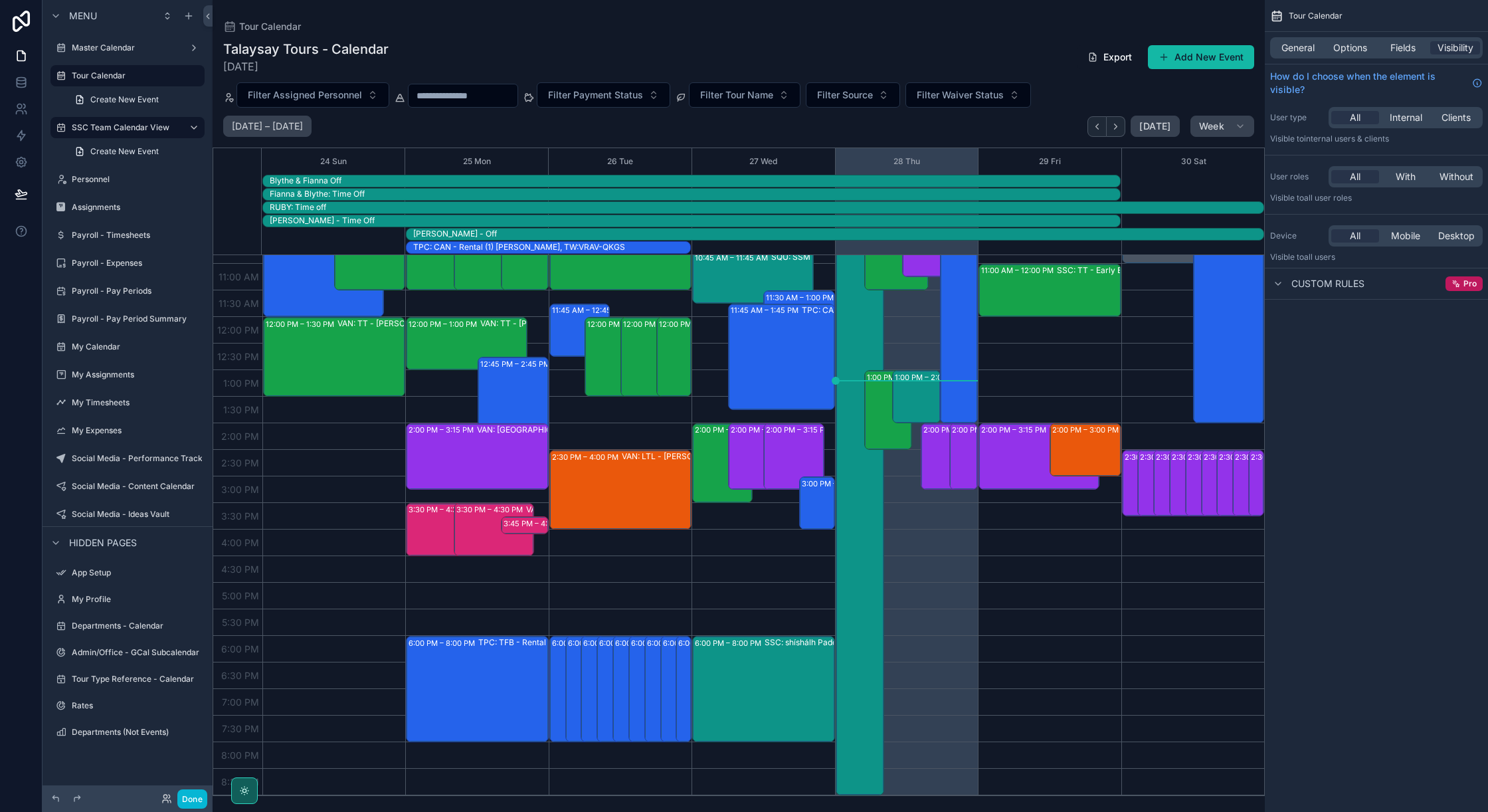
click at [27, 296] on div at bounding box center [21, 406] width 42 height 812
click at [105, 238] on label "Payroll - Timesheets" at bounding box center [125, 235] width 106 height 10
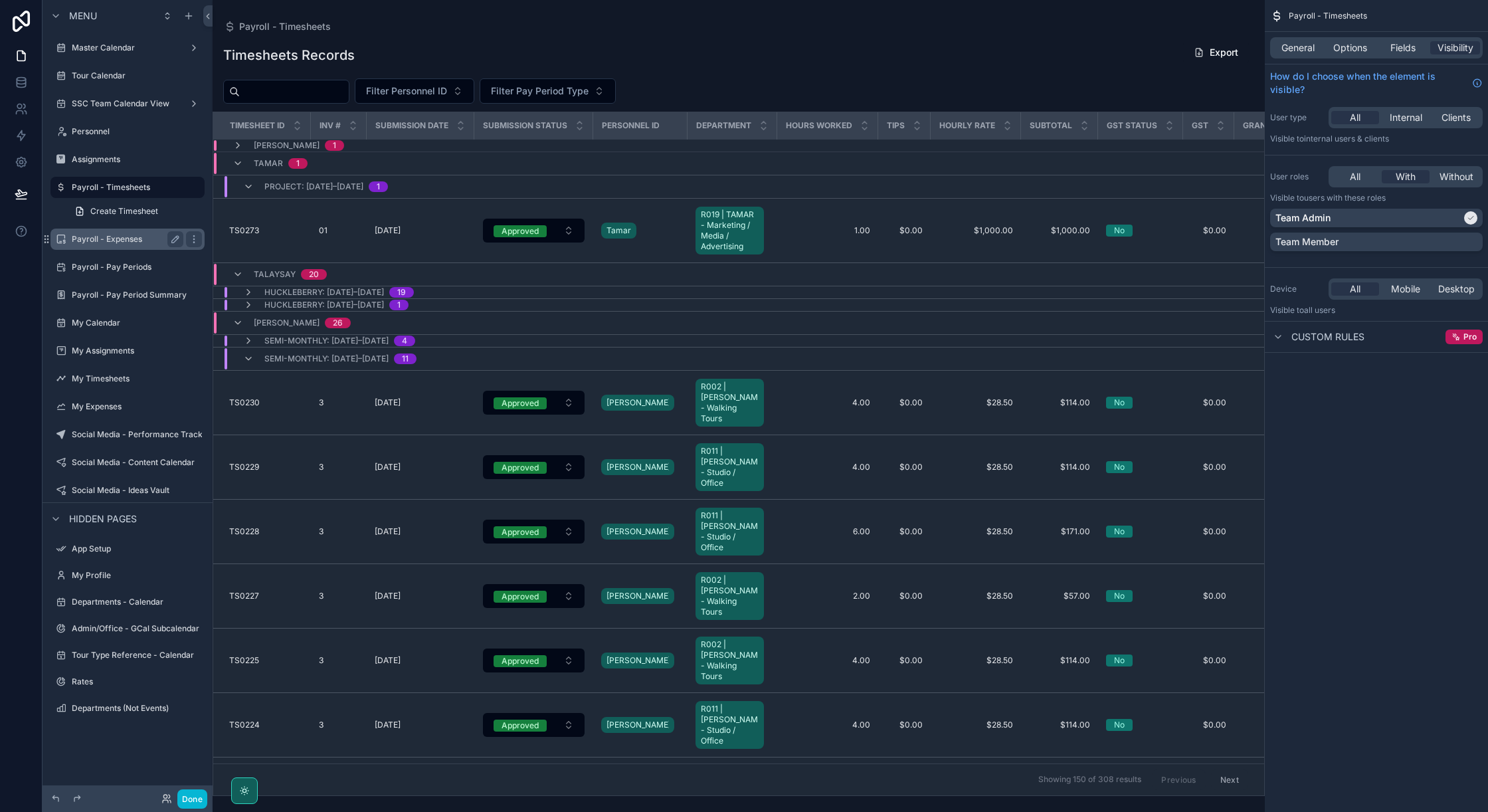
click at [107, 244] on label "Payroll - Expenses" at bounding box center [125, 239] width 106 height 10
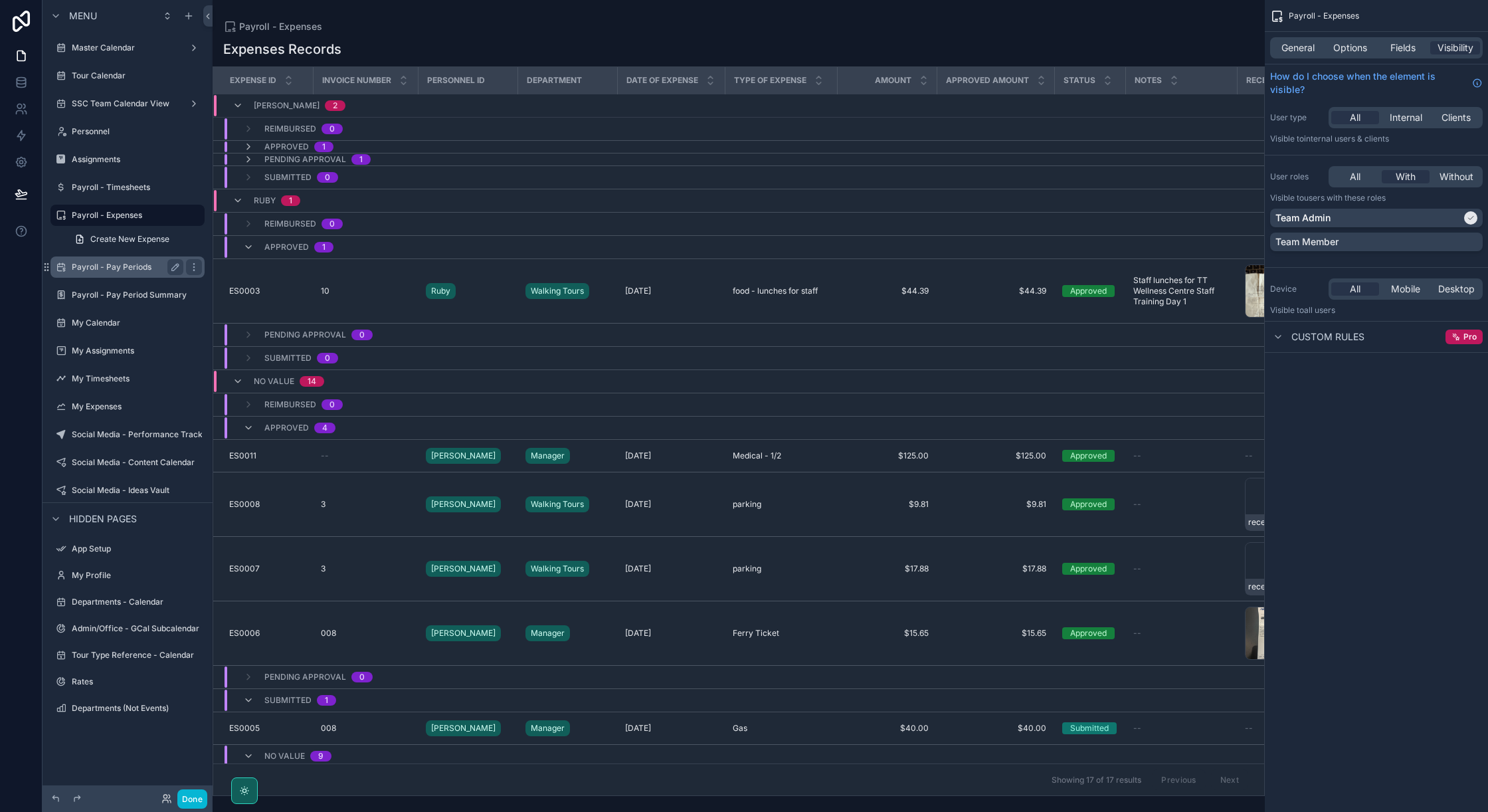
click at [106, 264] on label "Payroll - Pay Periods" at bounding box center [125, 267] width 106 height 10
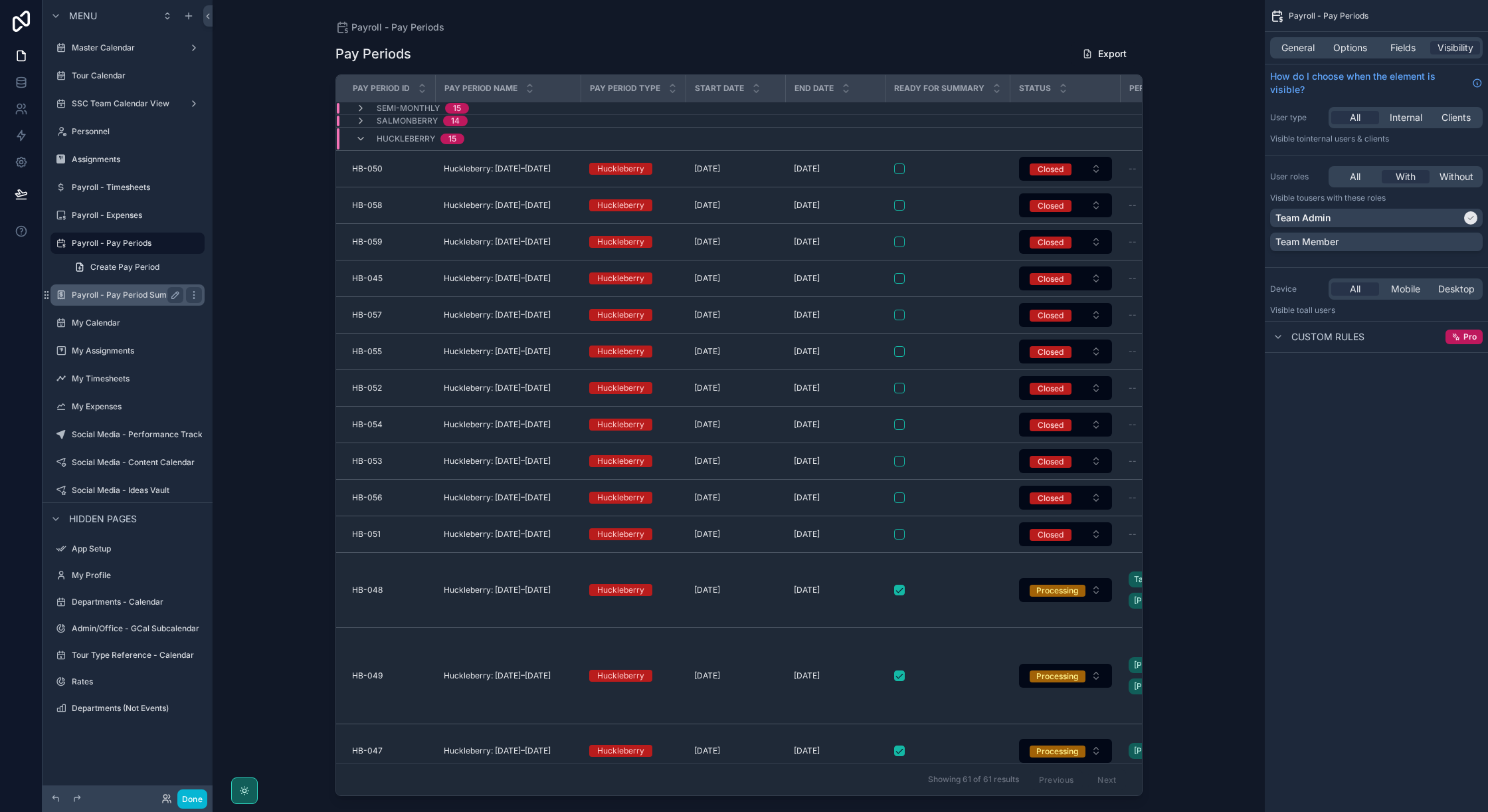
click at [106, 296] on label "Payroll - Pay Period Summary" at bounding box center [129, 295] width 115 height 10
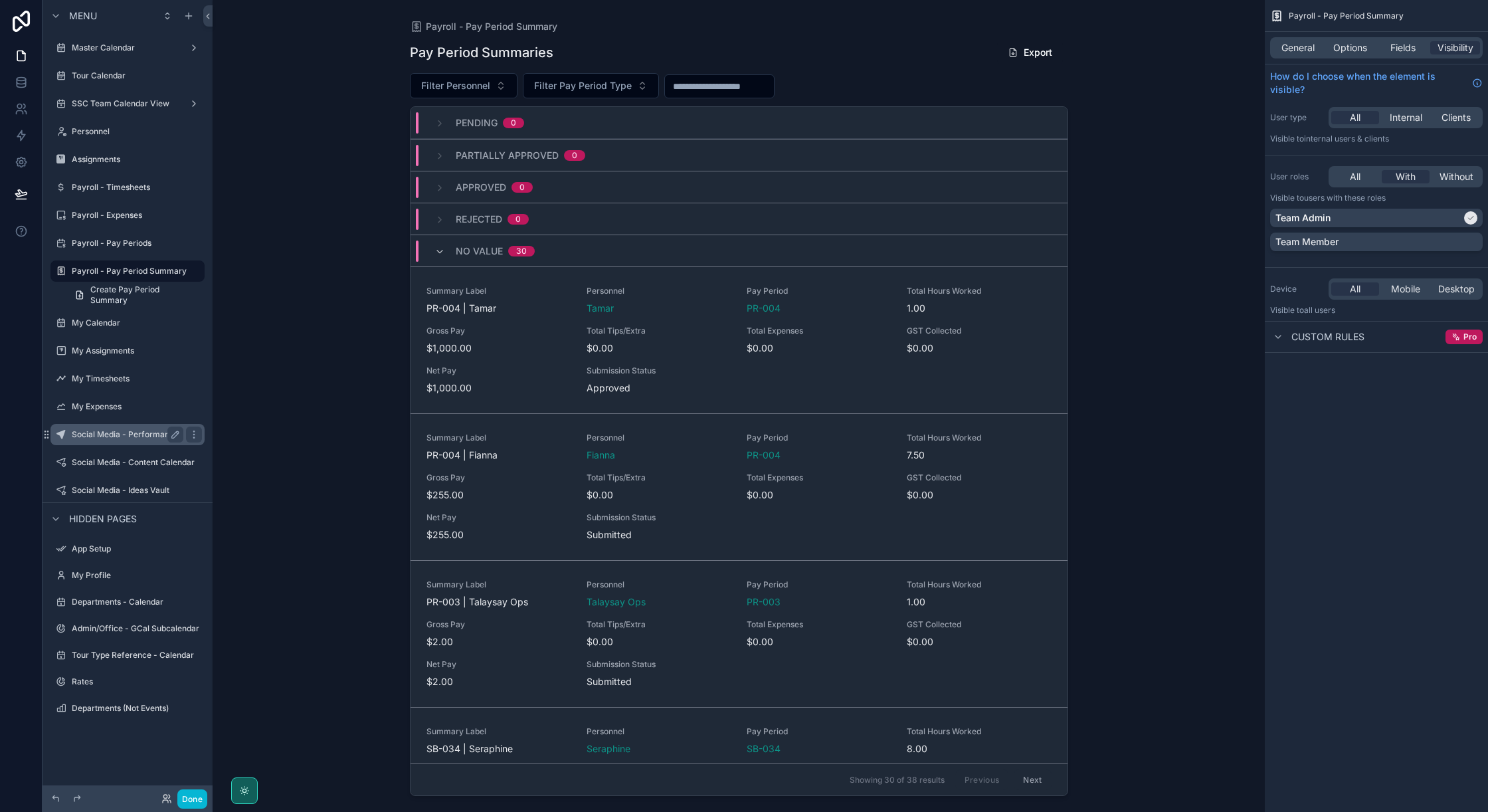
click at [112, 434] on label "Social Media - Performance Tracker" at bounding box center [141, 434] width 139 height 10
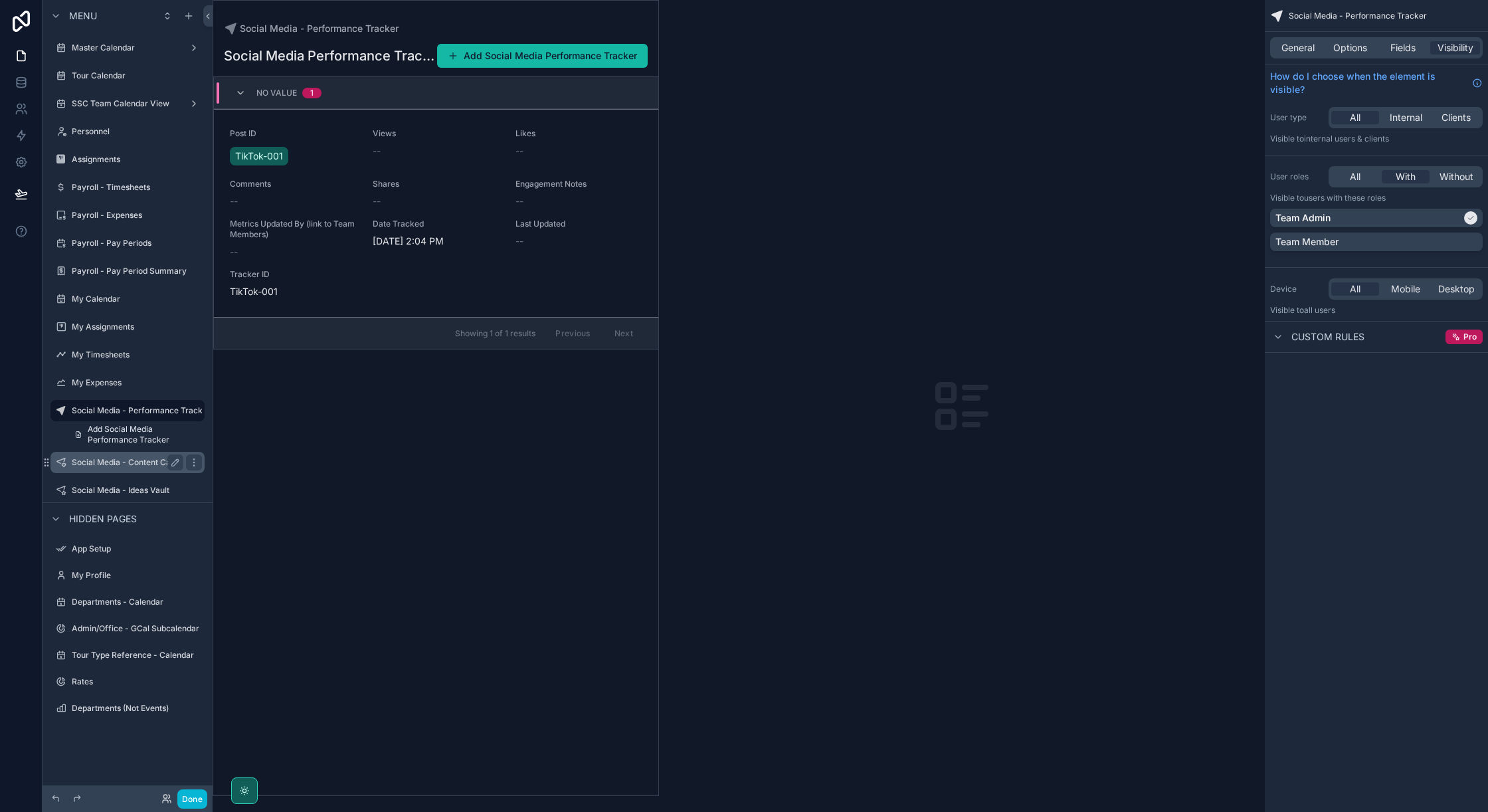
click at [116, 462] on label "Social Media - Content Calendar" at bounding box center [133, 462] width 123 height 10
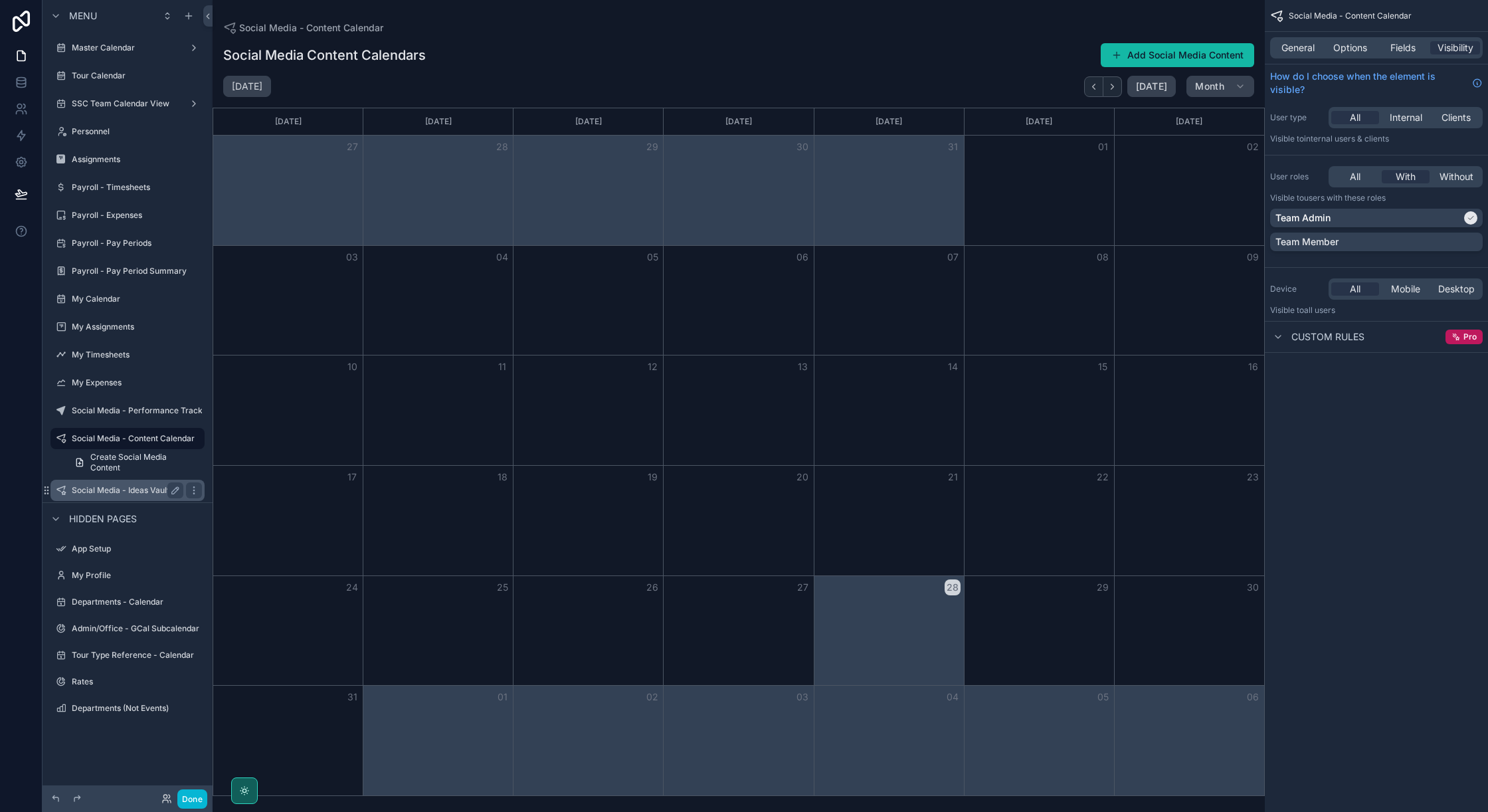
click at [121, 494] on label "Social Media - Ideas Vault" at bounding box center [125, 490] width 106 height 10
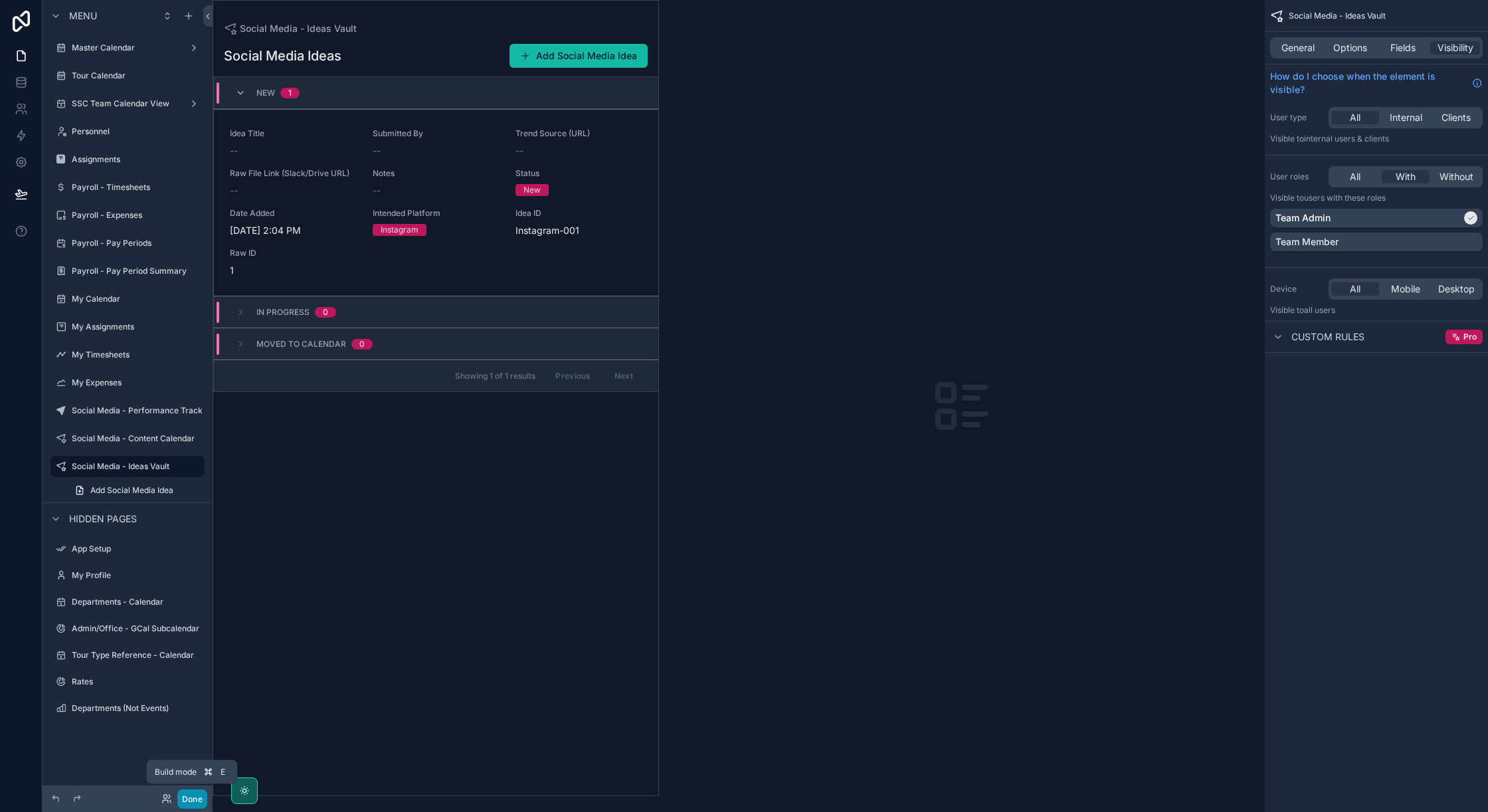
click at [183, 800] on button "Done" at bounding box center [192, 798] width 30 height 19
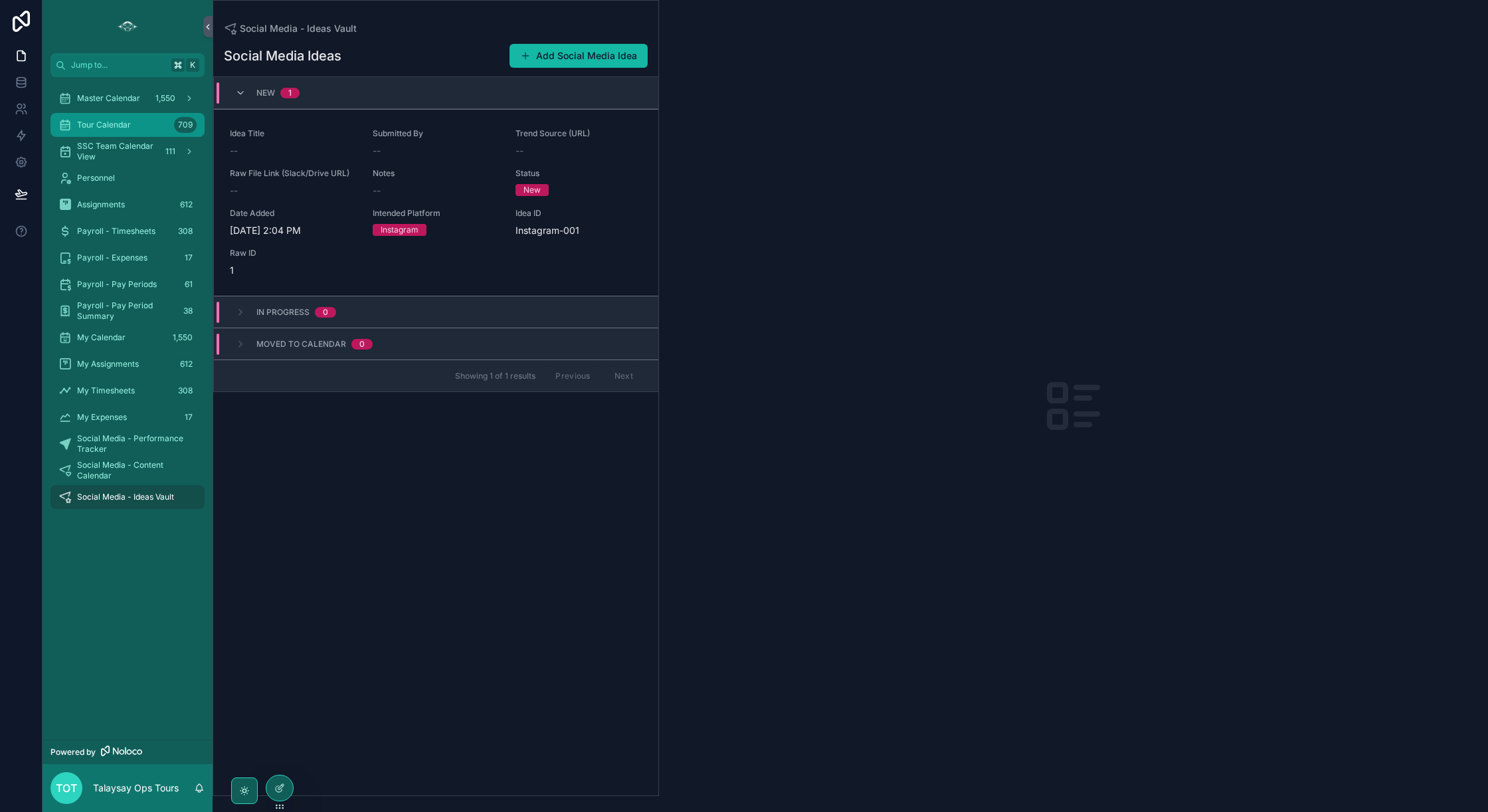
click at [127, 125] on span "Tour Calendar" at bounding box center [104, 125] width 54 height 10
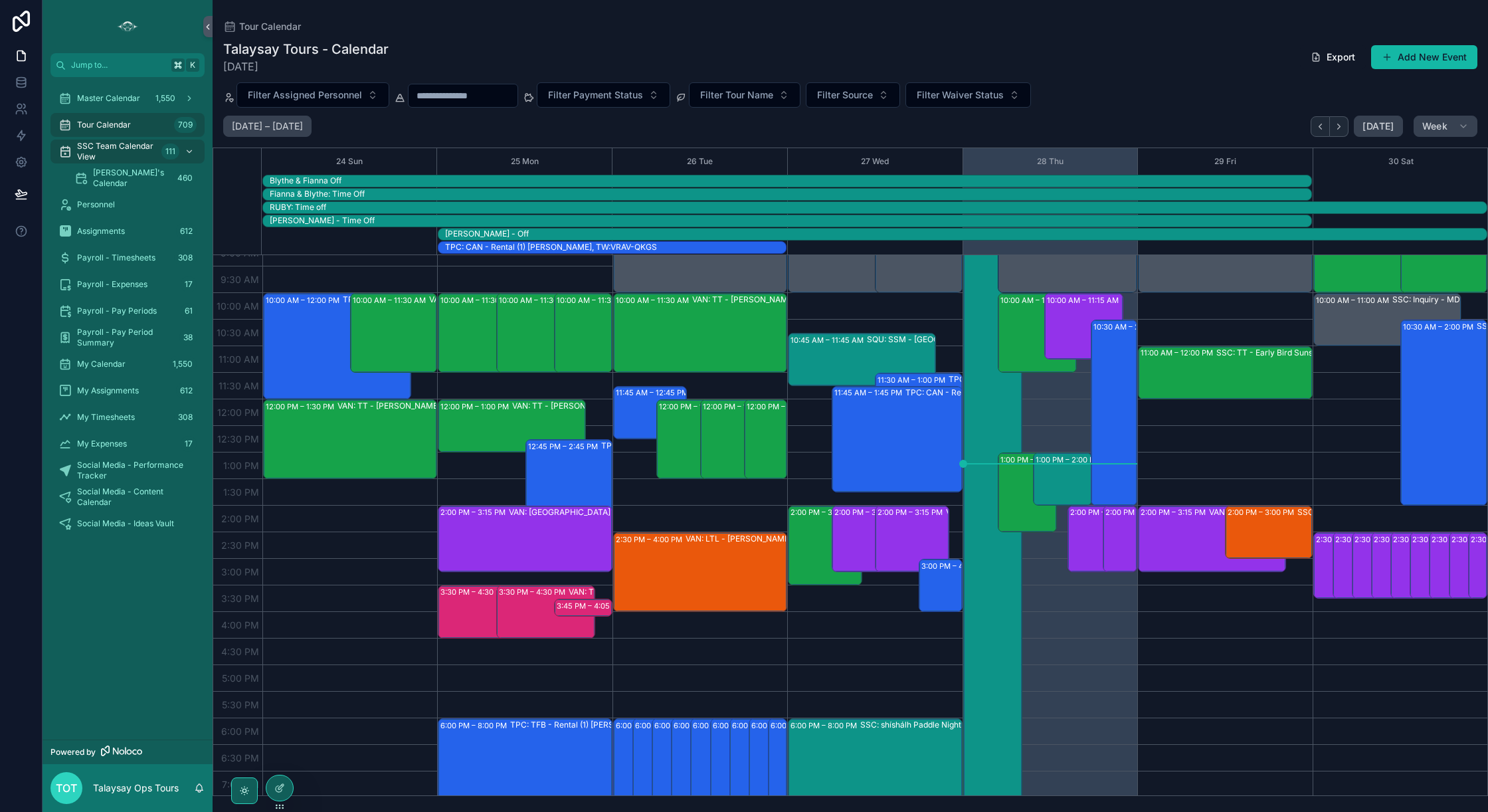
scroll to position [176, 0]
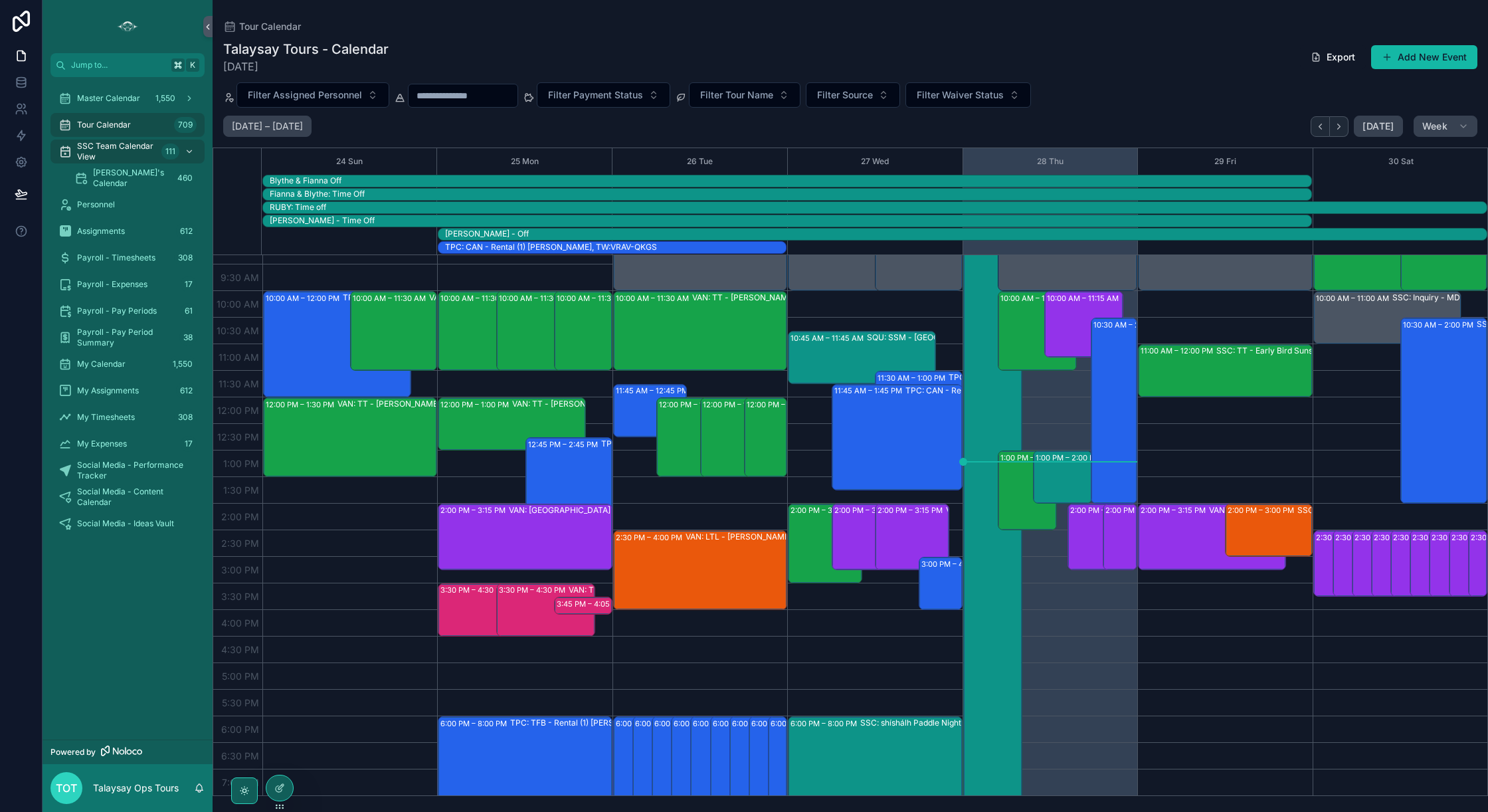
click at [139, 128] on div "Tour Calendar 709" at bounding box center [128, 125] width 138 height 22
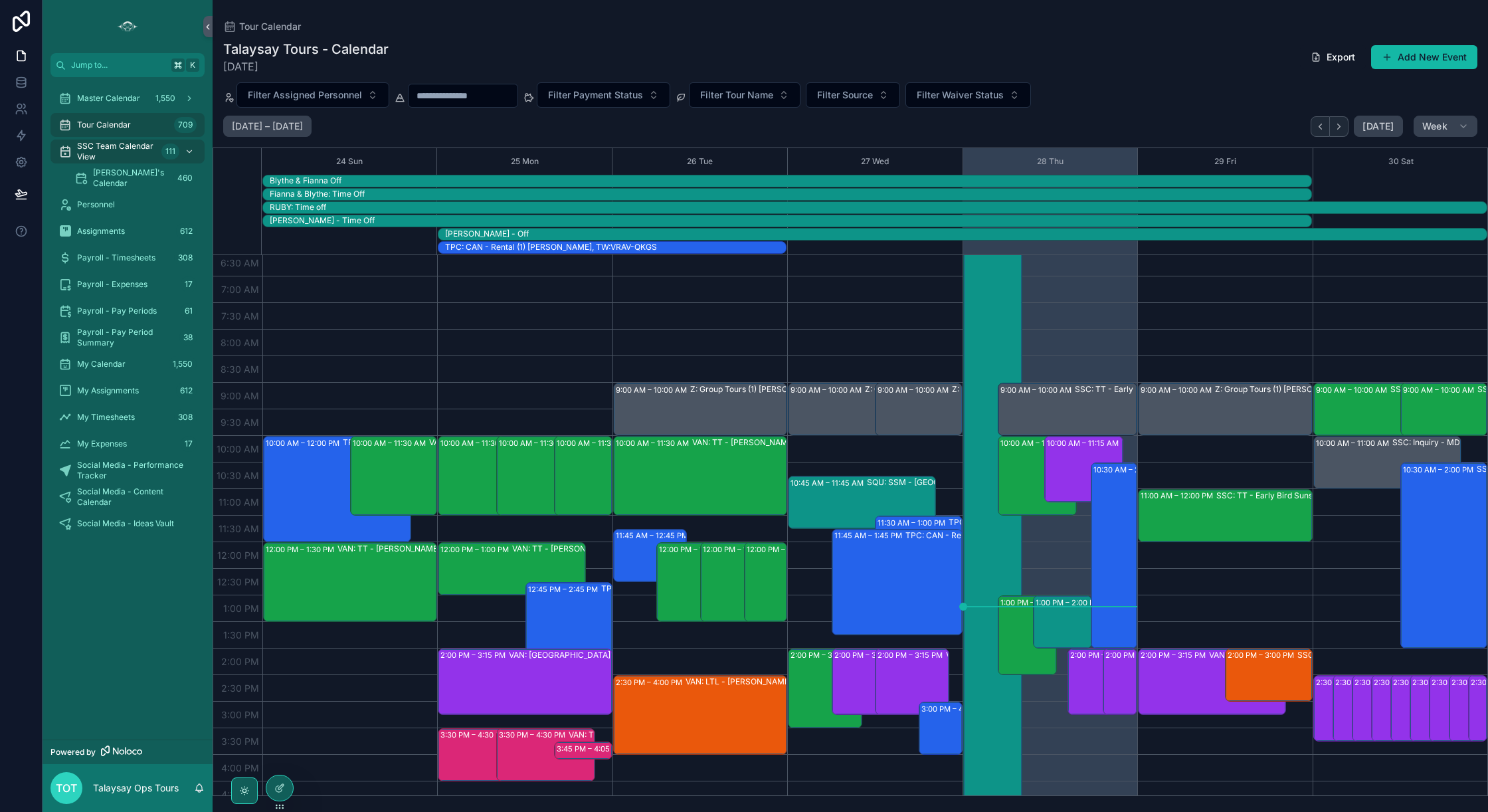
scroll to position [33, 0]
